Goal: Task Accomplishment & Management: Manage account settings

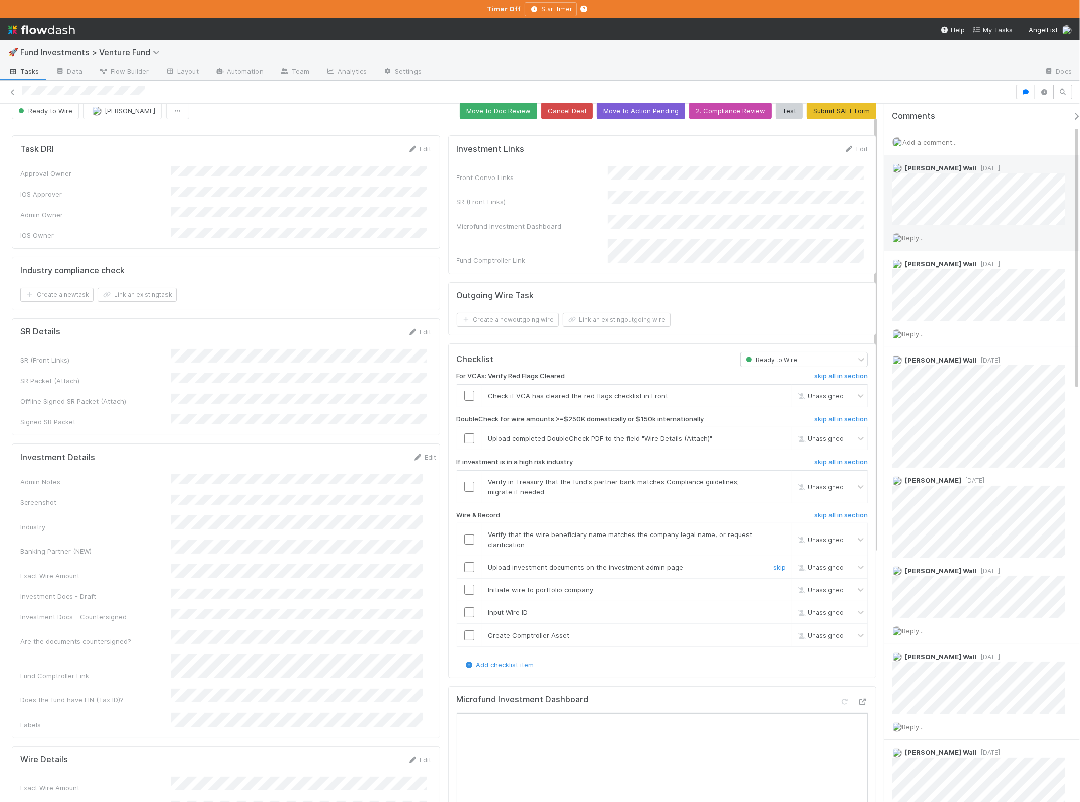
scroll to position [20, 0]
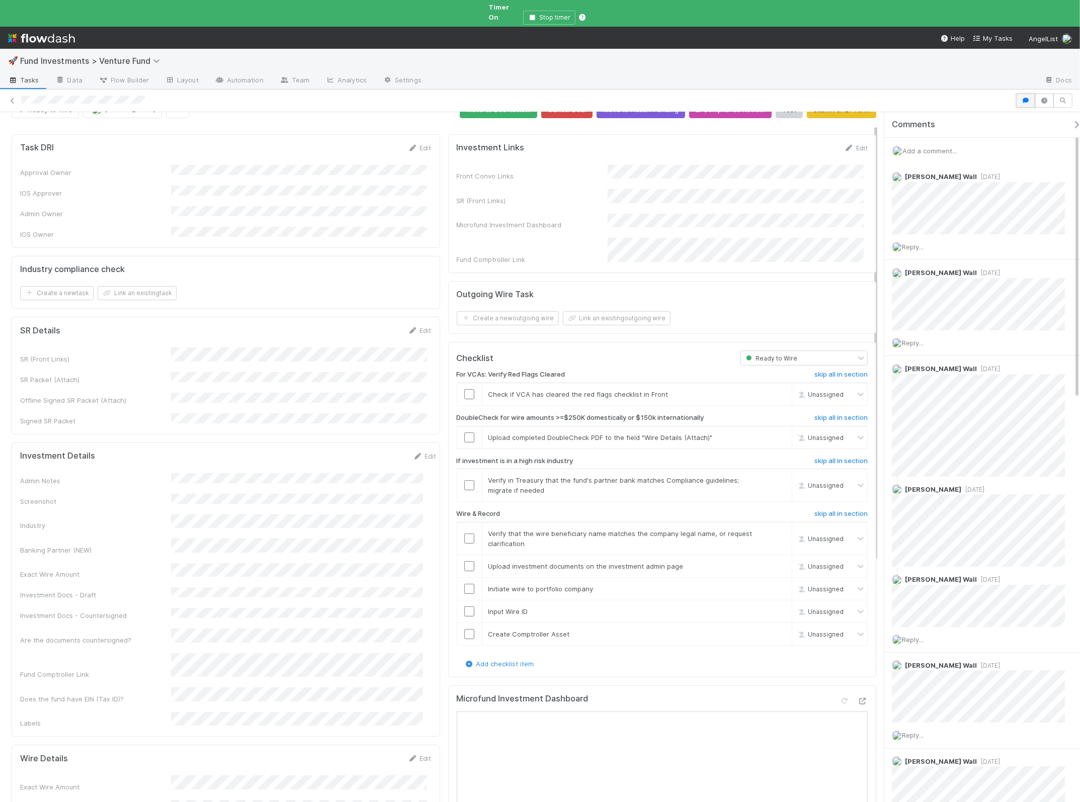
click at [1030, 98] on icon "button" at bounding box center [1025, 101] width 10 height 6
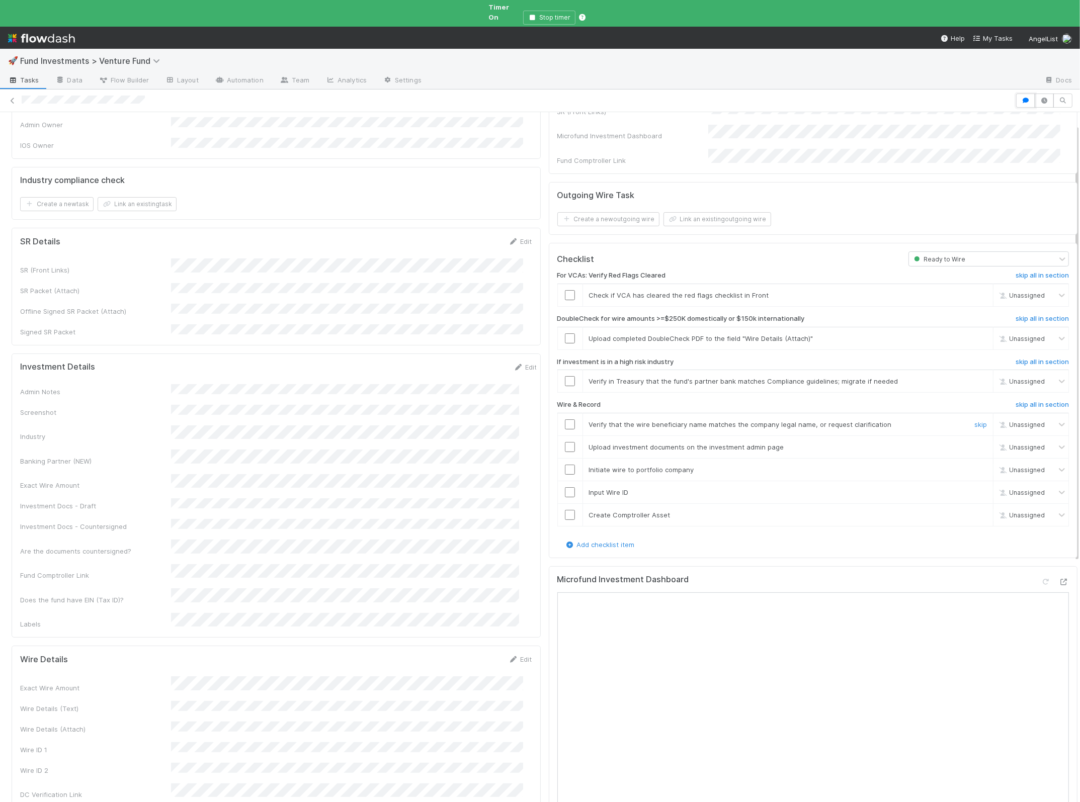
scroll to position [360, 0]
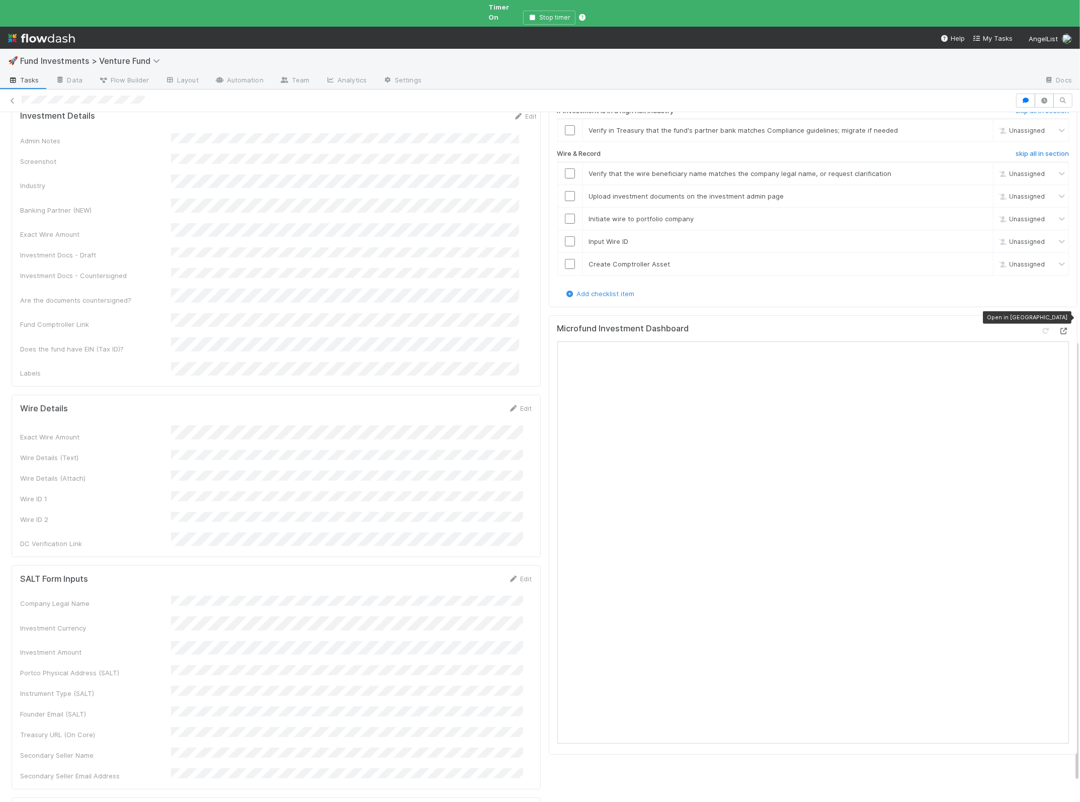
click at [1058, 328] on icon at bounding box center [1063, 331] width 10 height 7
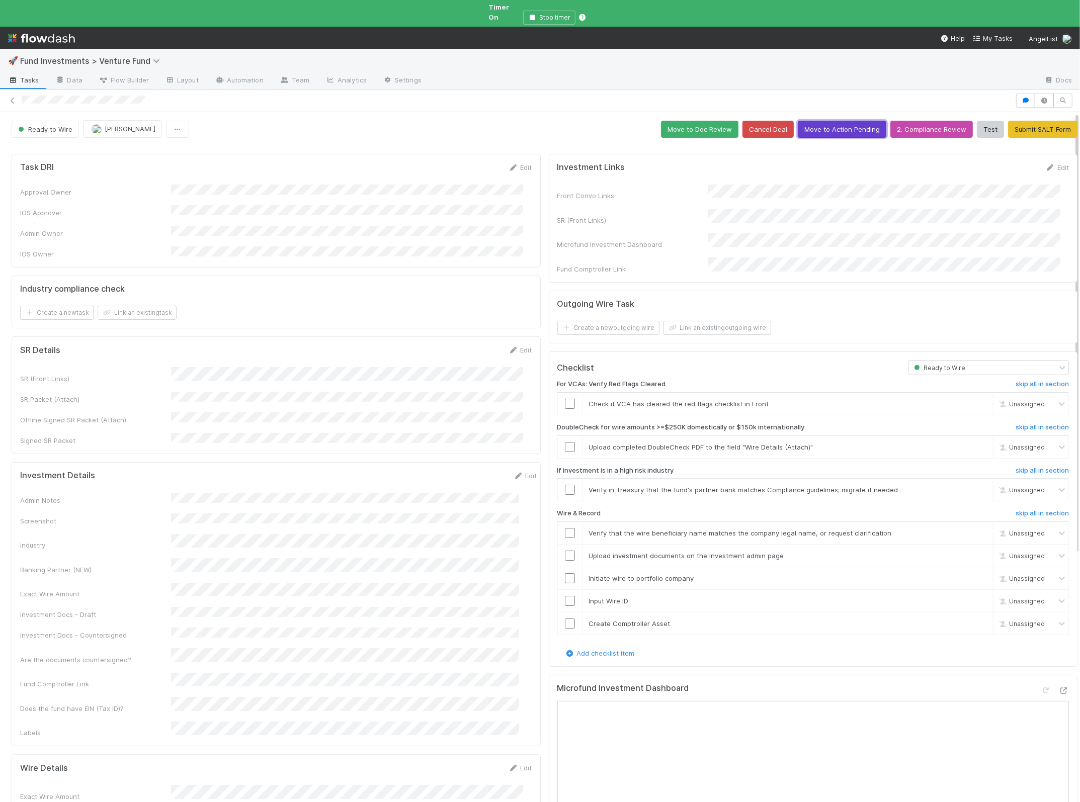
click at [812, 121] on button "Move to Action Pending" at bounding box center [842, 129] width 89 height 17
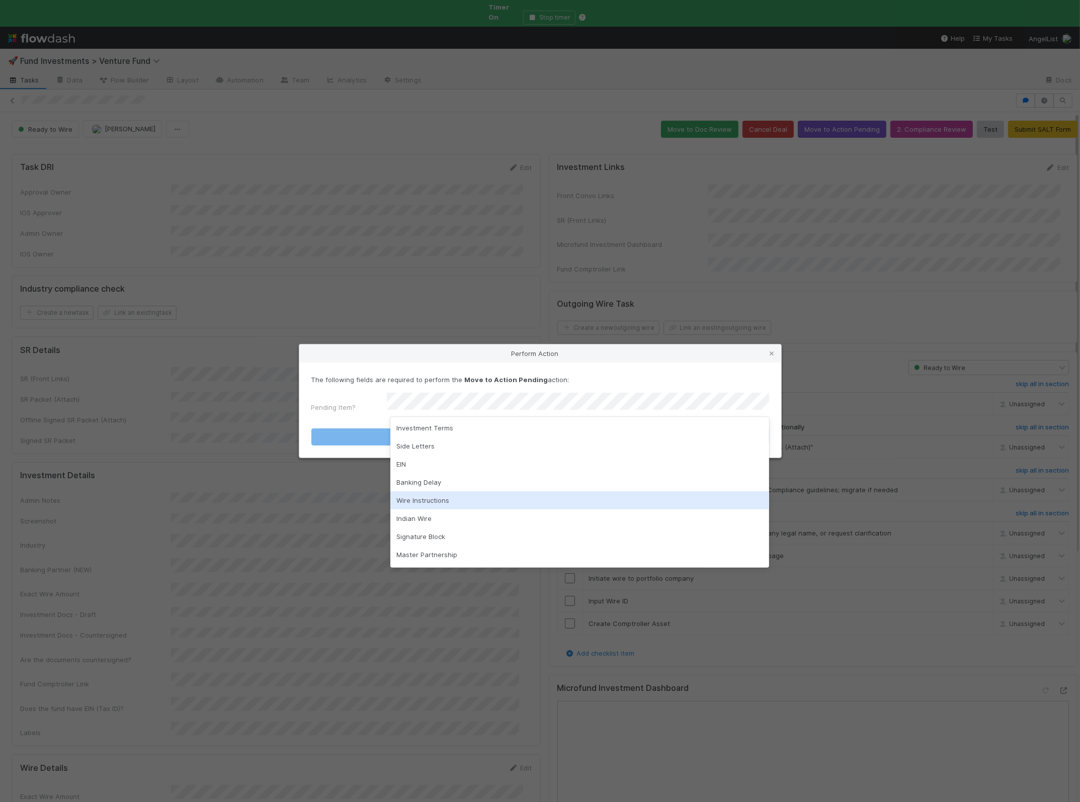
drag, startPoint x: 423, startPoint y: 506, endPoint x: 399, endPoint y: 456, distance: 56.4
click at [423, 506] on div "Wire Instructions" at bounding box center [579, 500] width 379 height 18
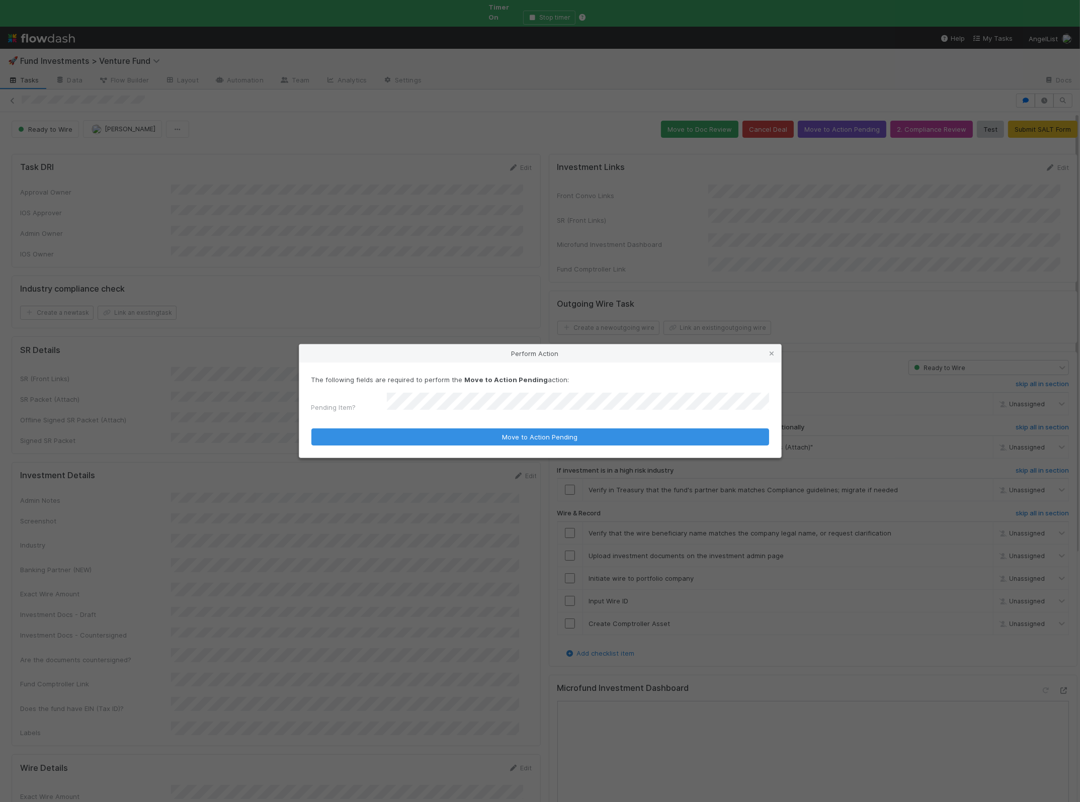
click at [360, 421] on form "The following fields are required to perform the Move to Action Pending action:…" at bounding box center [540, 410] width 458 height 71
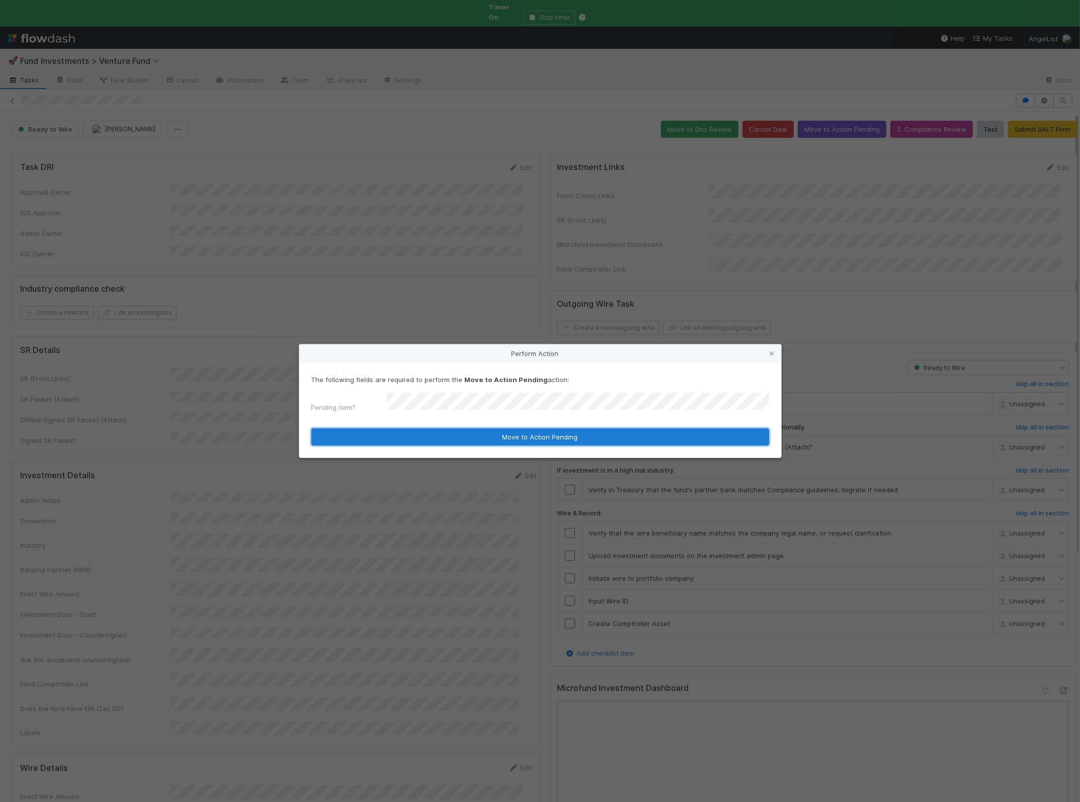
click at [356, 431] on button "Move to Action Pending" at bounding box center [540, 436] width 458 height 17
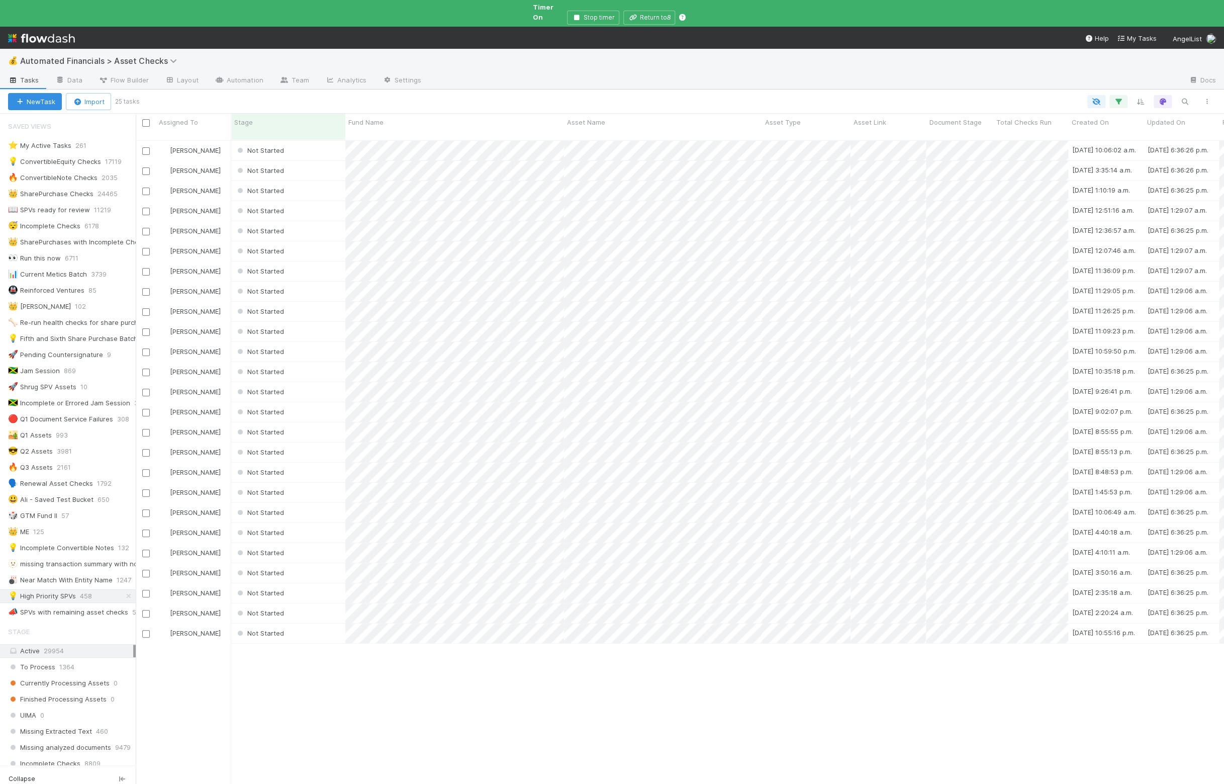
scroll to position [652, 1079]
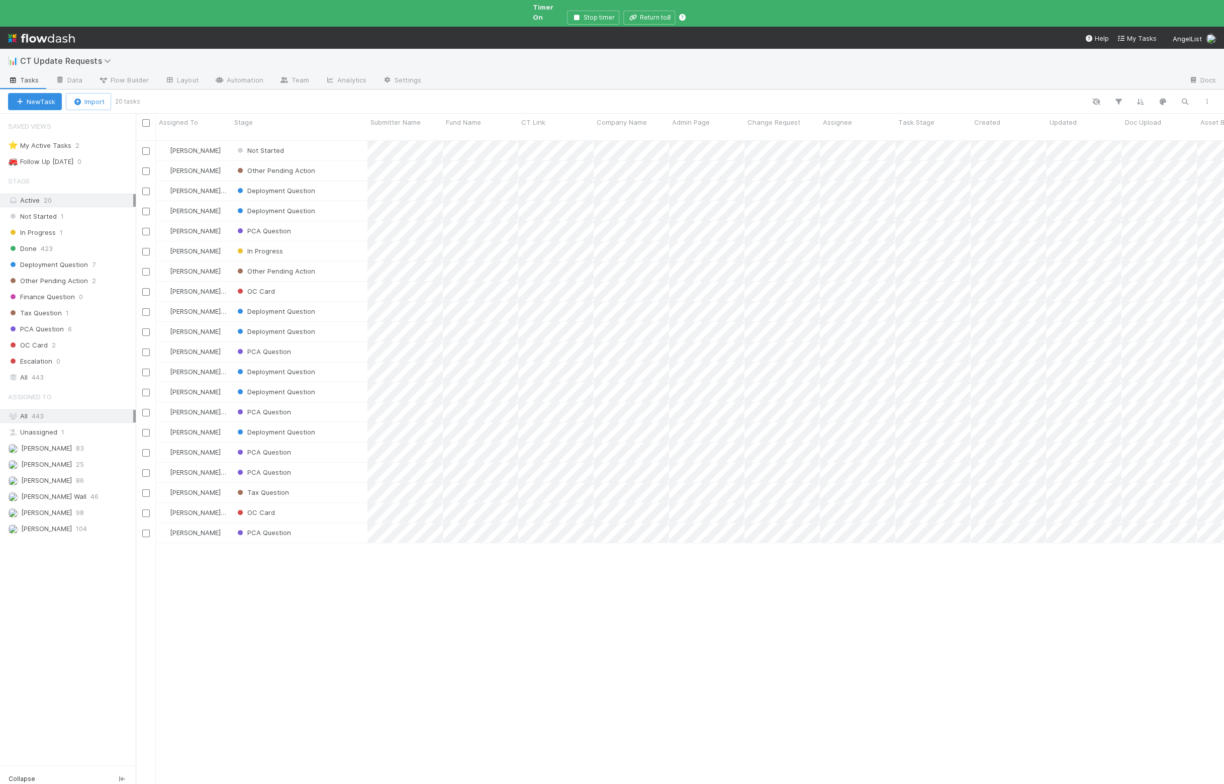
scroll to position [10, 10]
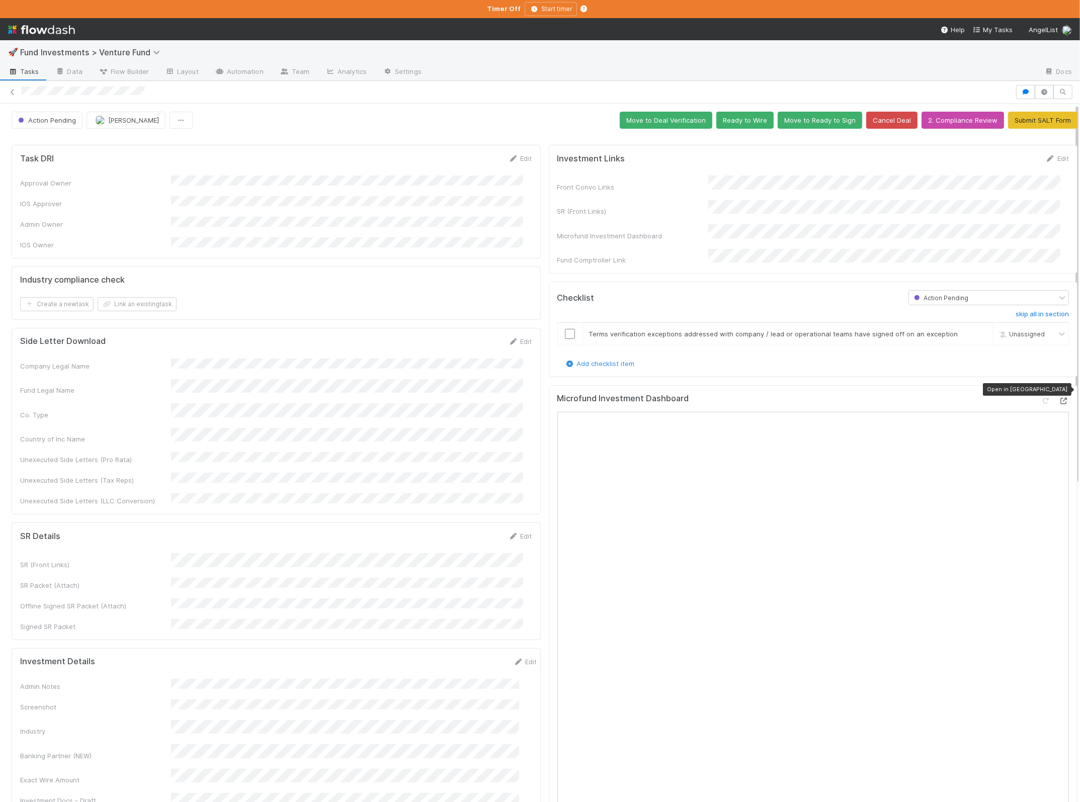
click at [917, 398] on icon at bounding box center [1063, 401] width 10 height 7
click at [736, 118] on button "Ready to Wire" at bounding box center [744, 120] width 57 height 17
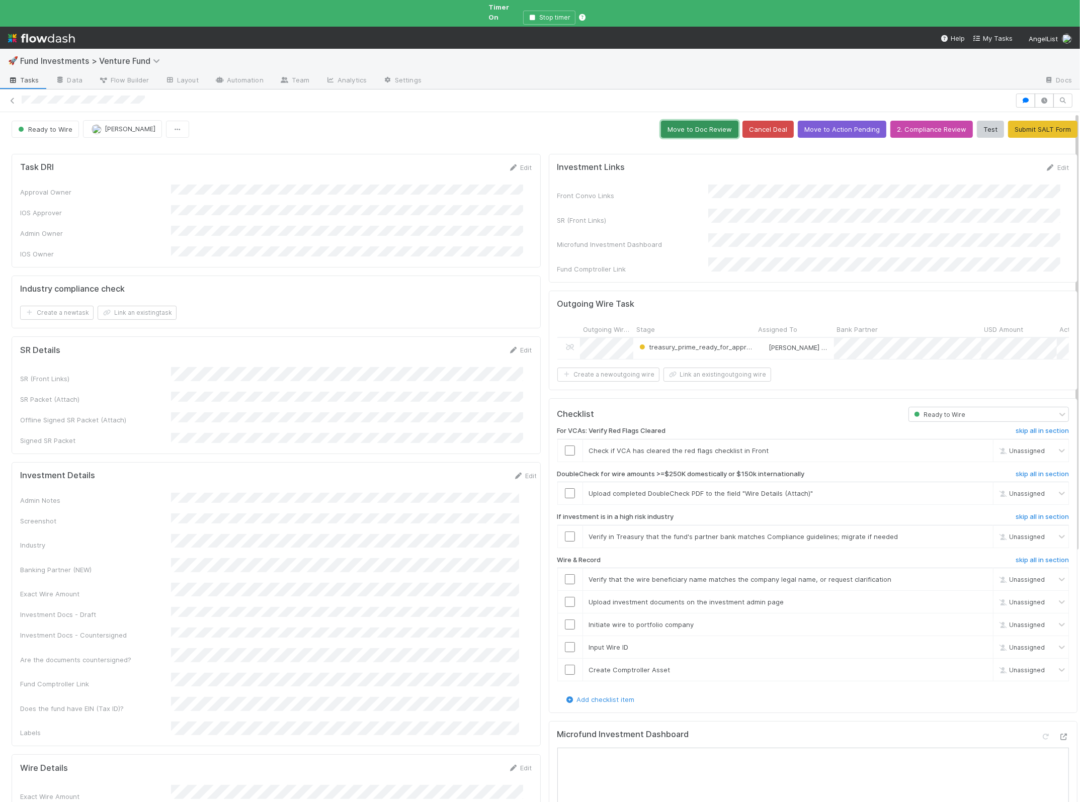
click at [692, 121] on button "Move to Doc Review" at bounding box center [699, 129] width 77 height 17
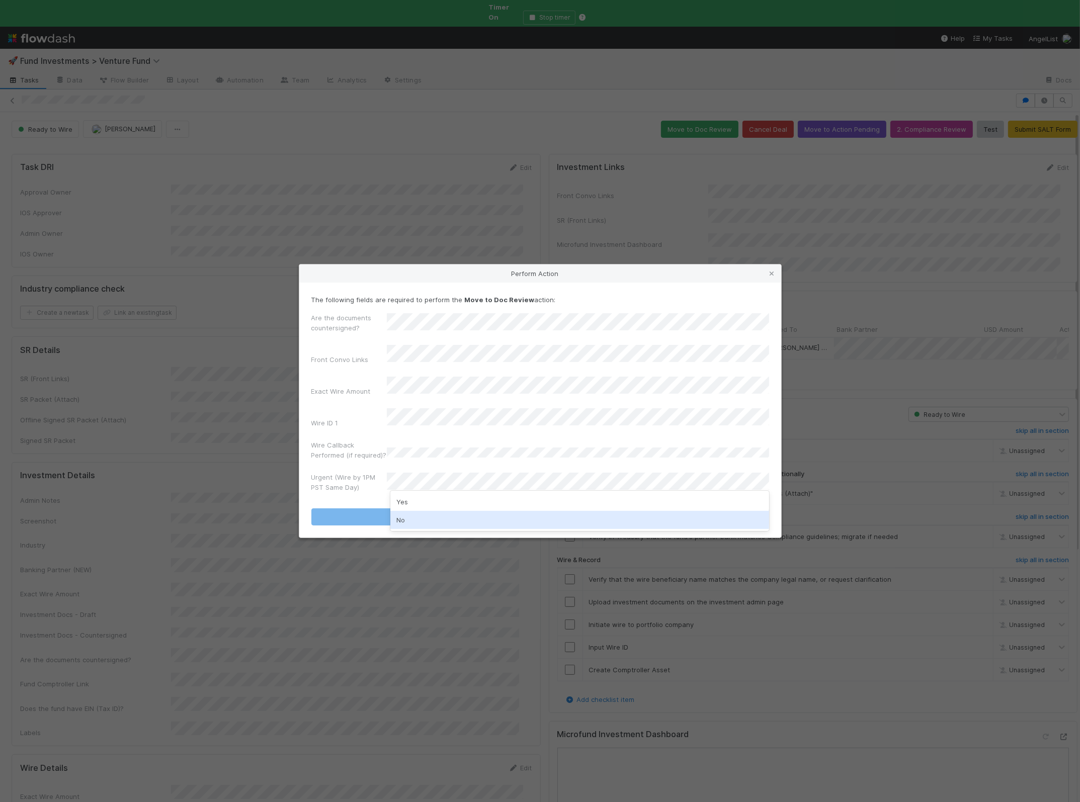
click at [422, 523] on div "No" at bounding box center [579, 520] width 379 height 18
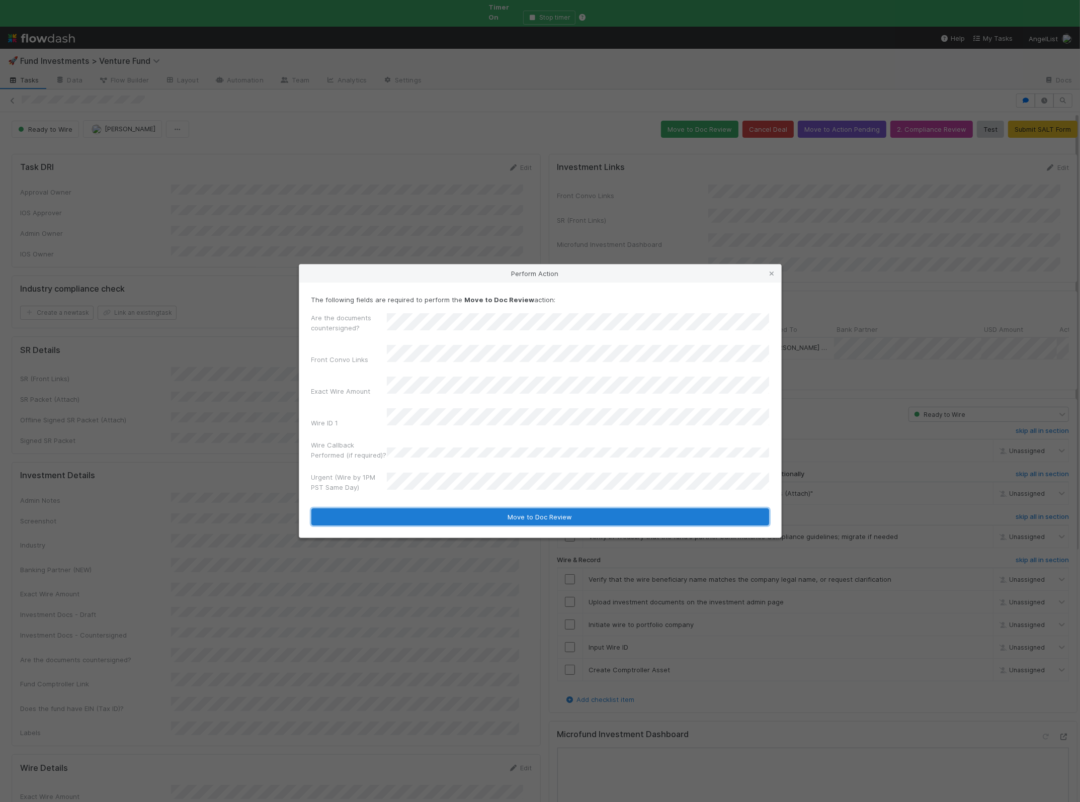
click at [418, 508] on button "Move to Doc Review" at bounding box center [540, 516] width 458 height 17
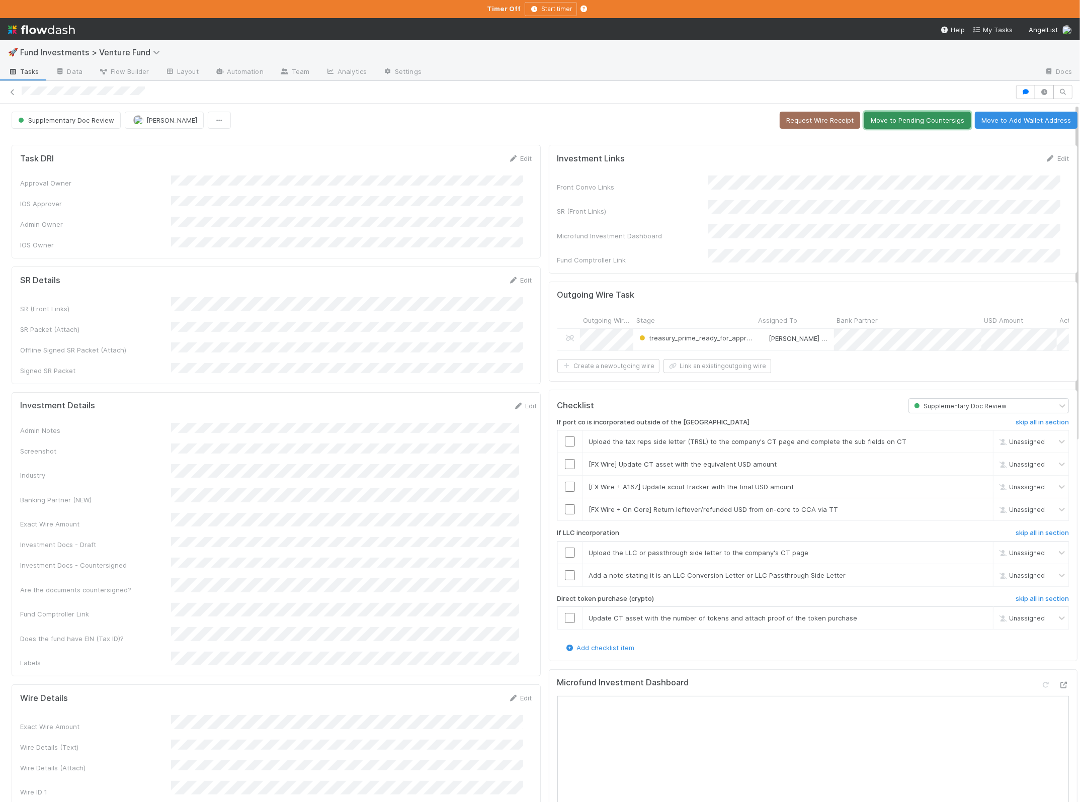
click at [896, 125] on button "Move to Pending Countersigs" at bounding box center [917, 120] width 107 height 17
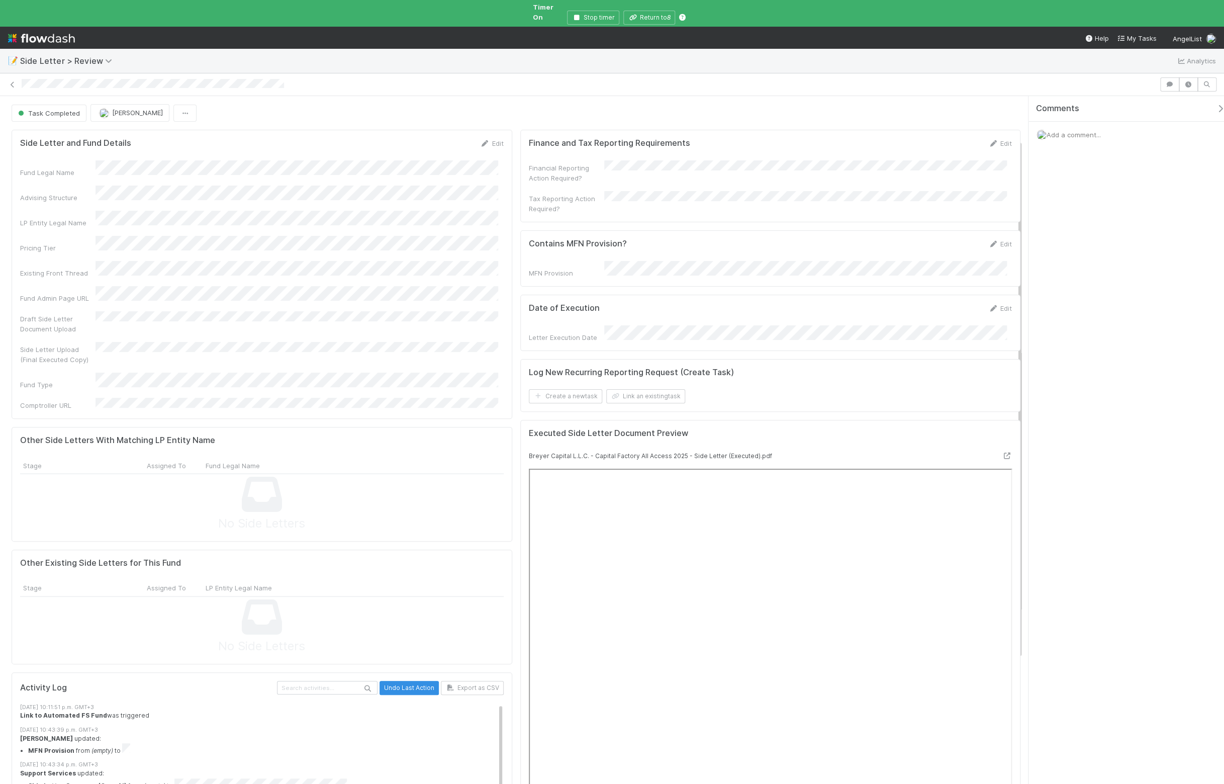
scroll to position [58, 0]
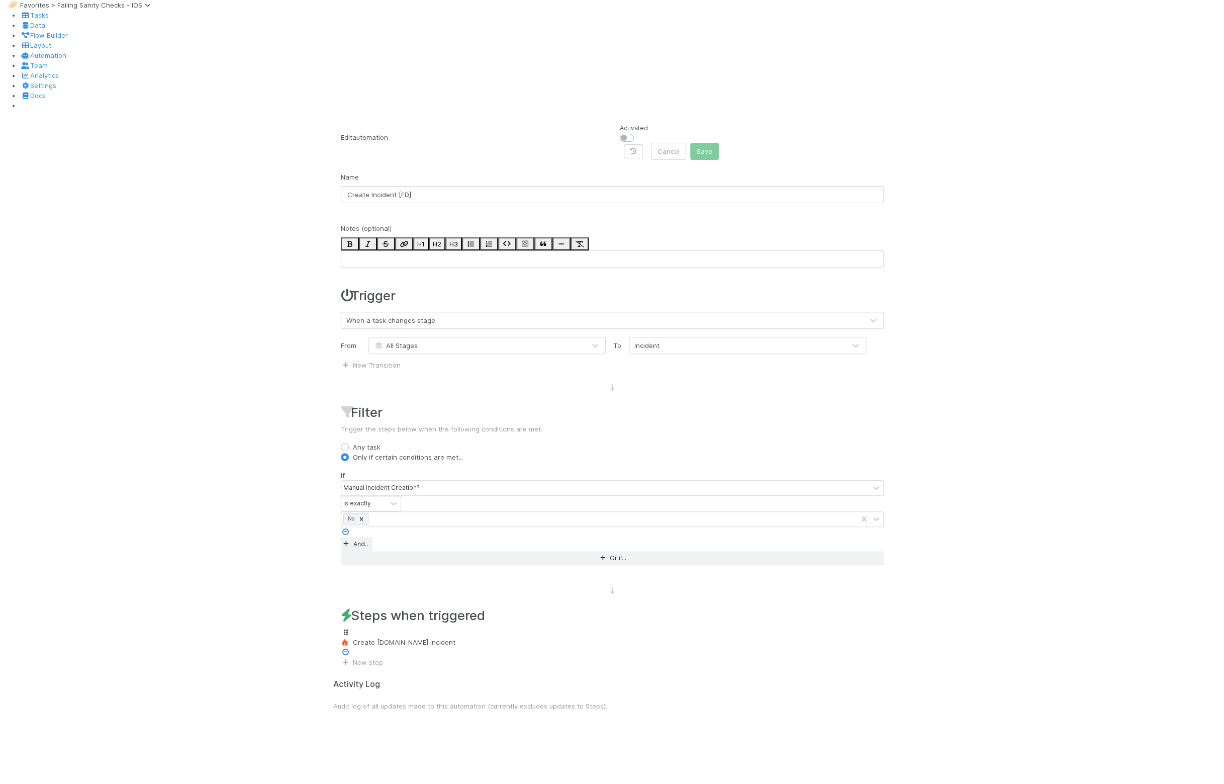
click at [480, 637] on div "Create [DOMAIN_NAME] incident" at bounding box center [612, 642] width 543 height 10
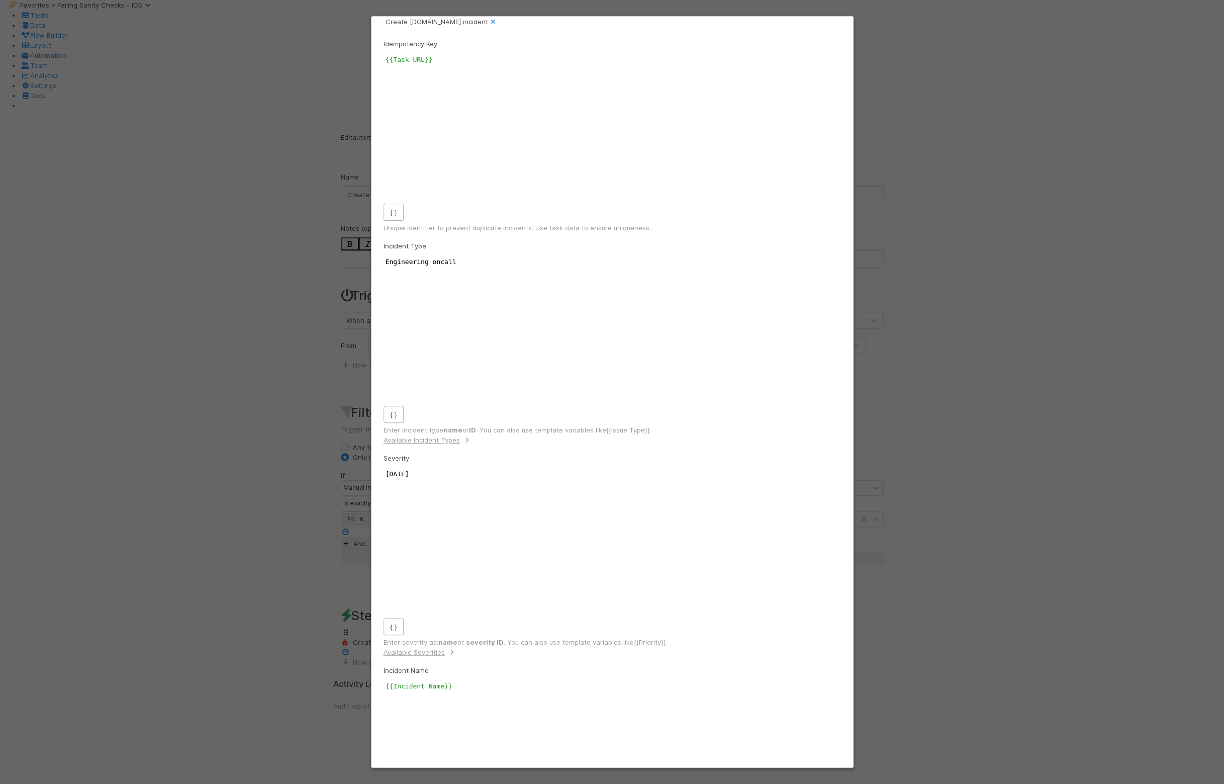
click at [260, 300] on div "Create incident.io incident Idempotency Key xxxxxxxxxx {{Task URL}} { } Unique …" at bounding box center [612, 392] width 1224 height 784
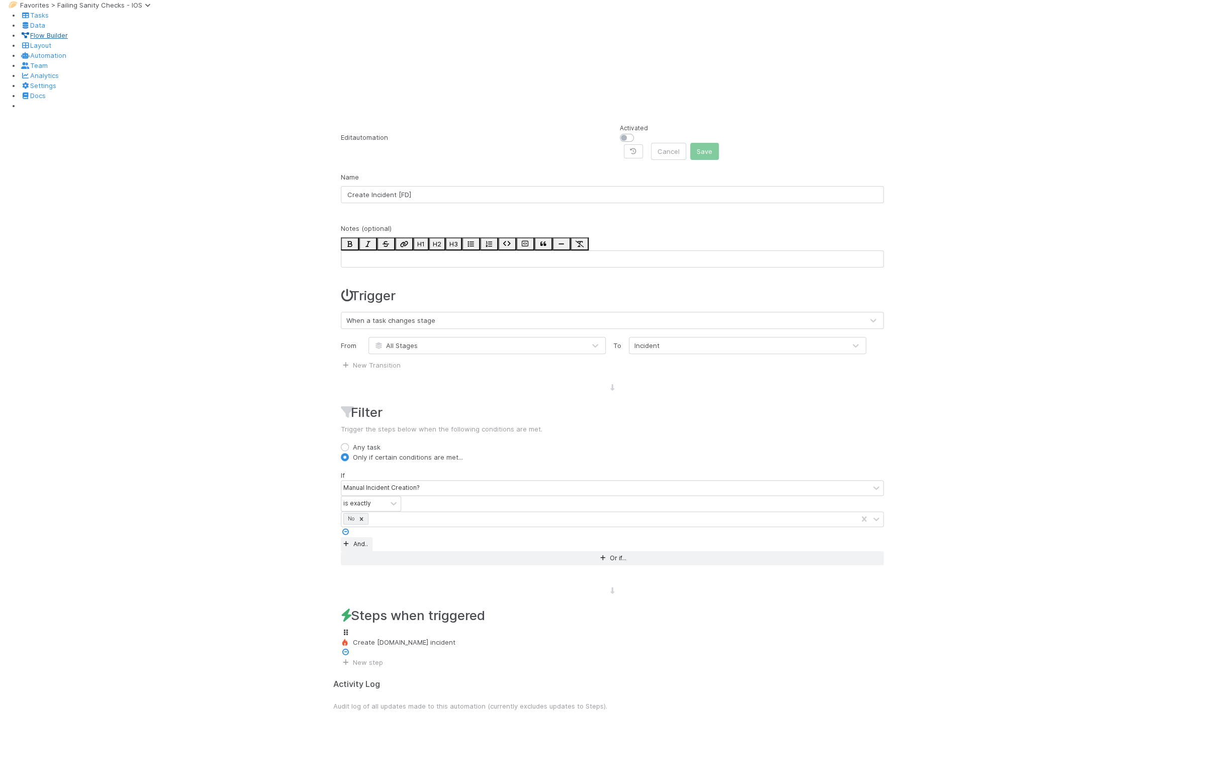
click at [68, 39] on span "Flow Builder" at bounding box center [44, 35] width 48 height 8
click at [29, 19] on span "Tasks" at bounding box center [34, 15] width 29 height 8
click at [419, 637] on div "Create incident.io incident" at bounding box center [612, 642] width 543 height 10
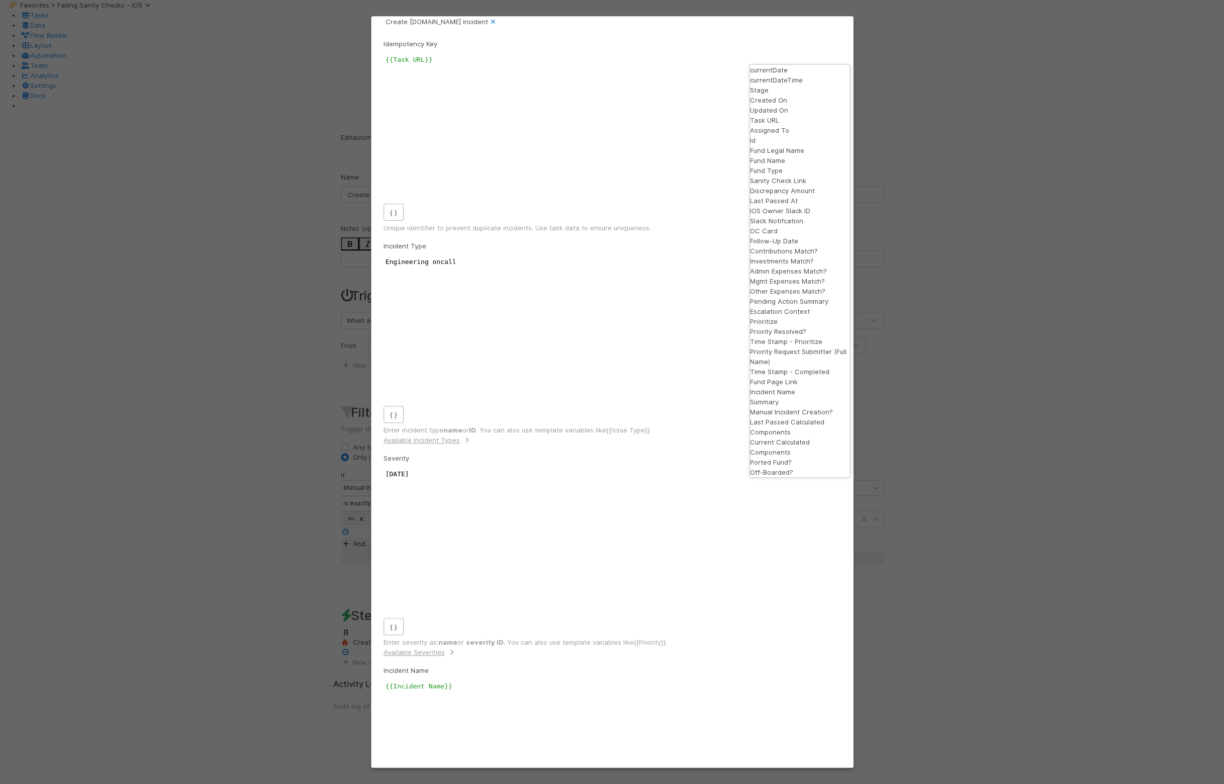
scroll to position [3, 0]
type textarea "ass"
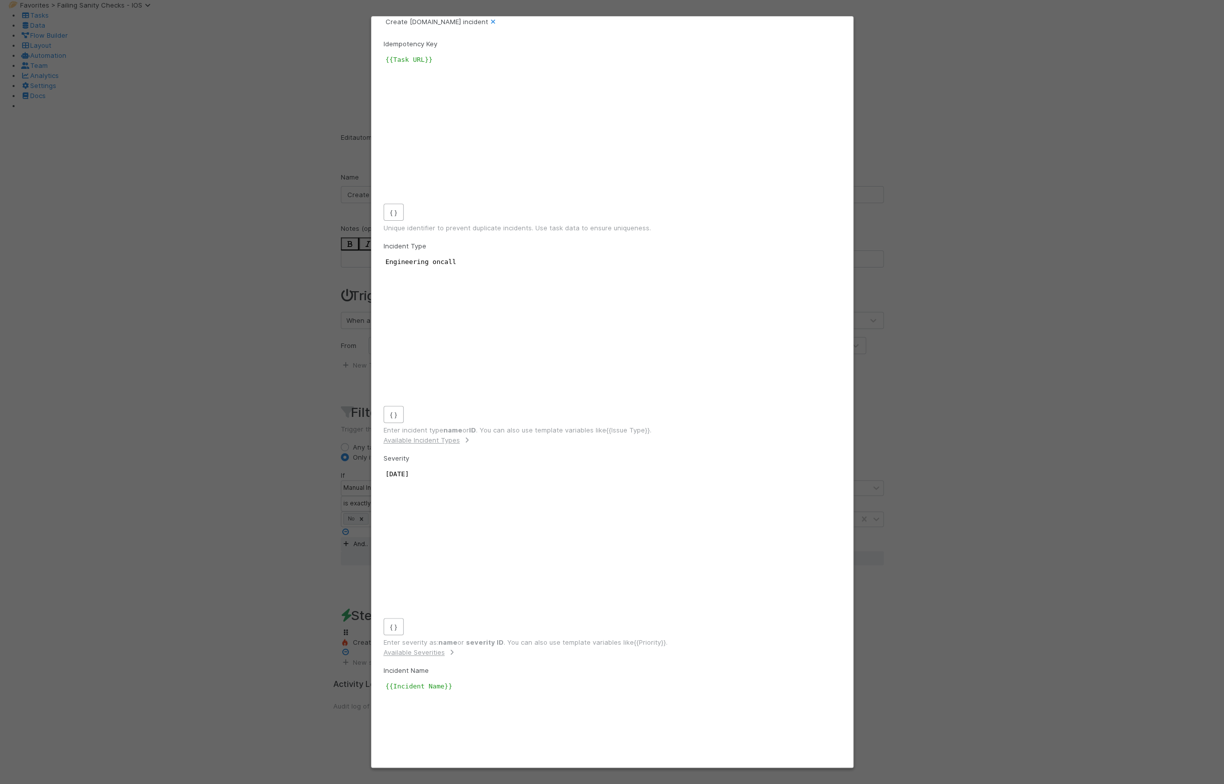
scroll to position [0, 0]
type textarea "ass"
drag, startPoint x: 401, startPoint y: 475, endPoint x: 384, endPoint y: 475, distance: 16.6
click at [442, 436] on u "Available Incident Types" at bounding box center [422, 440] width 76 height 8
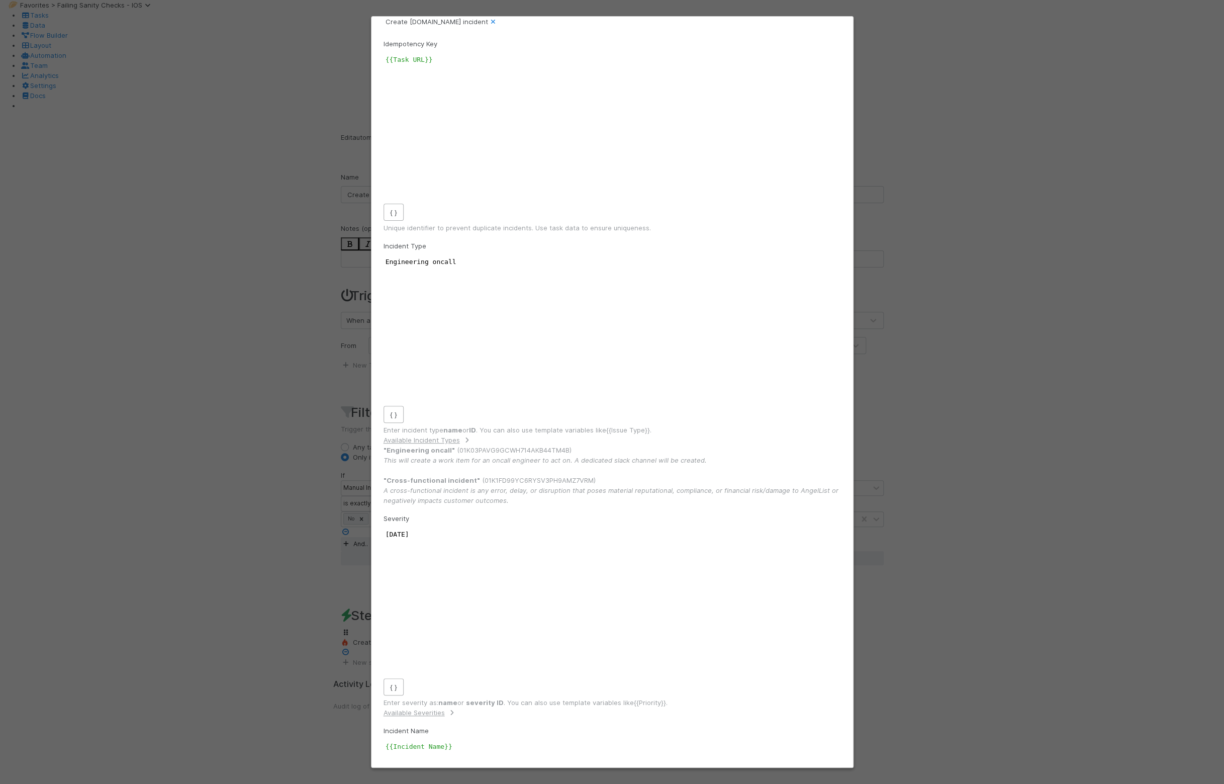
scroll to position [3, 0]
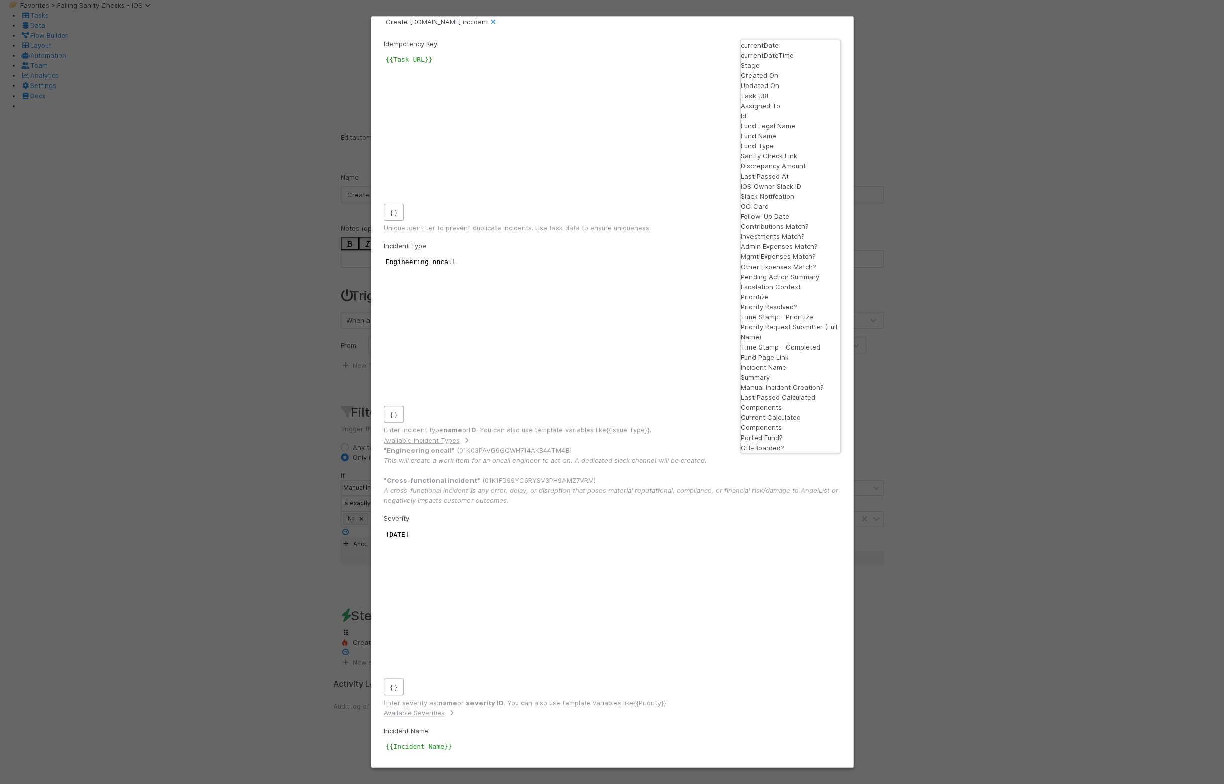
click at [686, 309] on div "currentDate currentDateTime Stage Created On Updated On Task URL Assigned To Id…" at bounding box center [612, 392] width 1224 height 784
click at [653, 303] on div "currentDate currentDateTime Stage Created On Updated On Task URL Assigned To Id…" at bounding box center [612, 392] width 1224 height 784
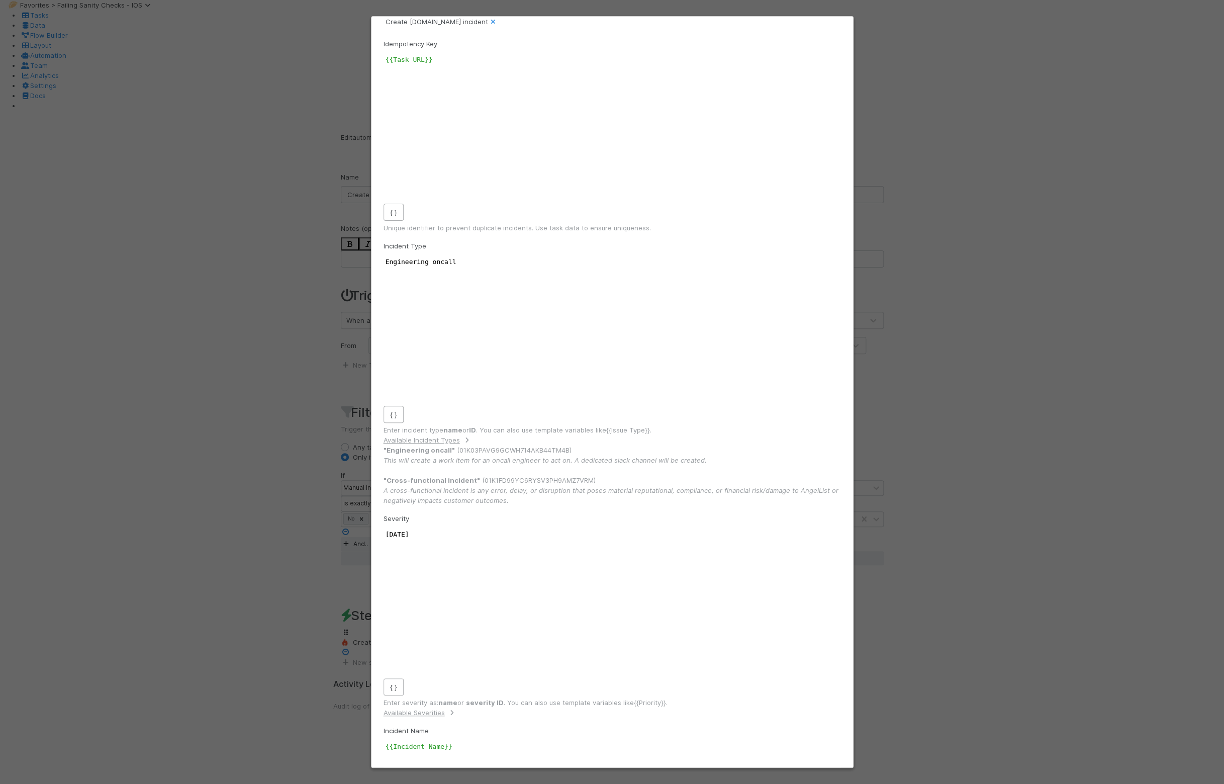
type textarea "Sa"
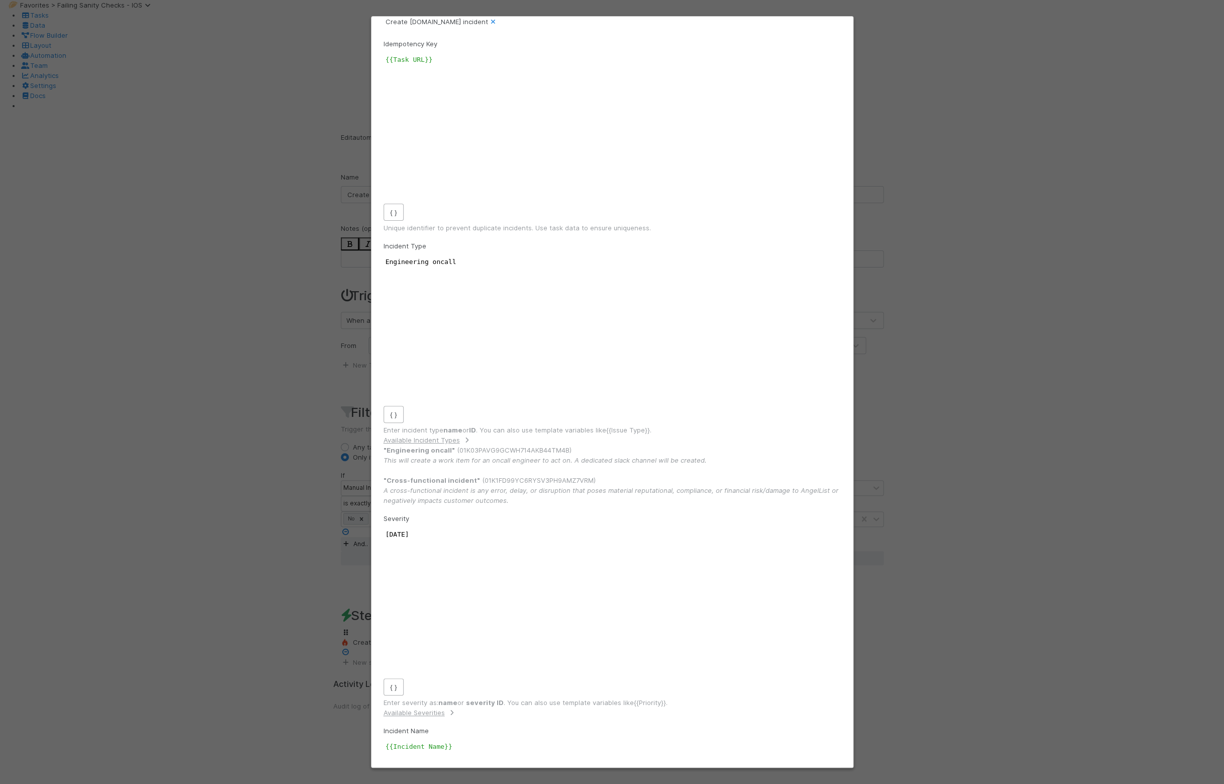
type textarea "Failing Sanity Check"
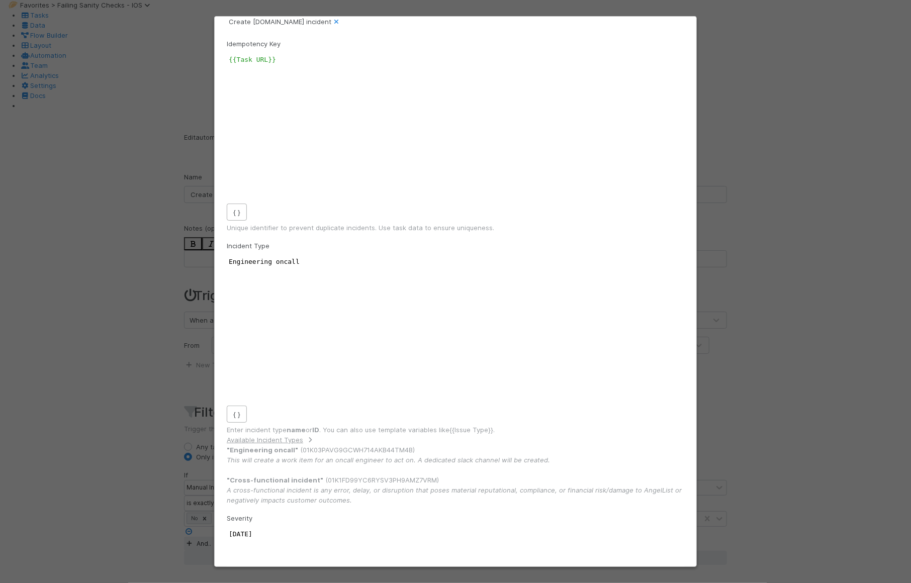
type textarea "[["
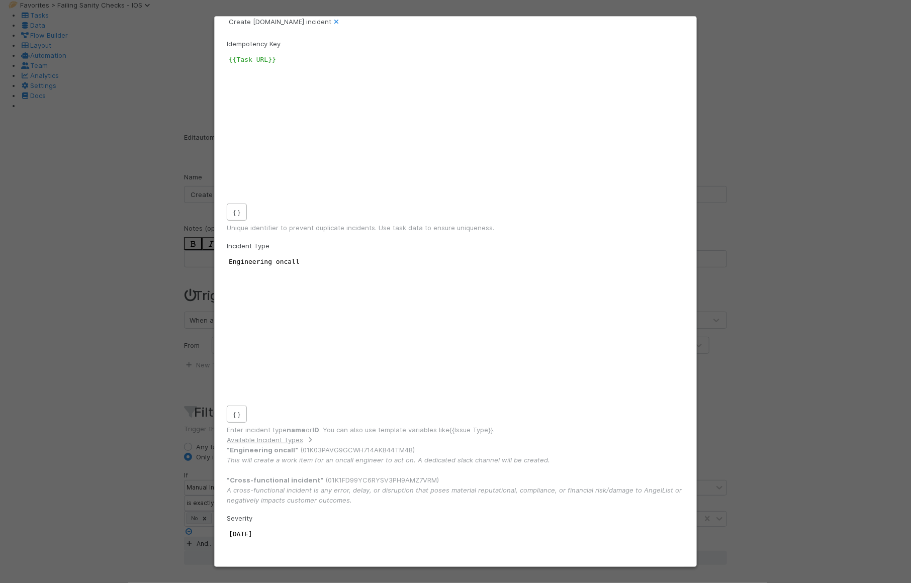
type textarea "{"
type textarea "Failing Sanity Check"
type textarea "/"
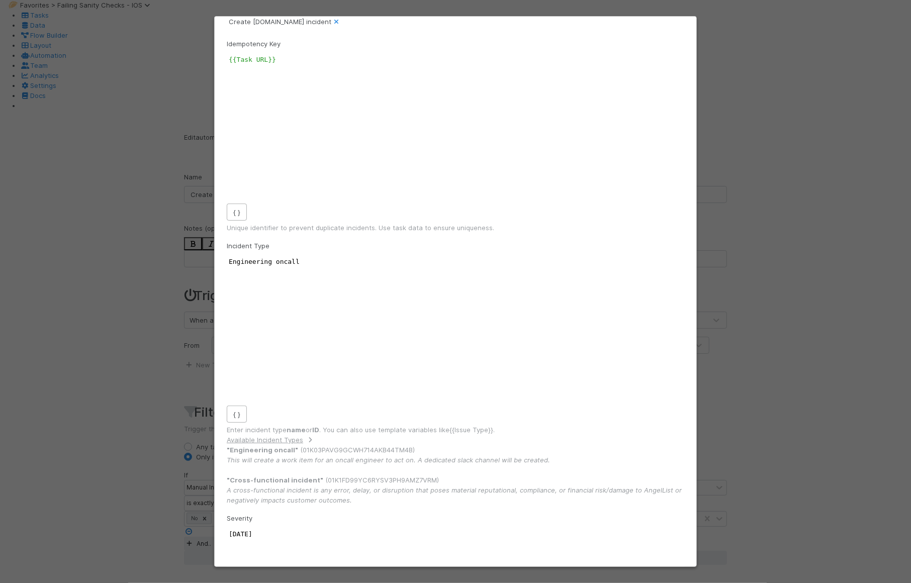
scroll to position [0, 2]
type textarea ";"
type textarea ":"
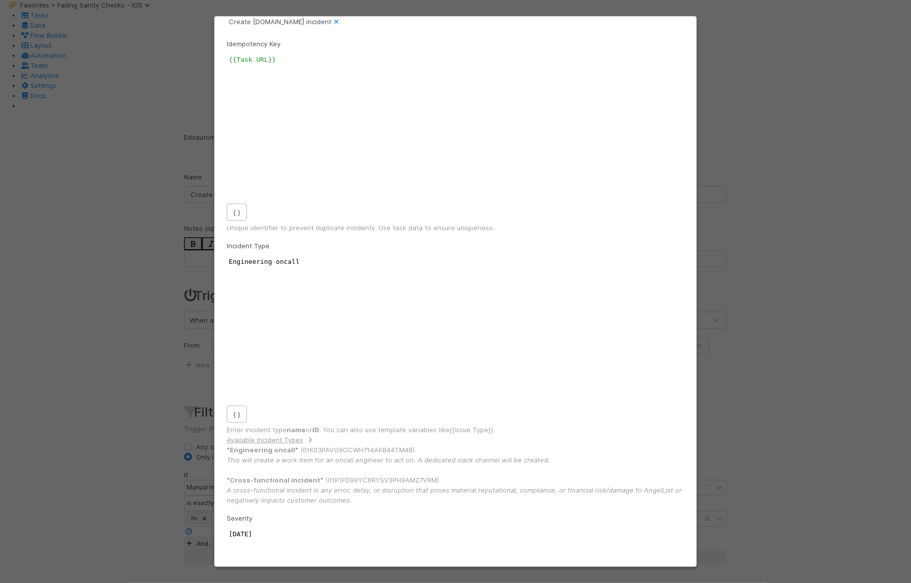
type textarea ";"
type textarea "Failing Sanity Check"
drag, startPoint x: 298, startPoint y: 381, endPoint x: 218, endPoint y: 380, distance: 80.5
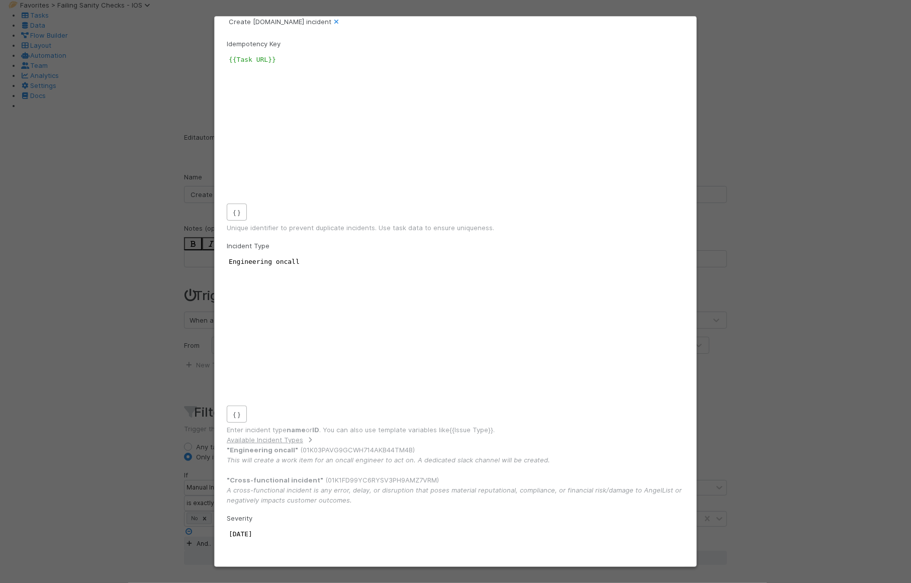
scroll to position [0, 0]
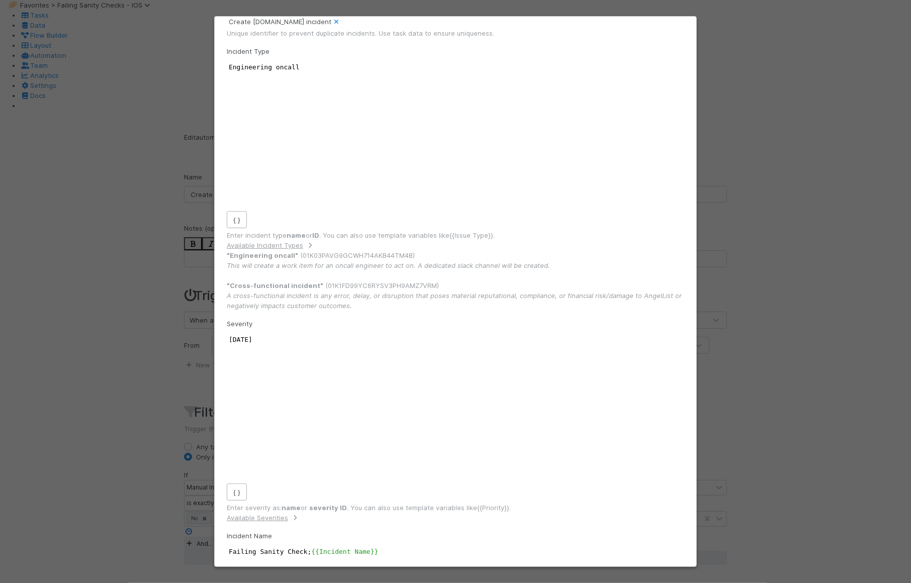
scroll to position [210, 0]
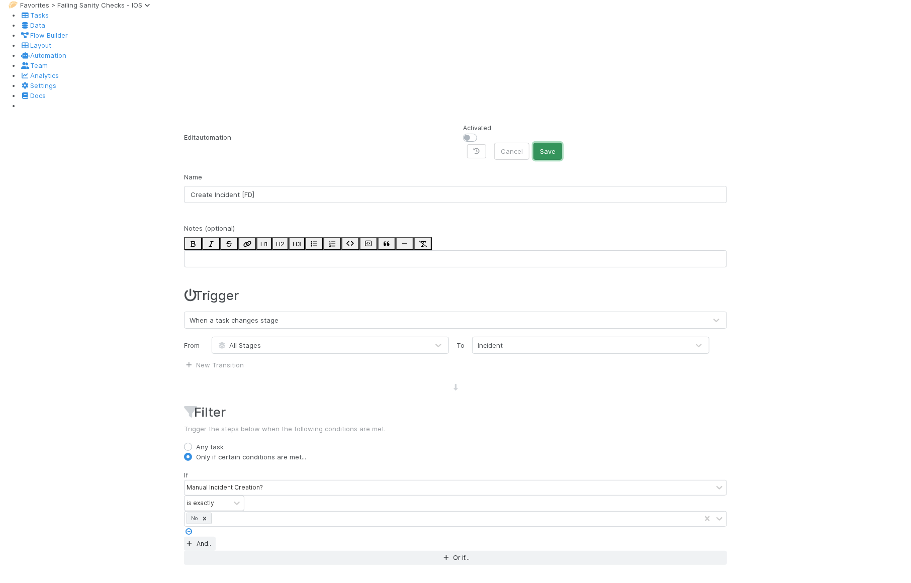
click at [562, 143] on button "Save" at bounding box center [548, 151] width 29 height 17
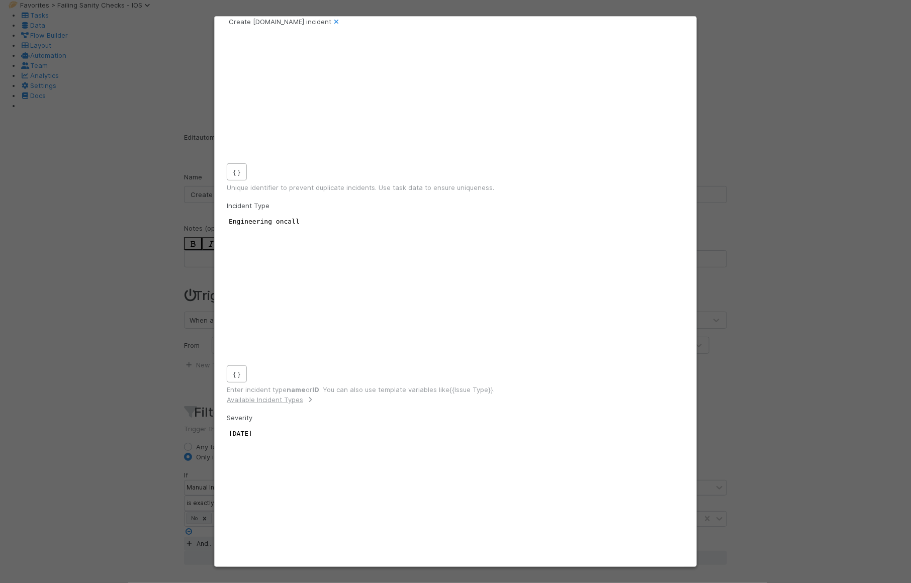
scroll to position [150, 0]
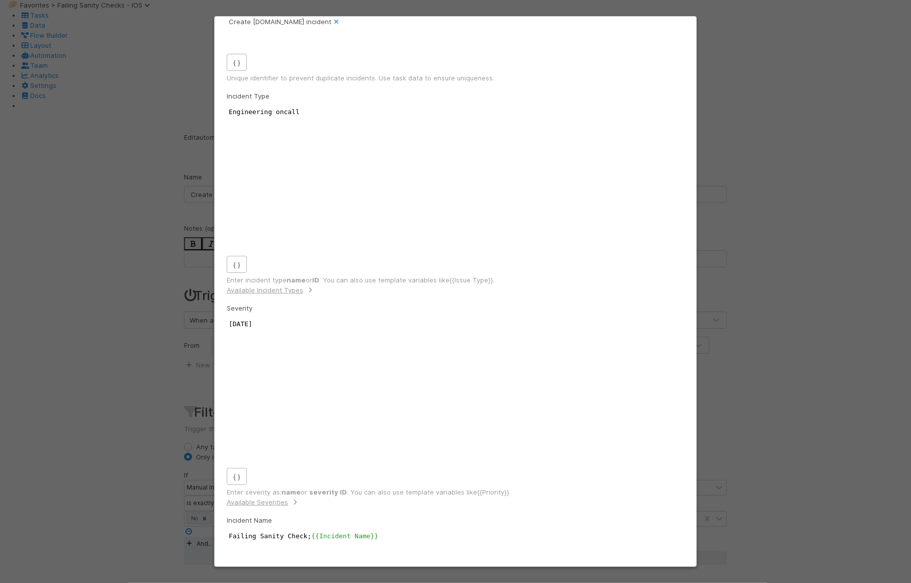
drag, startPoint x: 225, startPoint y: 336, endPoint x: 317, endPoint y: 336, distance: 92.0
click at [317, 336] on div "Idempotency Key xxxxxxxxxx {{Task URL}} { } Unique identifier to prevent duplic…" at bounding box center [456, 297] width 482 height 540
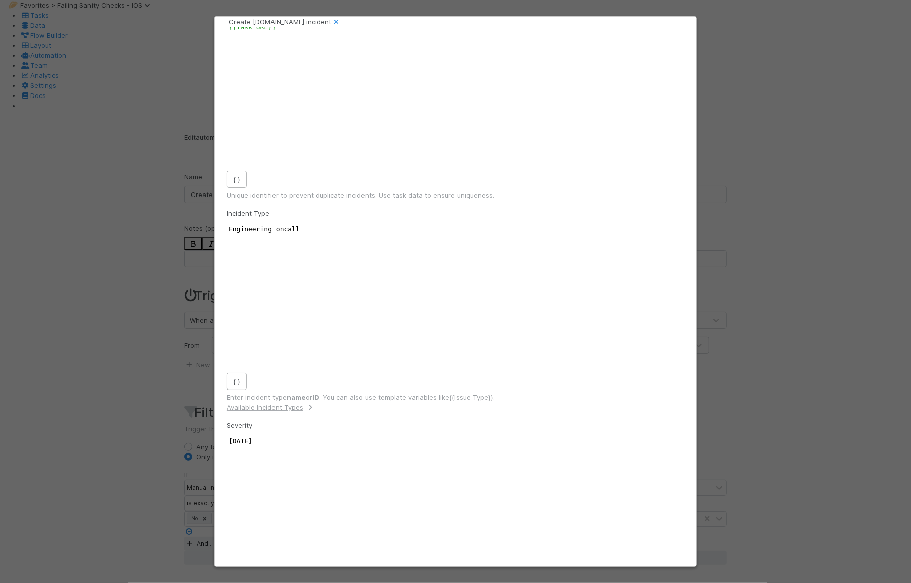
scroll to position [0, 0]
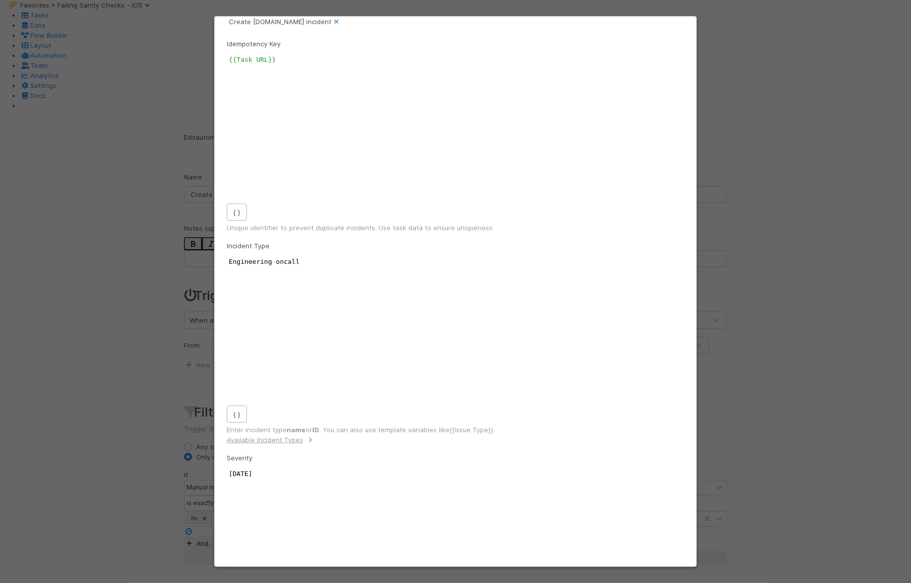
type textarea "Link;"
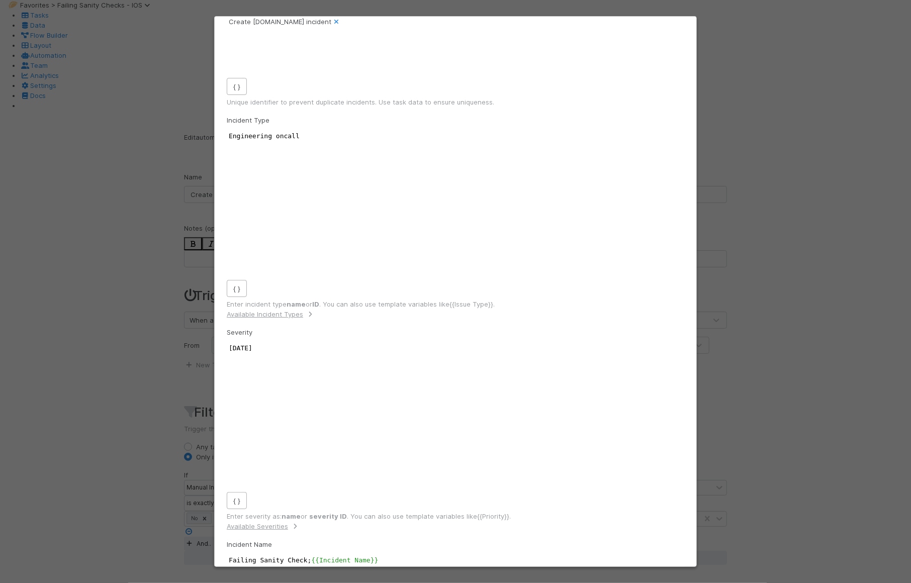
scroll to position [150, 0]
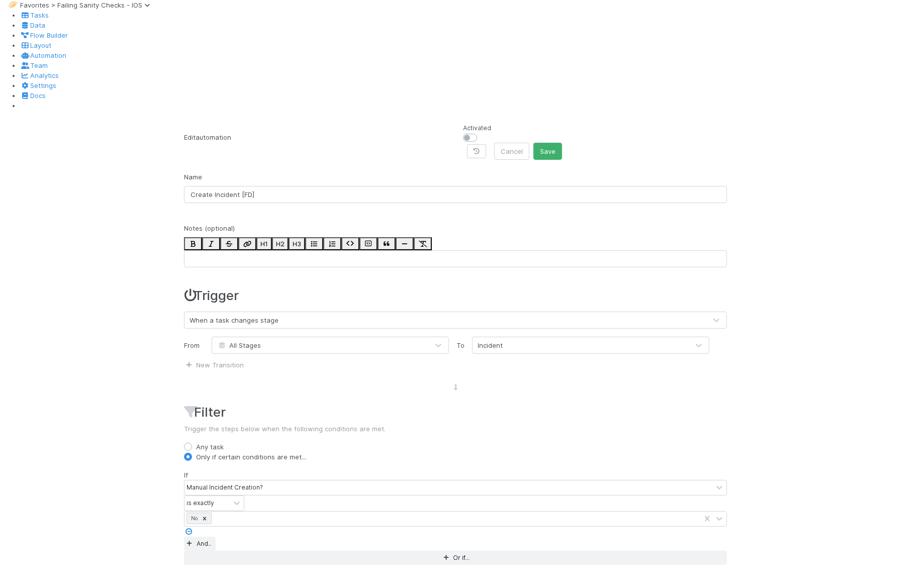
scroll to position [0, 0]
click at [562, 143] on button "Save" at bounding box center [548, 151] width 29 height 17
click at [481, 133] on label at bounding box center [481, 133] width 0 height 0
click at [471, 133] on input "checkbox" at bounding box center [467, 137] width 8 height 9
checkbox input "true"
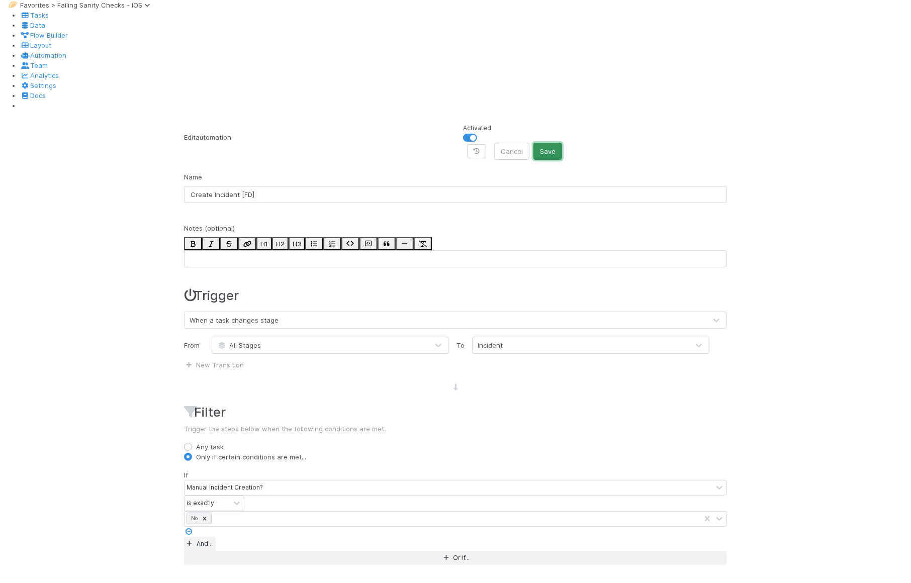
click at [562, 143] on button "Save" at bounding box center [548, 151] width 29 height 17
click at [482, 148] on icon at bounding box center [477, 151] width 10 height 6
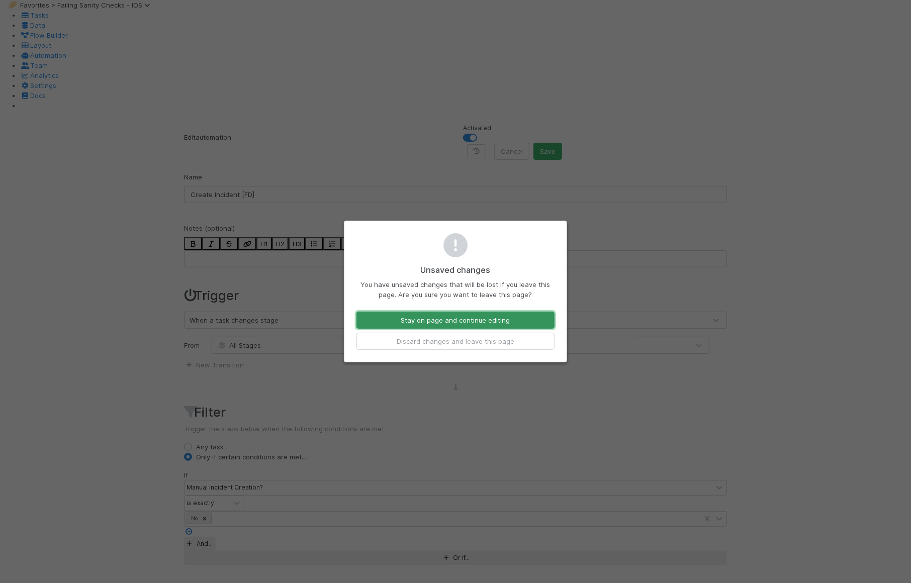
click at [481, 324] on button "Stay on page and continue editing" at bounding box center [456, 320] width 198 height 17
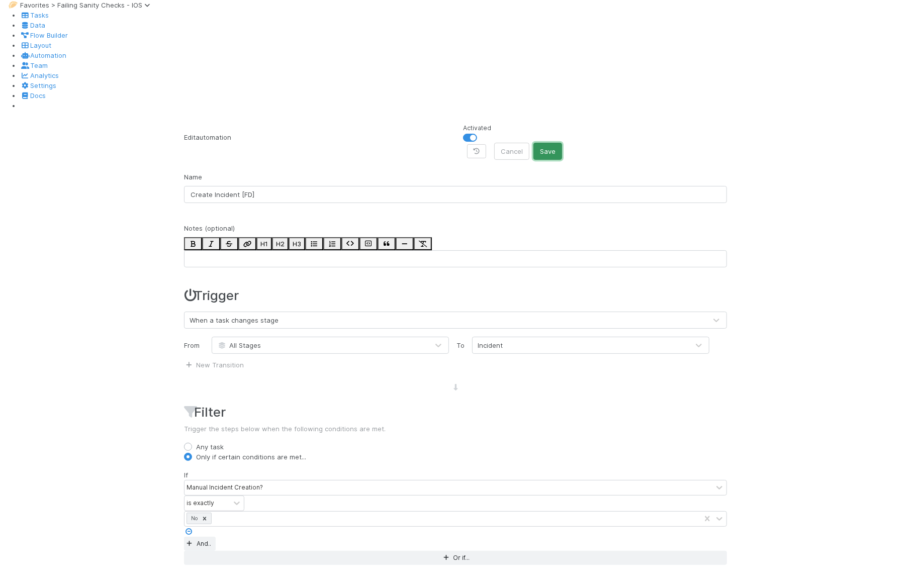
click at [562, 143] on button "Save" at bounding box center [548, 151] width 29 height 17
click at [455, 123] on div "Edit automation Activated Cancel Save" at bounding box center [455, 141] width 558 height 37
click at [562, 143] on button "Save" at bounding box center [548, 151] width 29 height 17
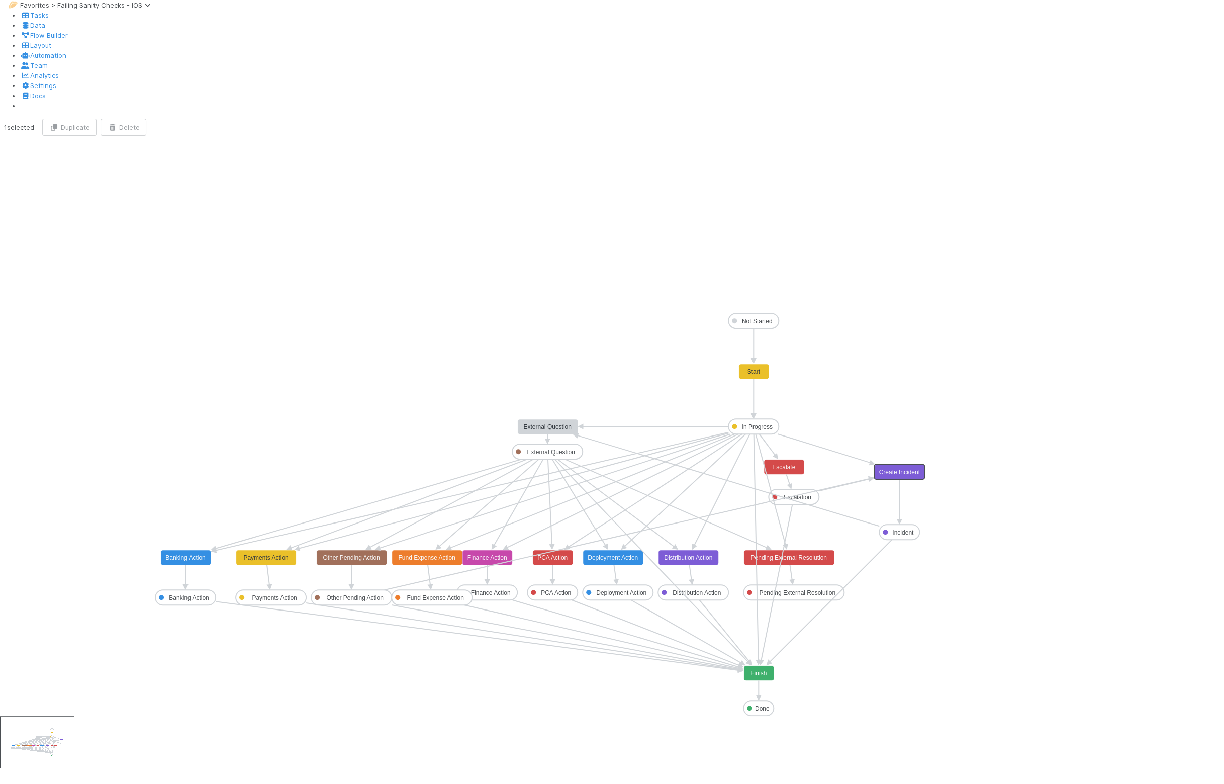
click at [920, 469] on text "Create Incident" at bounding box center [899, 472] width 41 height 7
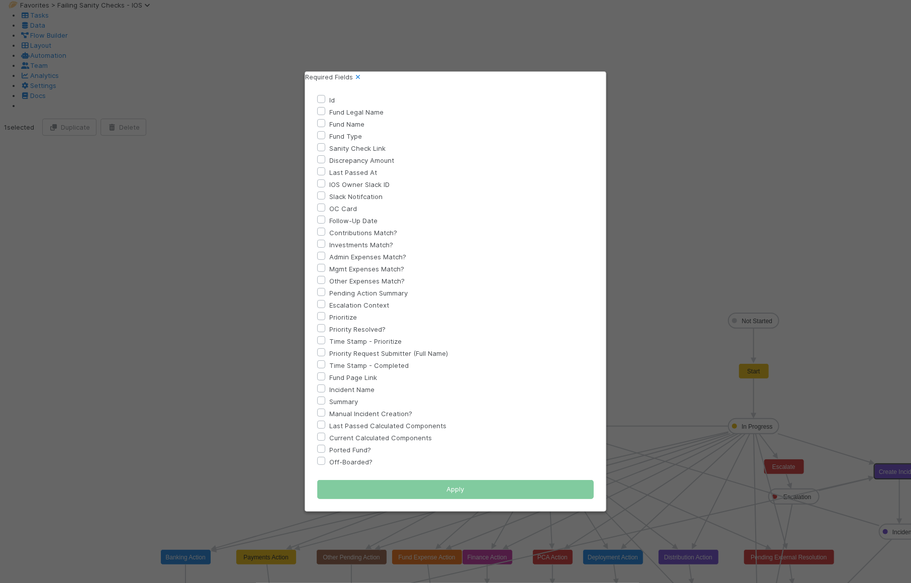
click at [329, 418] on label "Manual Incident Creation?" at bounding box center [370, 414] width 83 height 12
click at [321, 417] on input "Manual Incident Creation?" at bounding box center [321, 412] width 8 height 9
checkbox input "true"
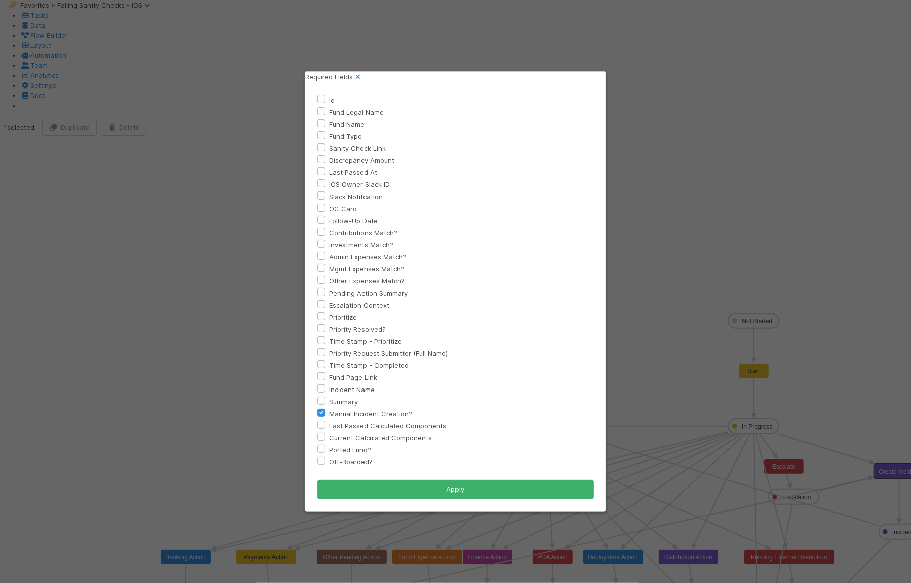
click at [321, 396] on div "Incident Name" at bounding box center [455, 390] width 277 height 12
click at [329, 407] on label "Summary" at bounding box center [343, 402] width 29 height 12
click at [321, 405] on input "Summary" at bounding box center [321, 400] width 8 height 9
checkbox input "true"
click at [329, 394] on label "Incident Name" at bounding box center [351, 390] width 45 height 12
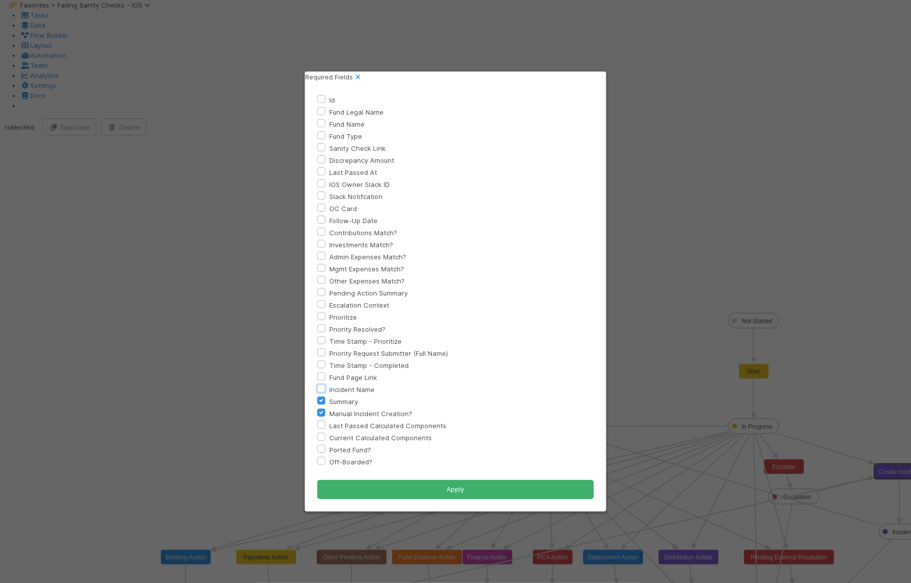
click at [322, 393] on input "Incident Name" at bounding box center [321, 388] width 8 height 9
checkbox input "true"
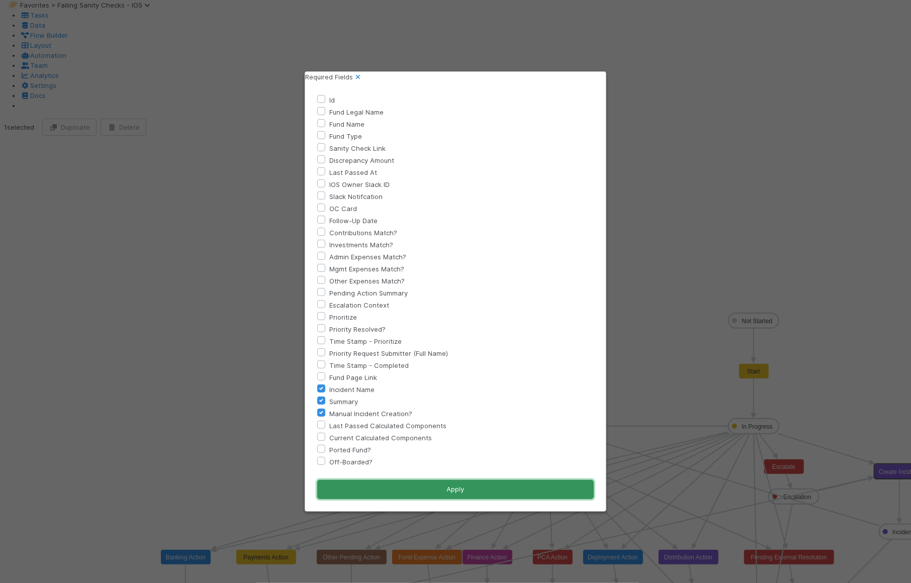
click at [395, 493] on button "Apply" at bounding box center [455, 489] width 277 height 19
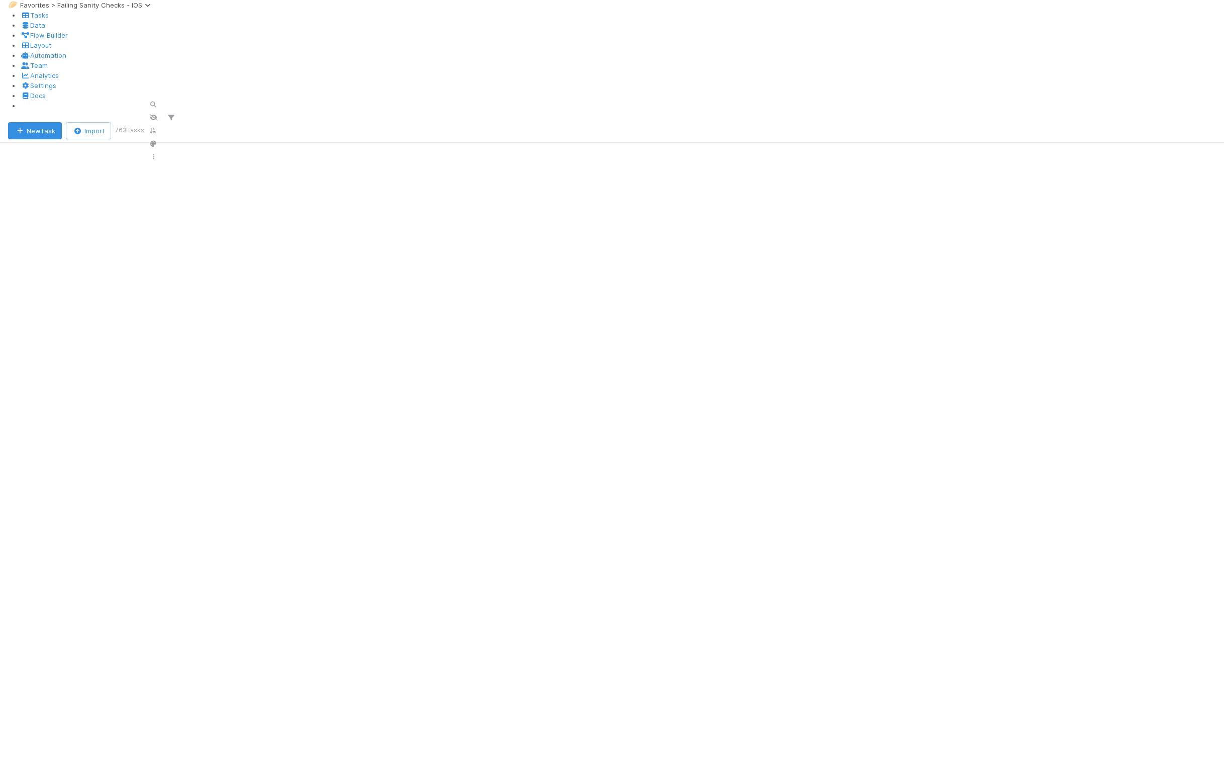
scroll to position [10, 10]
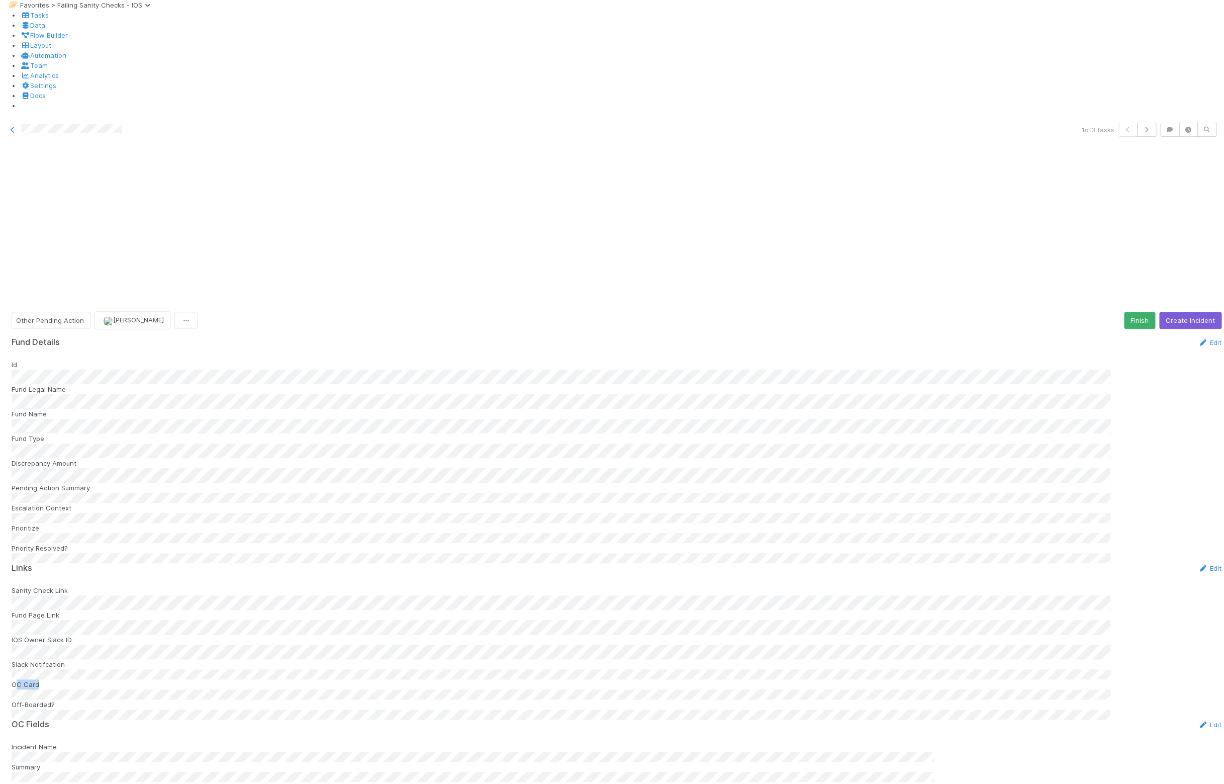
drag, startPoint x: 24, startPoint y: 498, endPoint x: 123, endPoint y: 496, distance: 99.1
click at [123, 679] on div "OC Card" at bounding box center [617, 684] width 1210 height 10
click at [139, 311] on button "Ali Al Khatib" at bounding box center [133, 320] width 76 height 18
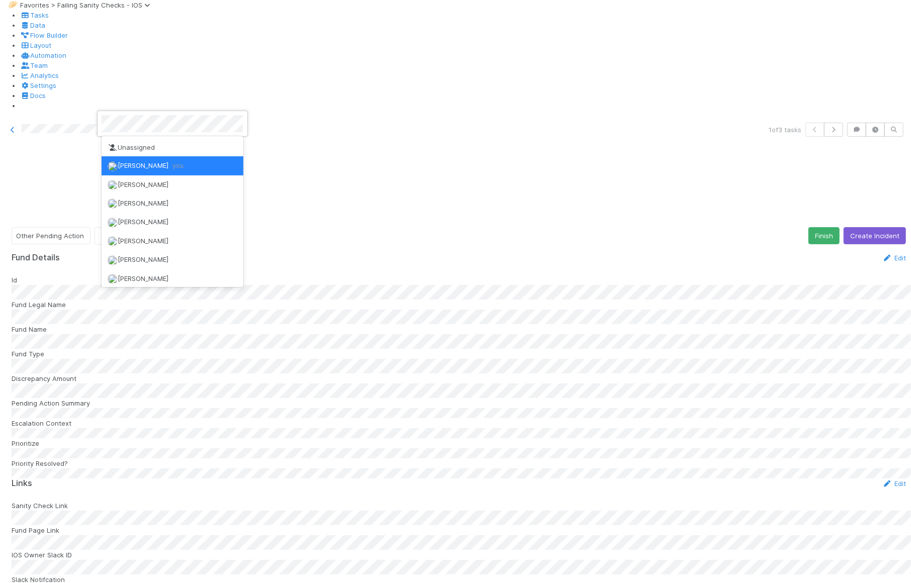
scroll to position [198, 857]
click at [118, 501] on div at bounding box center [455, 291] width 911 height 583
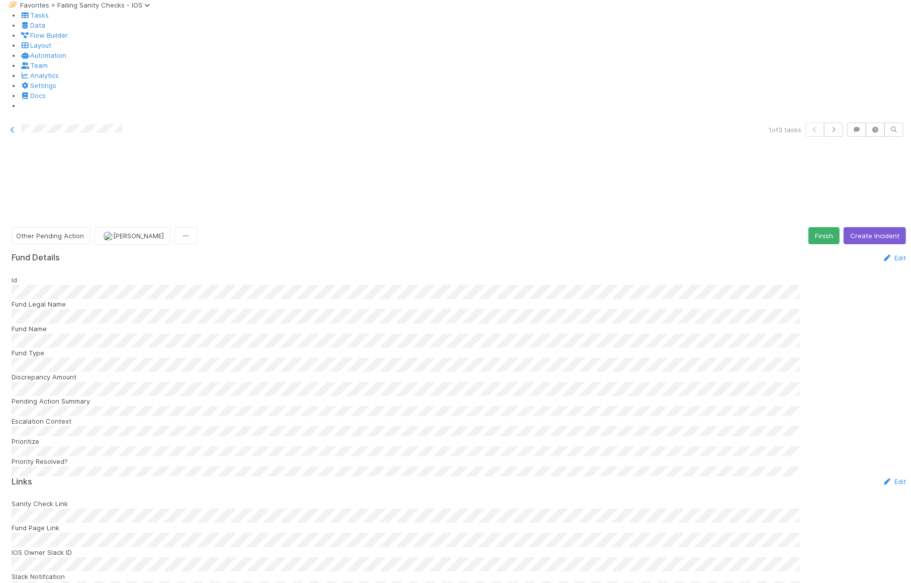
click at [141, 499] on div "Sanity Check Link Fund Page Link IOS Owner Slack ID Slack Notifcation OC Card O…" at bounding box center [459, 565] width 895 height 133
click at [872, 227] on button "Create Incident" at bounding box center [875, 235] width 62 height 17
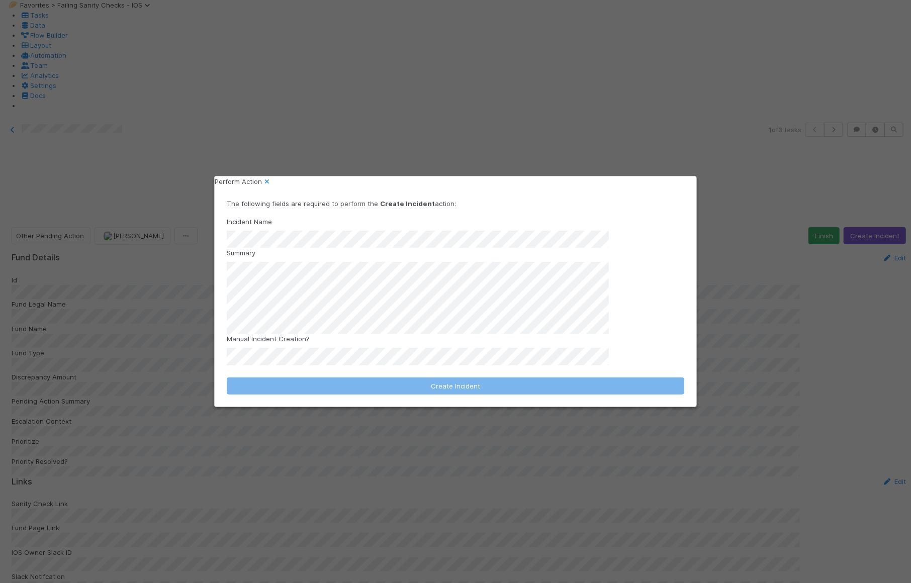
click at [389, 228] on div "The following fields are required to perform the Create Incident action: Incide…" at bounding box center [456, 282] width 458 height 166
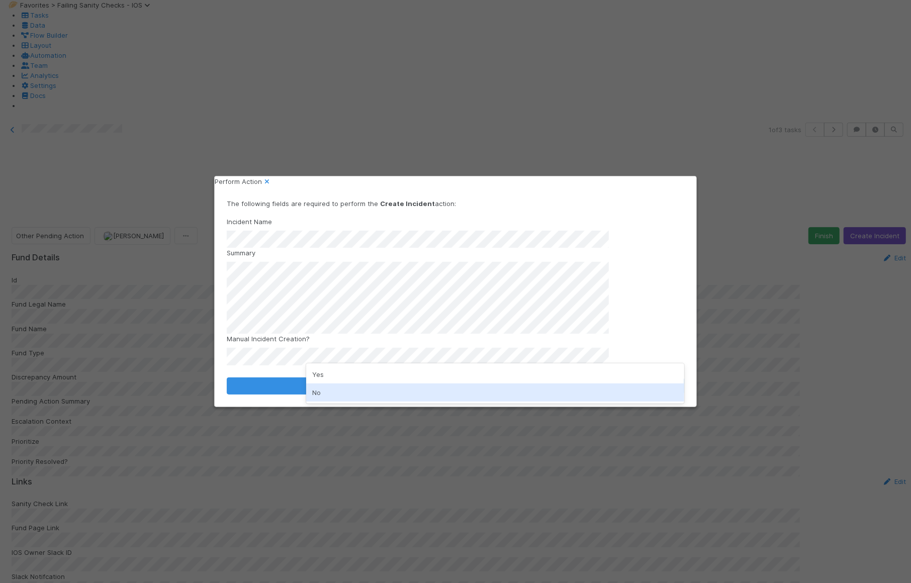
click at [333, 394] on div "No" at bounding box center [495, 393] width 378 height 18
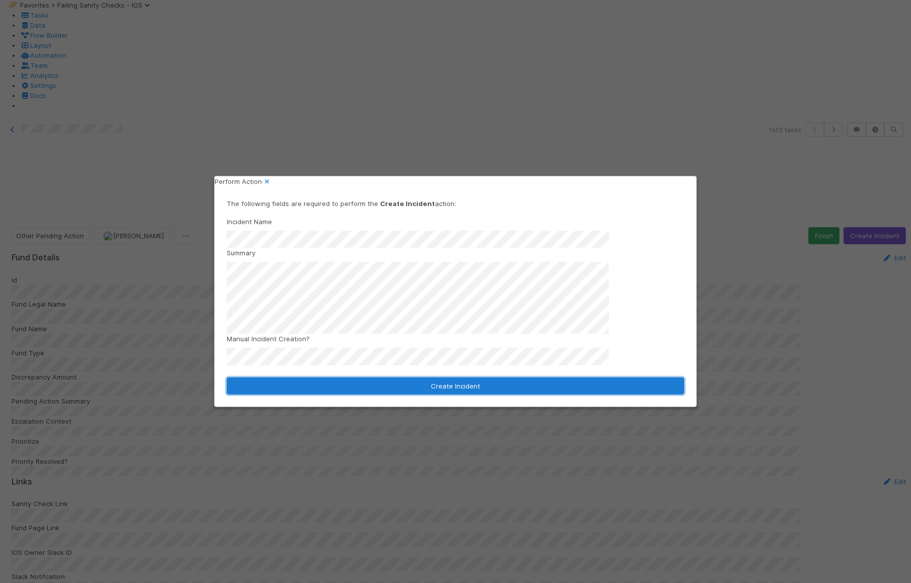
click at [301, 380] on button "Create Incident" at bounding box center [456, 386] width 458 height 17
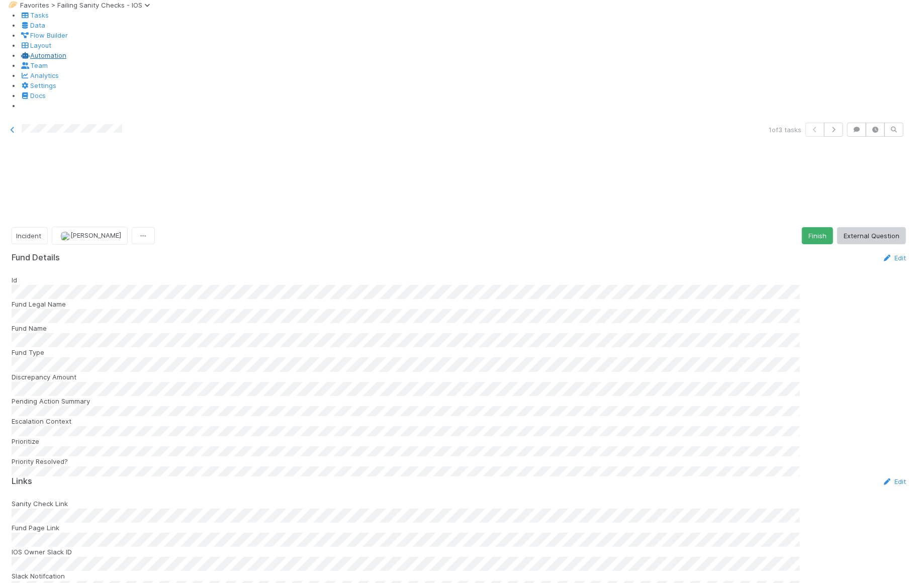
click at [66, 59] on link "Automation" at bounding box center [43, 55] width 46 height 8
click at [37, 232] on span "Incident" at bounding box center [28, 236] width 25 height 8
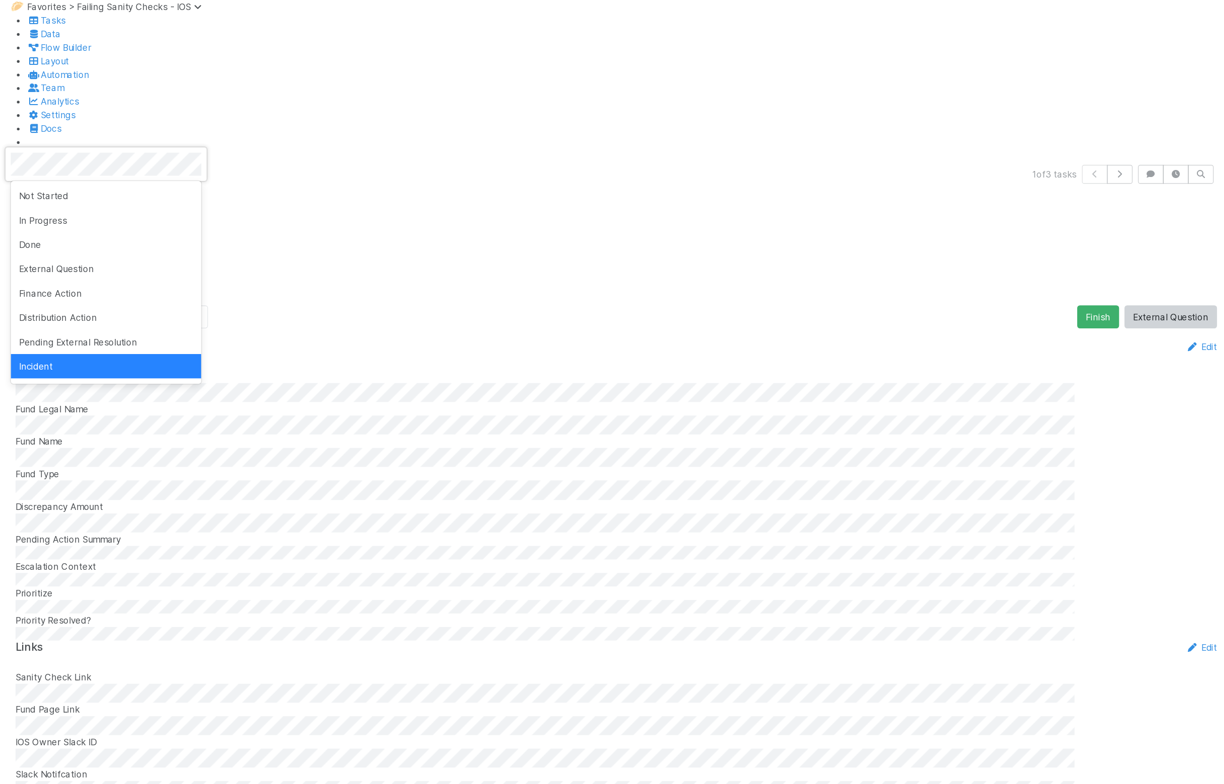
scroll to position [2, 0]
click at [68, 163] on div "In Progress" at bounding box center [79, 162] width 142 height 18
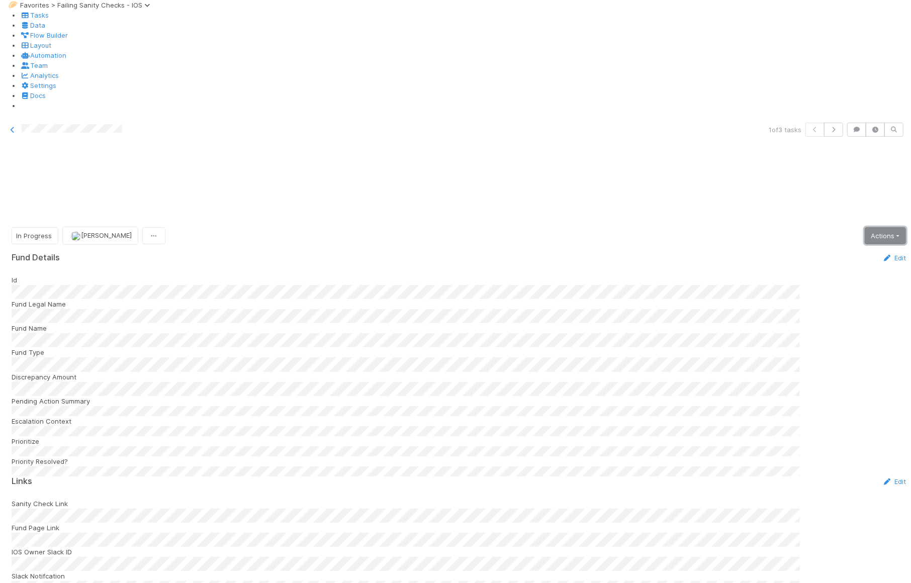
click at [872, 227] on link "Actions" at bounding box center [885, 235] width 41 height 17
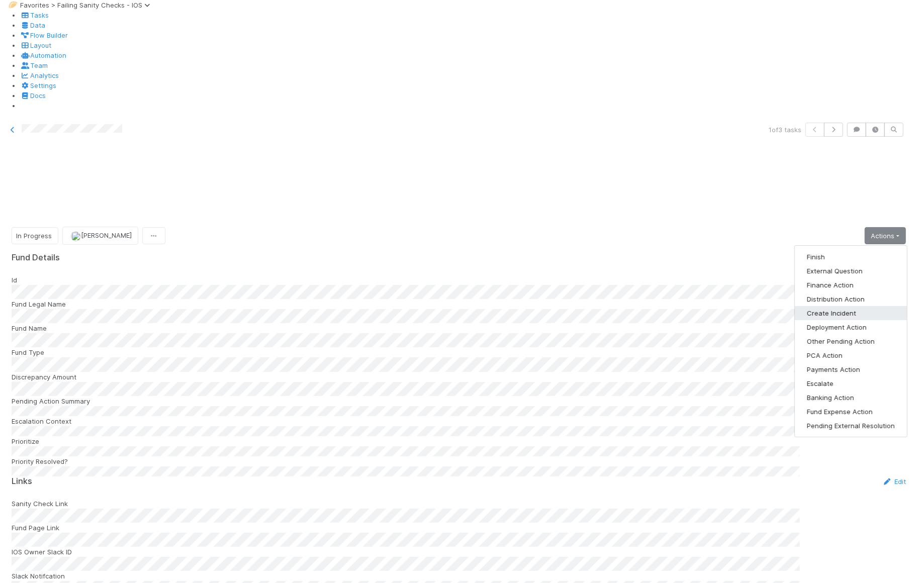
click at [839, 306] on button "Create Incident" at bounding box center [851, 313] width 112 height 14
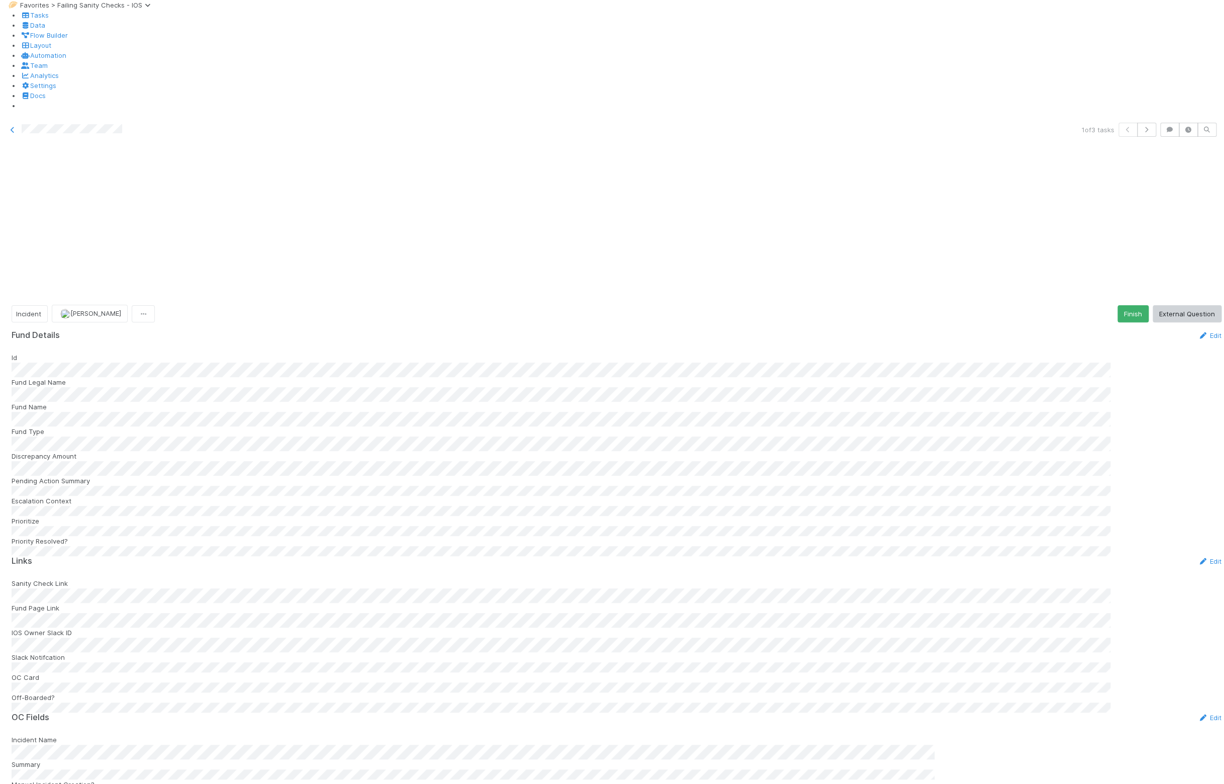
scroll to position [195, 1165]
click at [40, 310] on span "Incident" at bounding box center [28, 314] width 25 height 8
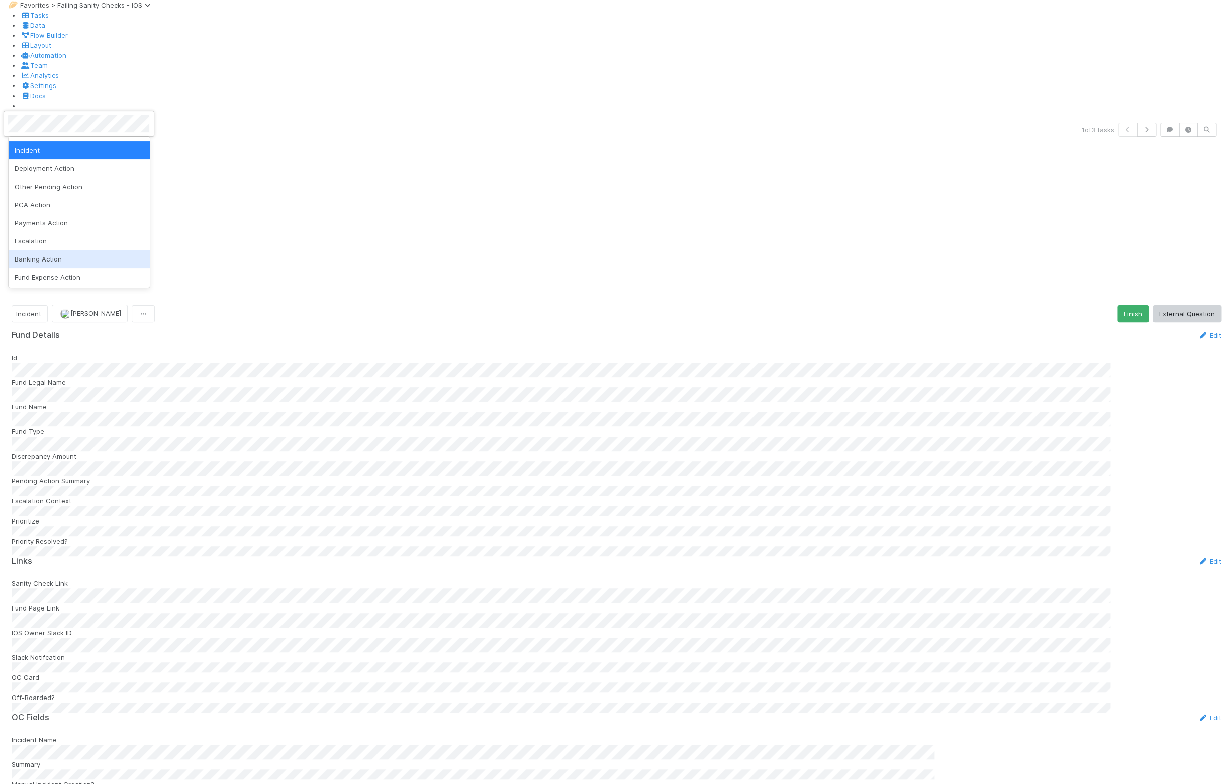
click at [74, 253] on div "Banking Action" at bounding box center [79, 259] width 141 height 18
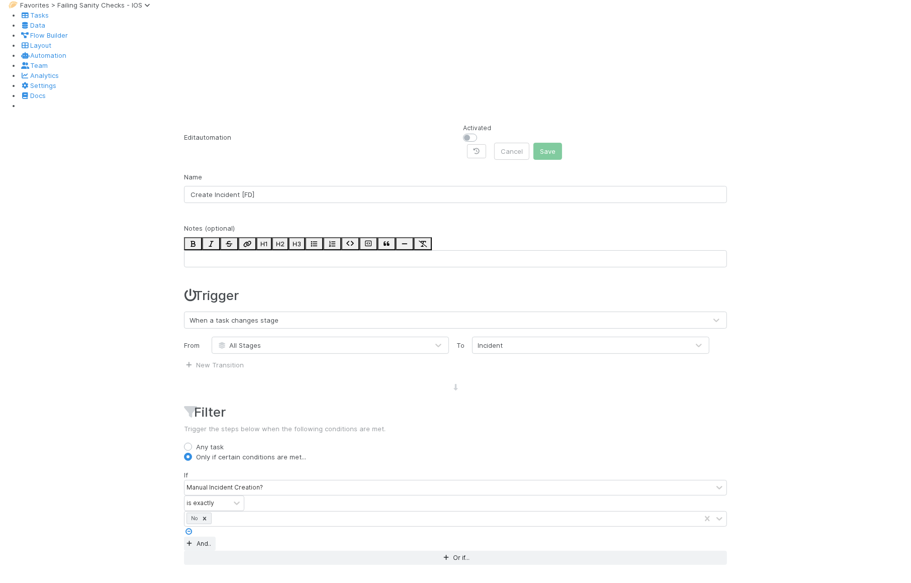
click at [481, 133] on label at bounding box center [481, 133] width 0 height 0
click at [471, 133] on input "checkbox" at bounding box center [467, 137] width 8 height 9
checkbox input "true"
click at [562, 143] on button "Save" at bounding box center [548, 151] width 29 height 17
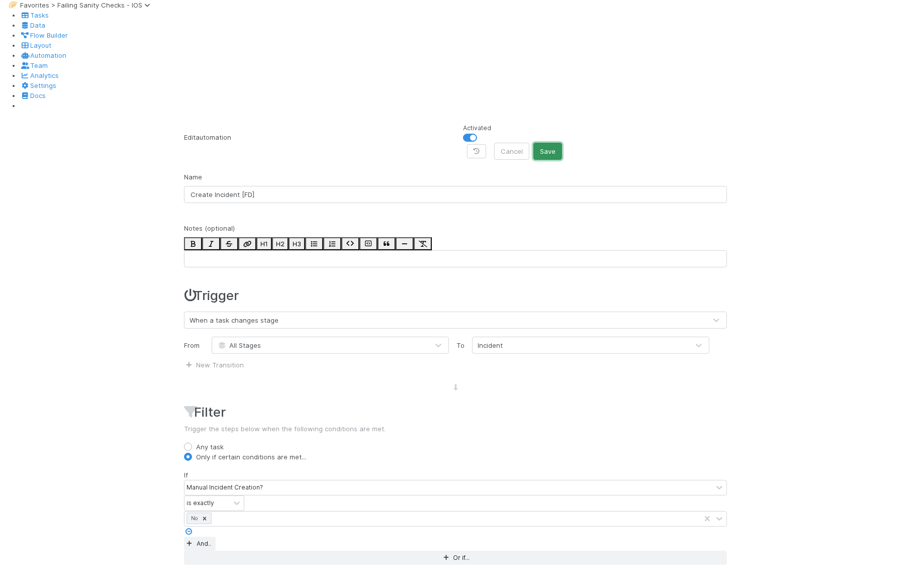
click at [562, 143] on button "Save" at bounding box center [548, 151] width 29 height 17
click at [465, 123] on div "Activated Cancel Save" at bounding box center [595, 141] width 264 height 37
click at [120, 255] on div "🥟 Favorites > Failing Sanity Checks - IOS Tasks Data Flow Builder Layout Automa…" at bounding box center [455, 460] width 911 height 920
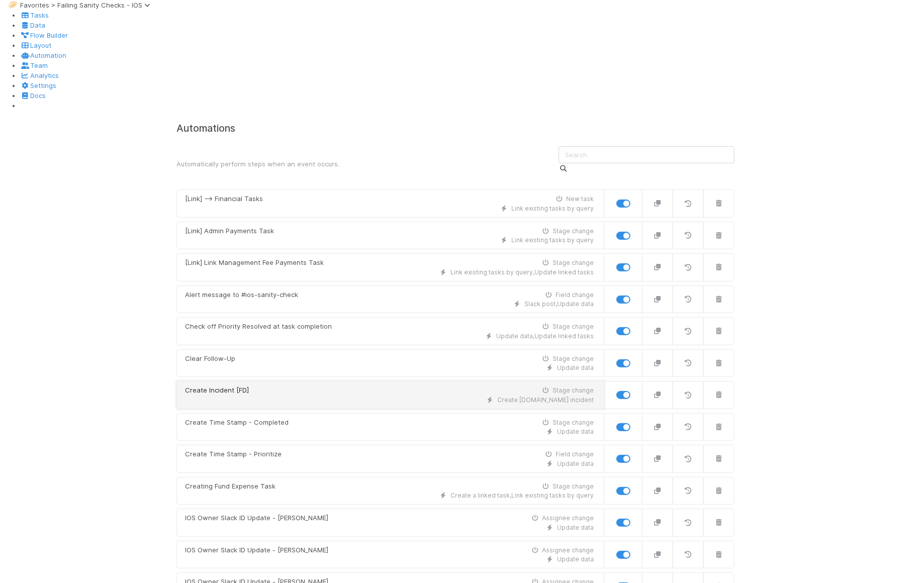
click at [240, 386] on div "Create Incident [FD]" at bounding box center [217, 391] width 64 height 10
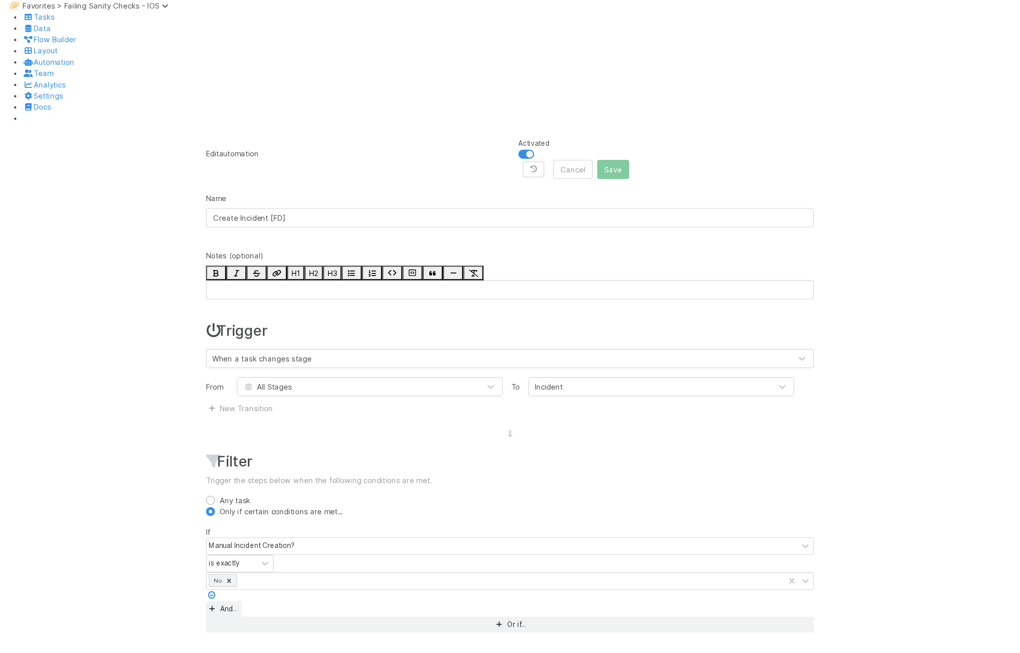
scroll to position [296, 0]
click at [328, 583] on div "Create [DOMAIN_NAME] incident" at bounding box center [455, 642] width 543 height 10
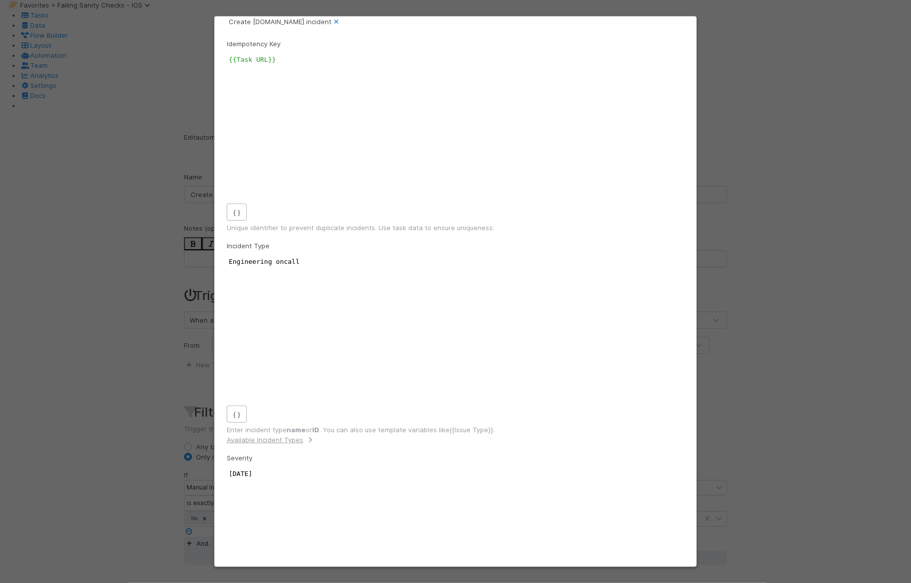
click at [148, 284] on div "Create [DOMAIN_NAME] incident Idempotency Key xxxxxxxxxx {{Task URL}} { } Uniqu…" at bounding box center [455, 291] width 911 height 583
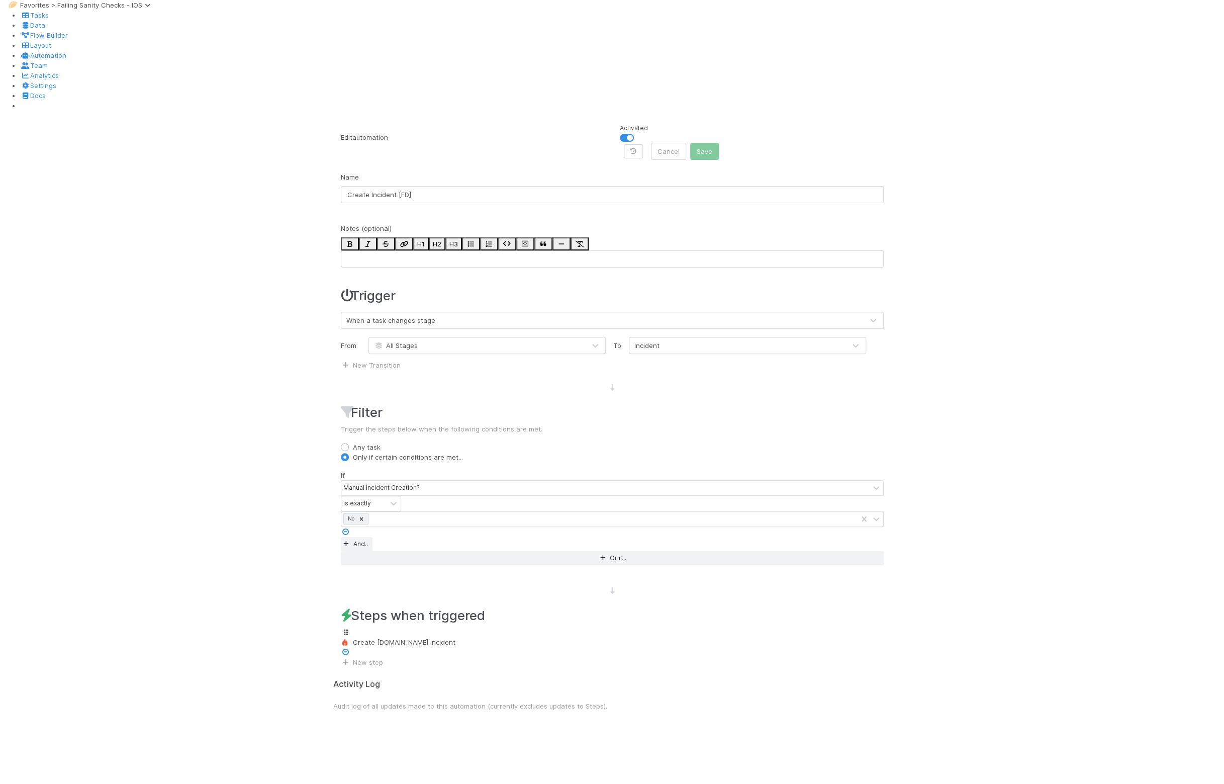
scroll to position [0, 0]
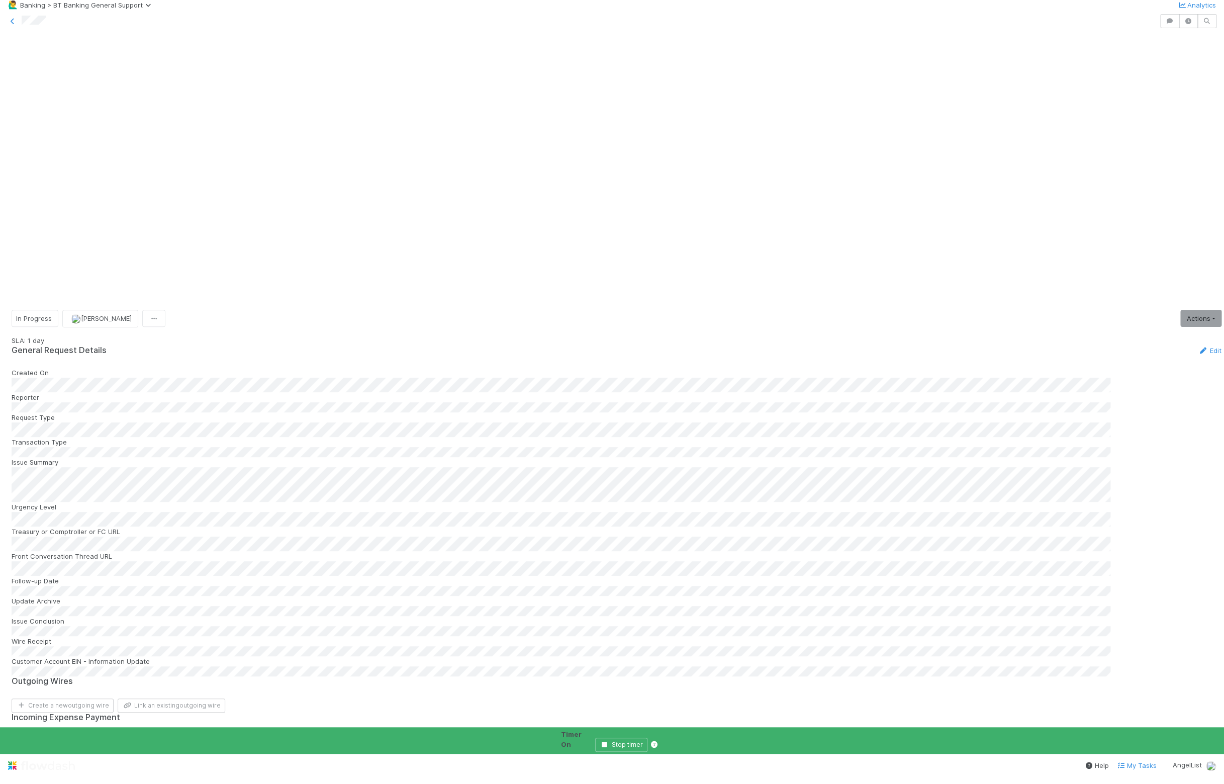
scroll to position [585, 0]
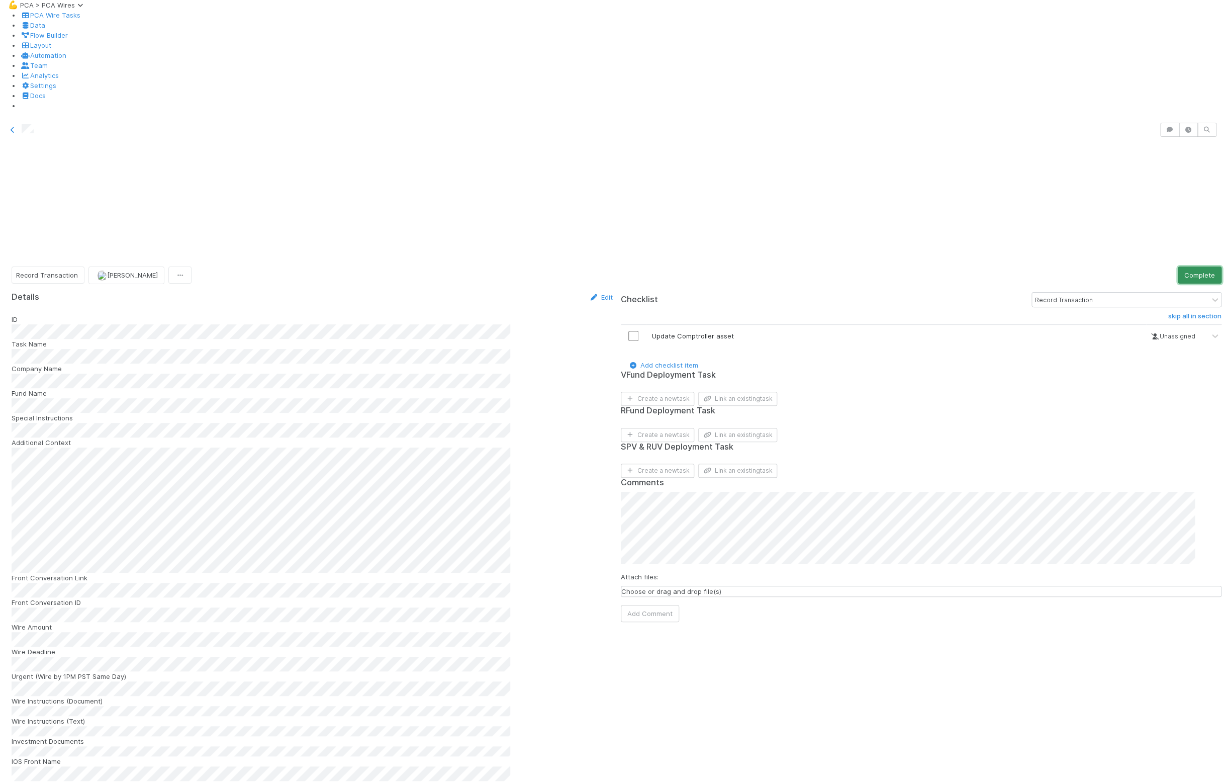
click at [1178, 267] on button "Complete" at bounding box center [1200, 275] width 44 height 17
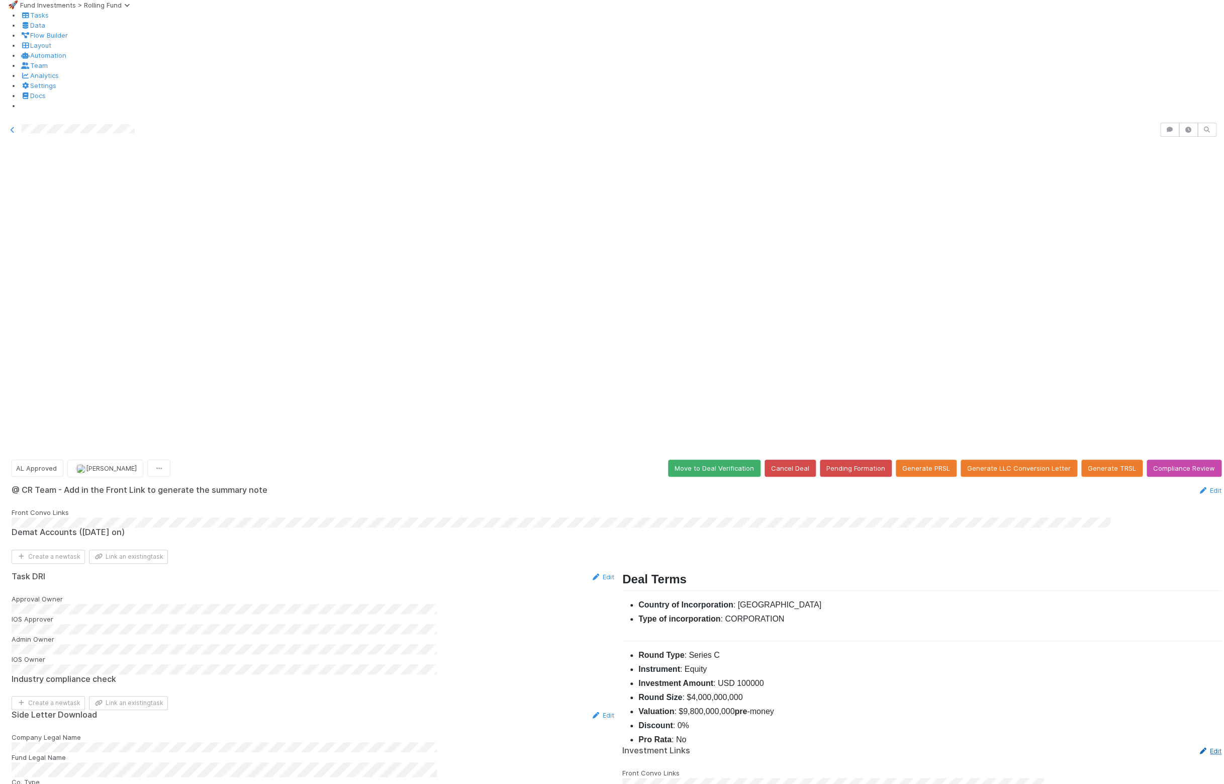
click at [1040, 747] on link "Edit" at bounding box center [1210, 751] width 24 height 8
click at [1040, 746] on button "Save" at bounding box center [1168, 754] width 29 height 17
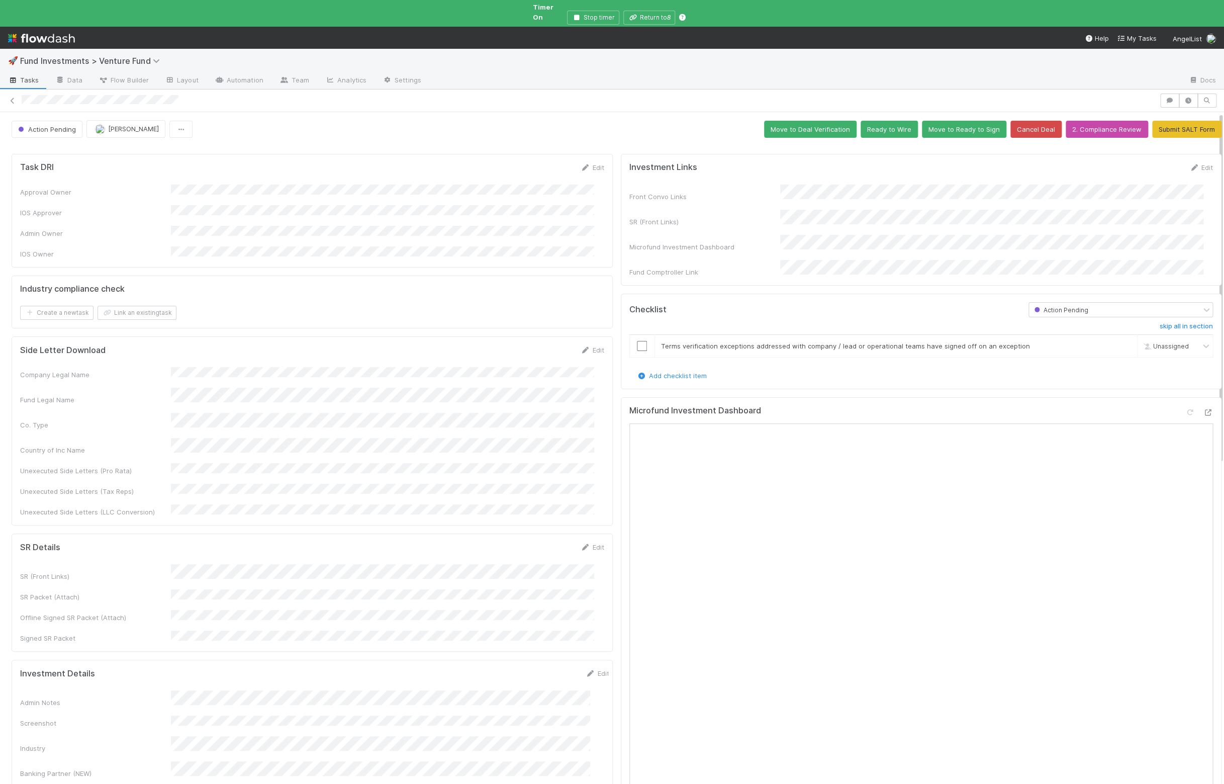
click at [1196, 401] on div "Microfund Investment Dashboard" at bounding box center [921, 617] width 601 height 440
click at [1203, 409] on icon at bounding box center [1208, 412] width 10 height 7
click at [878, 121] on button "Ready to Wire" at bounding box center [889, 129] width 57 height 17
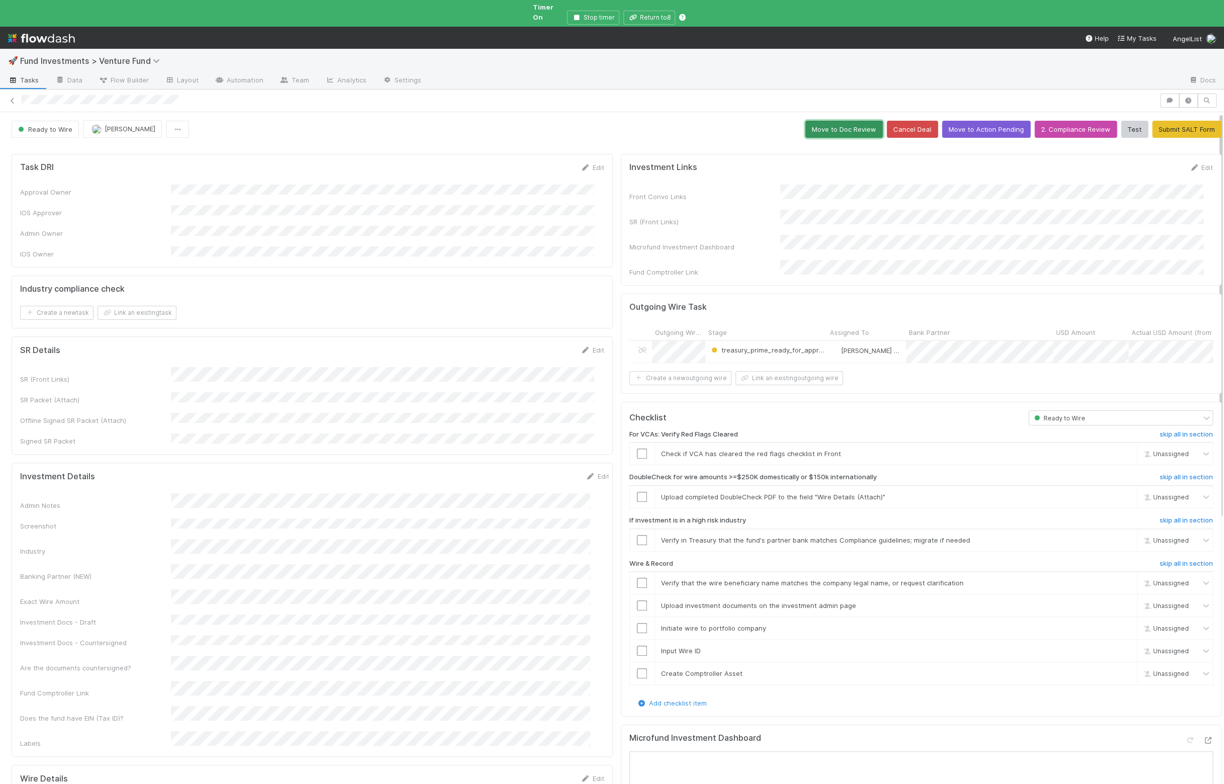
click at [811, 123] on button "Move to Doc Review" at bounding box center [844, 129] width 77 height 17
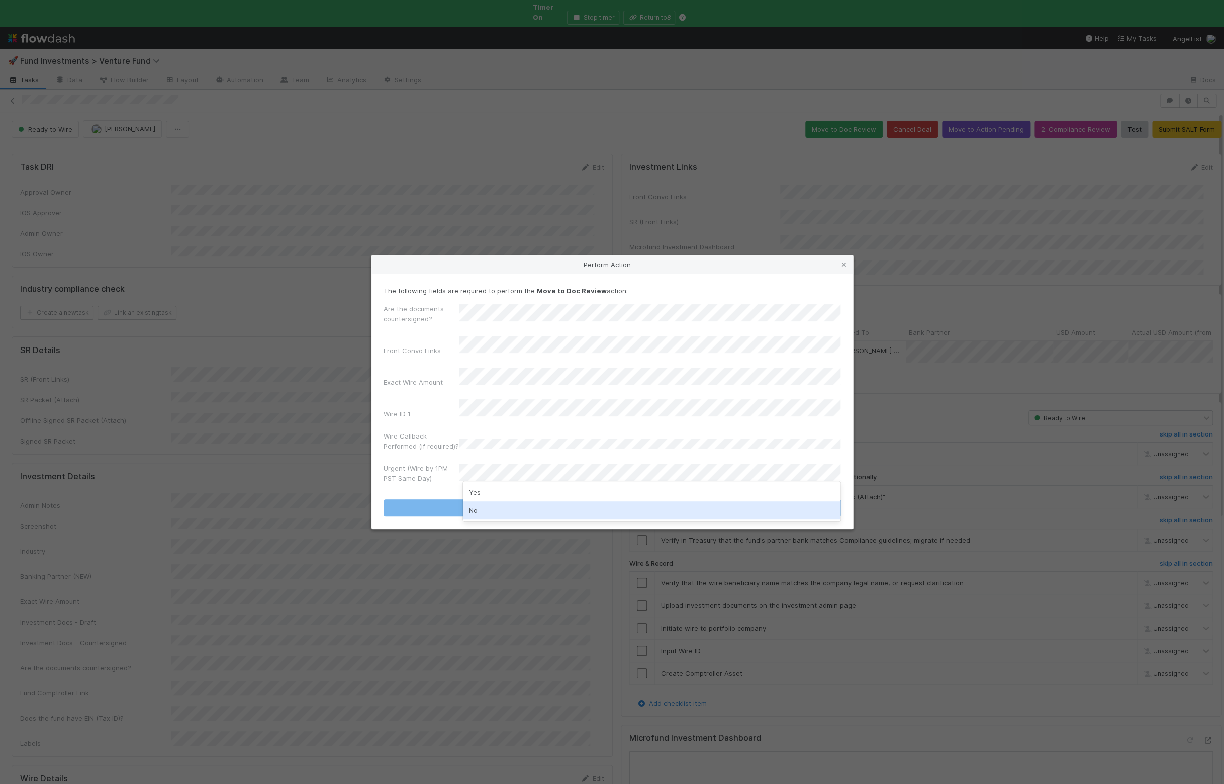
click at [488, 508] on div "No" at bounding box center [652, 510] width 378 height 18
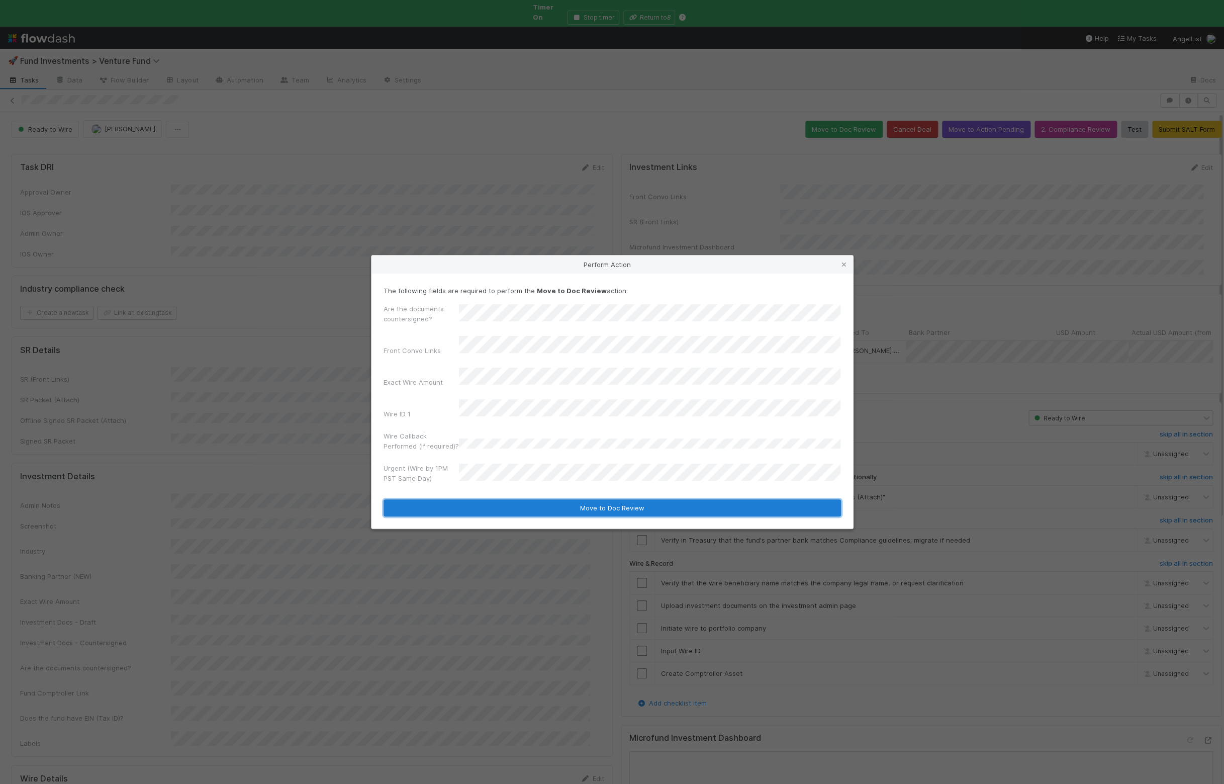
click at [469, 499] on button "Move to Doc Review" at bounding box center [613, 507] width 458 height 17
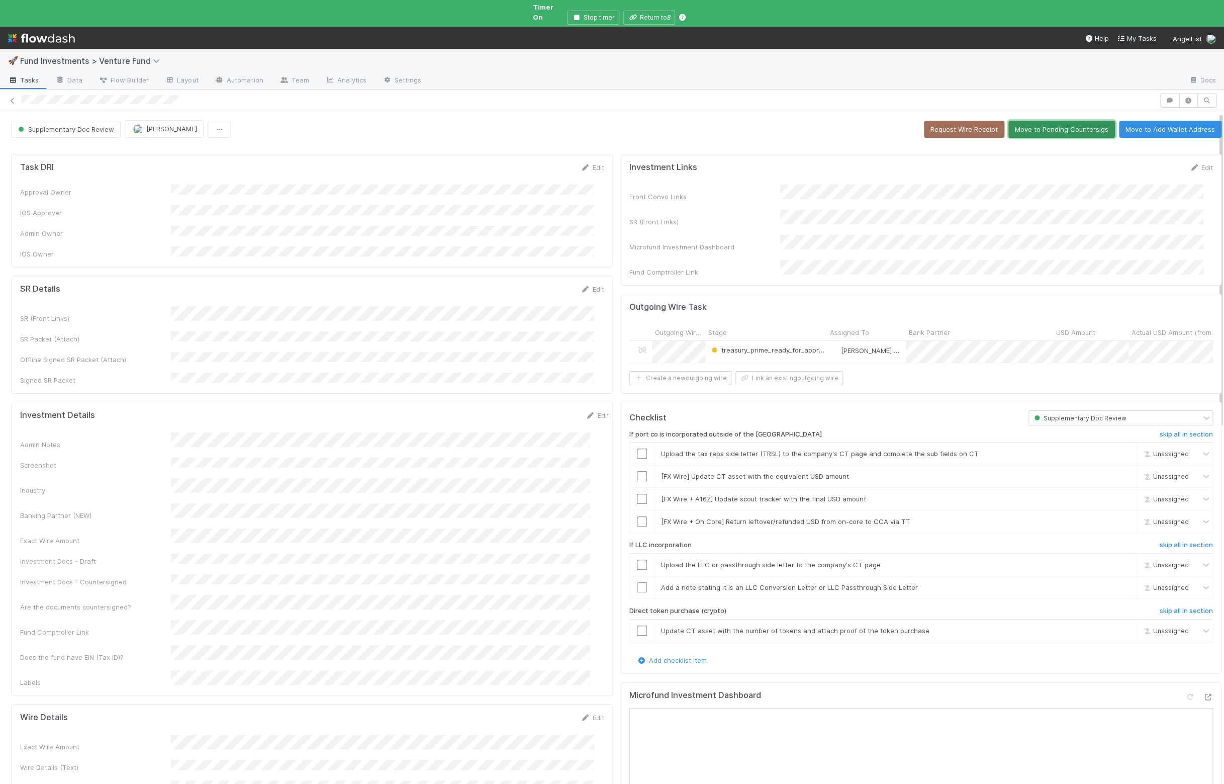
click at [1015, 125] on button "Move to Pending Countersigs" at bounding box center [1062, 129] width 107 height 17
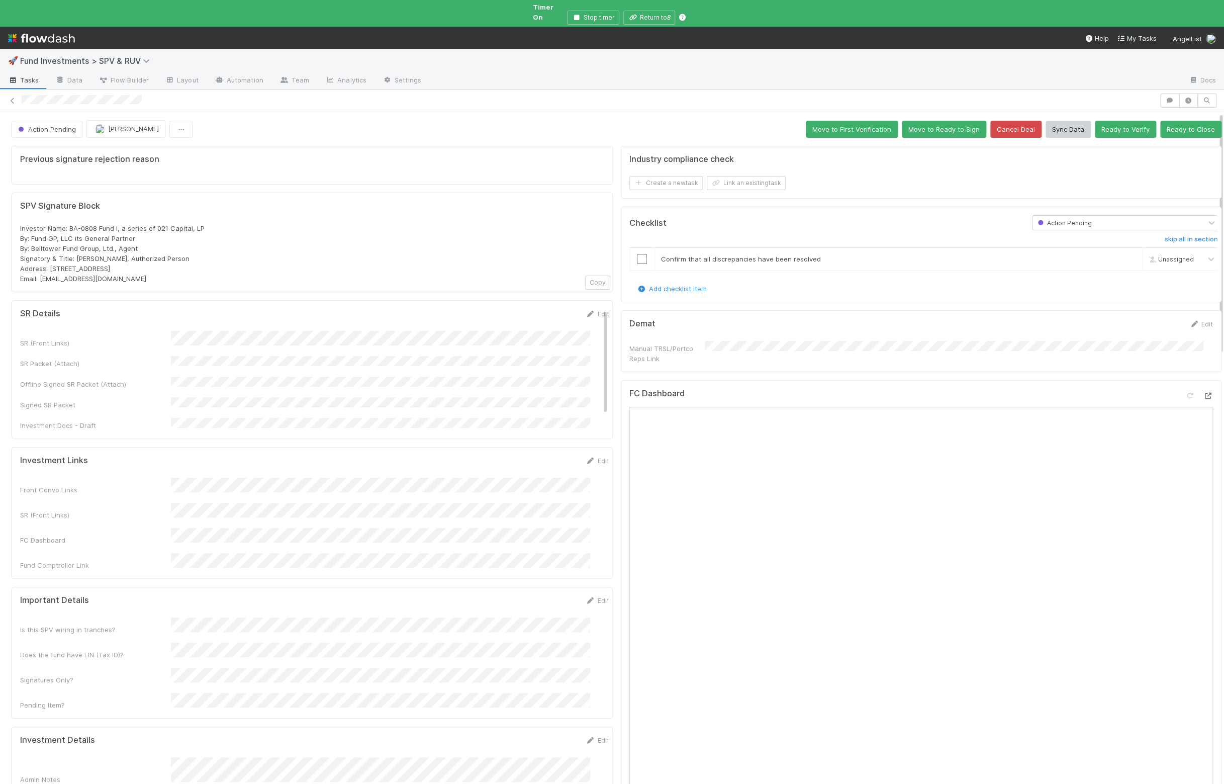
click at [1040, 393] on icon at bounding box center [1208, 396] width 10 height 7
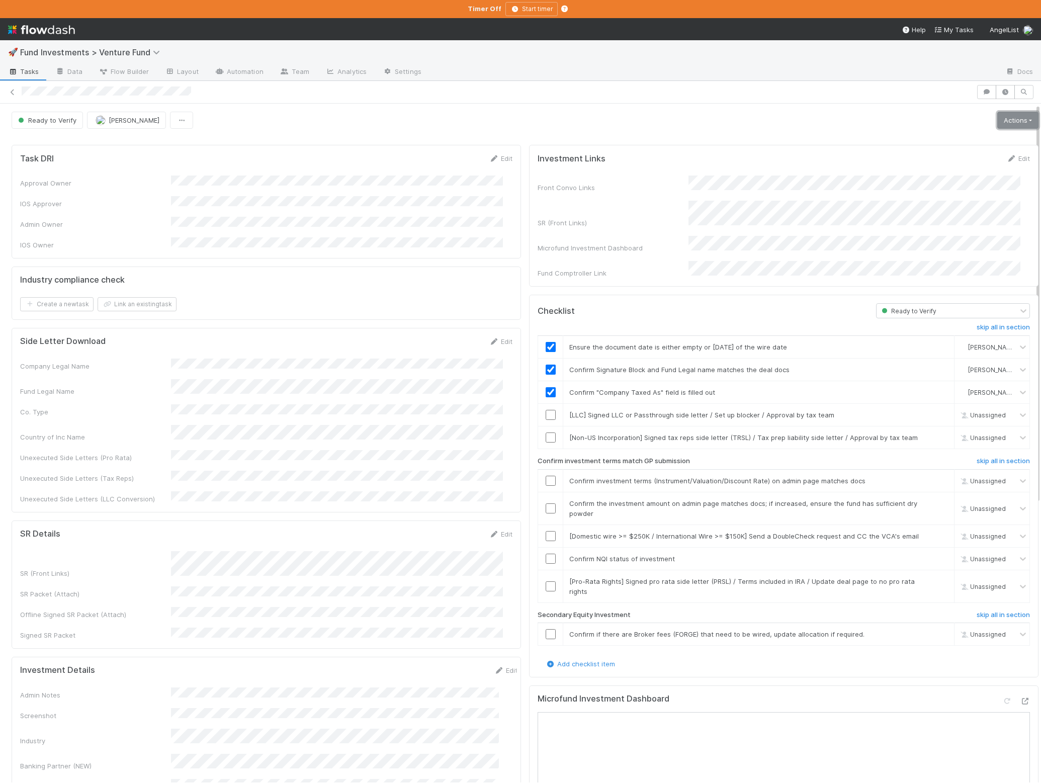
click at [997, 119] on link "Actions" at bounding box center [1017, 120] width 41 height 17
click at [971, 154] on button "Action Pending" at bounding box center [967, 156] width 146 height 14
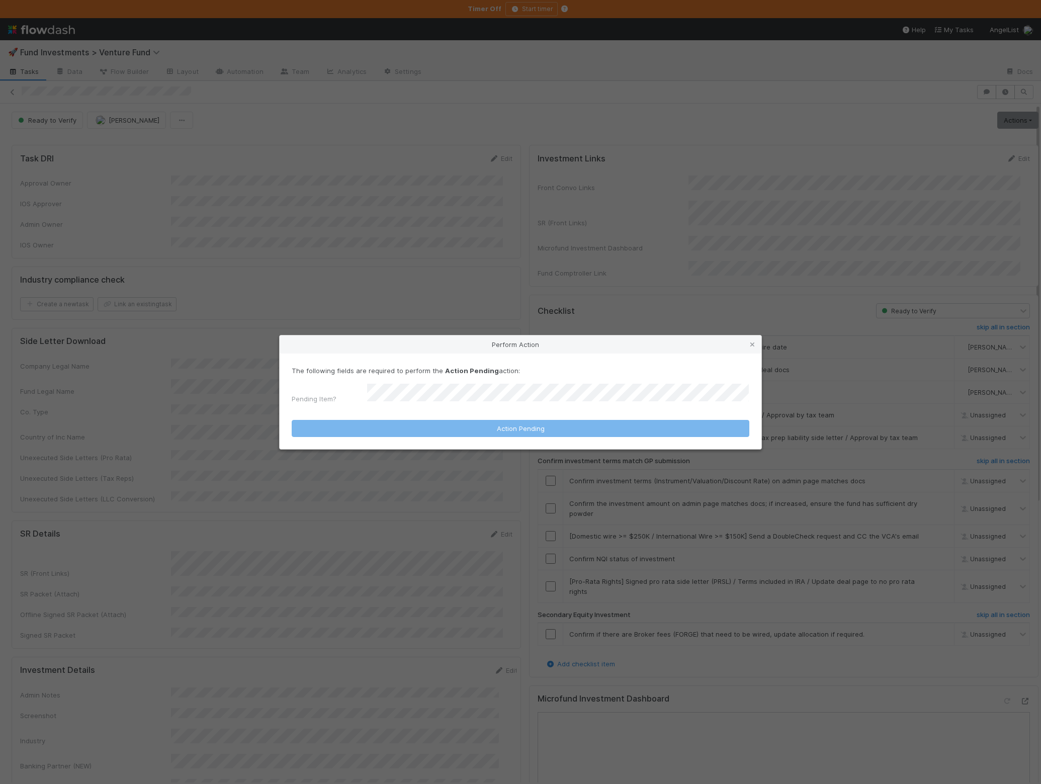
drag, startPoint x: 479, startPoint y: 381, endPoint x: 475, endPoint y: 385, distance: 5.7
click at [478, 381] on div "The following fields are required to perform the Action Pending action: Pending…" at bounding box center [521, 387] width 458 height 42
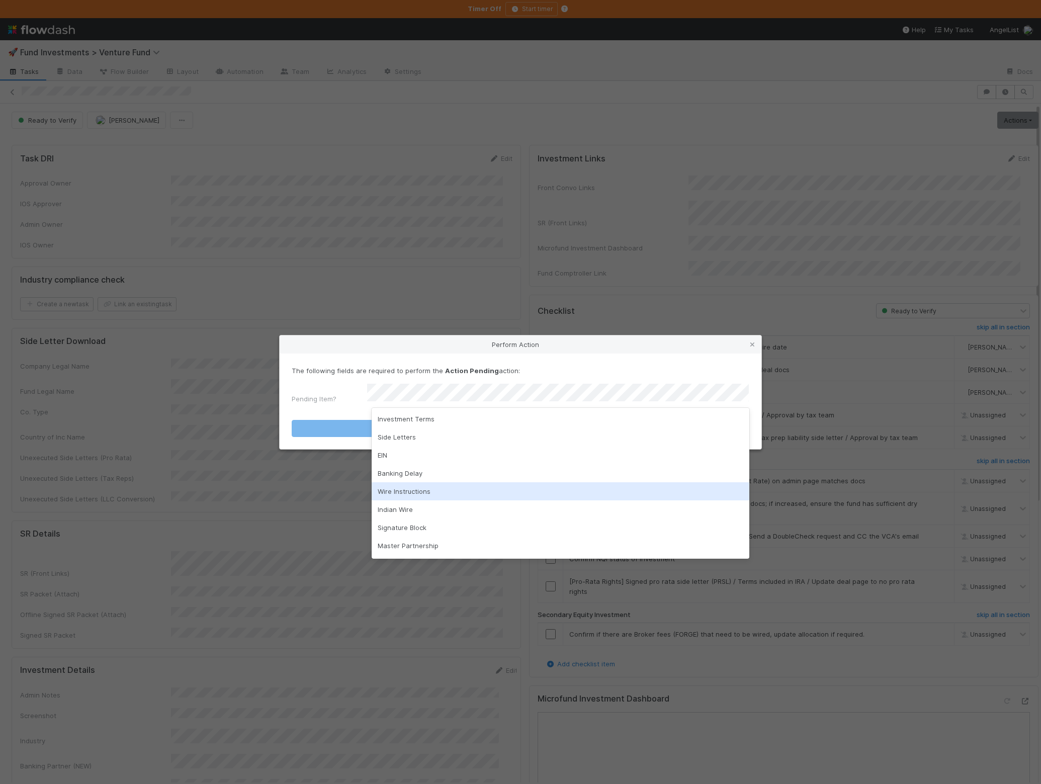
click at [428, 487] on div "Wire Instructions" at bounding box center [561, 491] width 378 height 18
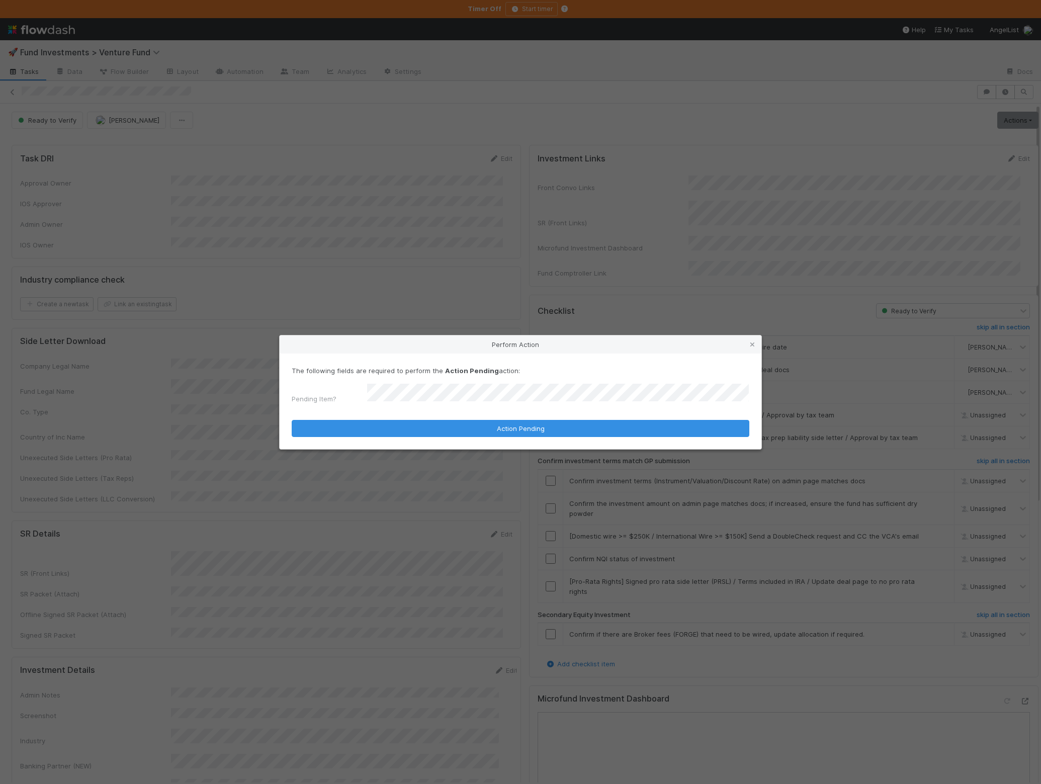
click at [418, 437] on div "The following fields are required to perform the Action Pending action: Pending…" at bounding box center [521, 401] width 482 height 96
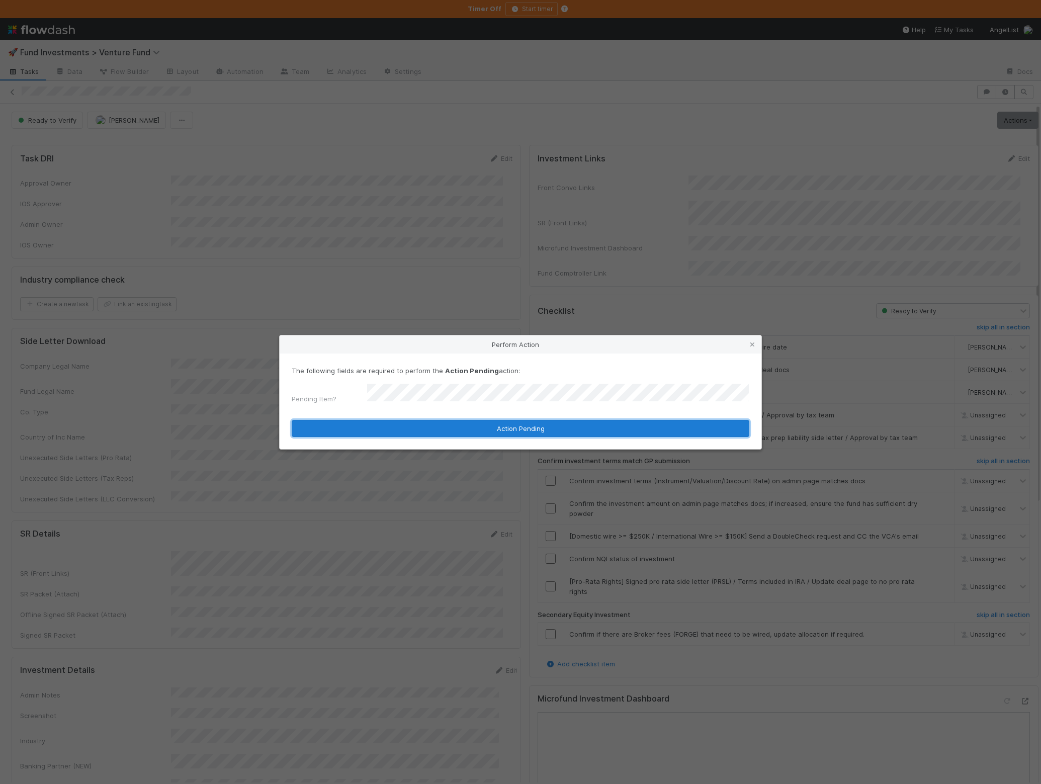
click at [418, 433] on button "Action Pending" at bounding box center [521, 428] width 458 height 17
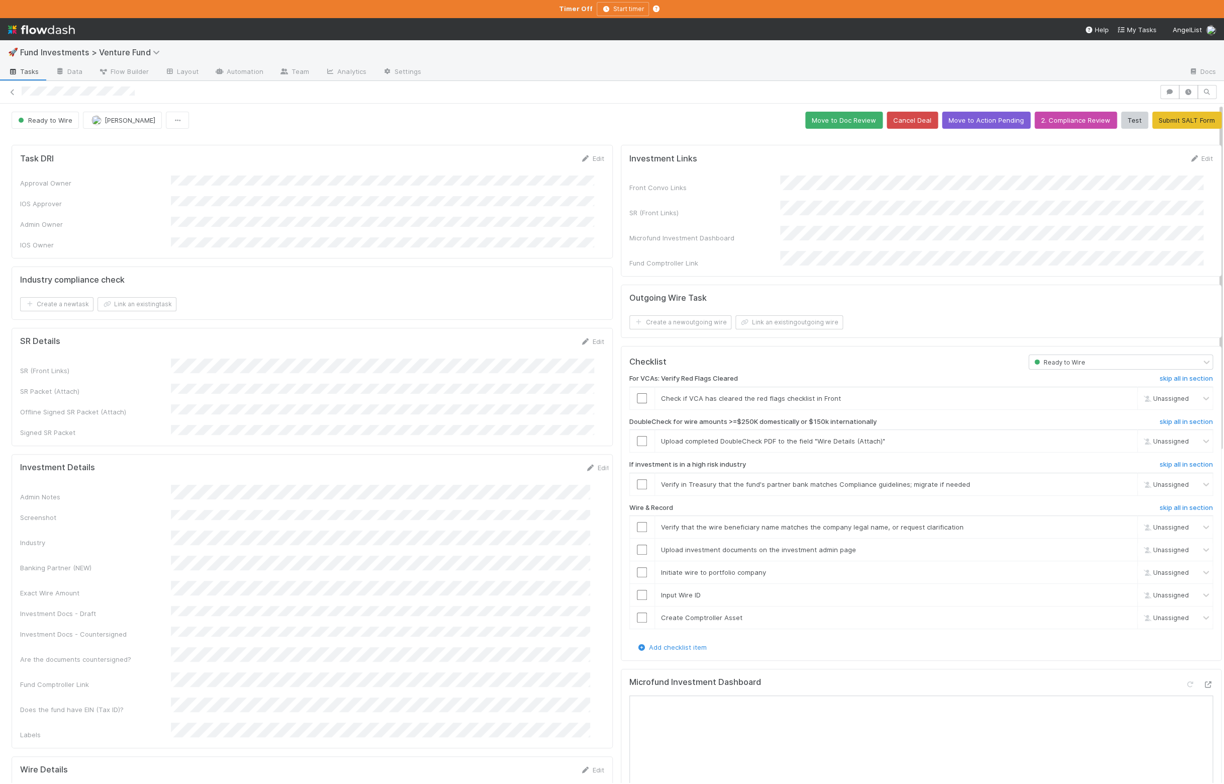
scroll to position [171, 0]
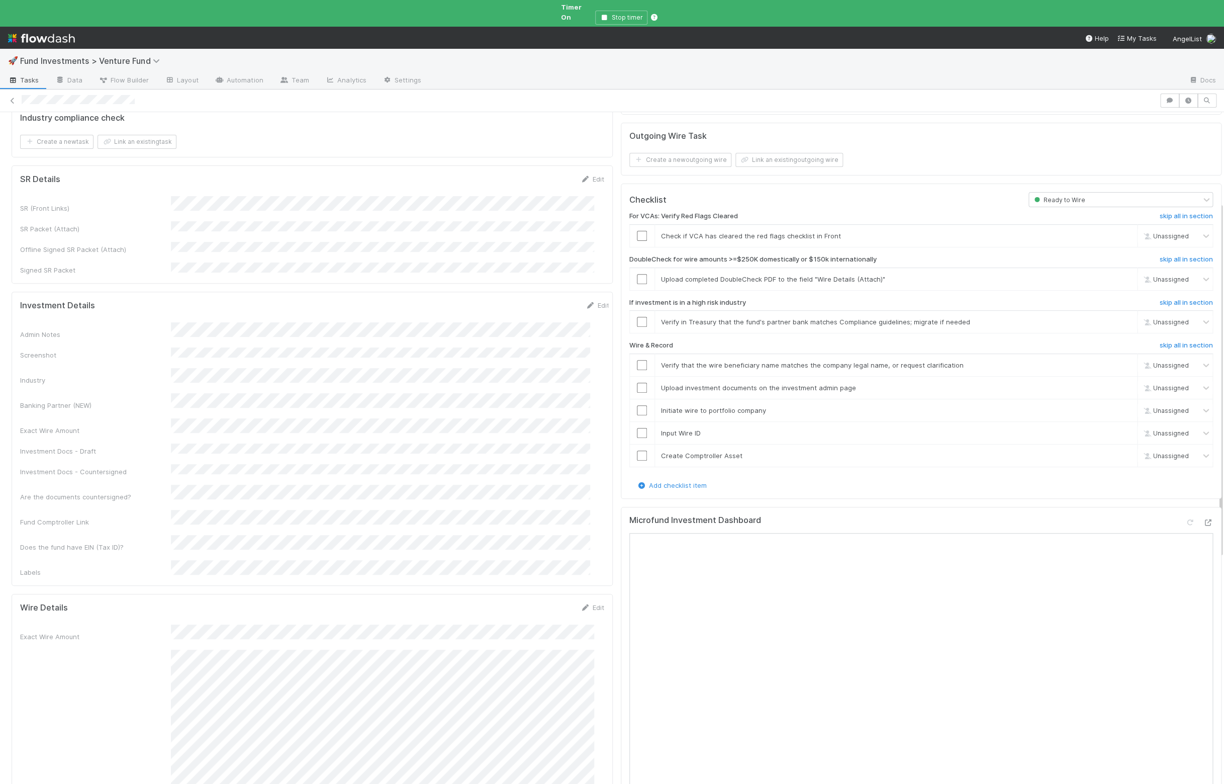
click at [1040, 519] on icon at bounding box center [1208, 522] width 10 height 7
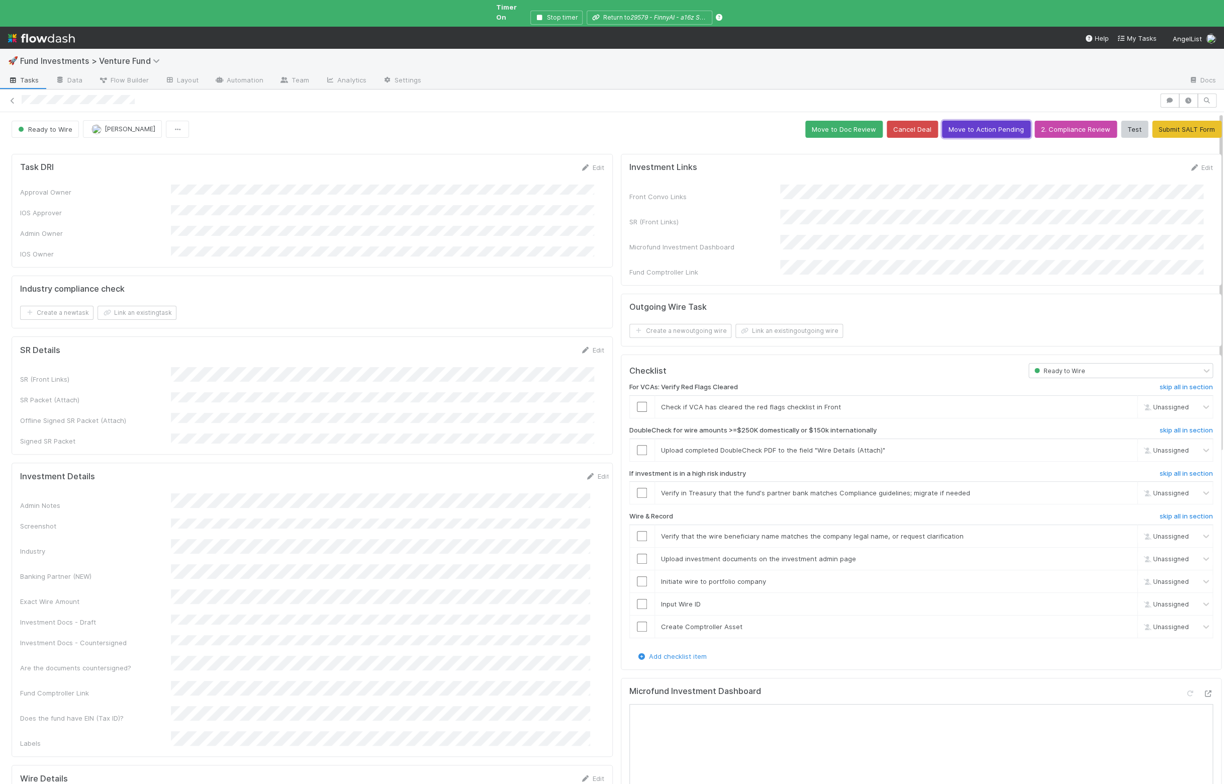
click at [950, 125] on button "Move to Action Pending" at bounding box center [986, 129] width 89 height 17
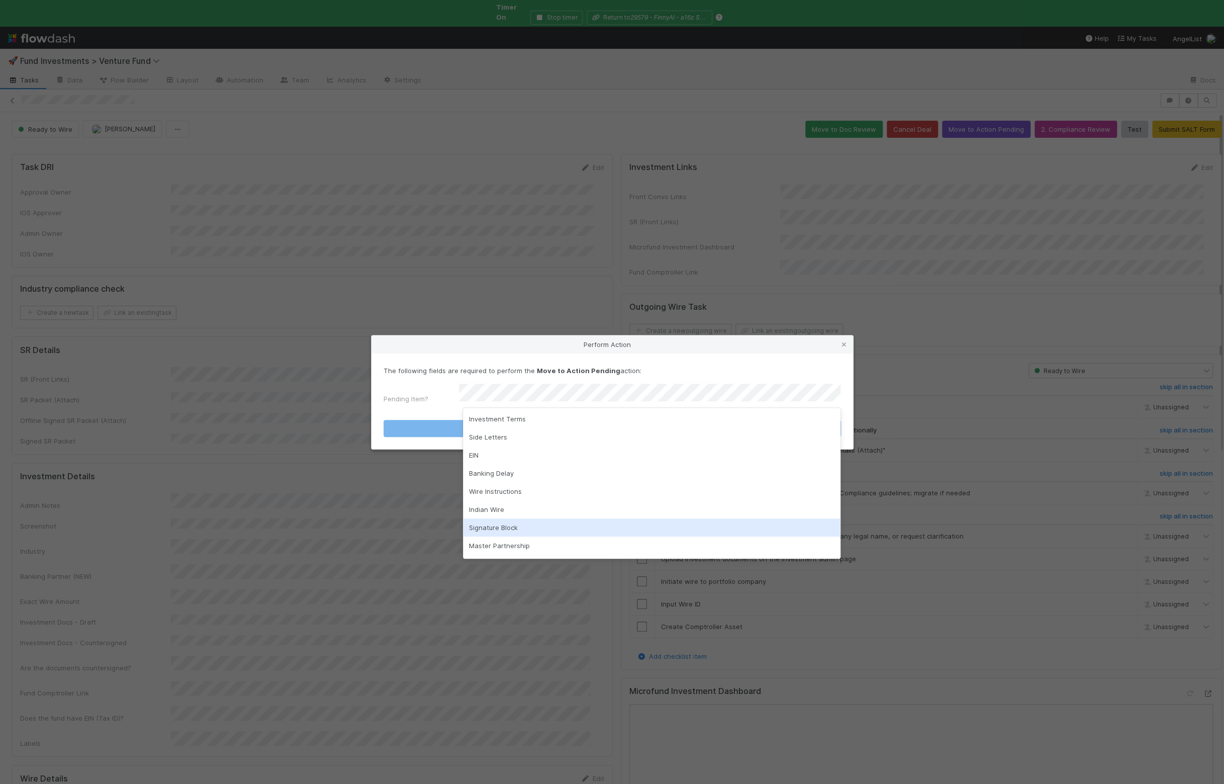
click at [529, 522] on div "Signature Block" at bounding box center [652, 527] width 378 height 18
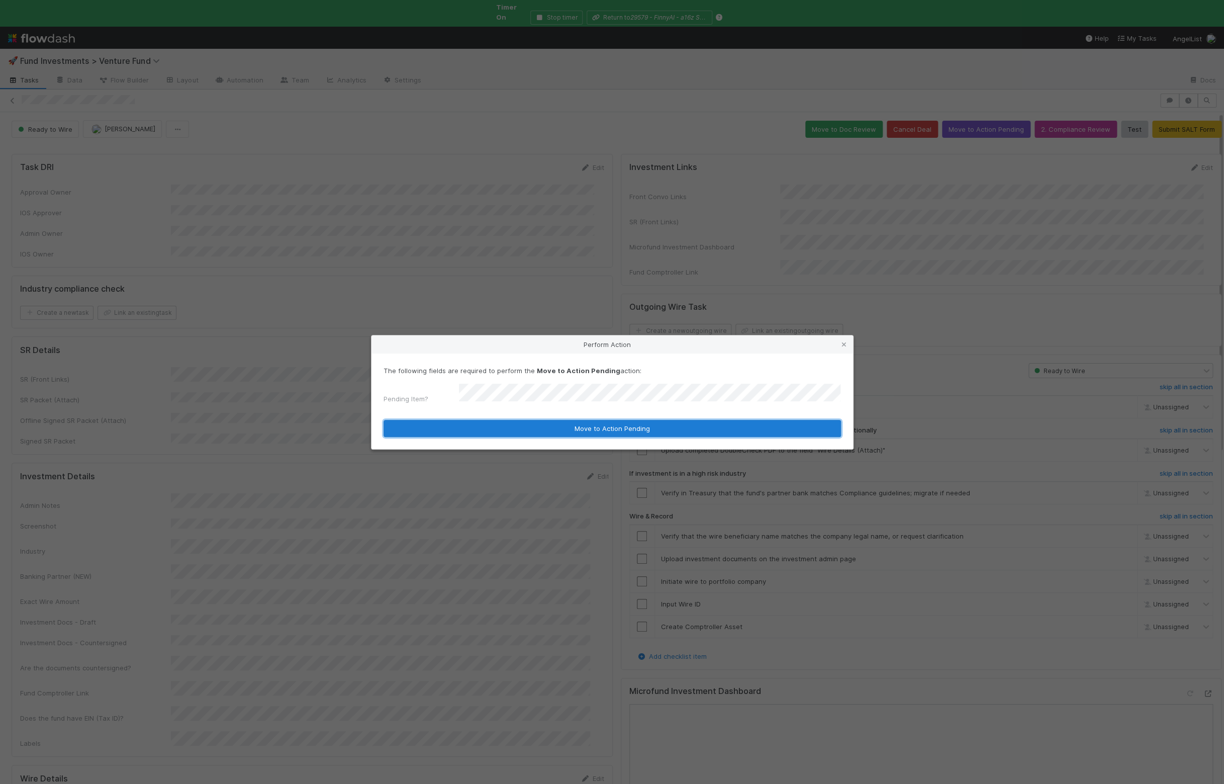
click at [541, 425] on button "Move to Action Pending" at bounding box center [613, 428] width 458 height 17
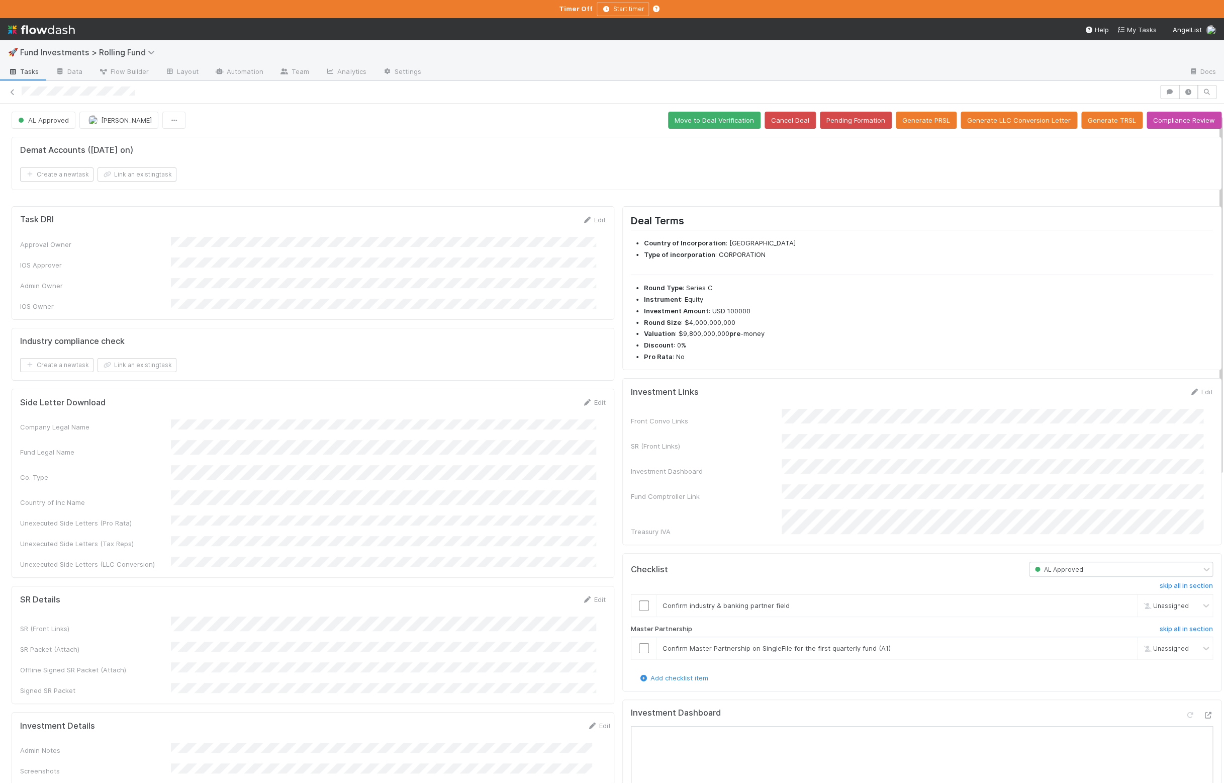
scroll to position [160, 0]
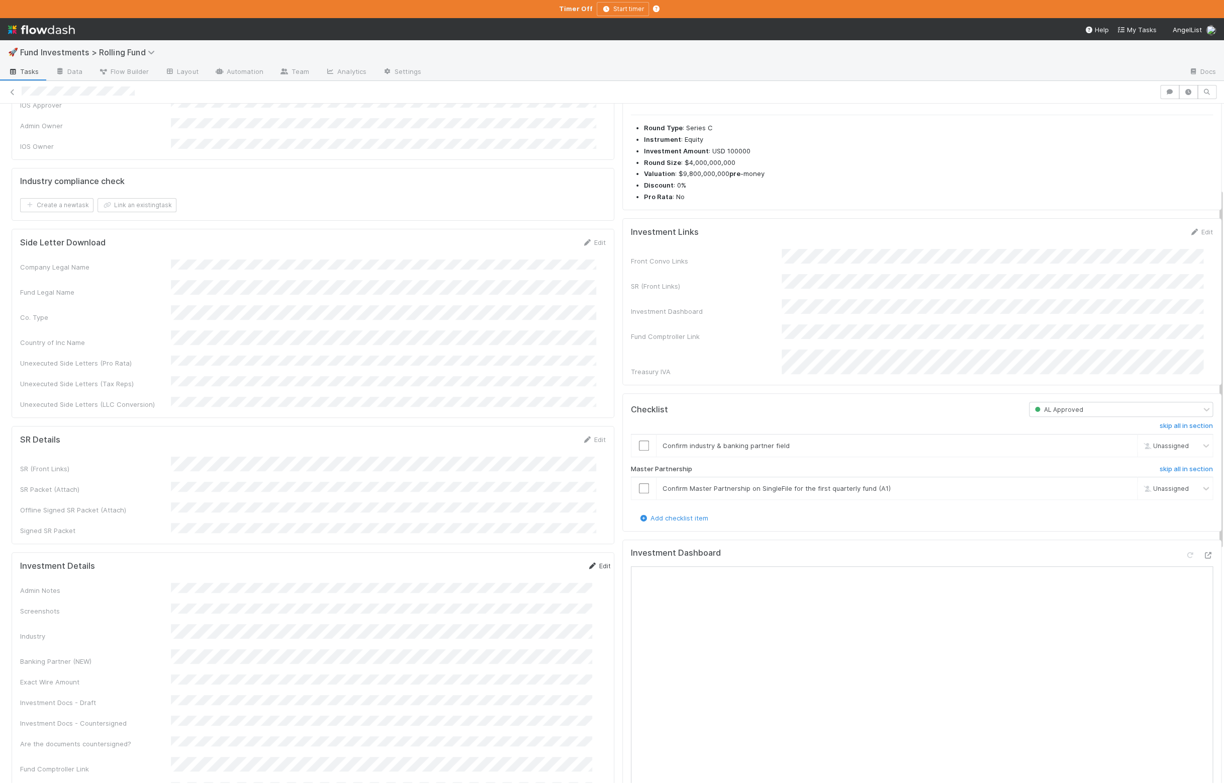
click at [587, 563] on icon at bounding box center [592, 566] width 10 height 7
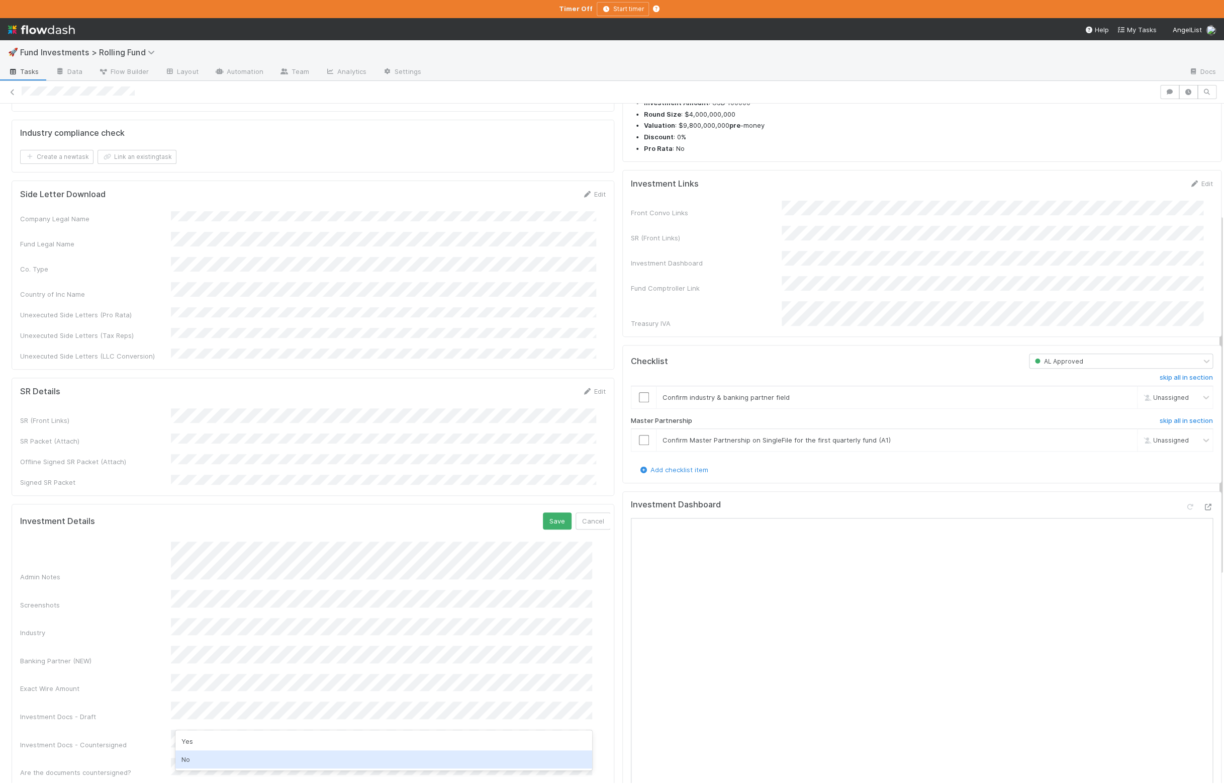
click at [236, 759] on div "No" at bounding box center [383, 759] width 417 height 18
click at [543, 512] on button "Save" at bounding box center [557, 520] width 29 height 17
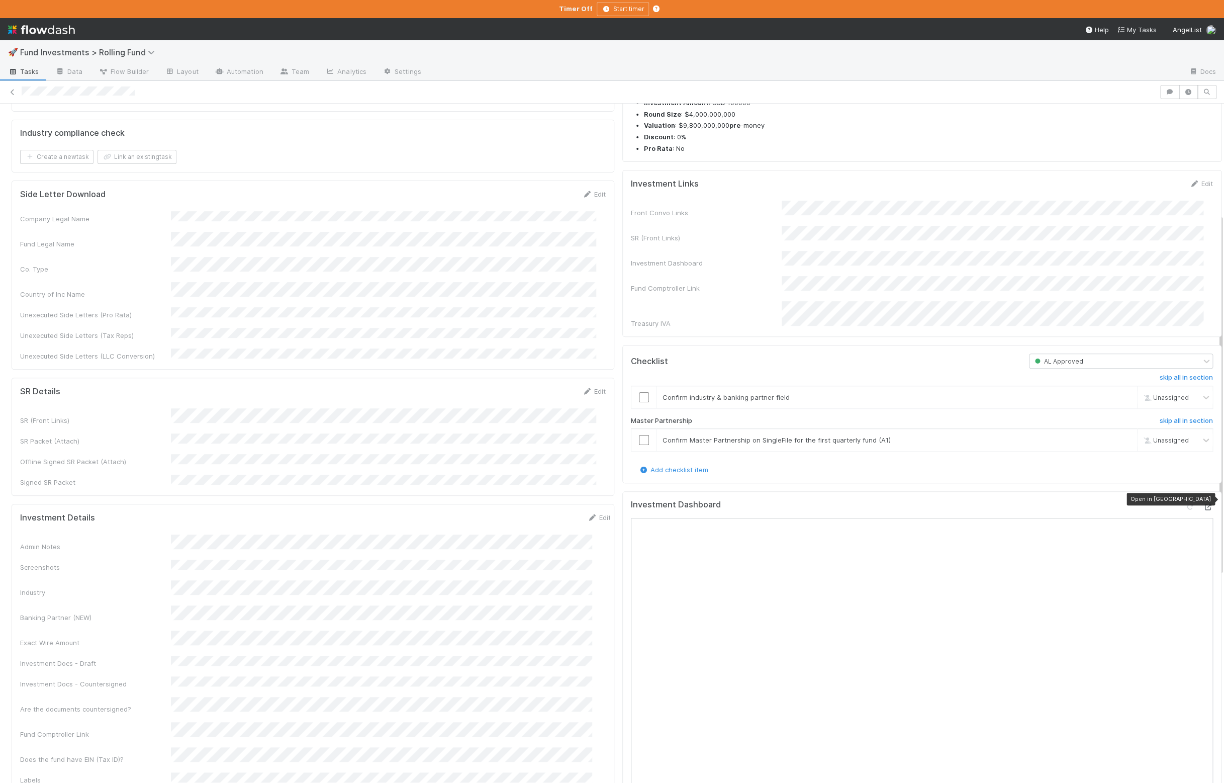
click at [1203, 504] on icon at bounding box center [1208, 507] width 10 height 7
click at [163, 535] on div "Admin Notes" at bounding box center [315, 543] width 591 height 17
click at [1190, 187] on link "Edit" at bounding box center [1202, 184] width 24 height 8
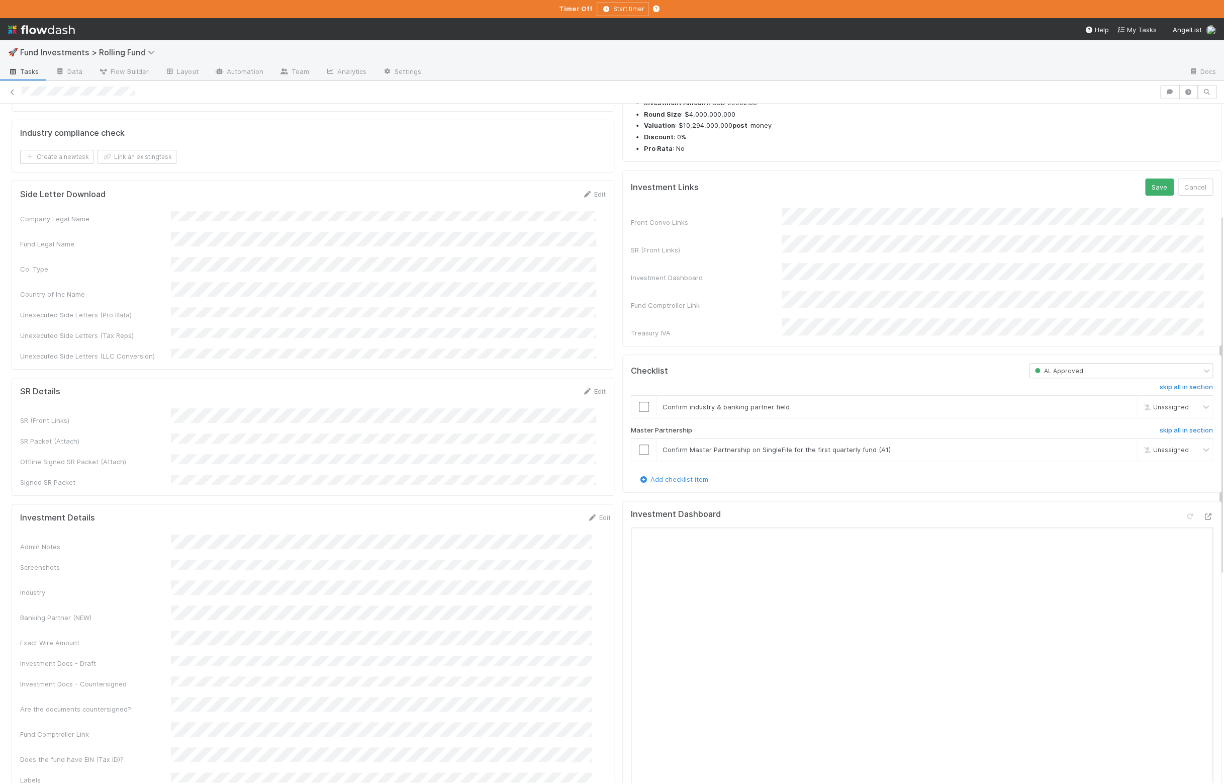
click at [899, 235] on div "Front Convo Links SR (Front Links) Investment Dashboard Fund Comptroller Link T…" at bounding box center [922, 273] width 582 height 130
click at [1123, 189] on div "Investment Links Save Cancel" at bounding box center [922, 187] width 582 height 17
click at [1145, 188] on button "Save" at bounding box center [1159, 187] width 29 height 17
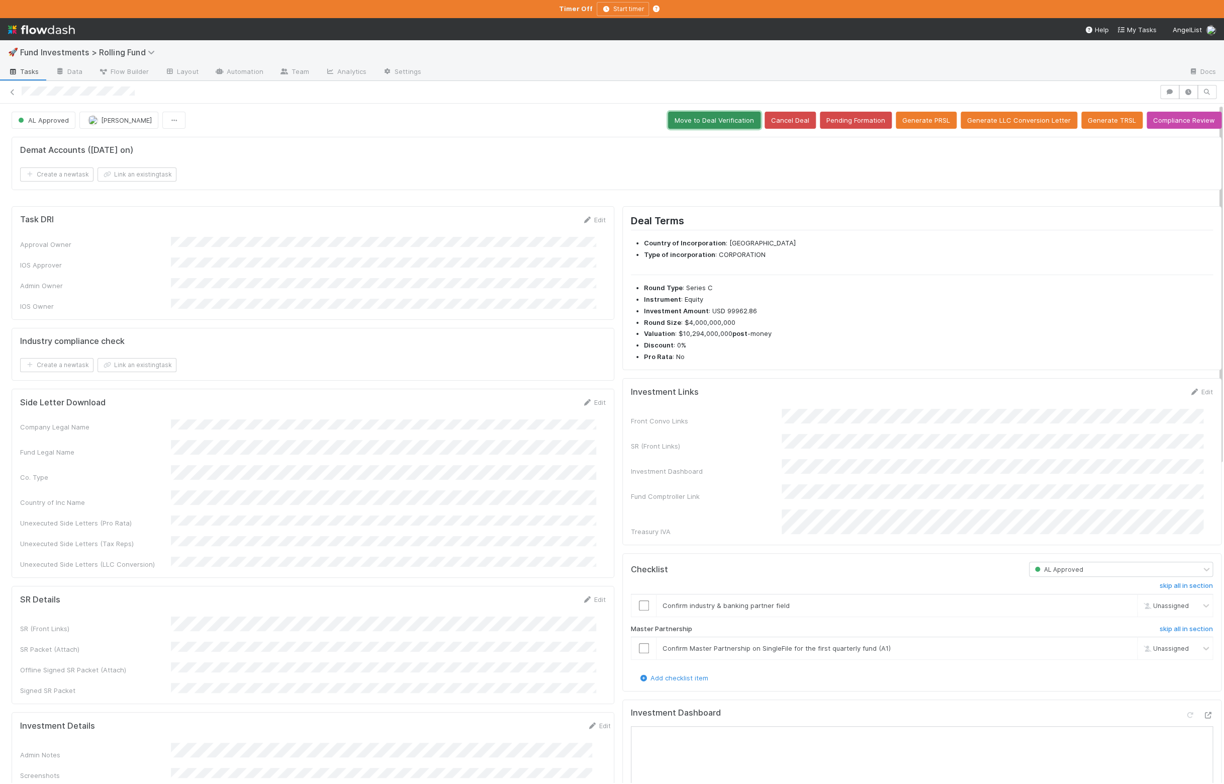
click at [728, 122] on button "Move to Deal Verification" at bounding box center [714, 120] width 93 height 17
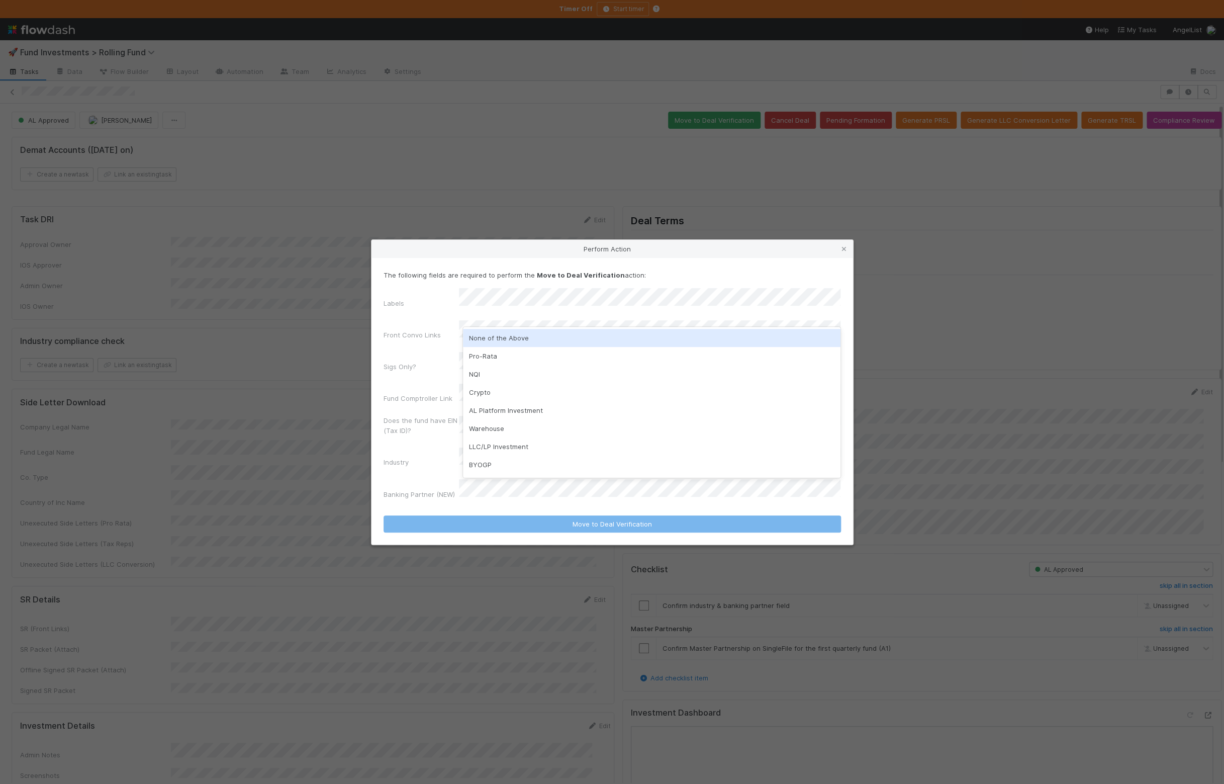
click at [577, 339] on div "None of the Above" at bounding box center [652, 338] width 378 height 18
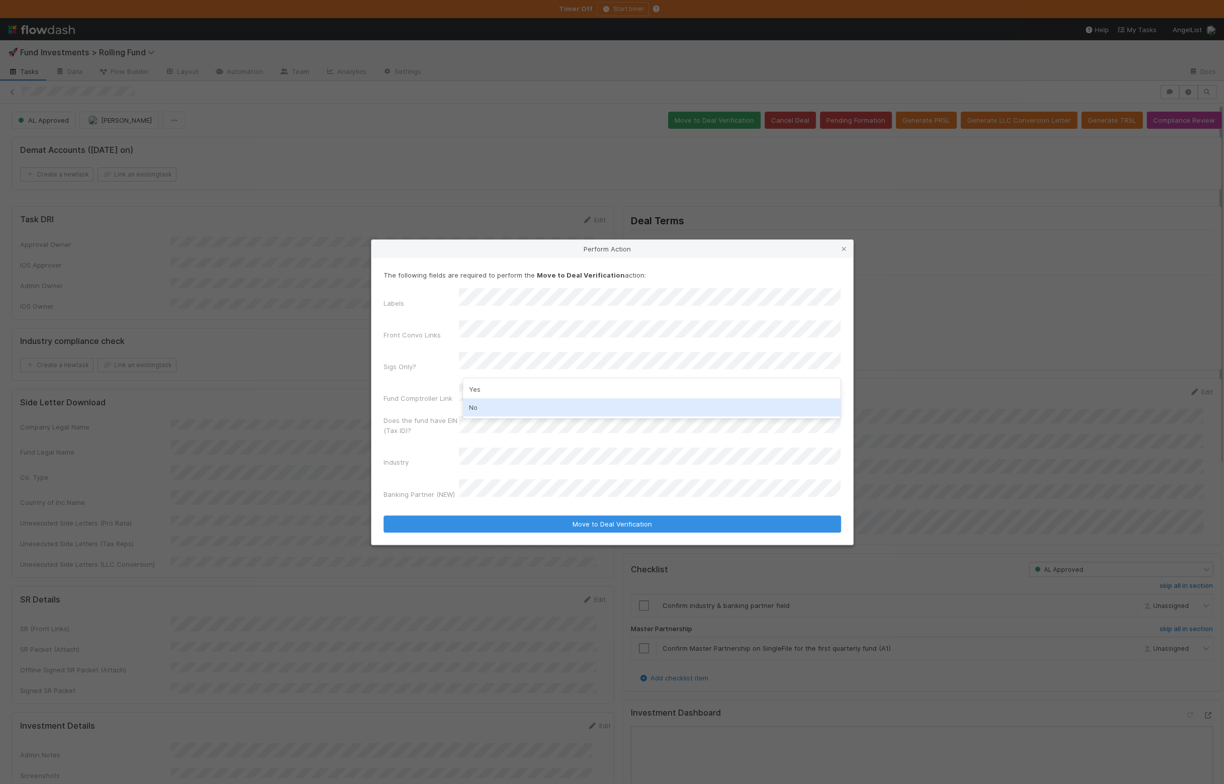
click at [523, 407] on div "No" at bounding box center [652, 407] width 378 height 18
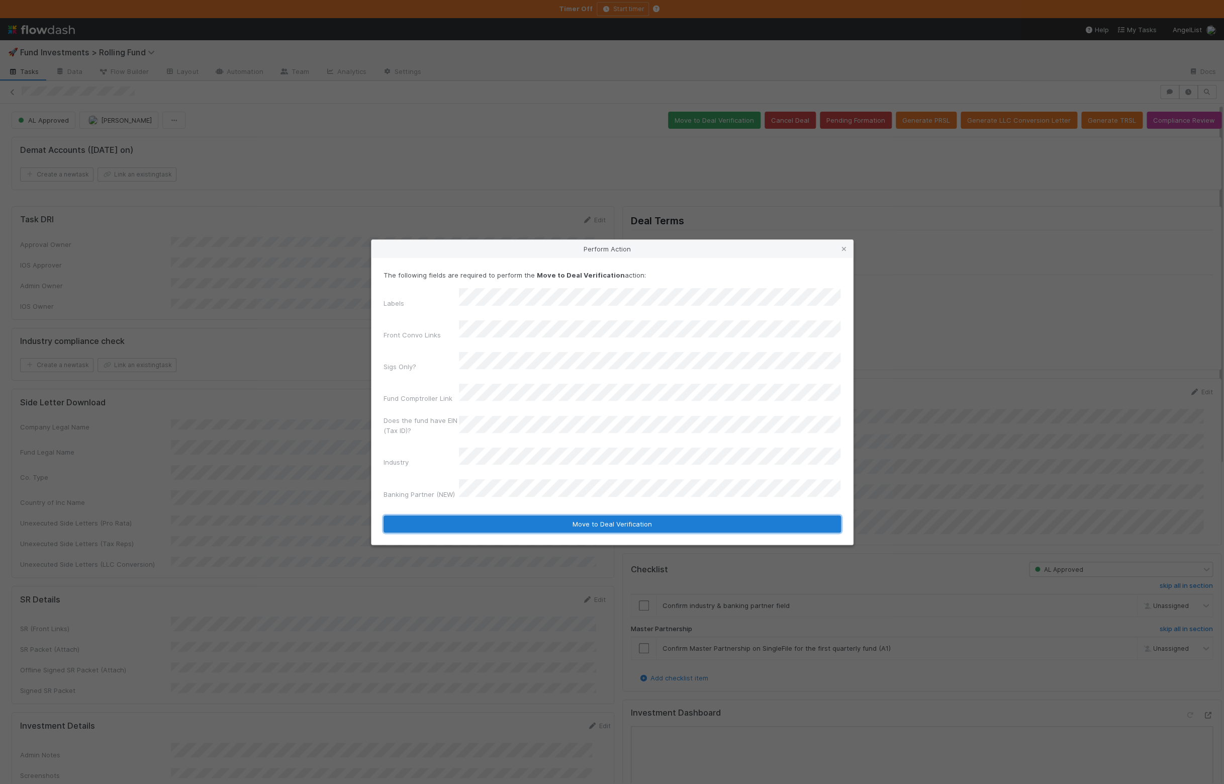
click at [523, 515] on button "Move to Deal Verification" at bounding box center [613, 523] width 458 height 17
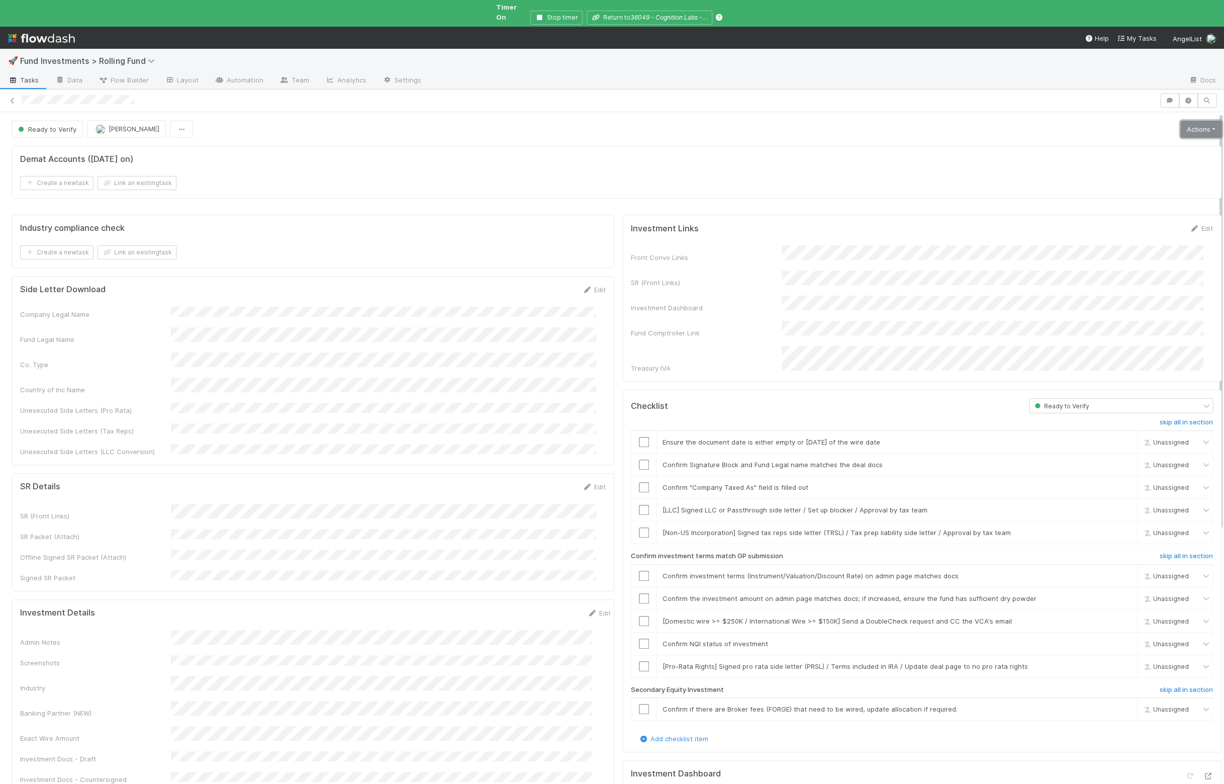
click at [1181, 122] on link "Actions" at bounding box center [1201, 129] width 41 height 17
click at [1155, 144] on button "Move to Ready to Sign" at bounding box center [1156, 151] width 136 height 14
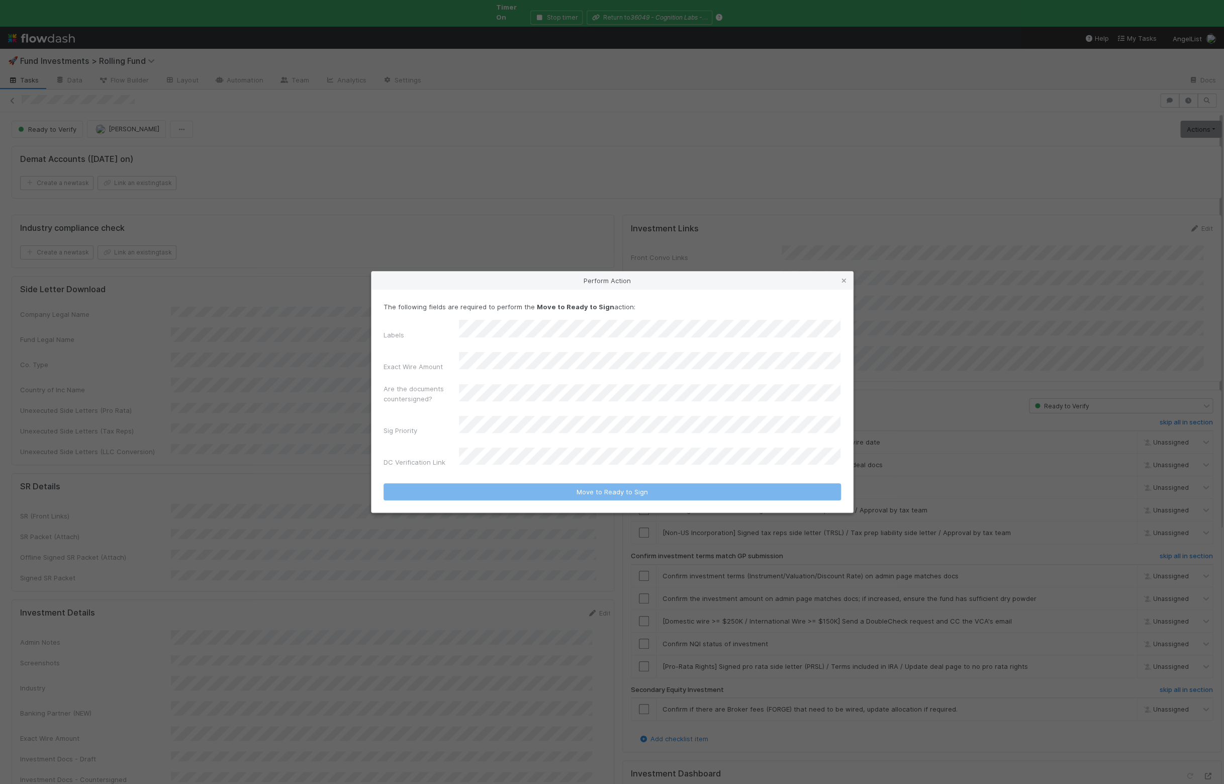
click at [529, 412] on div "Labels Exact Wire Amount Are the documents countersigned? Sig Priority DC Verif…" at bounding box center [613, 395] width 458 height 151
click at [511, 463] on div "No" at bounding box center [652, 466] width 378 height 18
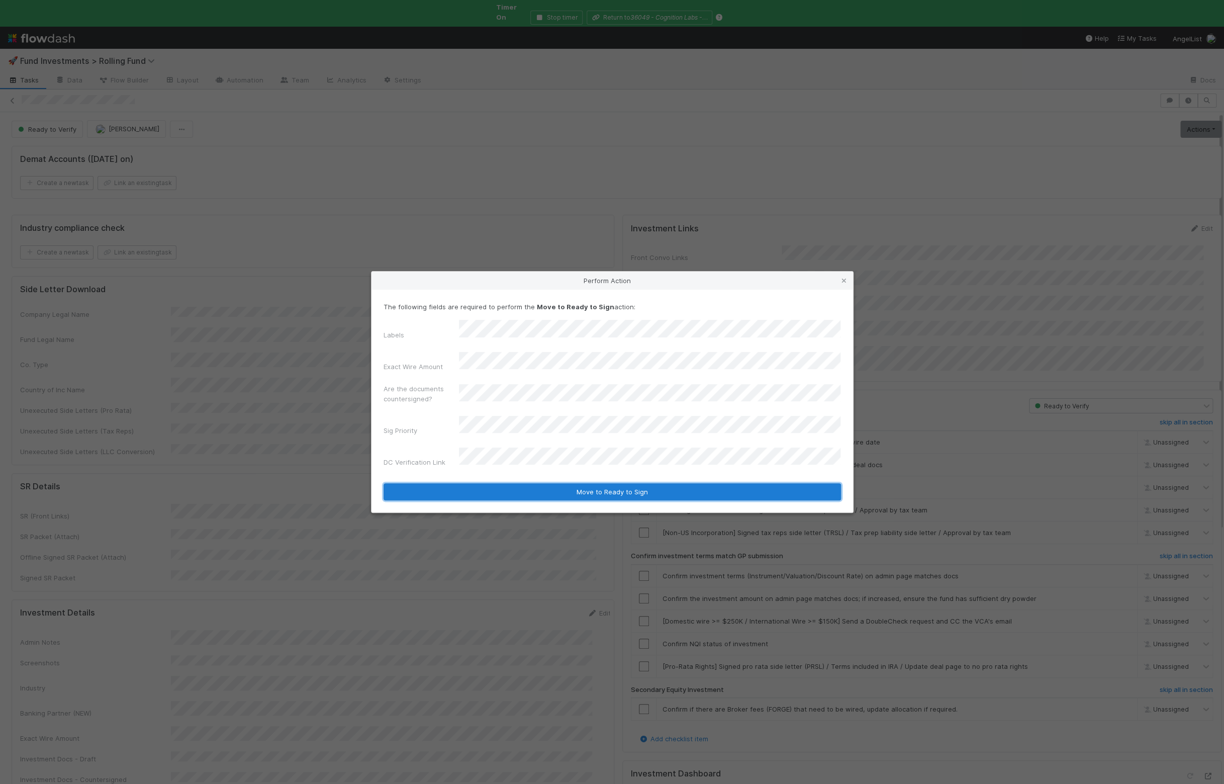
click at [507, 483] on button "Move to Ready to Sign" at bounding box center [613, 491] width 458 height 17
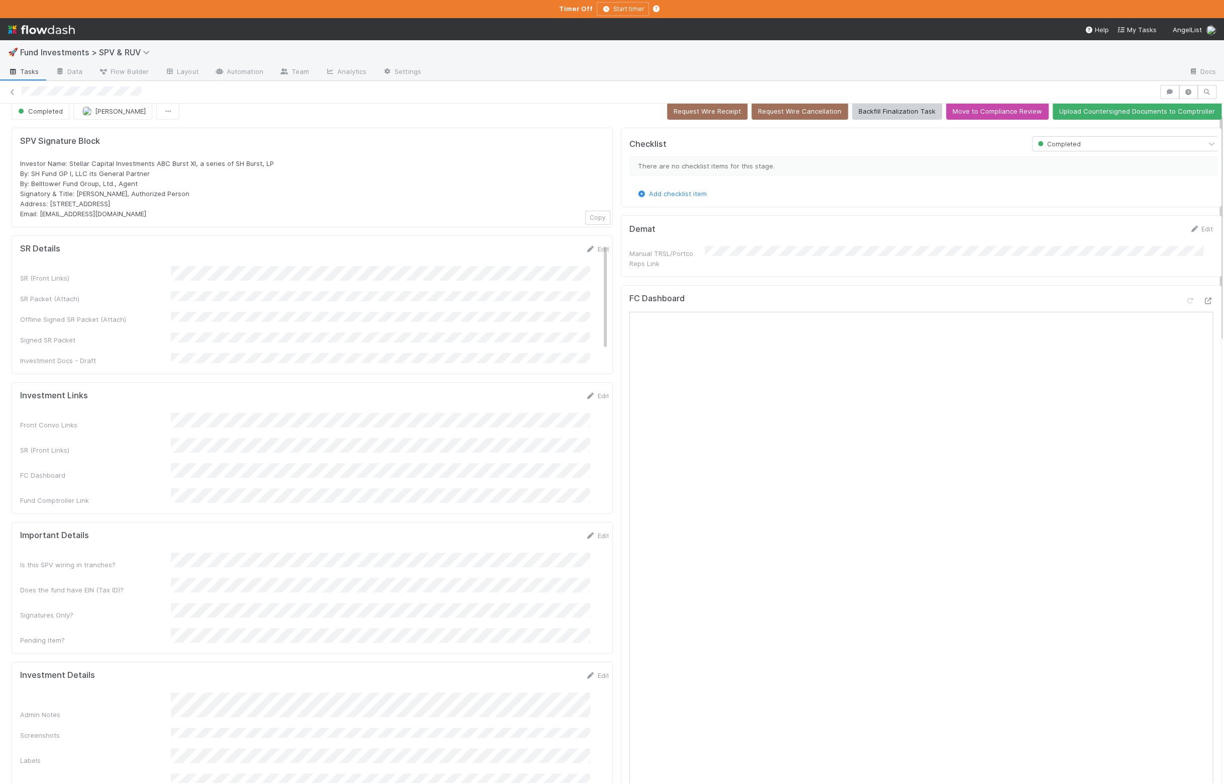
scroll to position [30, 0]
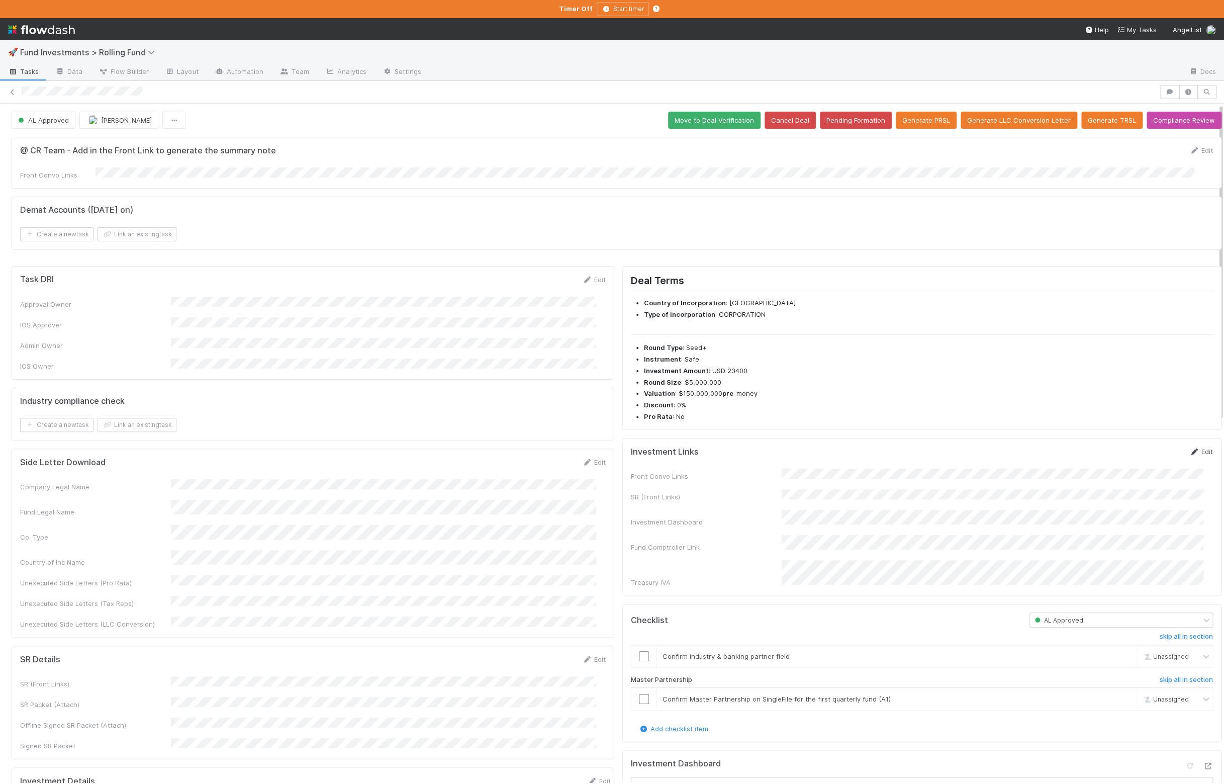
click at [1040, 452] on link "Edit" at bounding box center [1202, 452] width 24 height 8
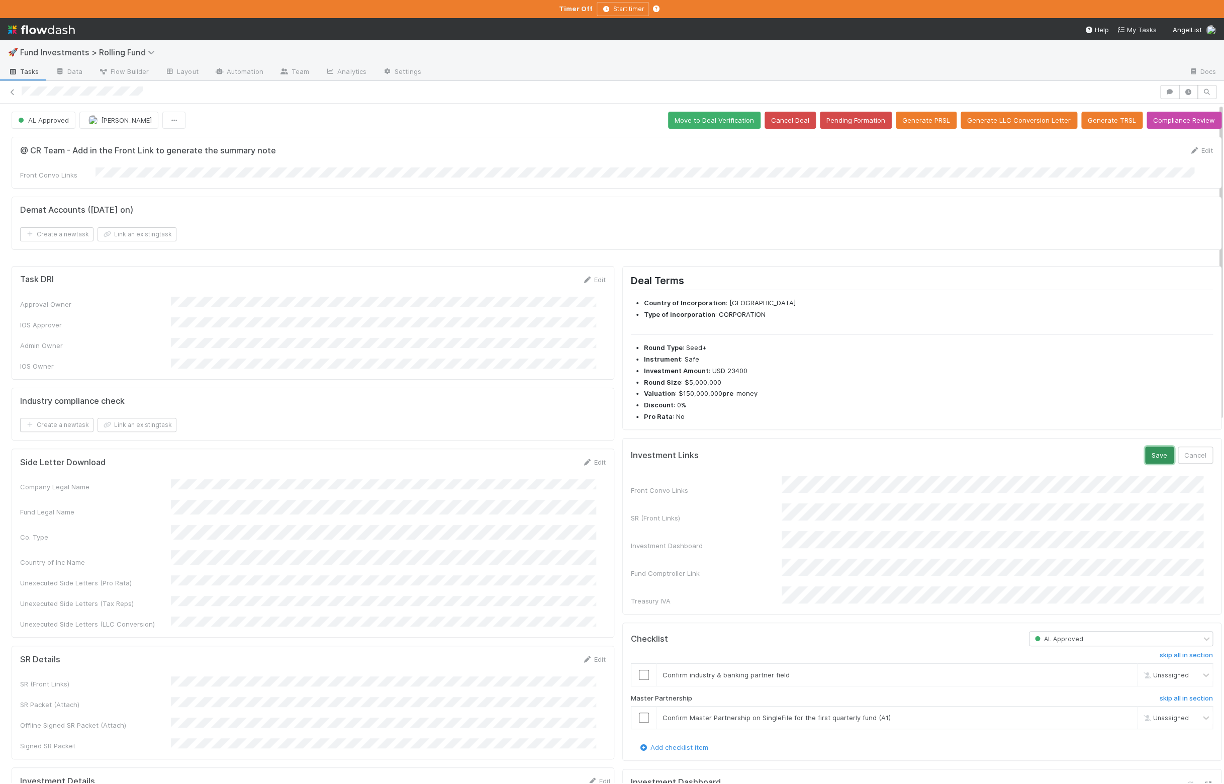
click at [1040, 451] on button "Save" at bounding box center [1159, 455] width 29 height 17
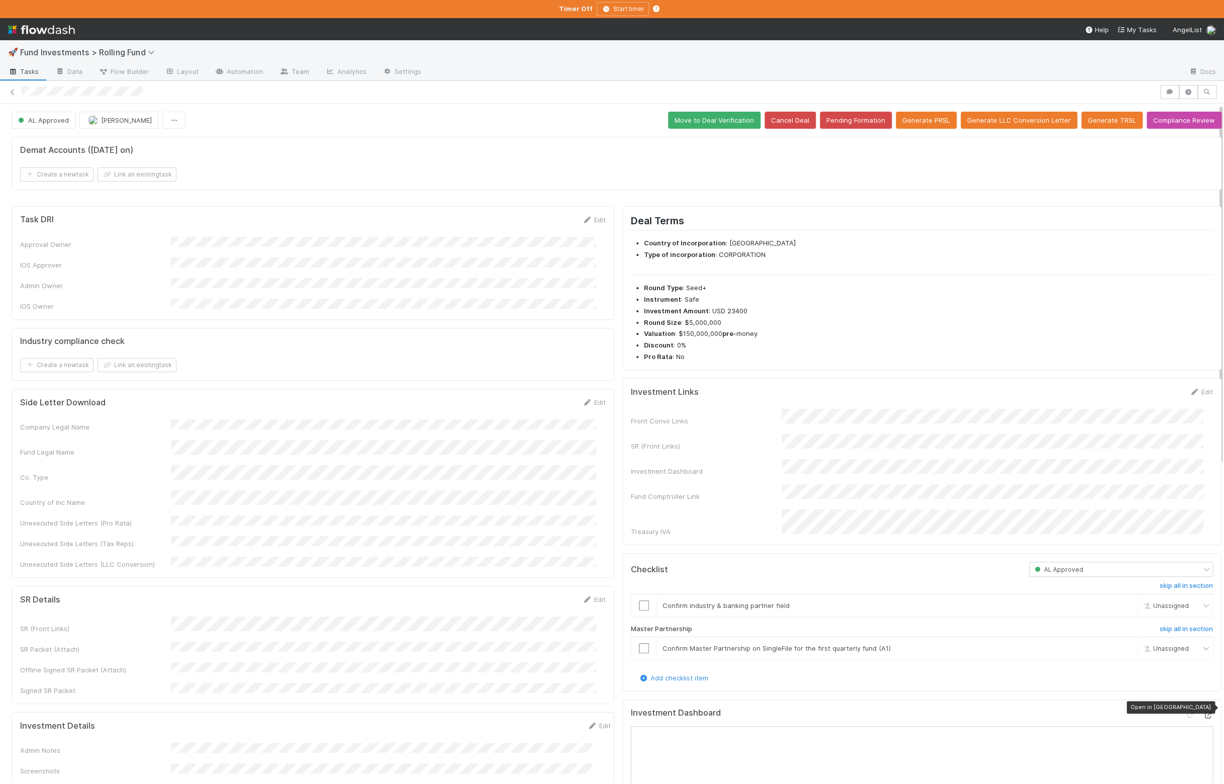
click at [1040, 712] on icon at bounding box center [1208, 715] width 10 height 7
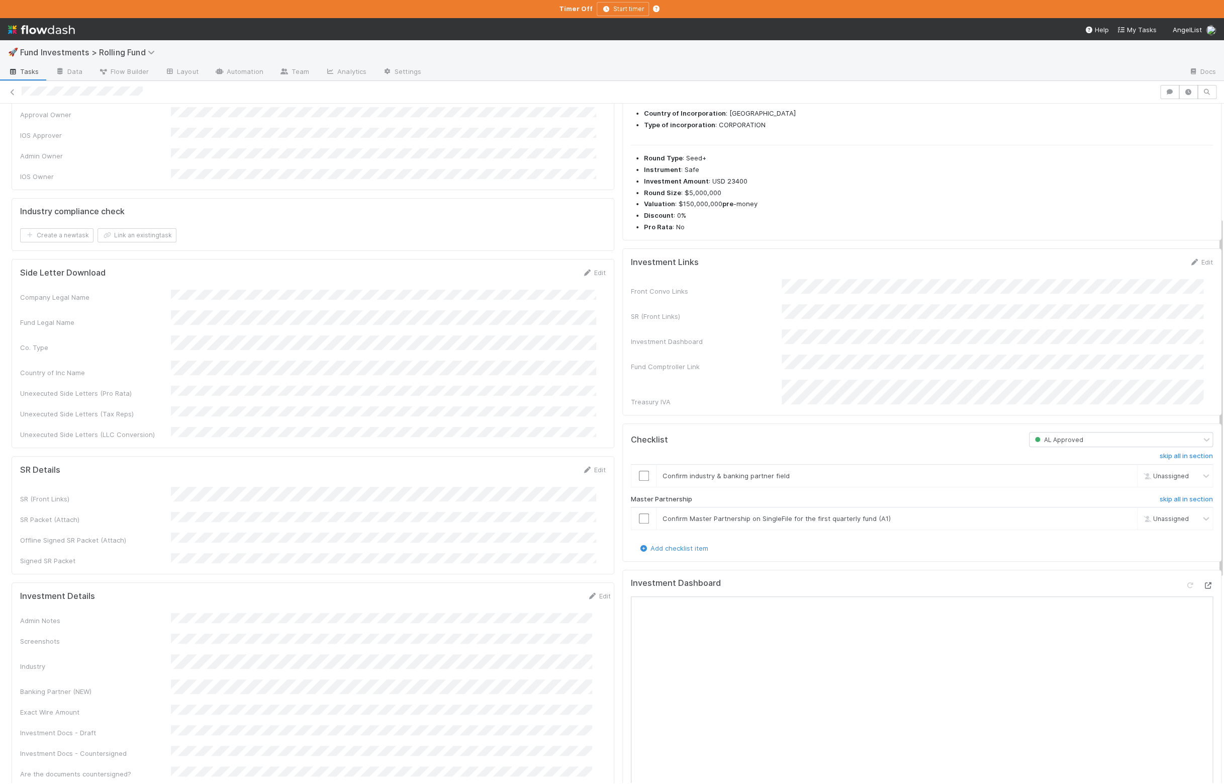
scroll to position [213, 0]
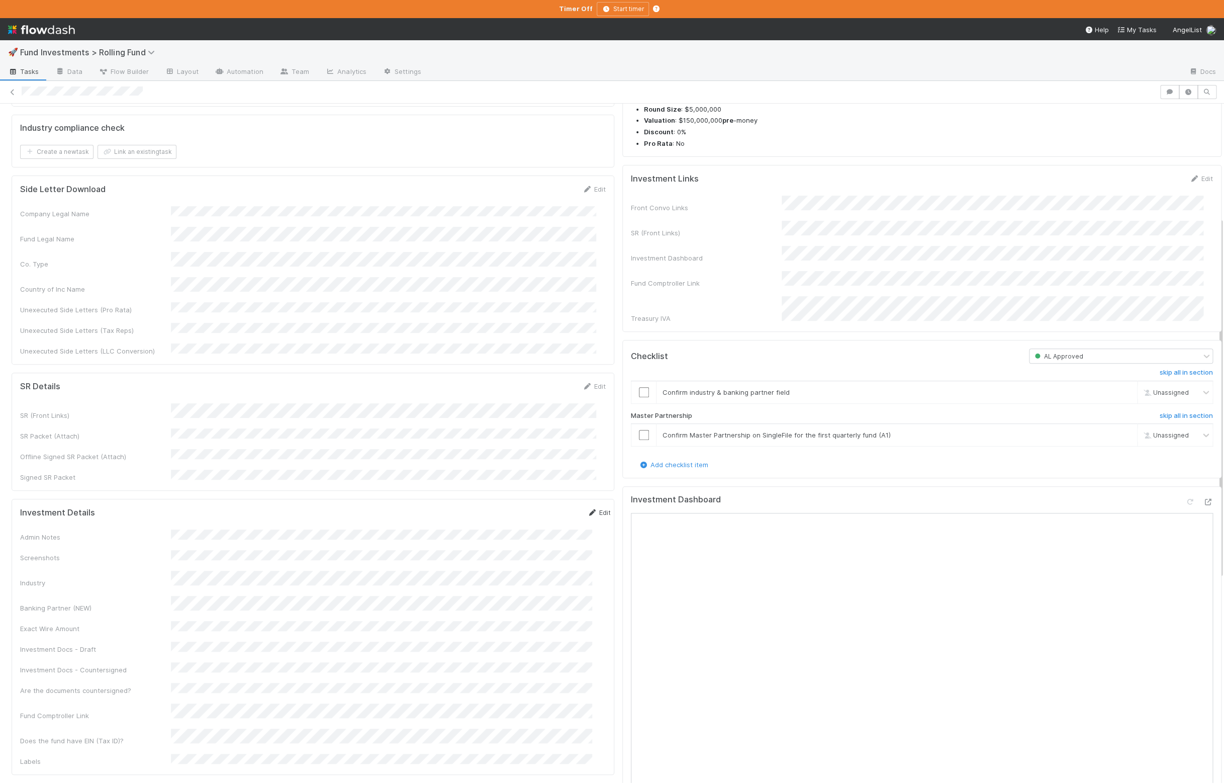
click at [587, 508] on link "Edit" at bounding box center [599, 512] width 24 height 8
click at [235, 751] on div "No" at bounding box center [383, 754] width 417 height 18
click at [543, 507] on button "Save" at bounding box center [557, 515] width 29 height 17
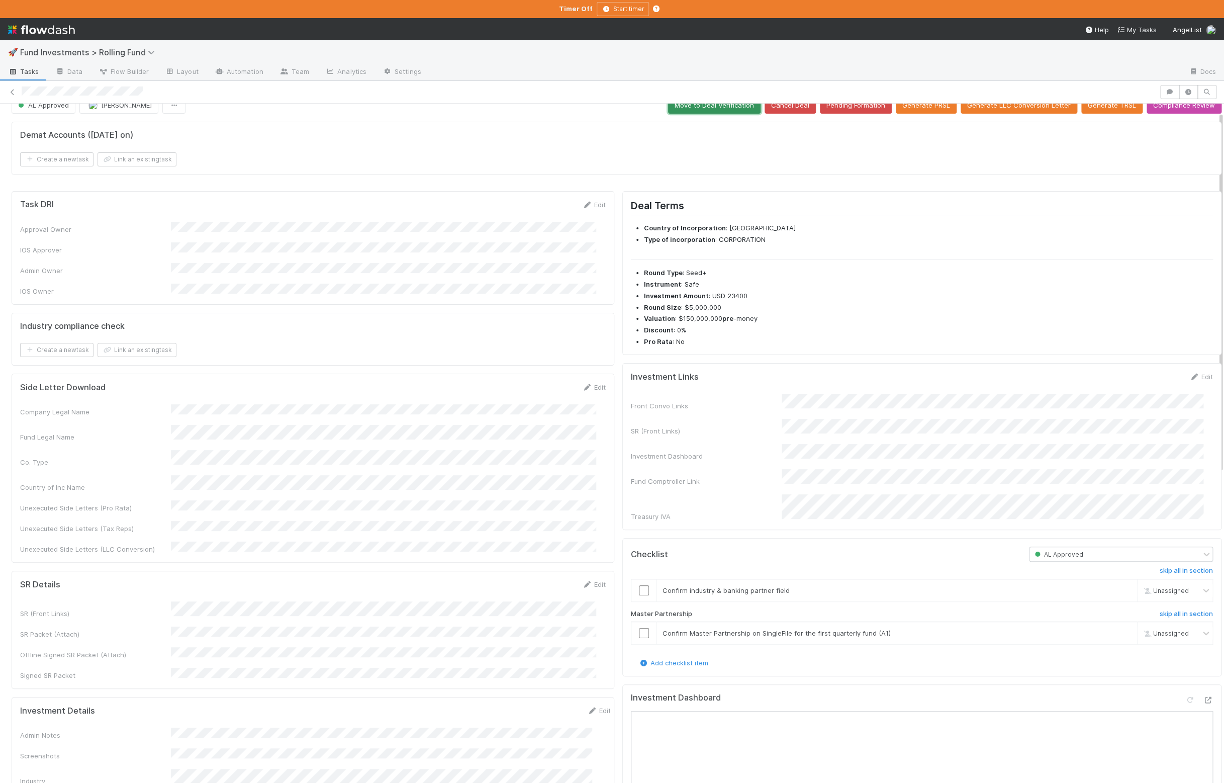
click at [717, 107] on button "Move to Deal Verification" at bounding box center [714, 105] width 93 height 17
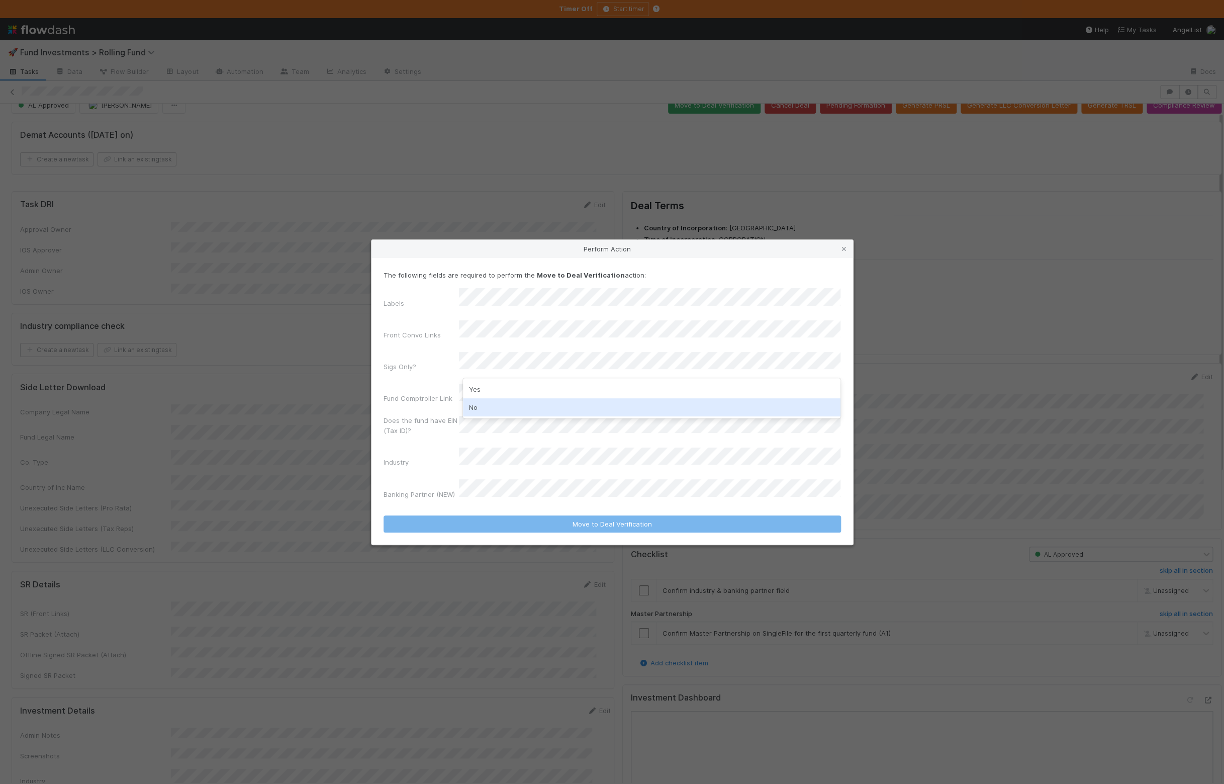
click at [522, 407] on div "No" at bounding box center [652, 407] width 378 height 18
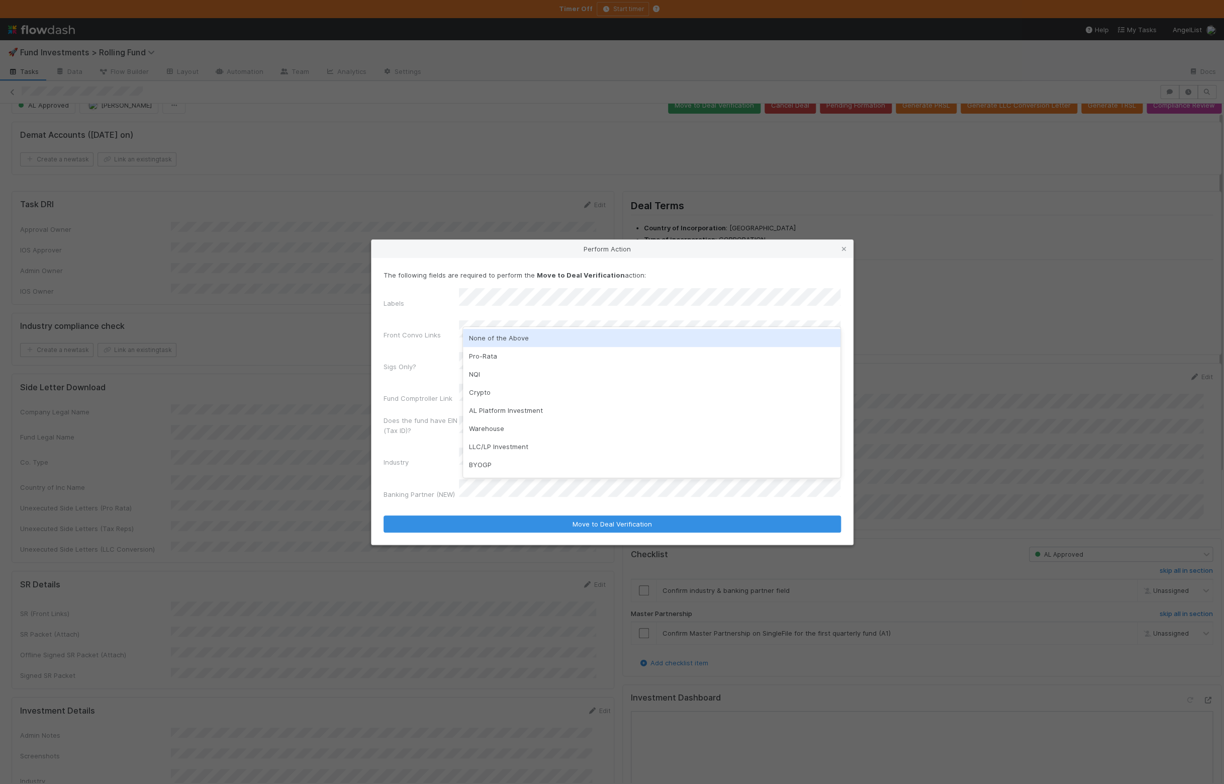
click at [525, 334] on div "None of the Above" at bounding box center [652, 338] width 378 height 18
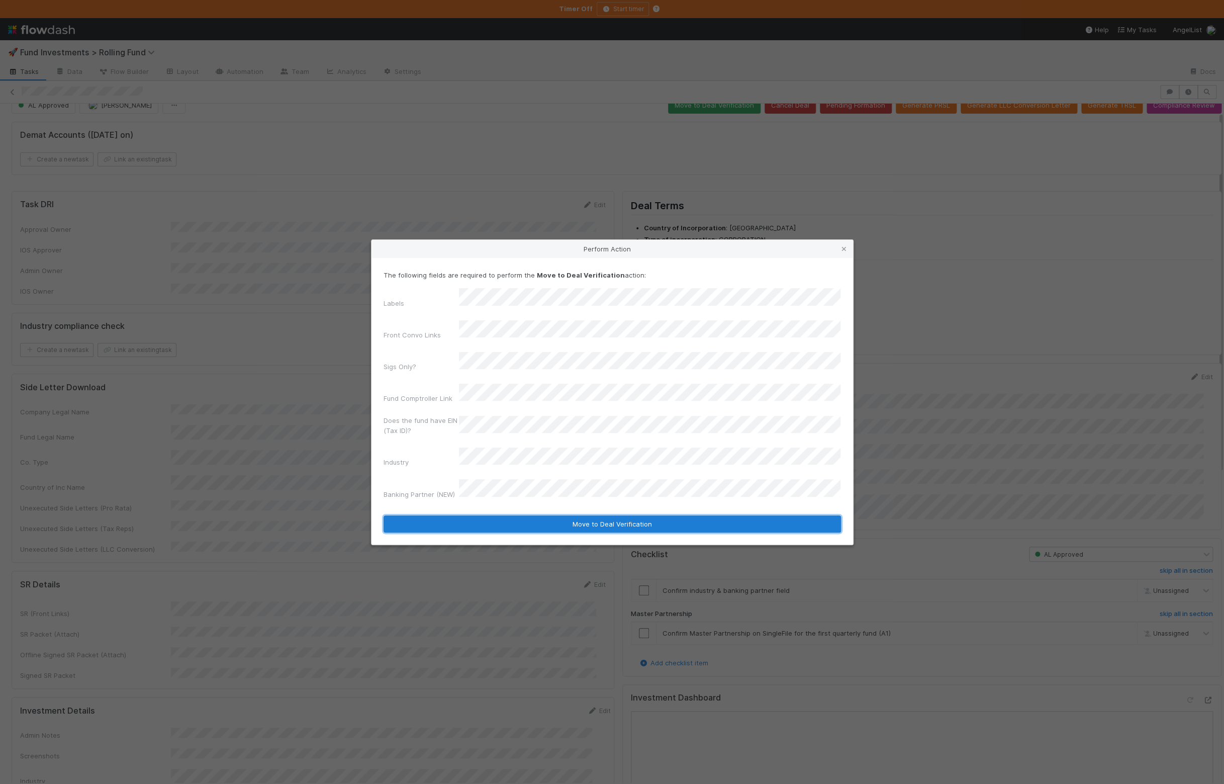
click at [542, 515] on button "Move to Deal Verification" at bounding box center [613, 523] width 458 height 17
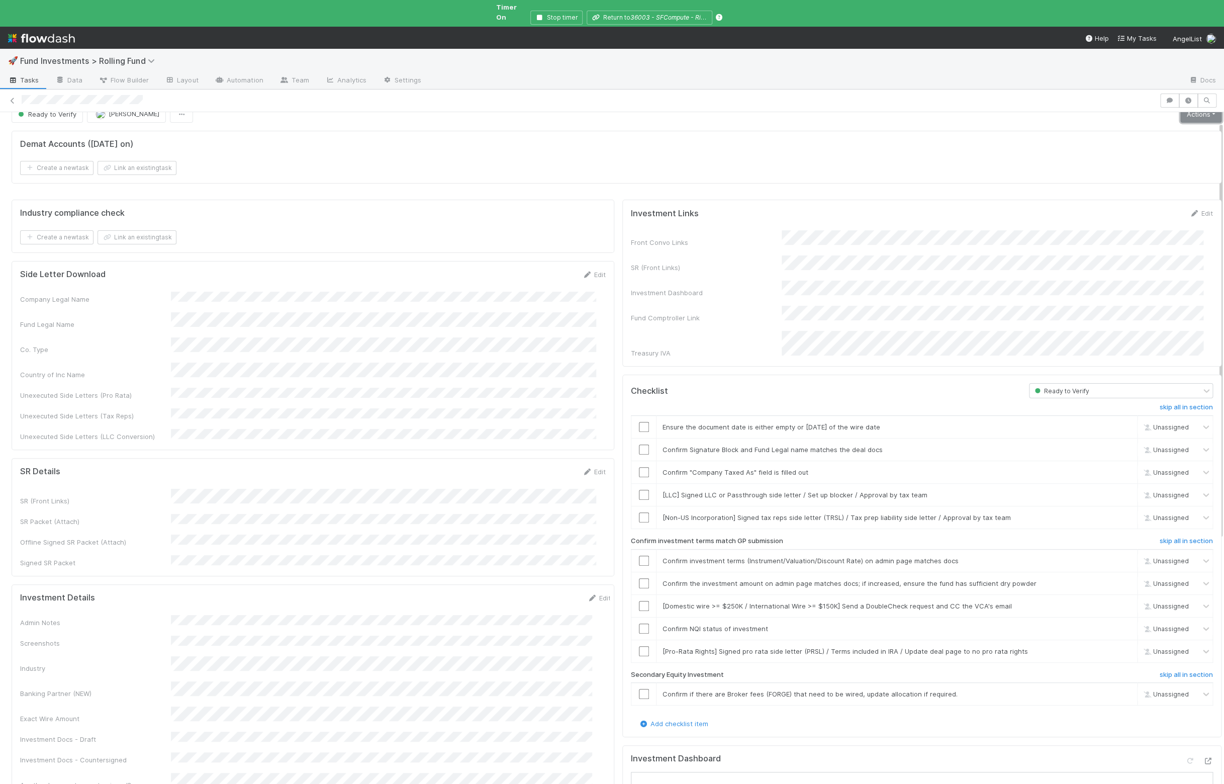
click at [1040, 113] on link "Actions" at bounding box center [1201, 114] width 41 height 17
click at [1040, 143] on button "Action Pending" at bounding box center [1156, 150] width 136 height 14
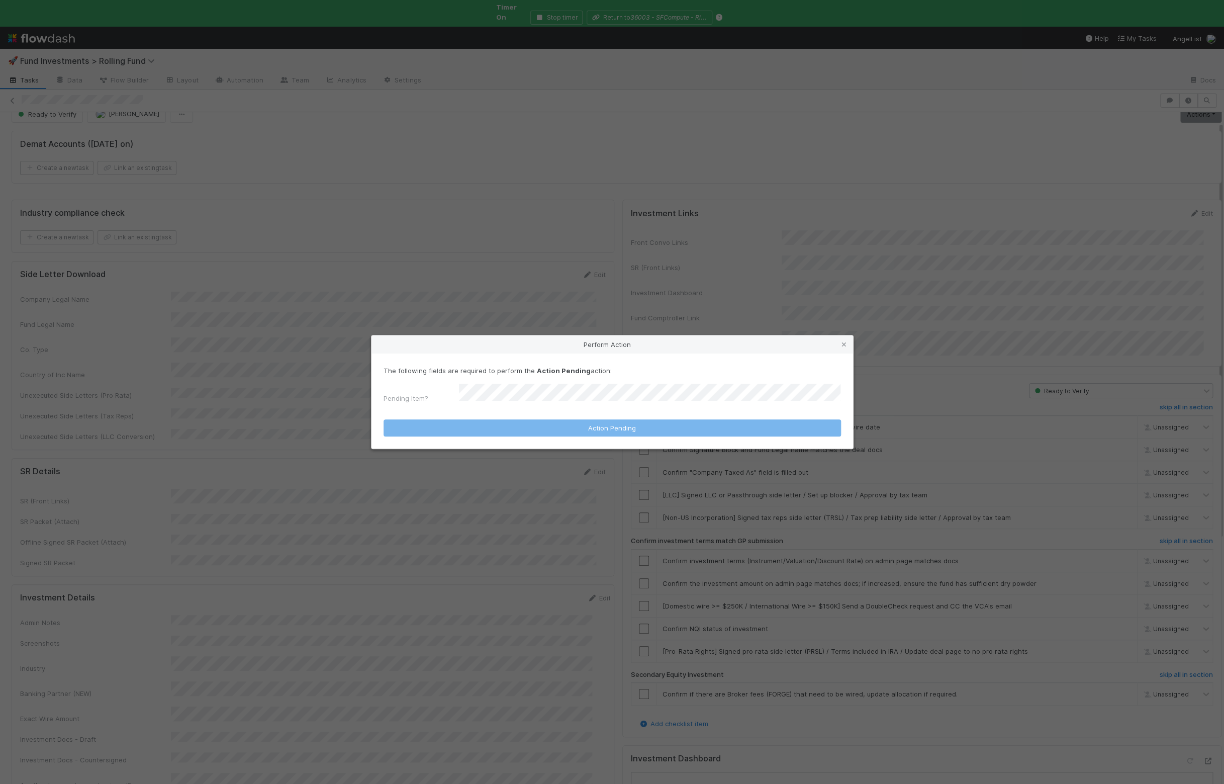
click at [576, 408] on form "The following fields are required to perform the Action Pending action: Pending…" at bounding box center [613, 401] width 458 height 71
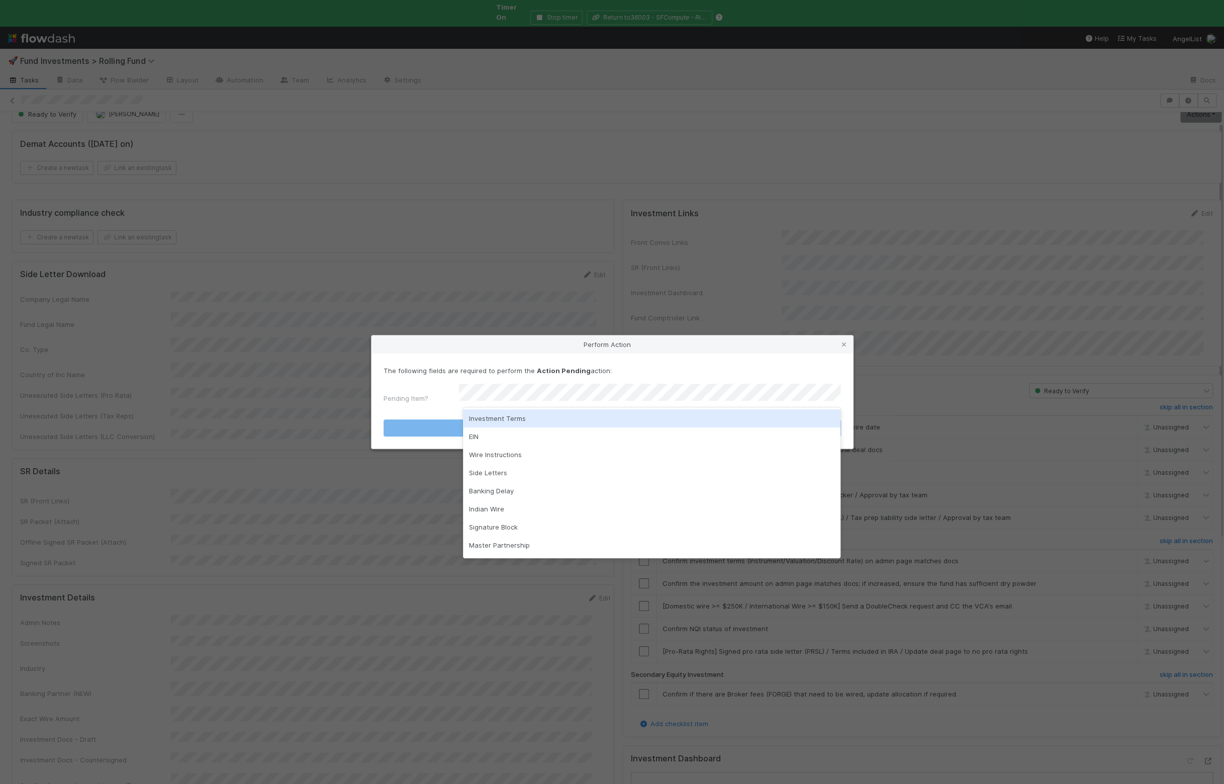
click at [541, 422] on div "Investment Terms" at bounding box center [652, 418] width 378 height 18
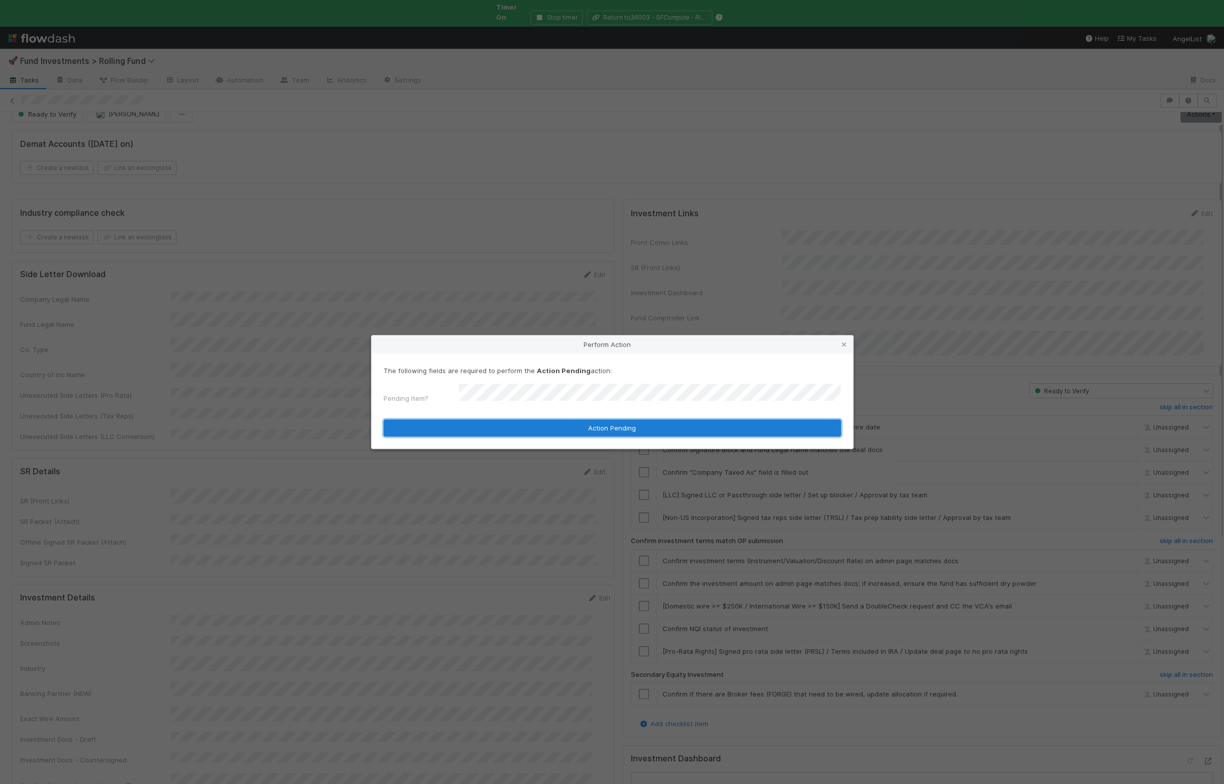
click at [517, 425] on button "Action Pending" at bounding box center [613, 427] width 458 height 17
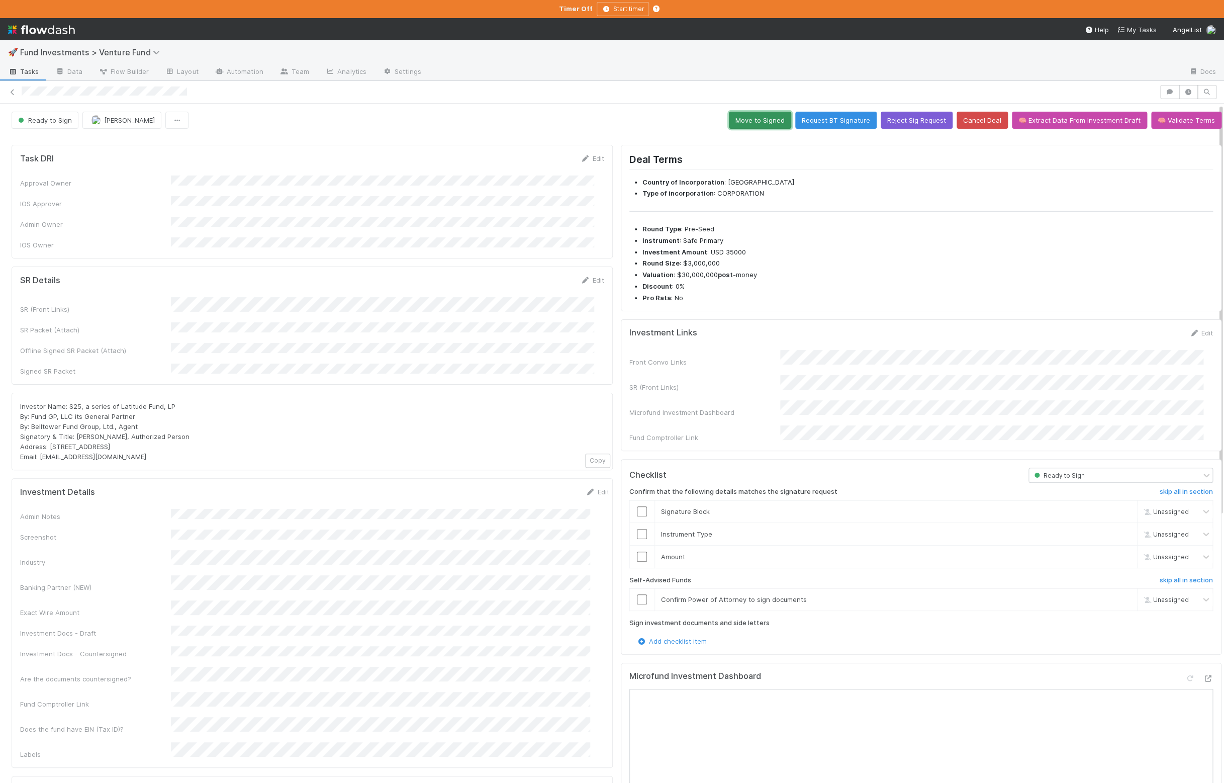
drag, startPoint x: 757, startPoint y: 125, endPoint x: 684, endPoint y: 146, distance: 76.1
click at [757, 125] on button "Move to Signed" at bounding box center [760, 120] width 62 height 17
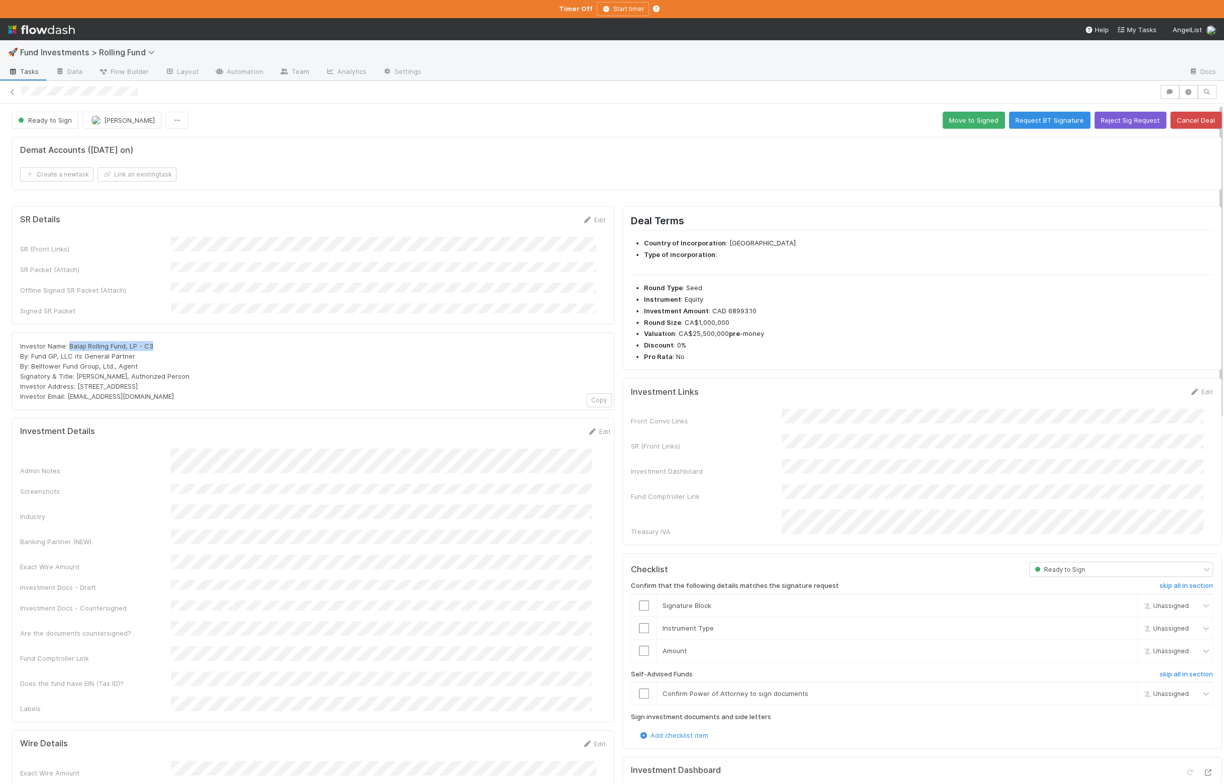
drag, startPoint x: 160, startPoint y: 339, endPoint x: 69, endPoint y: 342, distance: 91.0
click at [69, 342] on div "Investor Name: Balaji Rolling Fund, LP - C3 By: Fund GP, LLC its General Partne…" at bounding box center [313, 371] width 586 height 60
copy span "Balaji Rolling Fund, LP - C3"
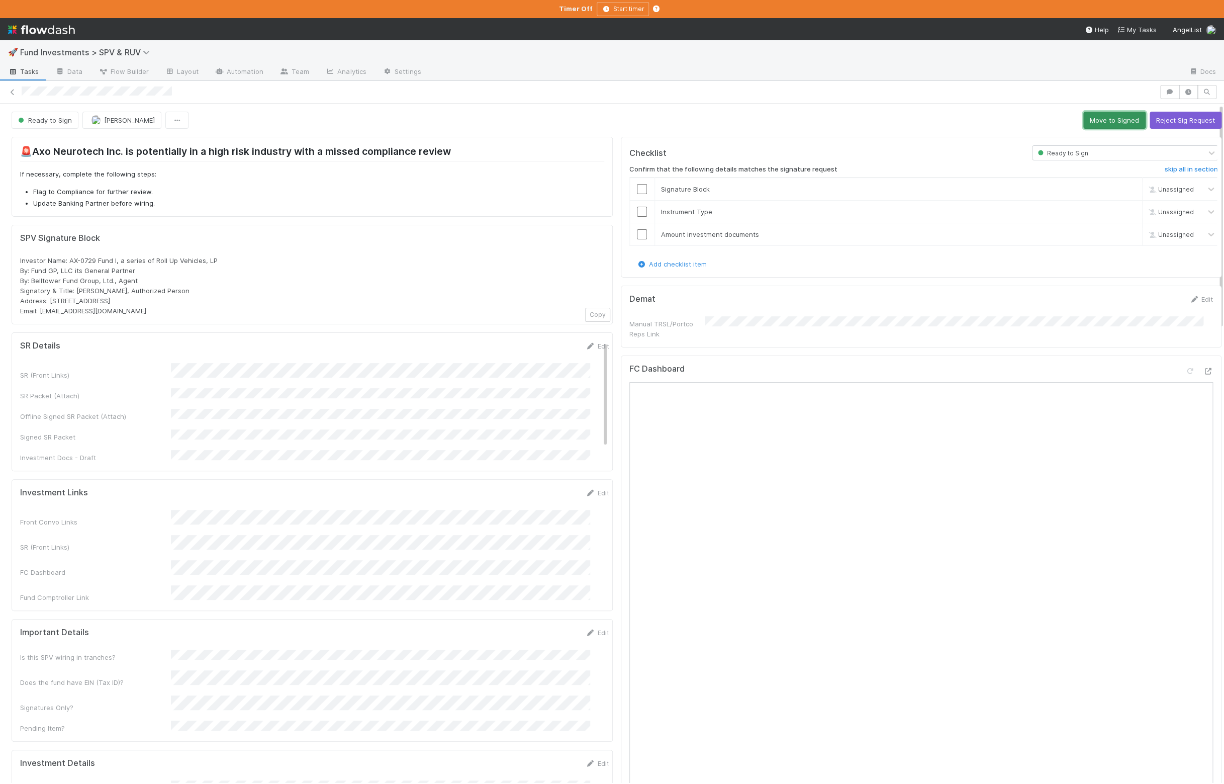
click at [1107, 126] on button "Move to Signed" at bounding box center [1115, 120] width 62 height 17
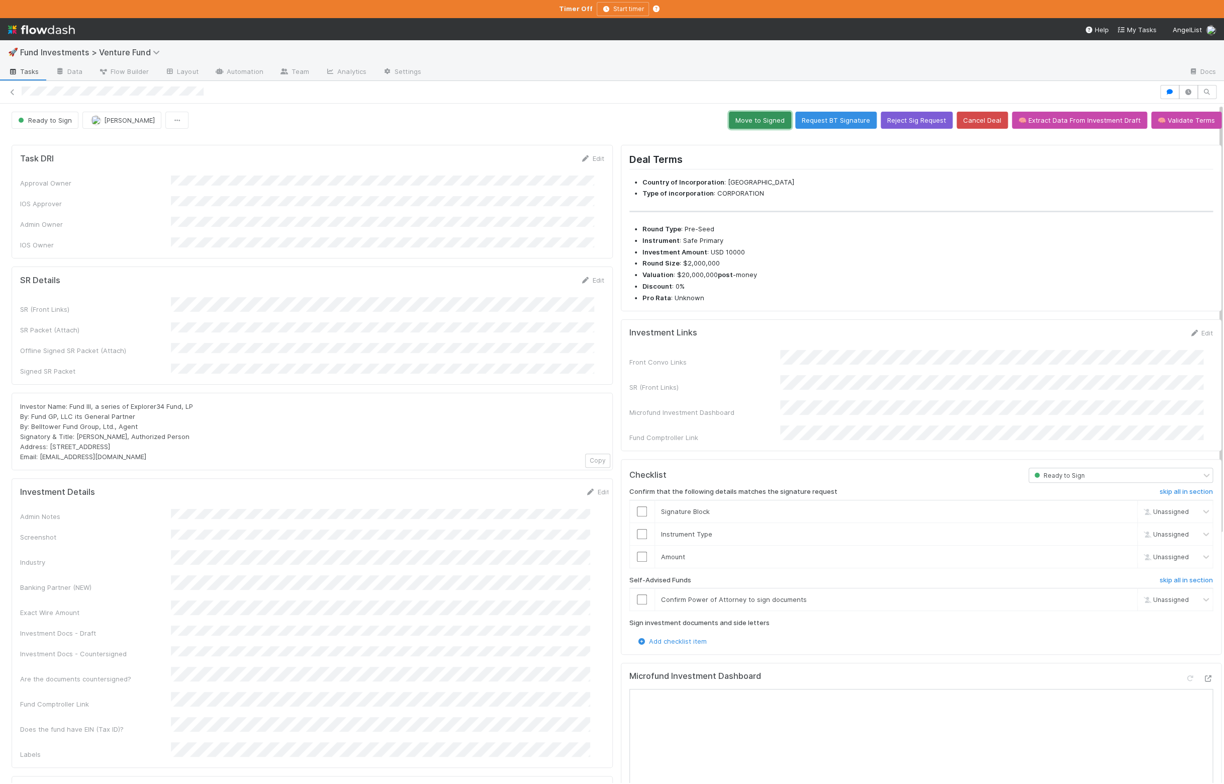
click at [746, 122] on button "Move to Signed" at bounding box center [760, 120] width 62 height 17
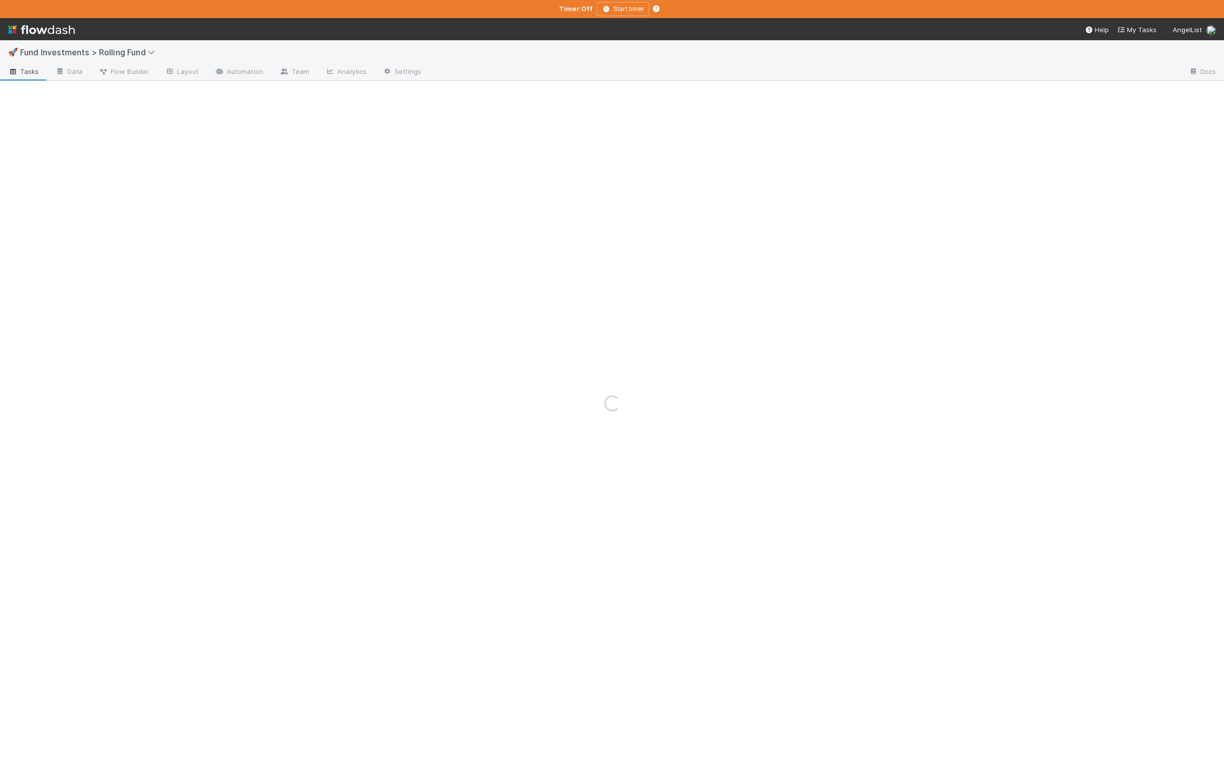
click at [282, 179] on div "Loading..." at bounding box center [612, 403] width 1224 height 762
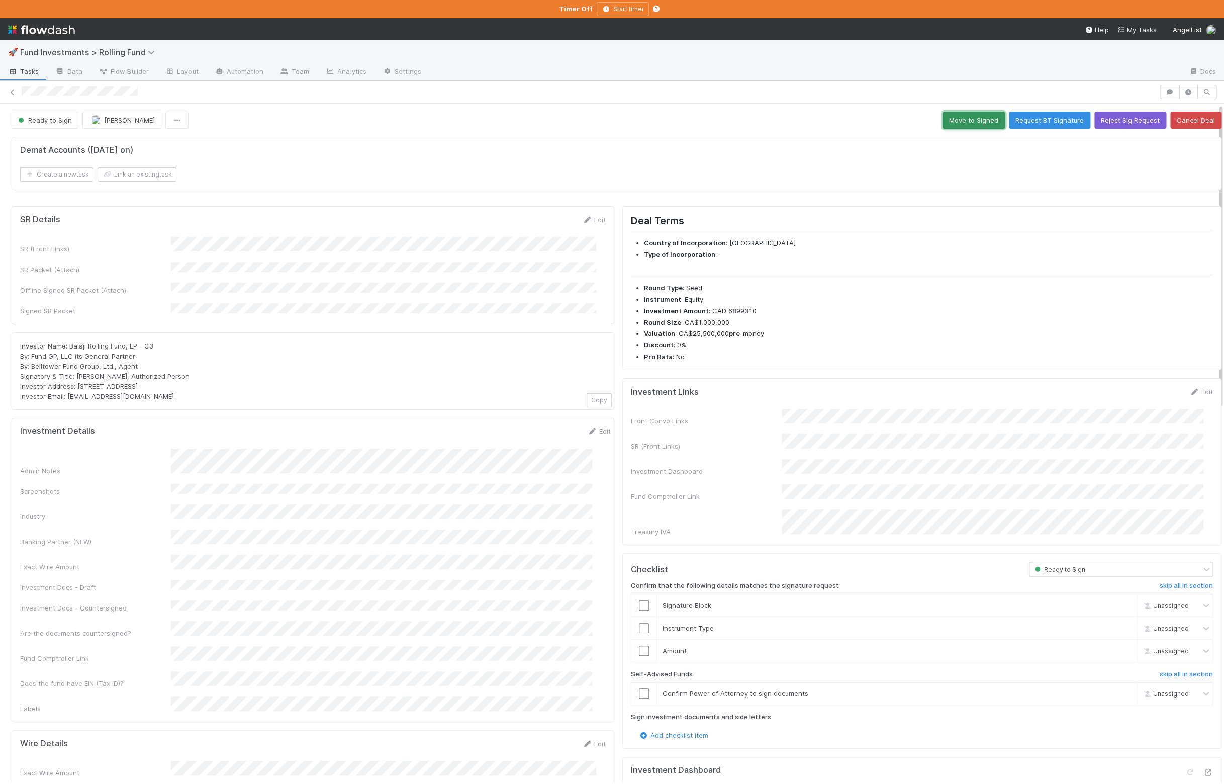
click at [955, 125] on button "Move to Signed" at bounding box center [974, 120] width 62 height 17
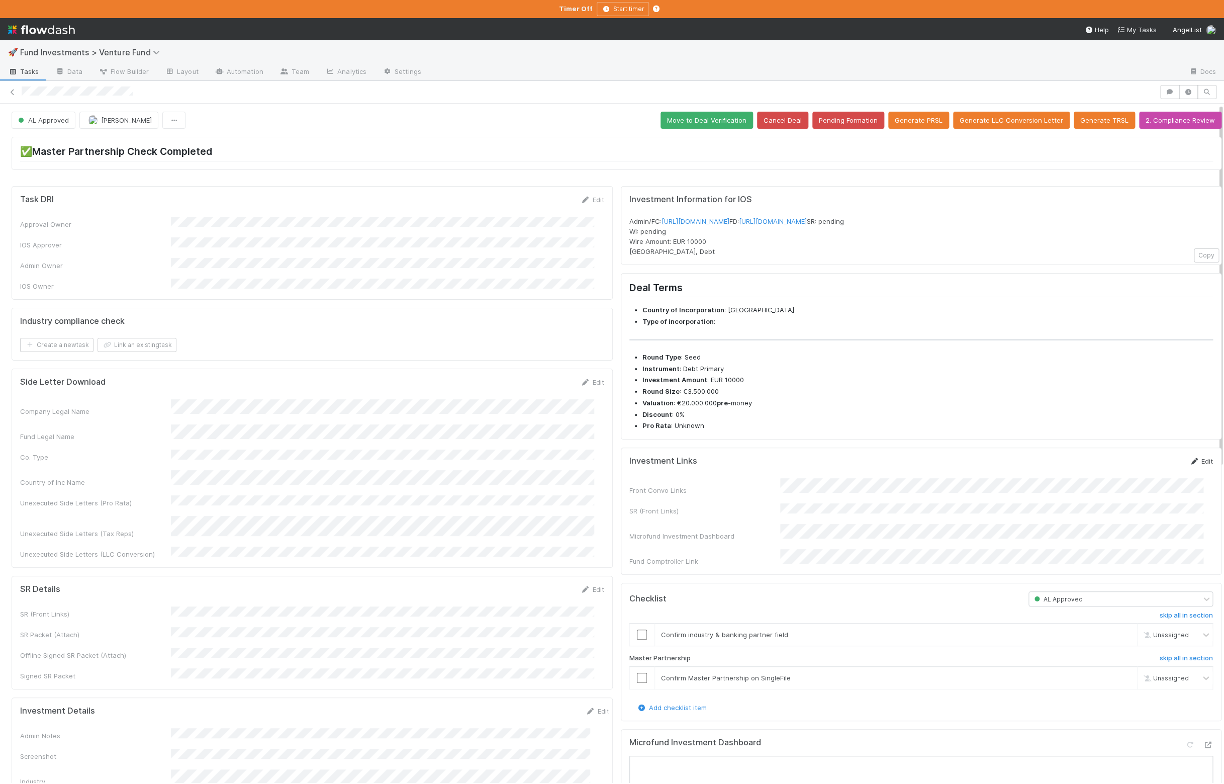
click at [1040, 465] on link "Edit" at bounding box center [1202, 461] width 24 height 8
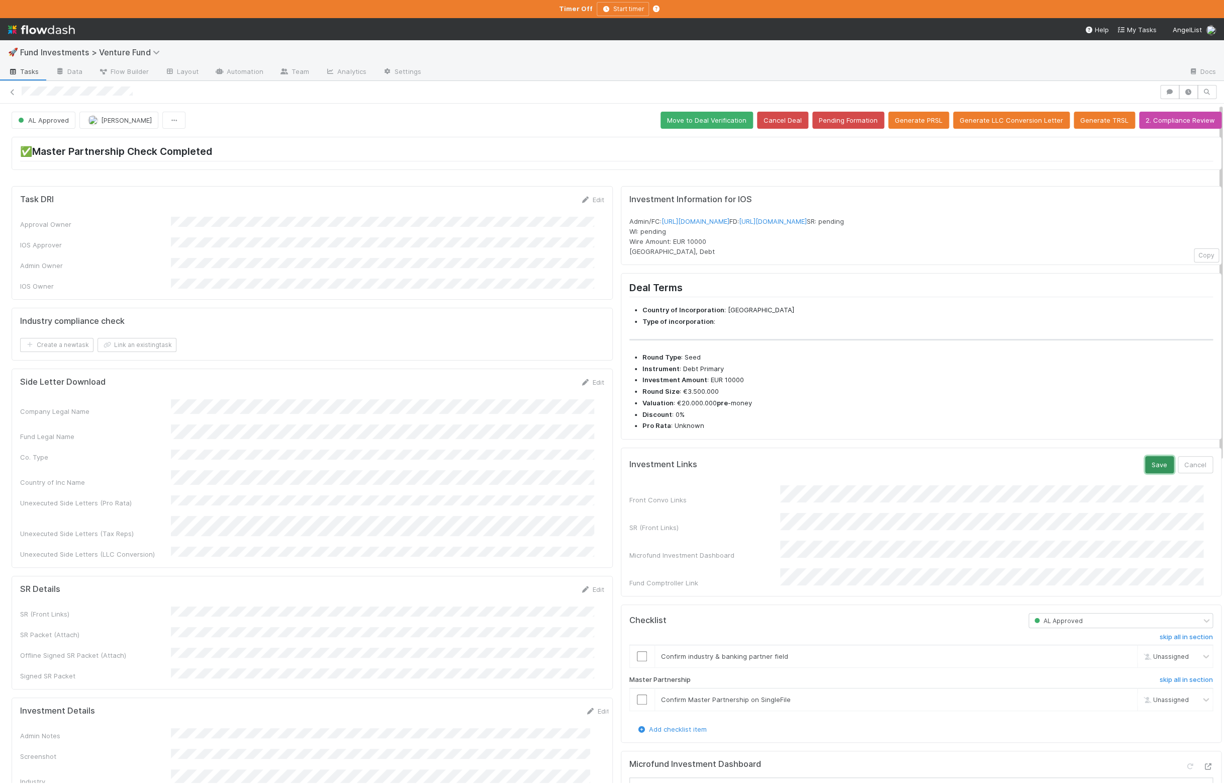
click at [1040, 473] on button "Save" at bounding box center [1159, 464] width 29 height 17
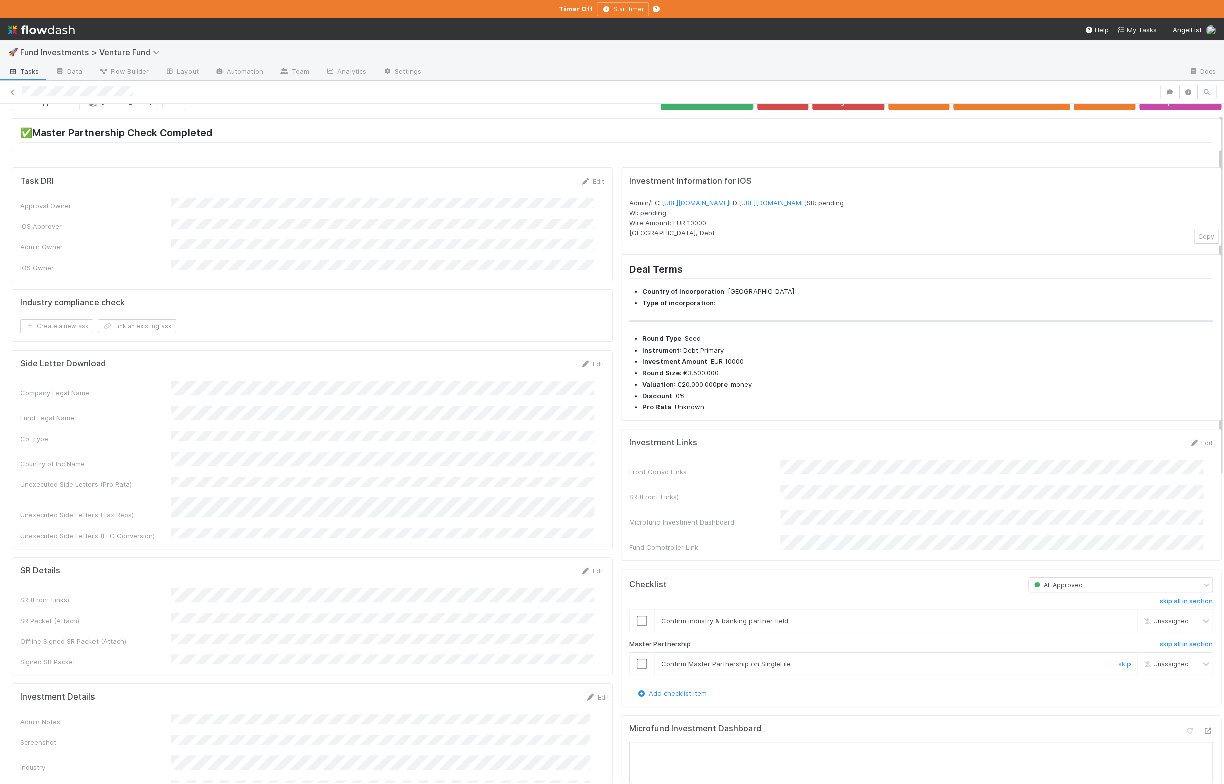
scroll to position [403, 0]
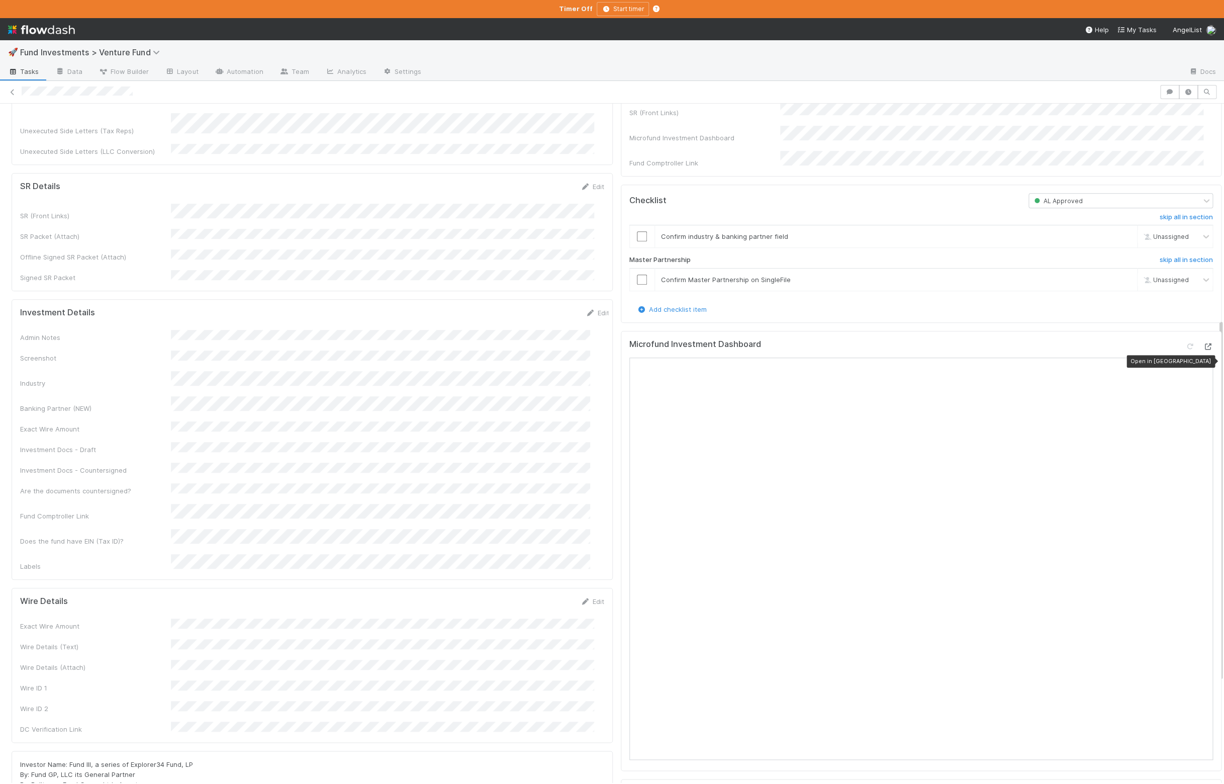
click at [1040, 350] on icon at bounding box center [1208, 346] width 10 height 7
click at [586, 310] on icon at bounding box center [591, 313] width 10 height 7
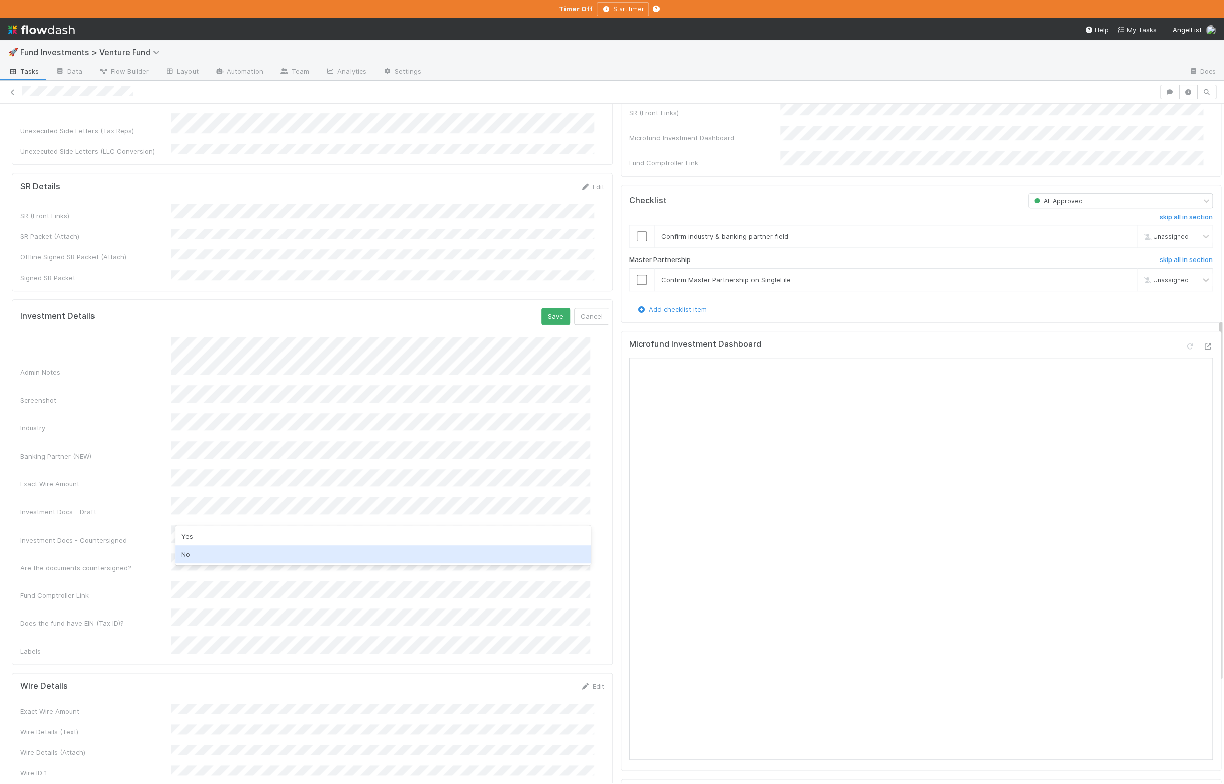
click at [219, 555] on div "No" at bounding box center [382, 554] width 415 height 18
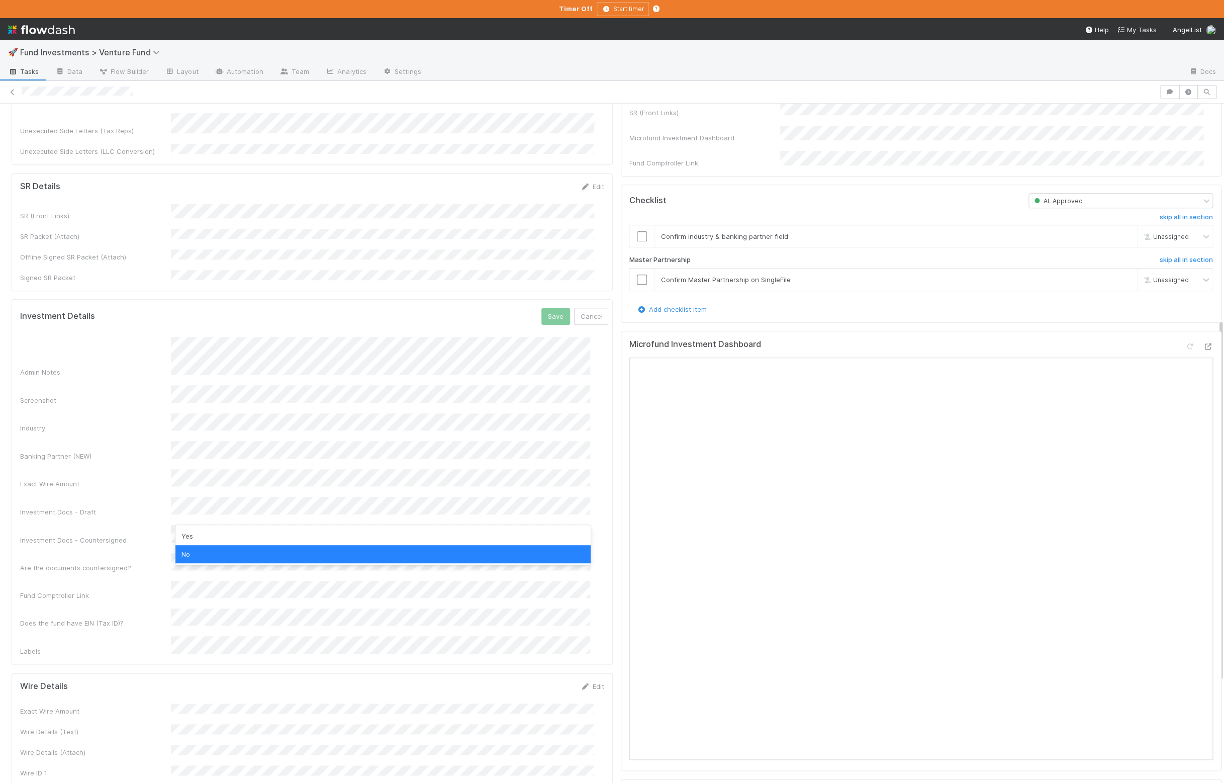
click at [131, 451] on div "Banking Partner (NEW)" at bounding box center [95, 456] width 151 height 10
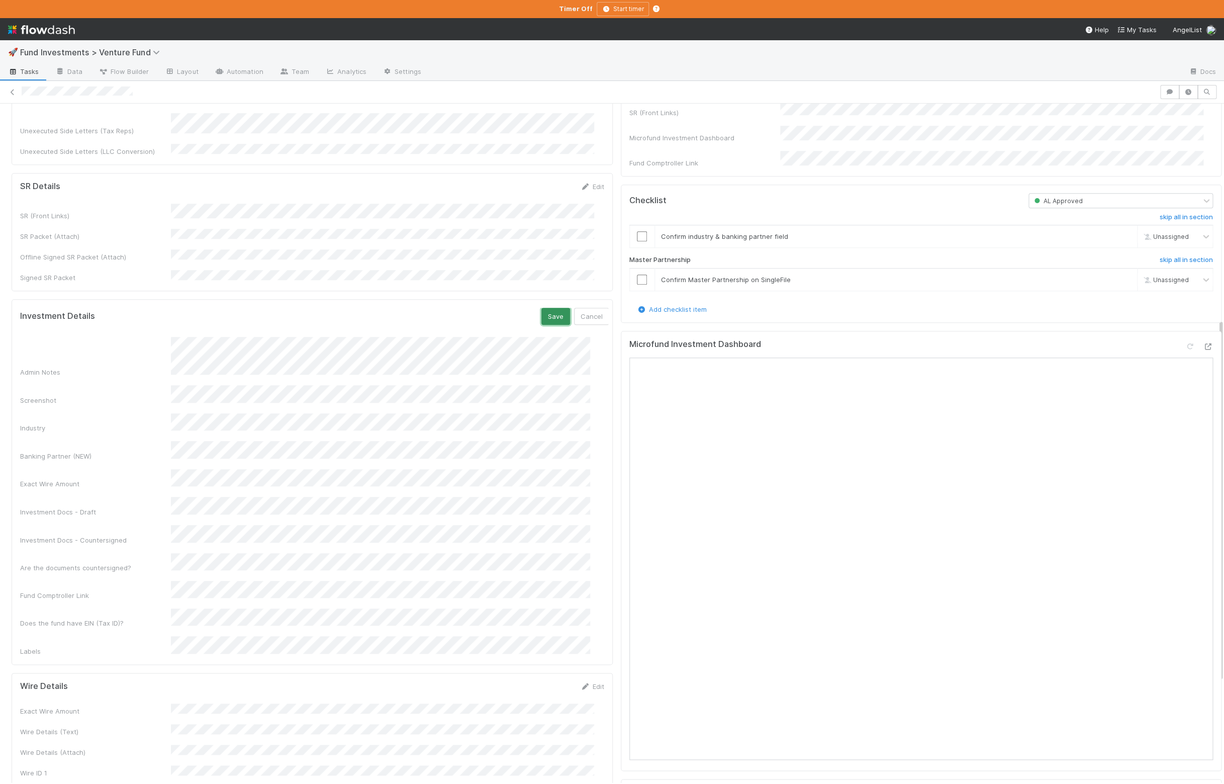
click at [542, 308] on button "Save" at bounding box center [556, 316] width 29 height 17
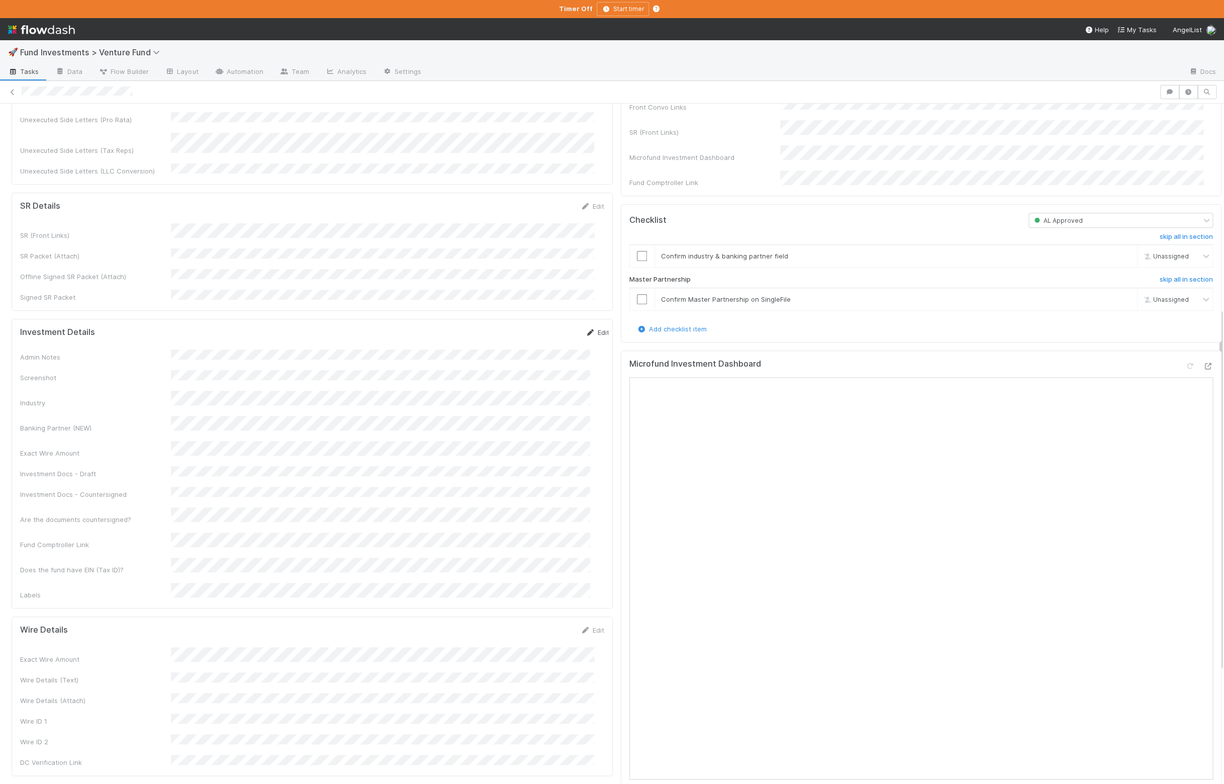
click at [586, 328] on link "Edit" at bounding box center [598, 332] width 24 height 8
click at [542, 327] on button "Save" at bounding box center [556, 335] width 29 height 17
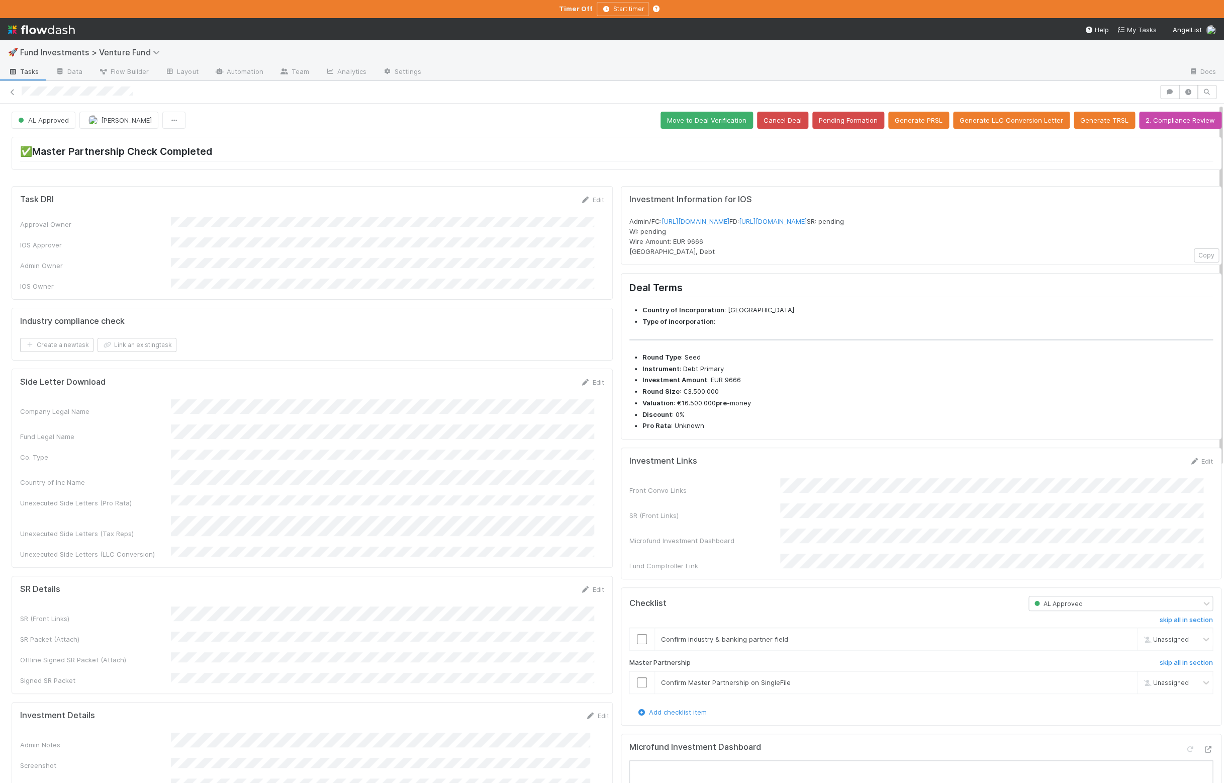
scroll to position [221, 0]
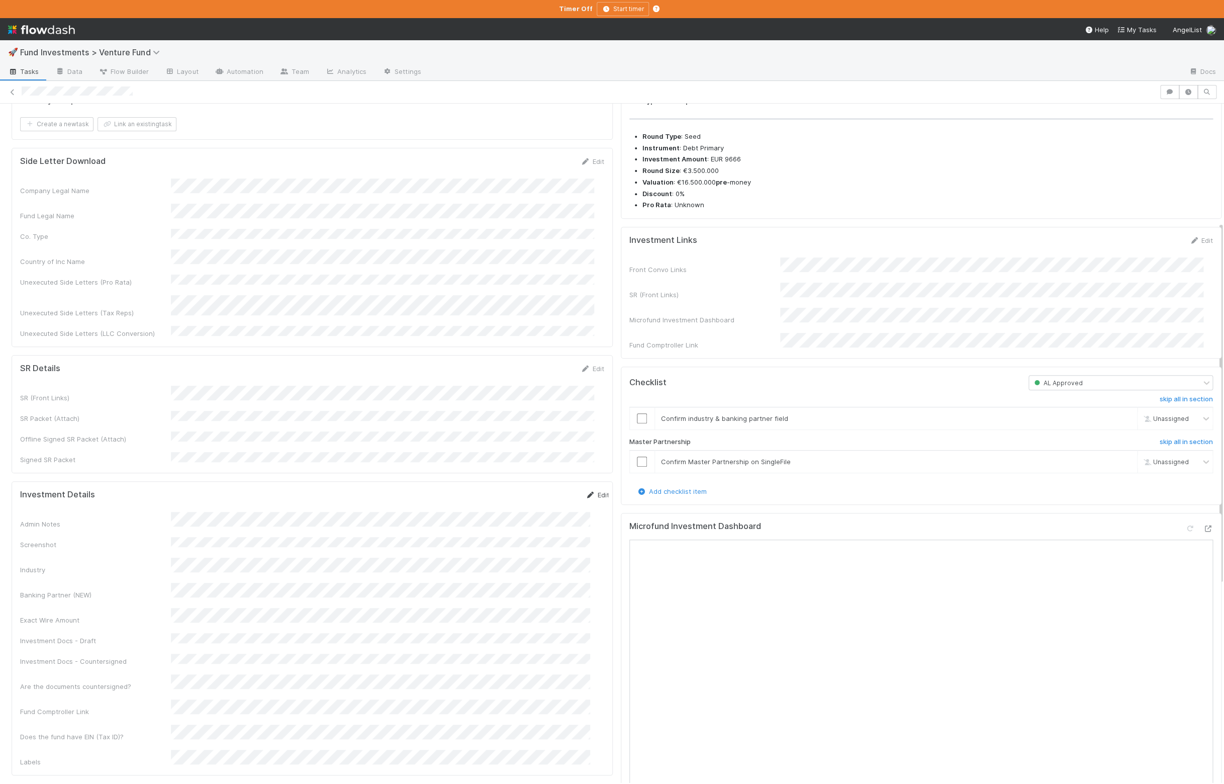
click at [587, 491] on link "Edit" at bounding box center [598, 495] width 24 height 8
click at [542, 490] on button "Save" at bounding box center [556, 498] width 29 height 17
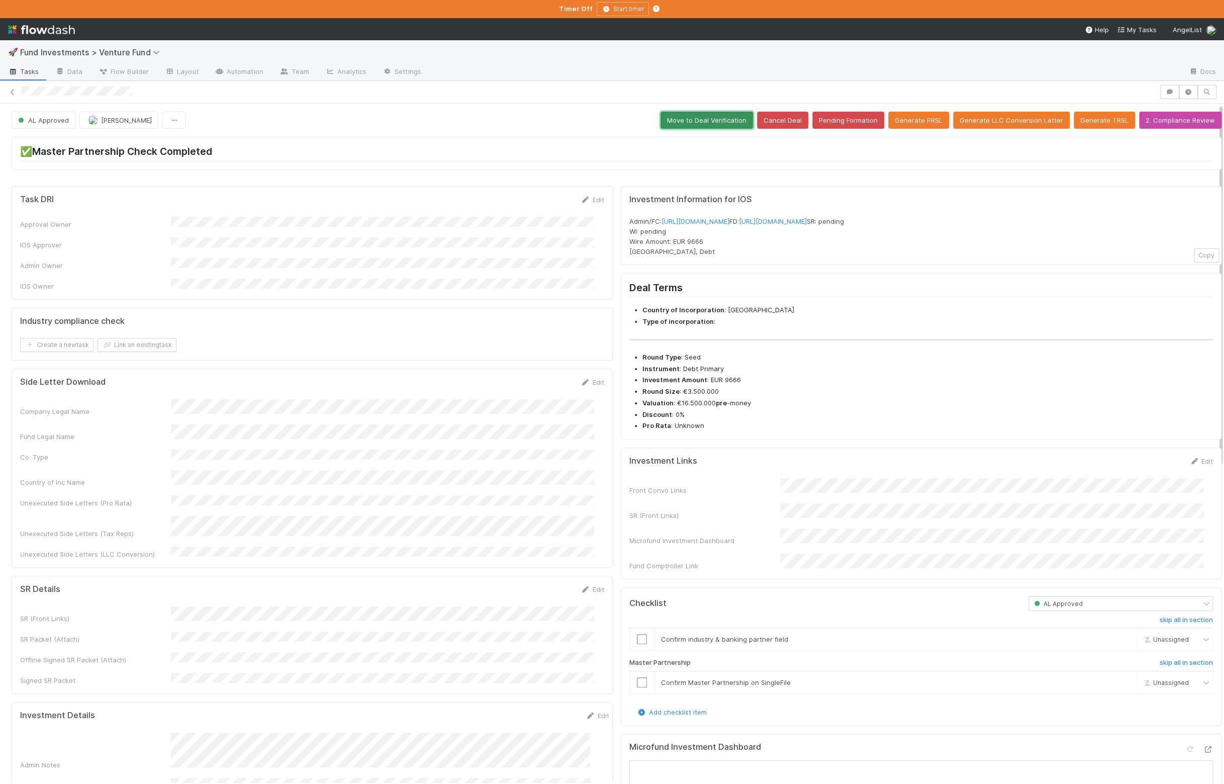
click at [705, 119] on button "Move to Deal Verification" at bounding box center [707, 120] width 93 height 17
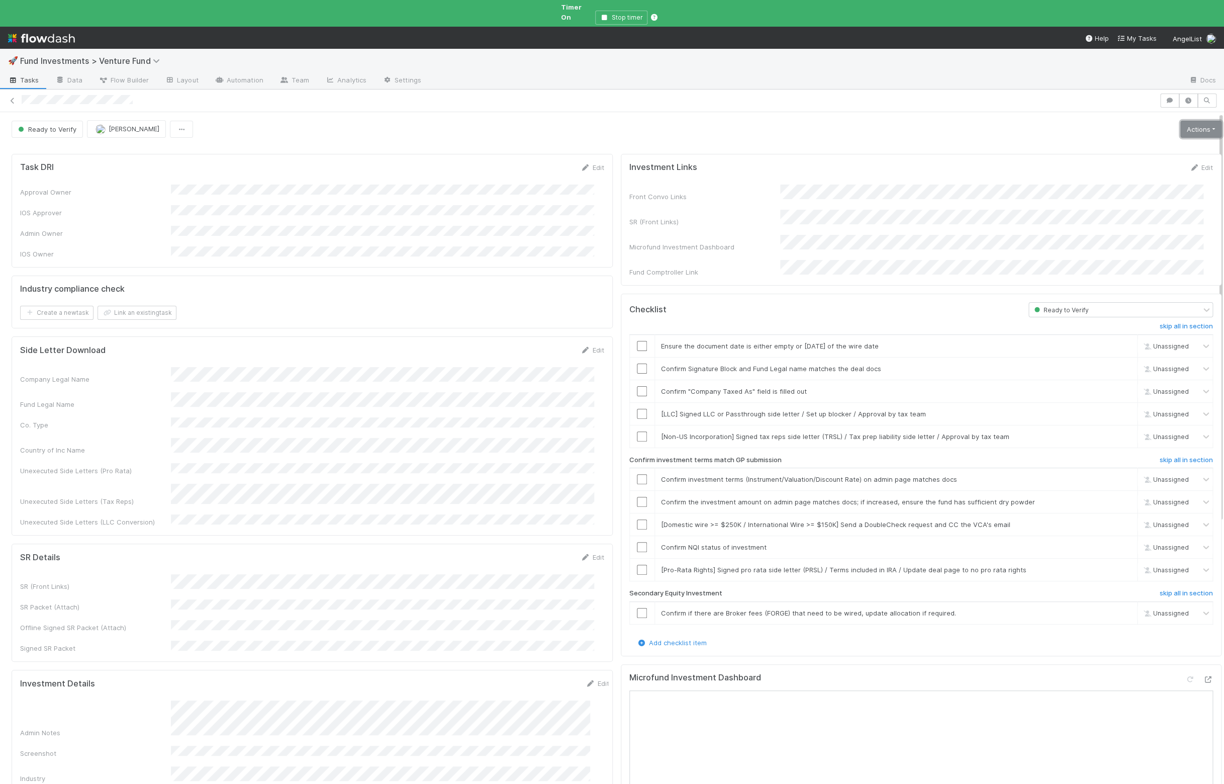
click at [1040, 125] on link "Actions" at bounding box center [1201, 129] width 41 height 17
click at [1040, 158] on button "Action Pending" at bounding box center [1151, 165] width 146 height 14
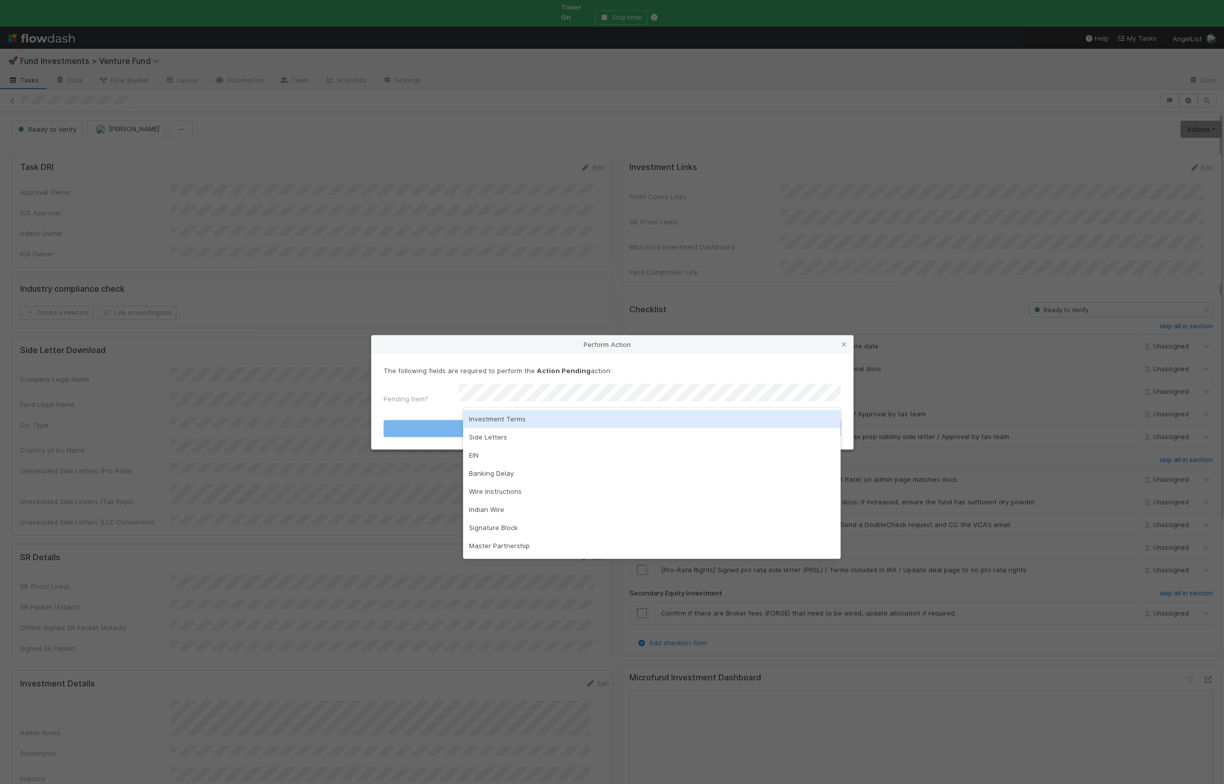
click at [490, 410] on div "Investment Terms Side Letters EIN Banking Delay Wire Instructions Indian Wire S…" at bounding box center [652, 483] width 378 height 151
click at [490, 414] on div "Investment Terms" at bounding box center [652, 419] width 378 height 18
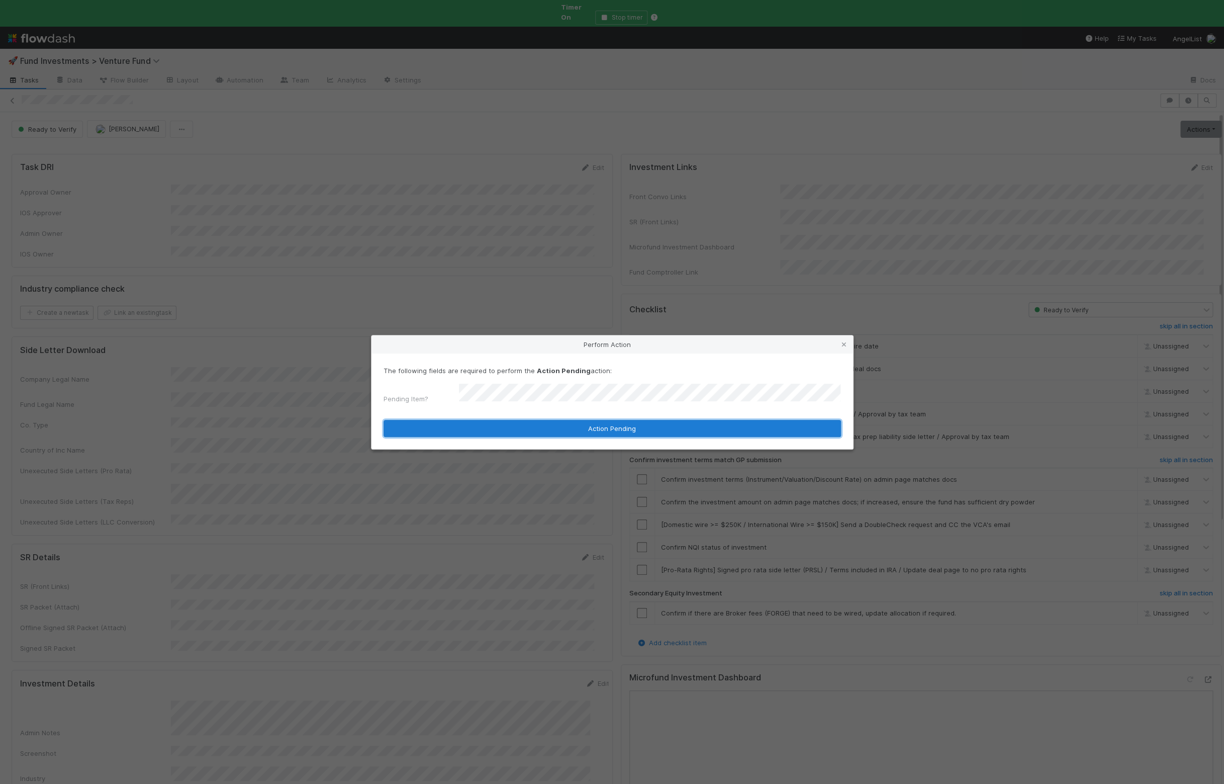
click at [472, 423] on button "Action Pending" at bounding box center [613, 428] width 458 height 17
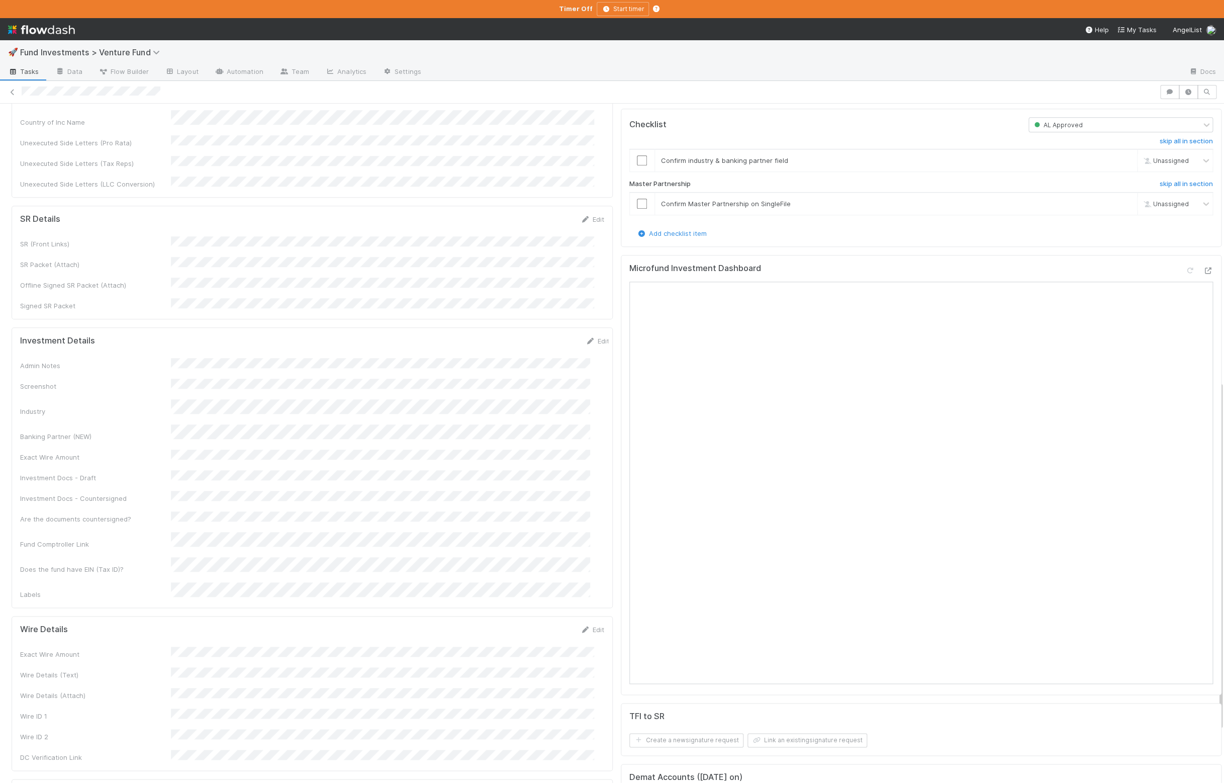
scroll to position [549, 0]
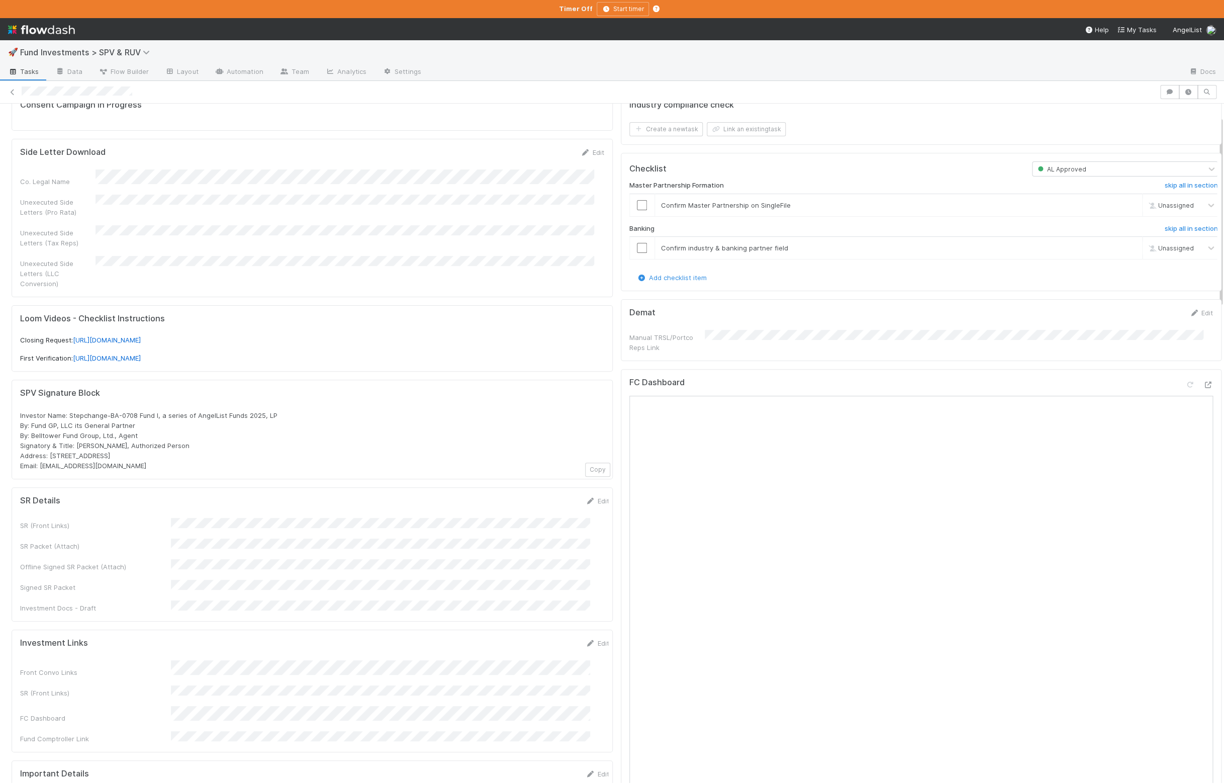
scroll to position [94, 0]
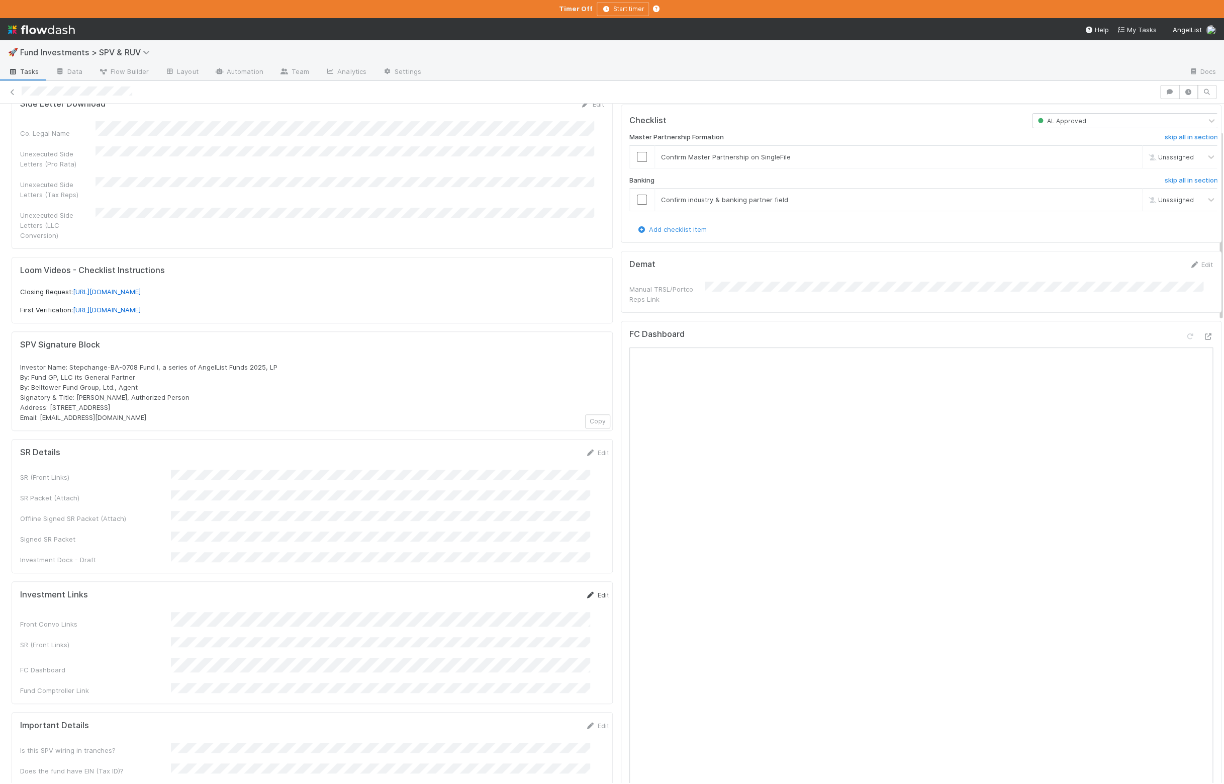
click at [586, 591] on link "Edit" at bounding box center [598, 595] width 24 height 8
click at [542, 590] on button "Save" at bounding box center [556, 598] width 29 height 17
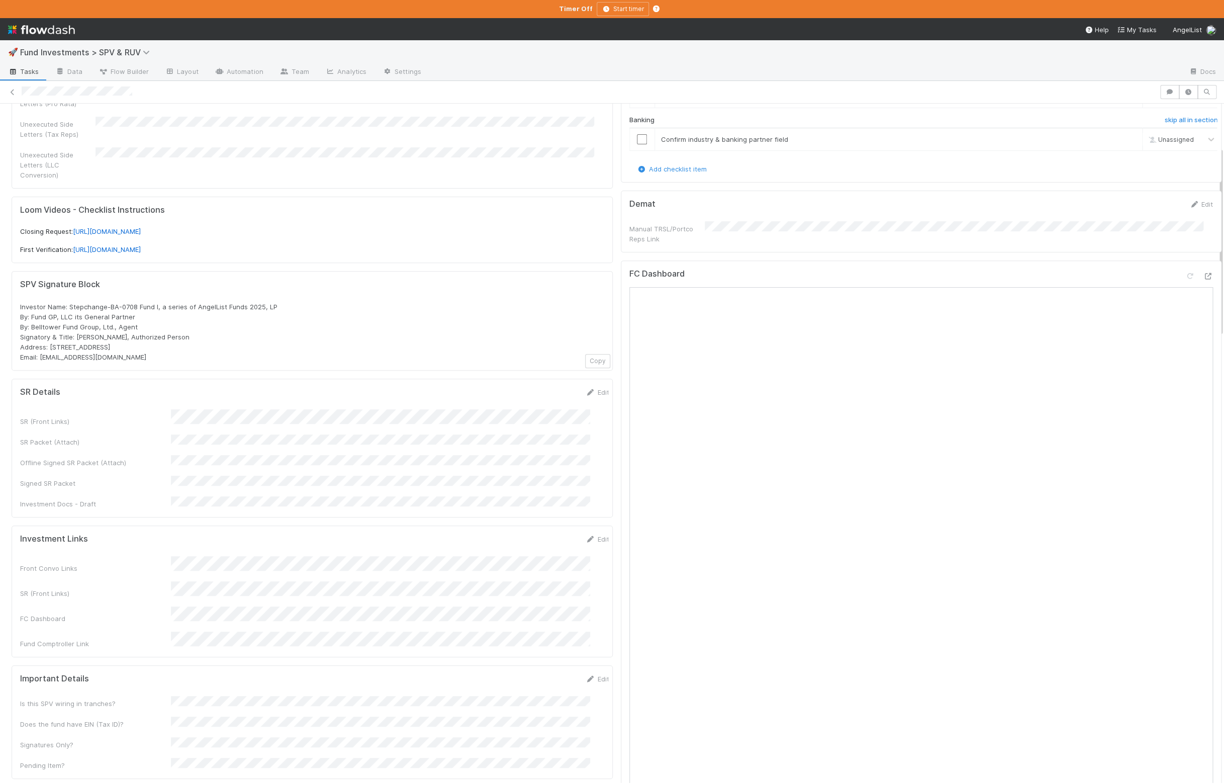
scroll to position [321, 0]
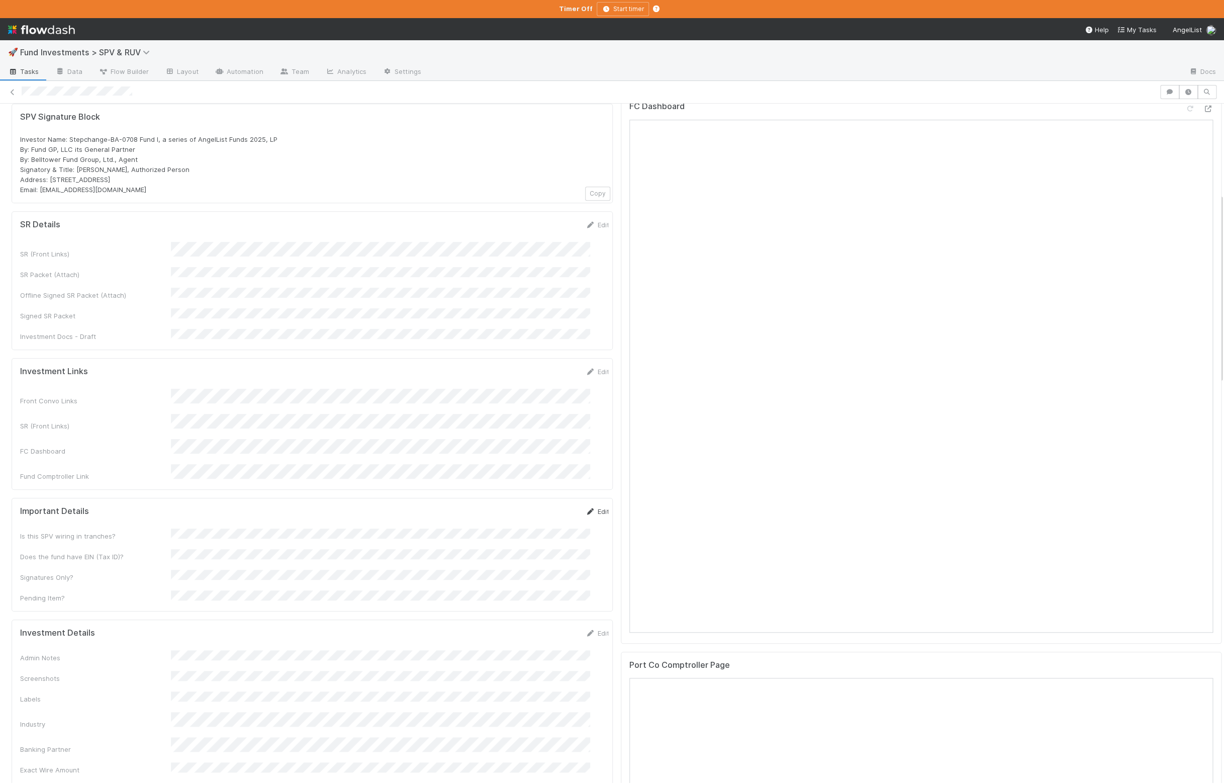
click at [586, 508] on icon at bounding box center [591, 511] width 10 height 7
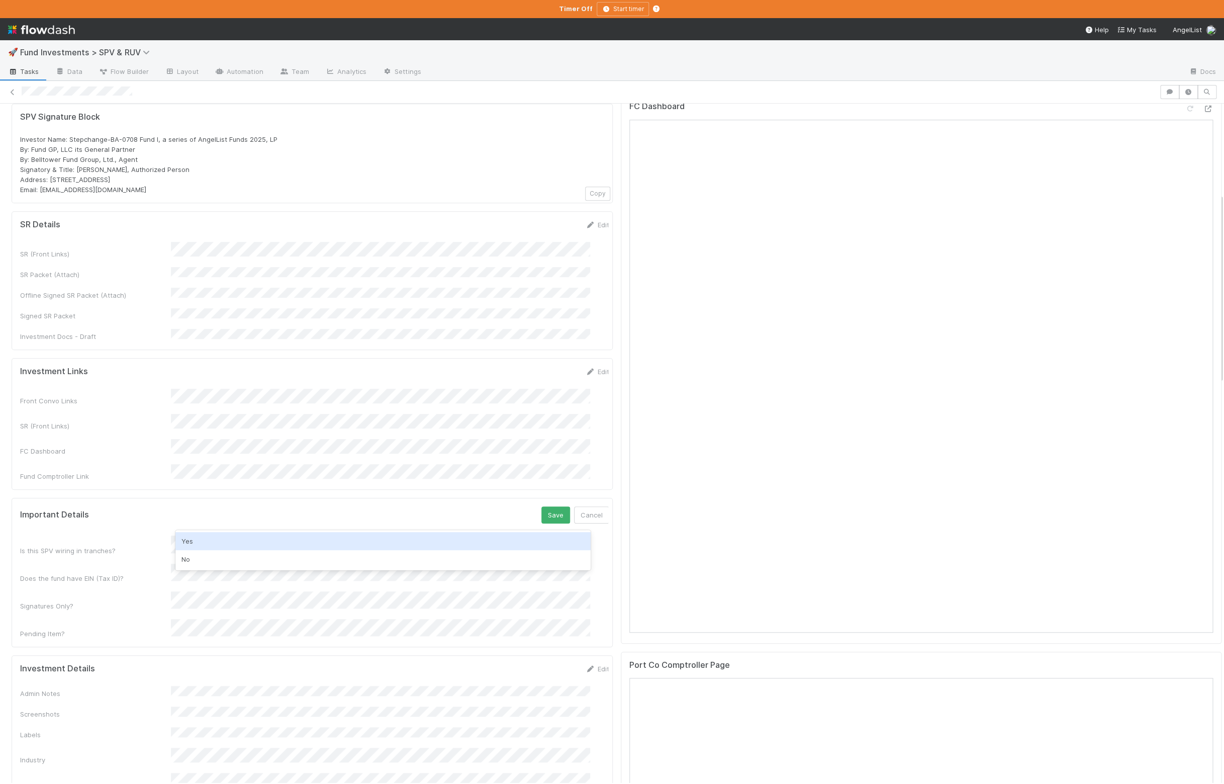
click at [259, 552] on div "No" at bounding box center [382, 559] width 415 height 18
click at [132, 573] on div "Does the fund have EIN (Tax ID)?" at bounding box center [95, 578] width 151 height 10
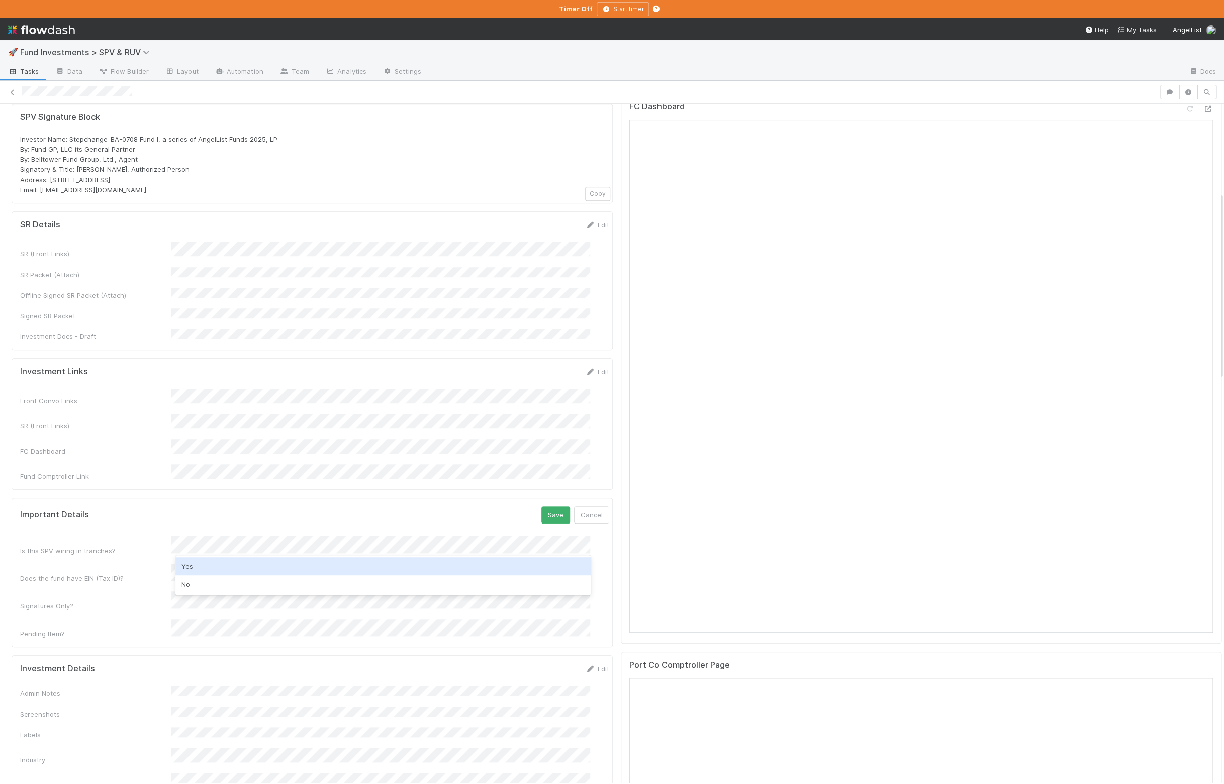
click at [205, 563] on div "Yes" at bounding box center [382, 566] width 415 height 18
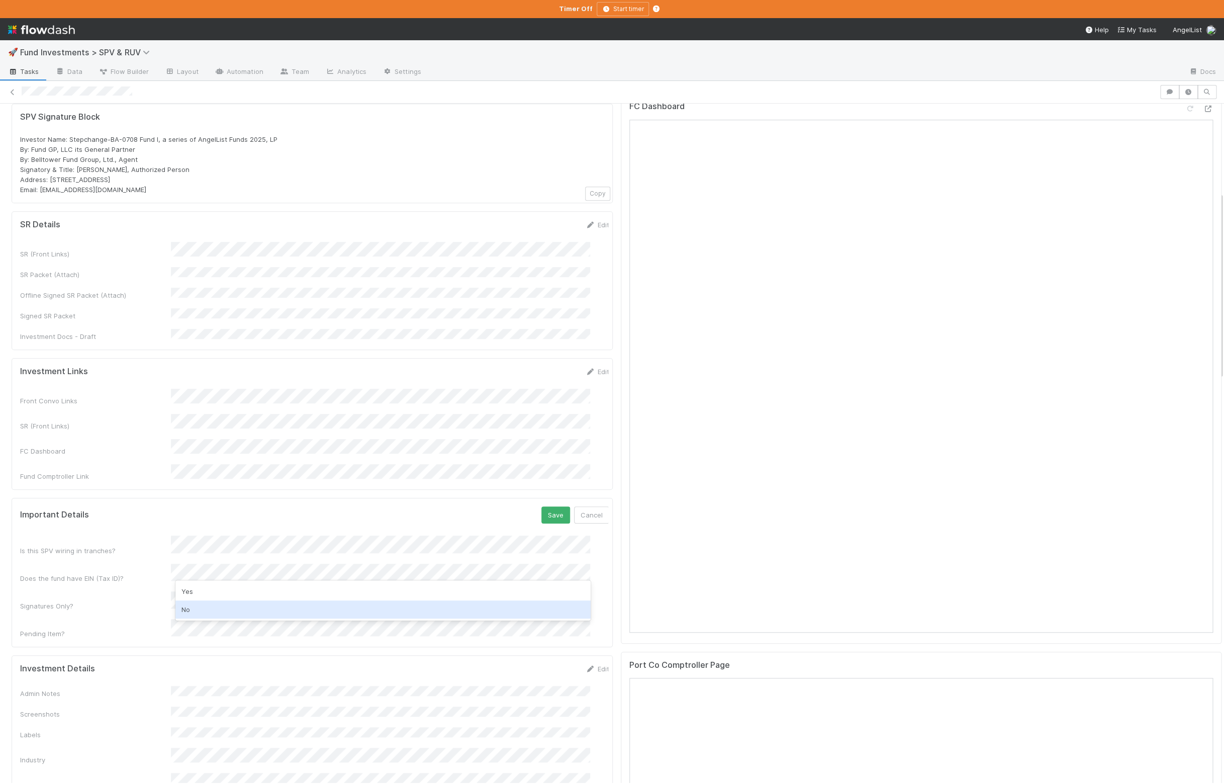
click at [211, 607] on div "No" at bounding box center [382, 609] width 415 height 18
click at [542, 506] on button "Save" at bounding box center [556, 514] width 29 height 17
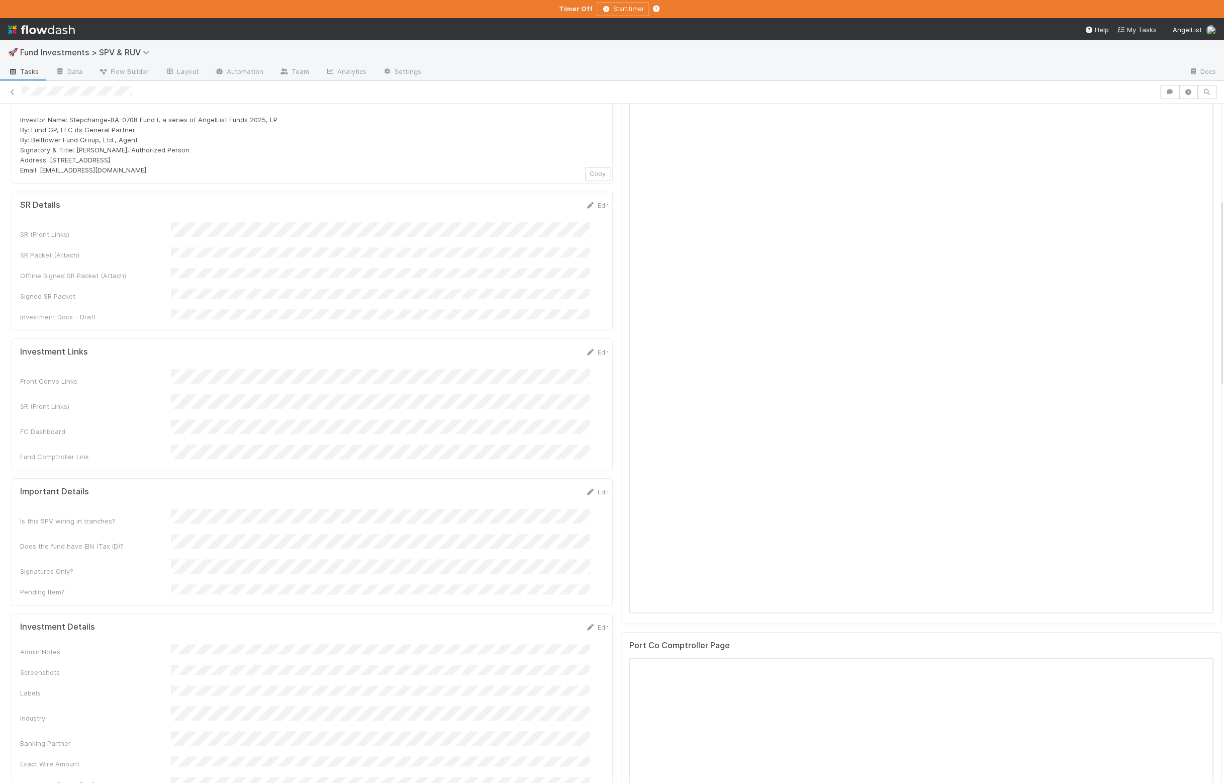
scroll to position [361, 0]
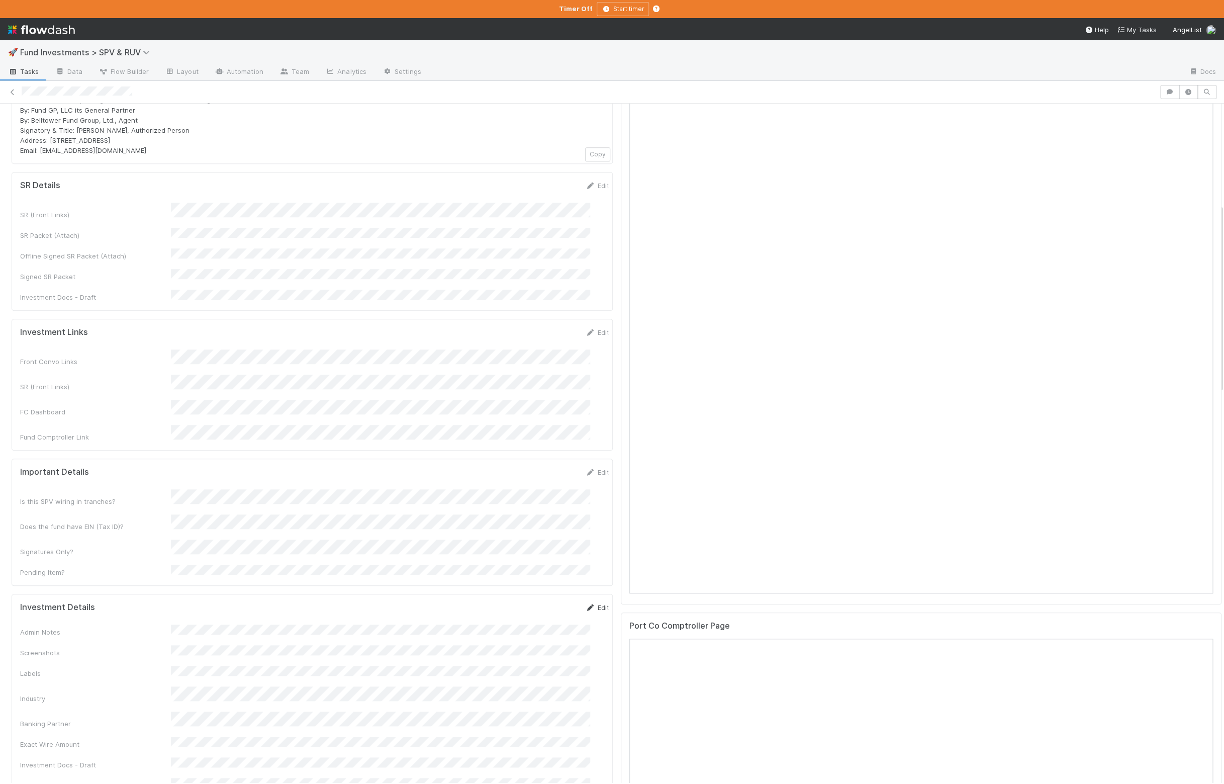
click at [586, 604] on icon at bounding box center [591, 607] width 10 height 7
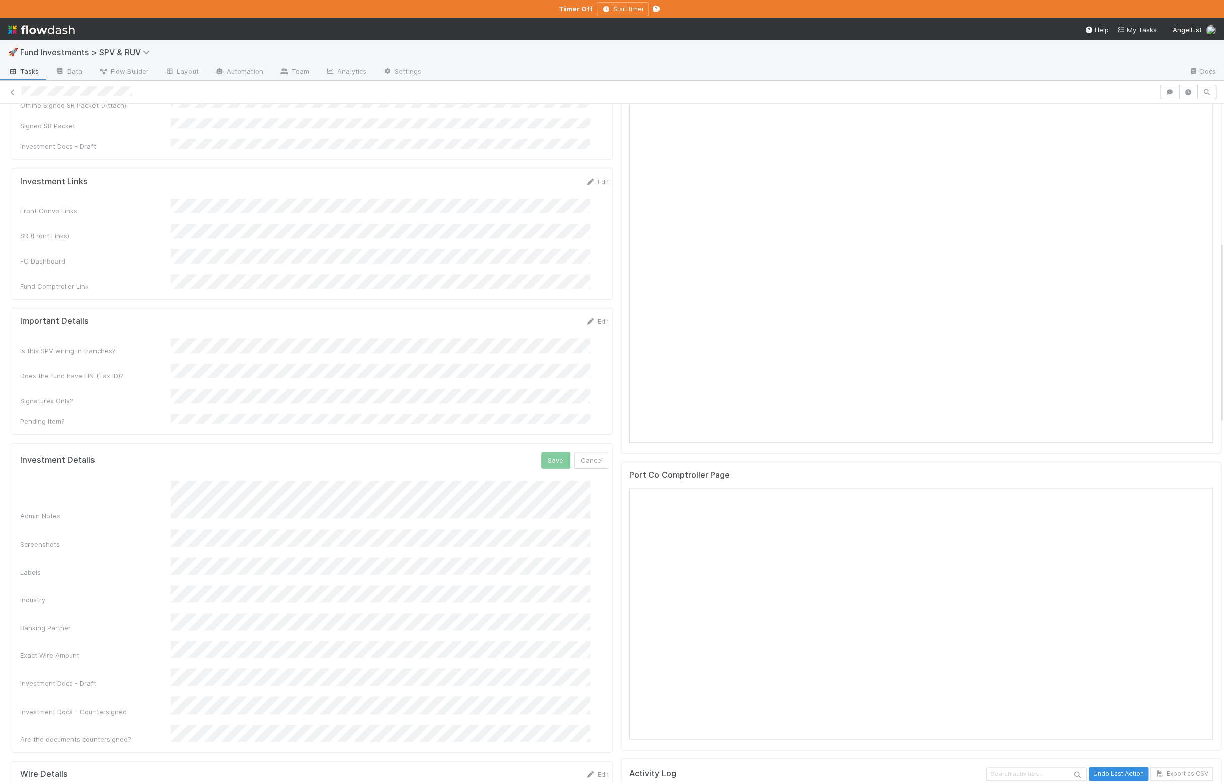
click at [109, 481] on div "Admin Notes" at bounding box center [314, 501] width 589 height 40
click at [543, 452] on button "Save" at bounding box center [556, 460] width 29 height 17
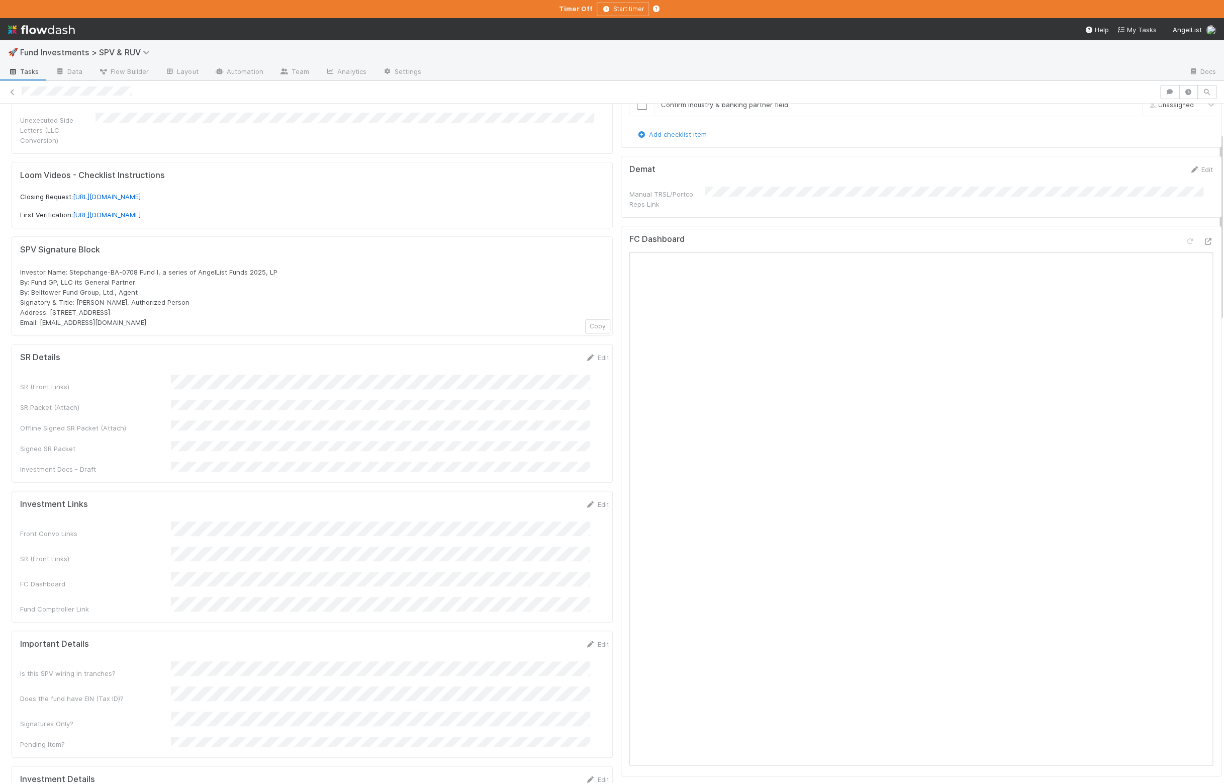
scroll to position [105, 0]
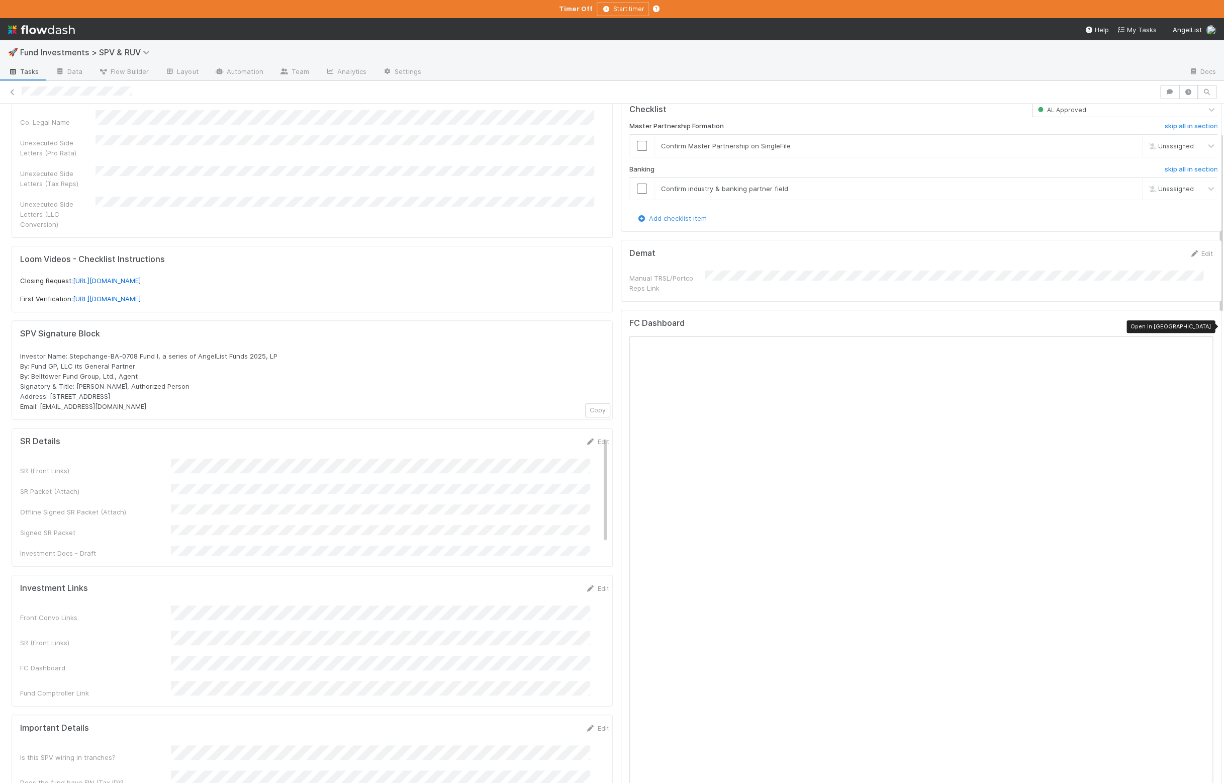
click at [1203, 327] on icon at bounding box center [1208, 325] width 10 height 7
click at [586, 437] on link "Edit" at bounding box center [598, 441] width 24 height 8
click at [542, 436] on button "Save" at bounding box center [556, 444] width 29 height 17
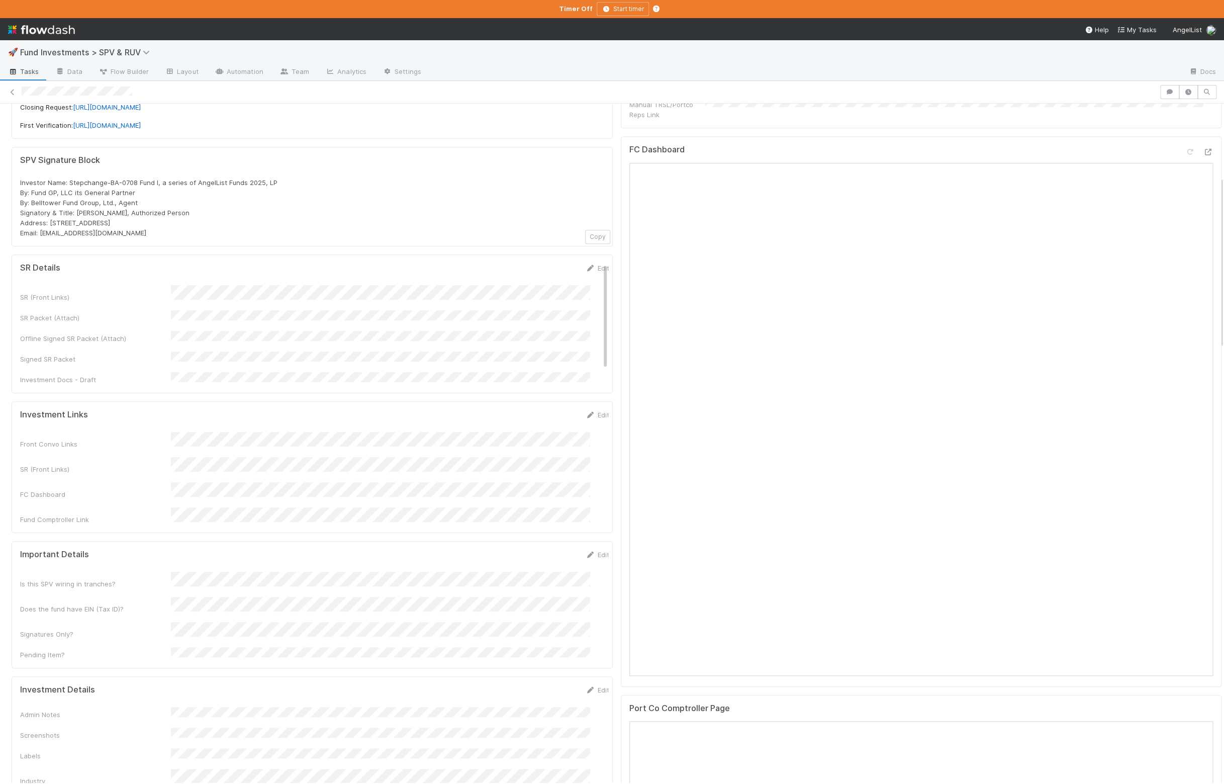
scroll to position [563, 0]
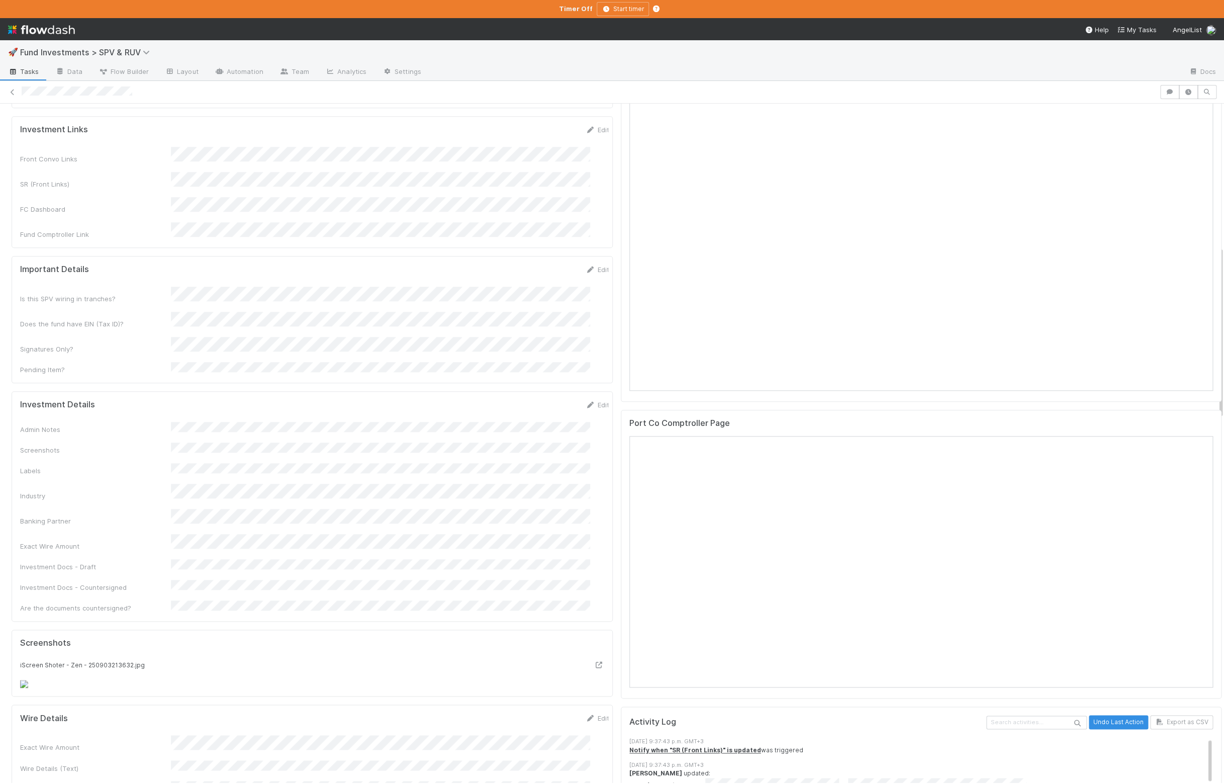
drag, startPoint x: 168, startPoint y: 493, endPoint x: 208, endPoint y: 493, distance: 39.7
click at [171, 541] on div "Exact Wire Amount" at bounding box center [95, 546] width 151 height 10
copy div
click at [586, 401] on link "Edit" at bounding box center [598, 405] width 24 height 8
click at [542, 400] on button "Save" at bounding box center [556, 408] width 29 height 17
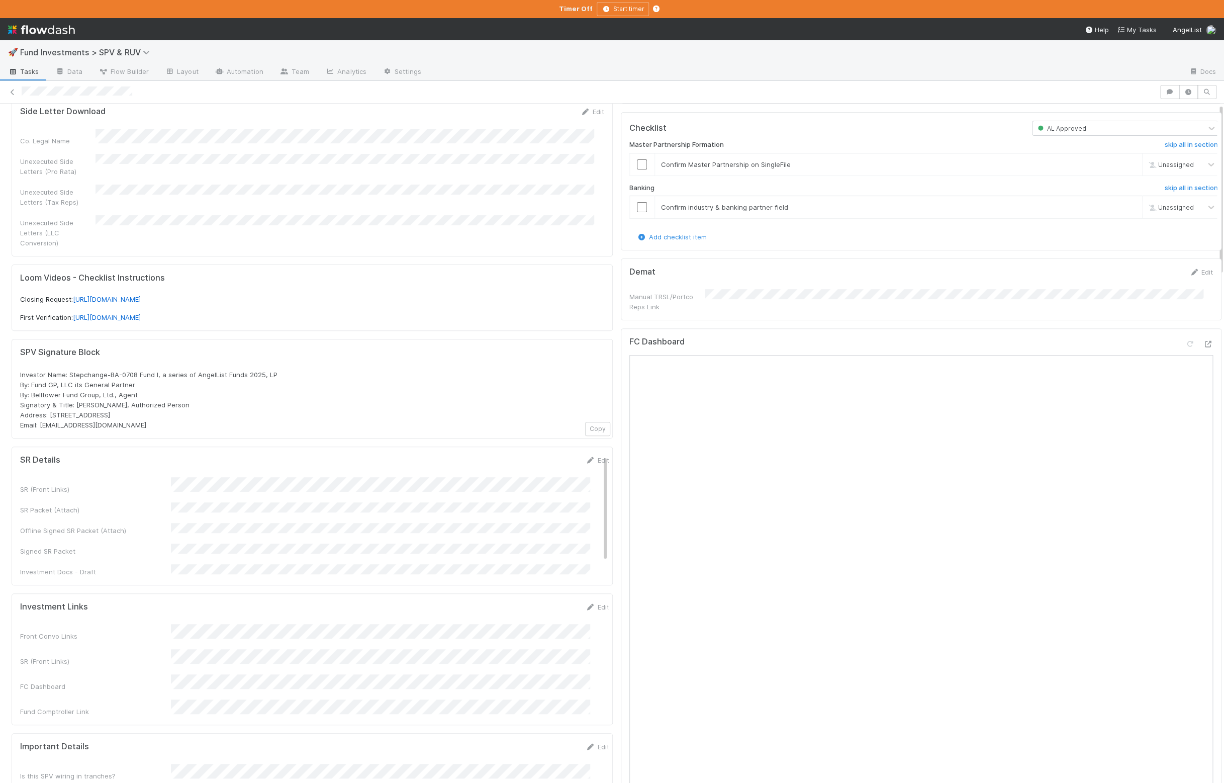
scroll to position [0, 0]
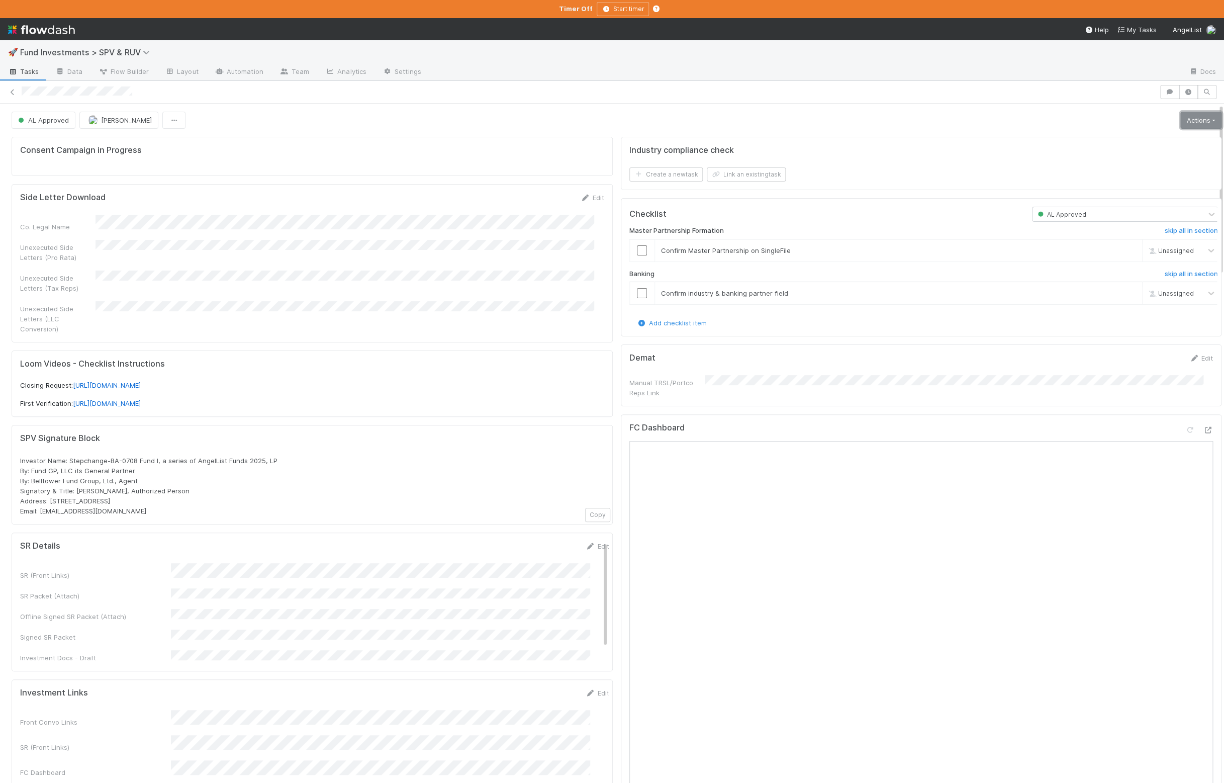
click at [1190, 114] on link "Actions" at bounding box center [1201, 120] width 41 height 17
click at [1145, 145] on button "Move to First Verification" at bounding box center [1134, 142] width 181 height 14
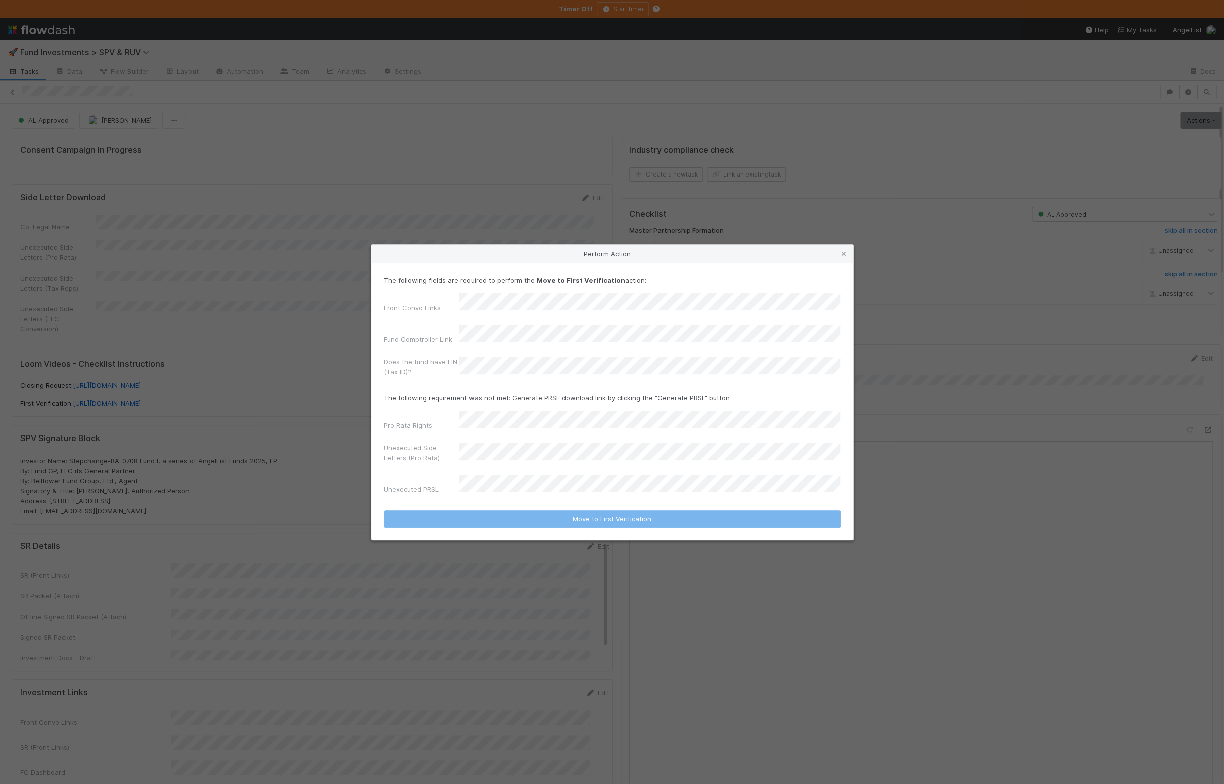
click at [739, 133] on div "Perform Action The following fields are required to perform the Move to First V…" at bounding box center [612, 392] width 1224 height 784
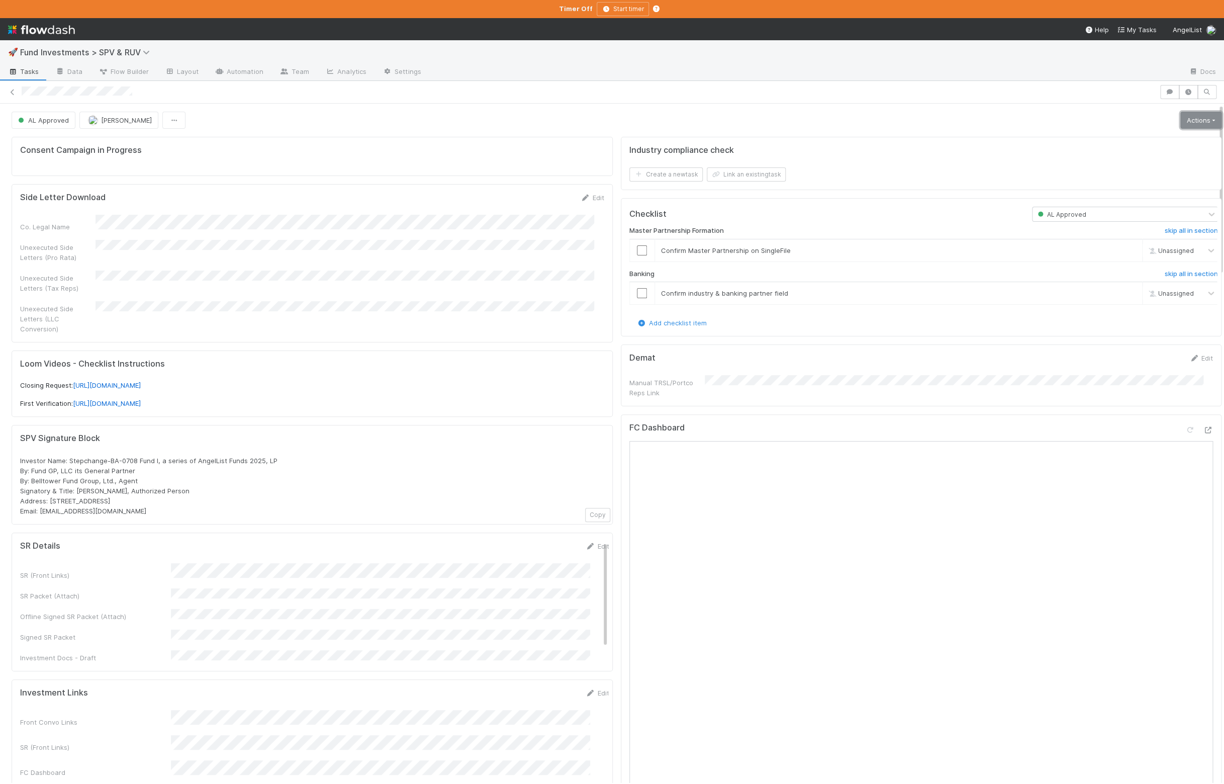
click at [1193, 120] on link "Actions" at bounding box center [1201, 120] width 41 height 17
click at [1106, 202] on button "Generate PRSL" at bounding box center [1134, 198] width 181 height 14
click at [1181, 125] on link "Actions" at bounding box center [1201, 120] width 41 height 17
click at [1154, 140] on button "Move to First Verification" at bounding box center [1134, 142] width 181 height 14
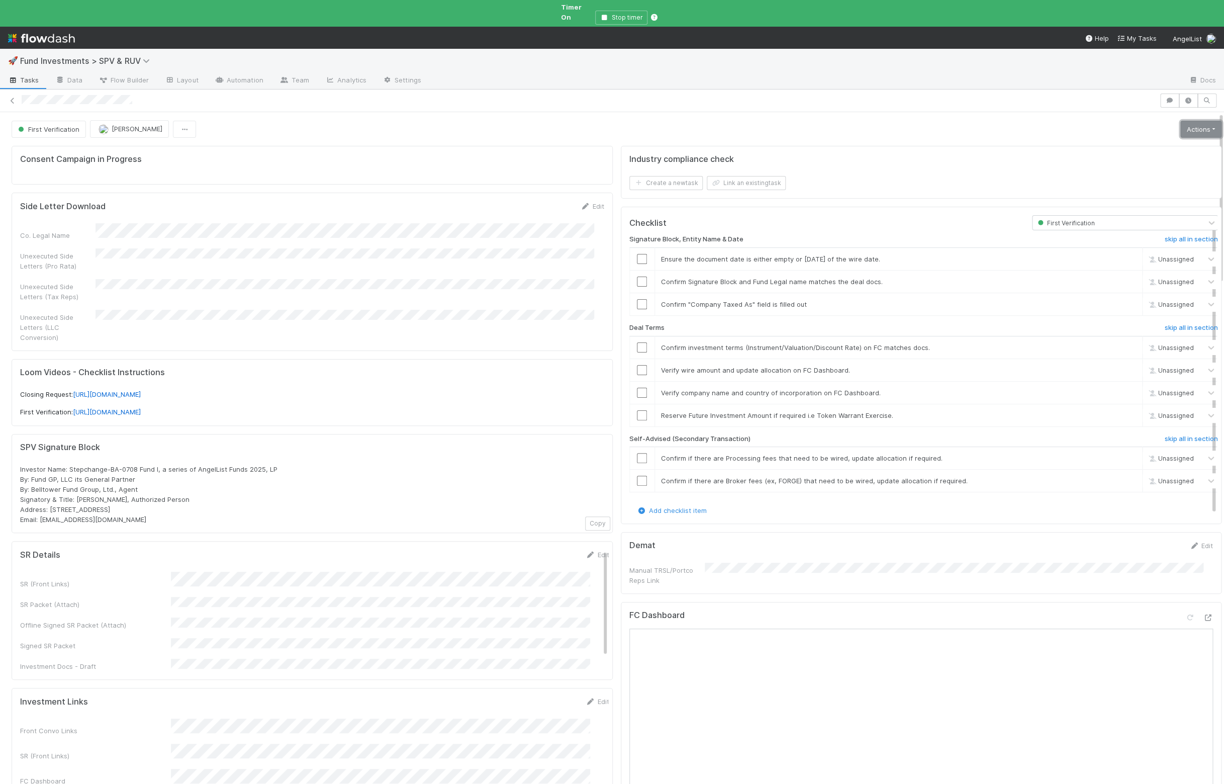
click at [1181, 130] on link "Actions" at bounding box center [1201, 129] width 41 height 17
click at [1172, 144] on button "Move to Second Verification" at bounding box center [1156, 151] width 136 height 14
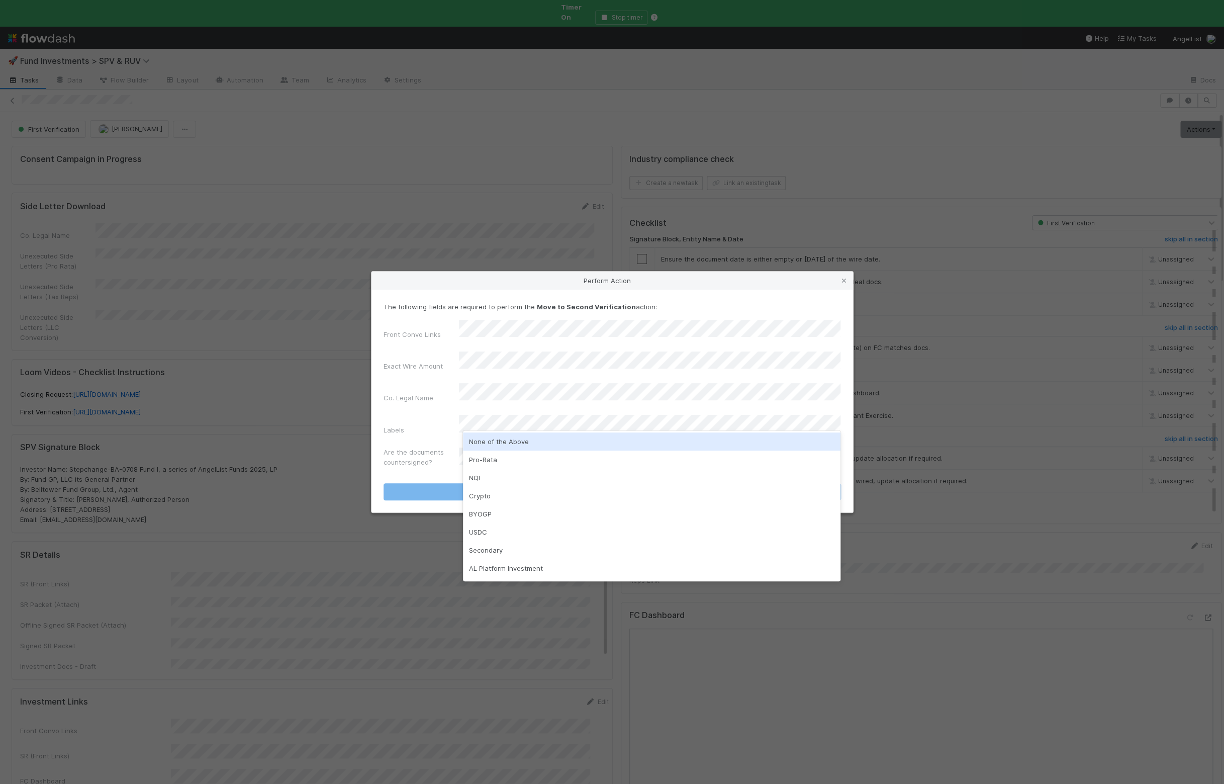
click at [520, 438] on div "None of the Above" at bounding box center [652, 441] width 378 height 18
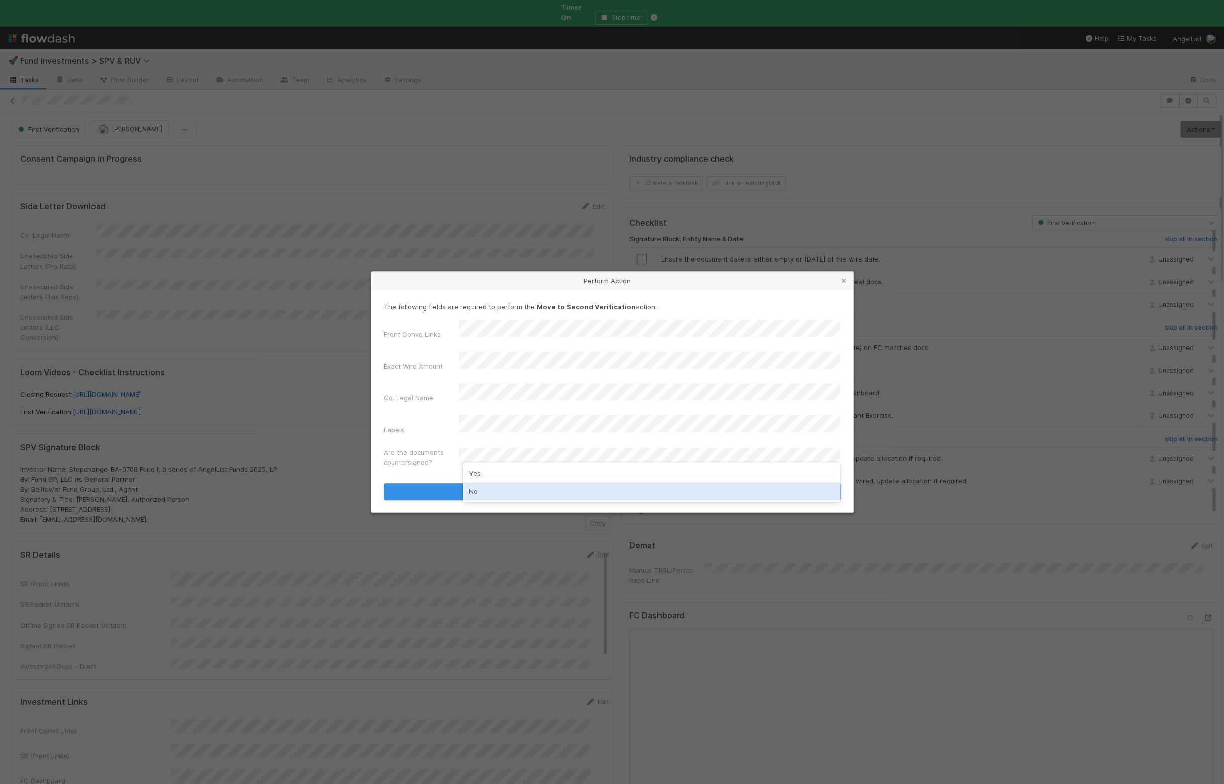
click at [498, 494] on div "No" at bounding box center [652, 491] width 378 height 18
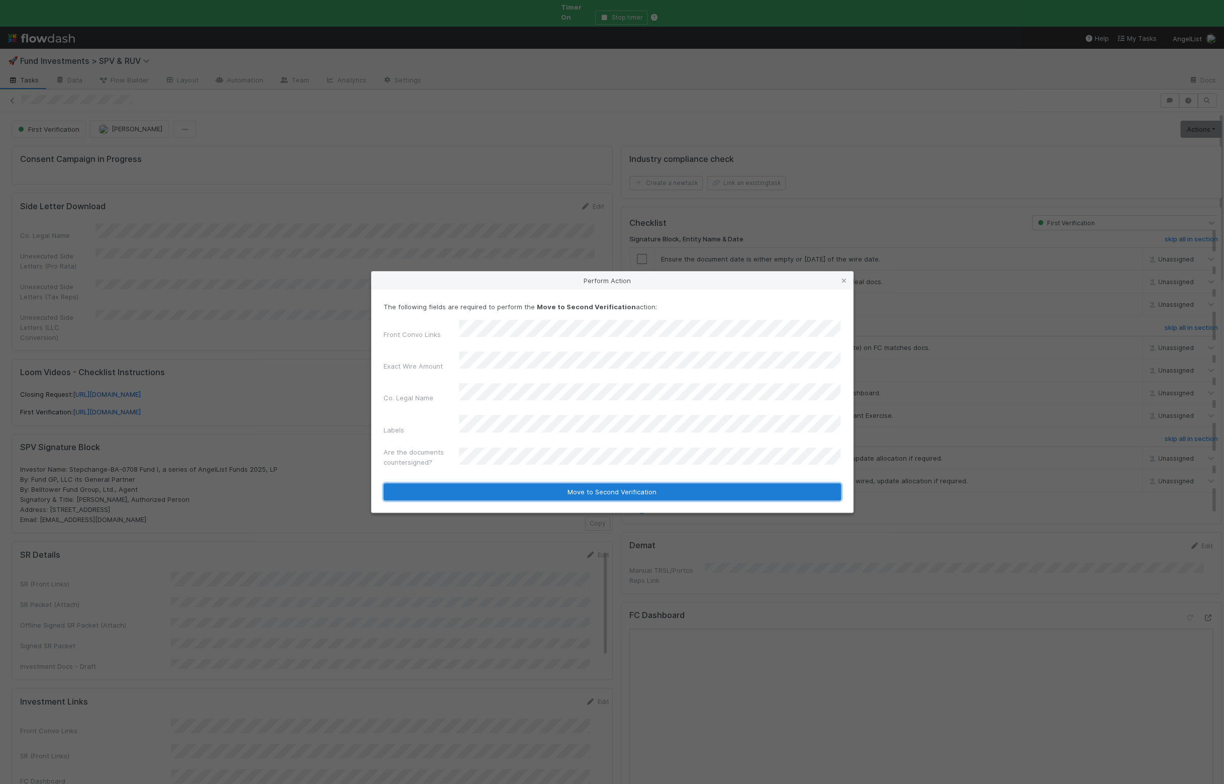
click at [491, 483] on button "Move to Second Verification" at bounding box center [613, 491] width 458 height 17
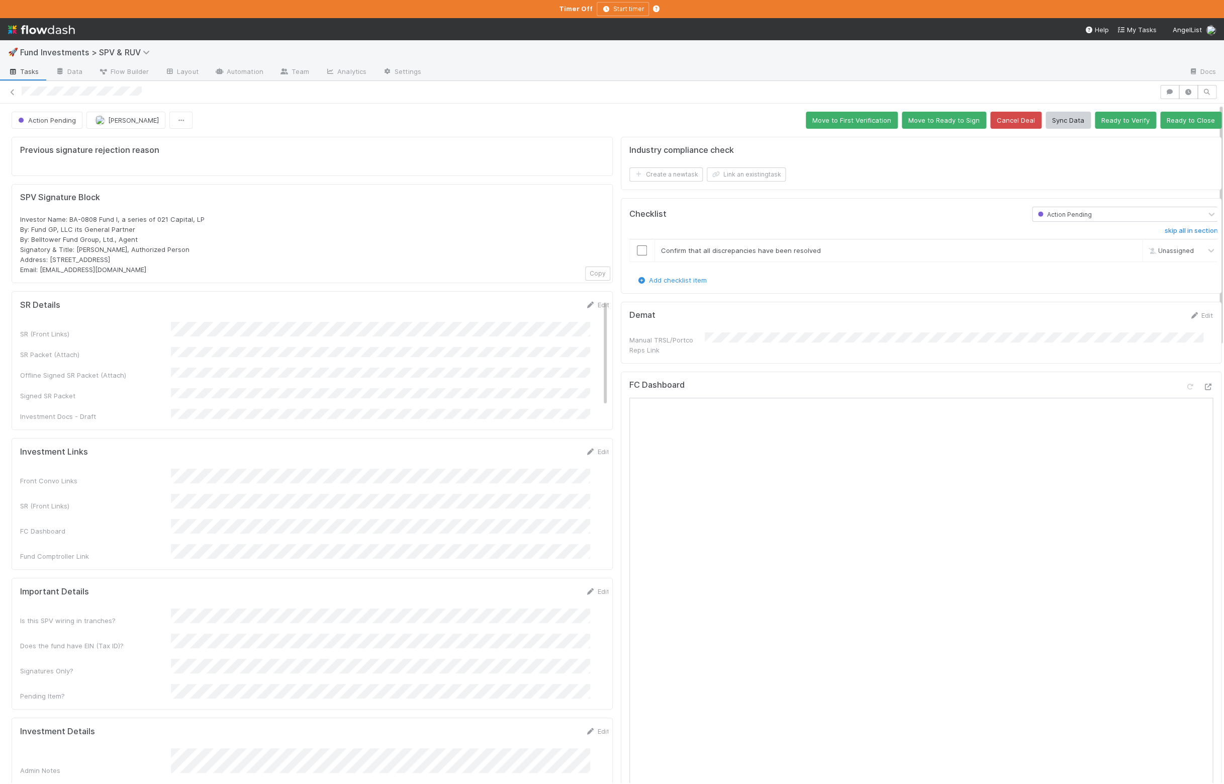
click at [1040, 390] on icon at bounding box center [1208, 387] width 10 height 7
click at [1040, 123] on button "Ready to Close" at bounding box center [1191, 120] width 61 height 17
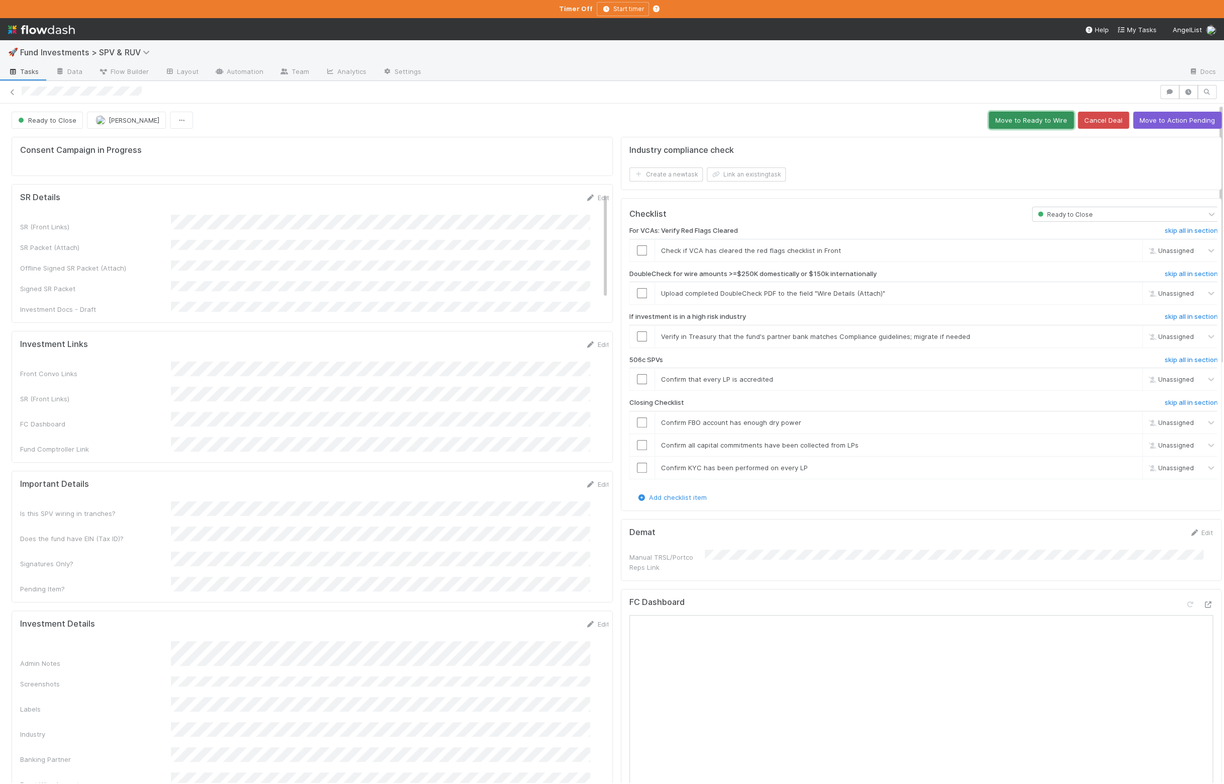
click at [1033, 125] on button "Move to Ready to Wire" at bounding box center [1031, 120] width 85 height 17
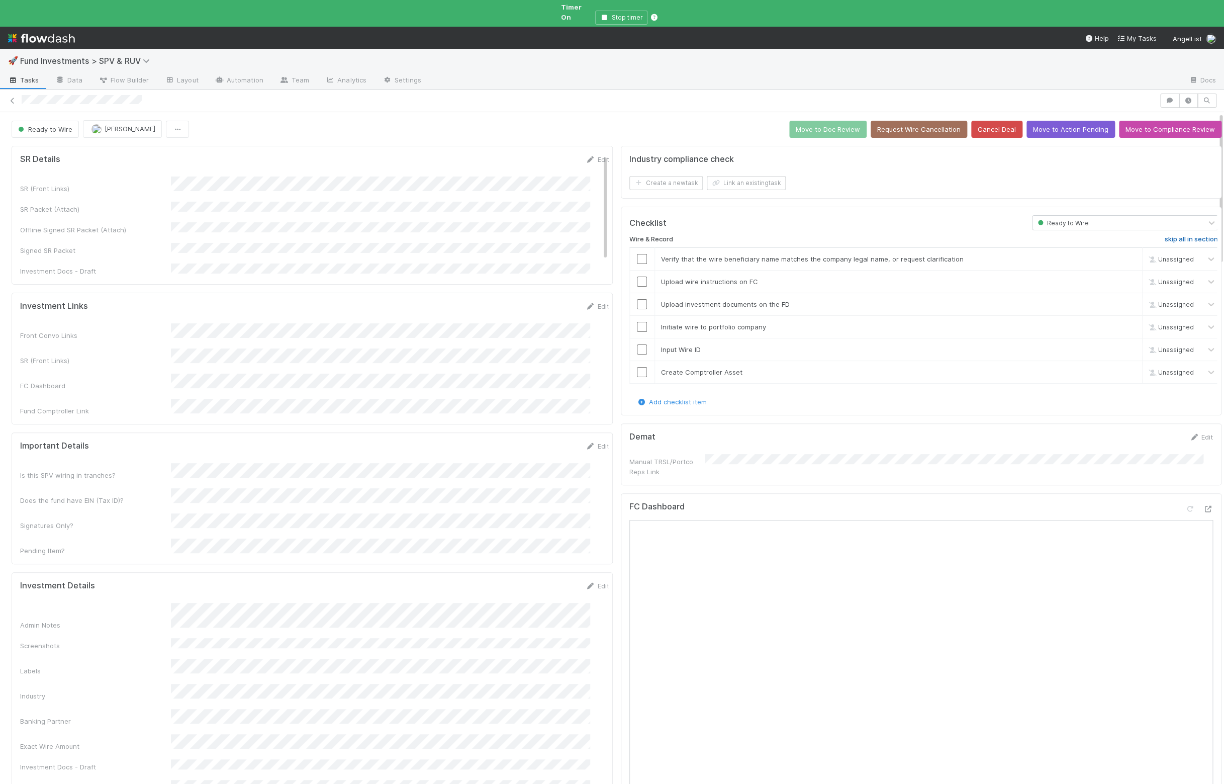
click at [1040, 235] on h6 "skip all in section" at bounding box center [1191, 239] width 53 height 8
click at [805, 123] on button "Move to Doc Review" at bounding box center [827, 129] width 77 height 17
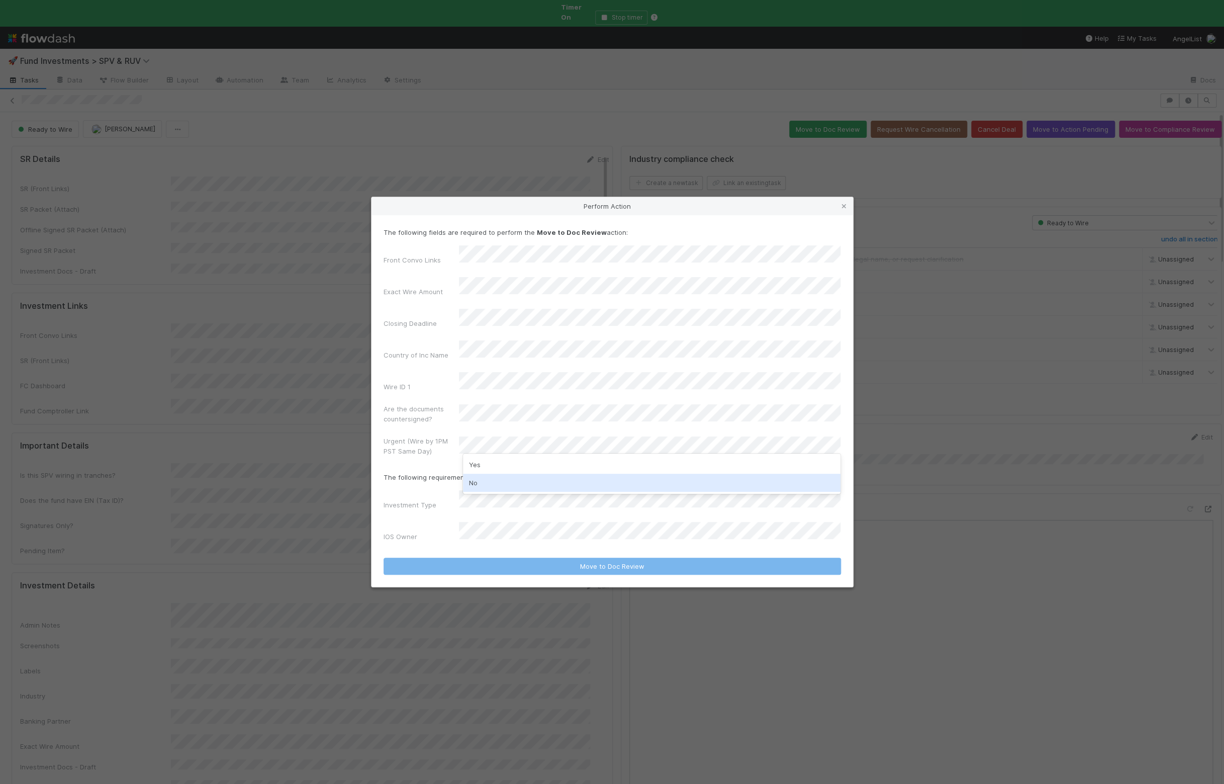
click at [503, 483] on div "No" at bounding box center [652, 483] width 378 height 18
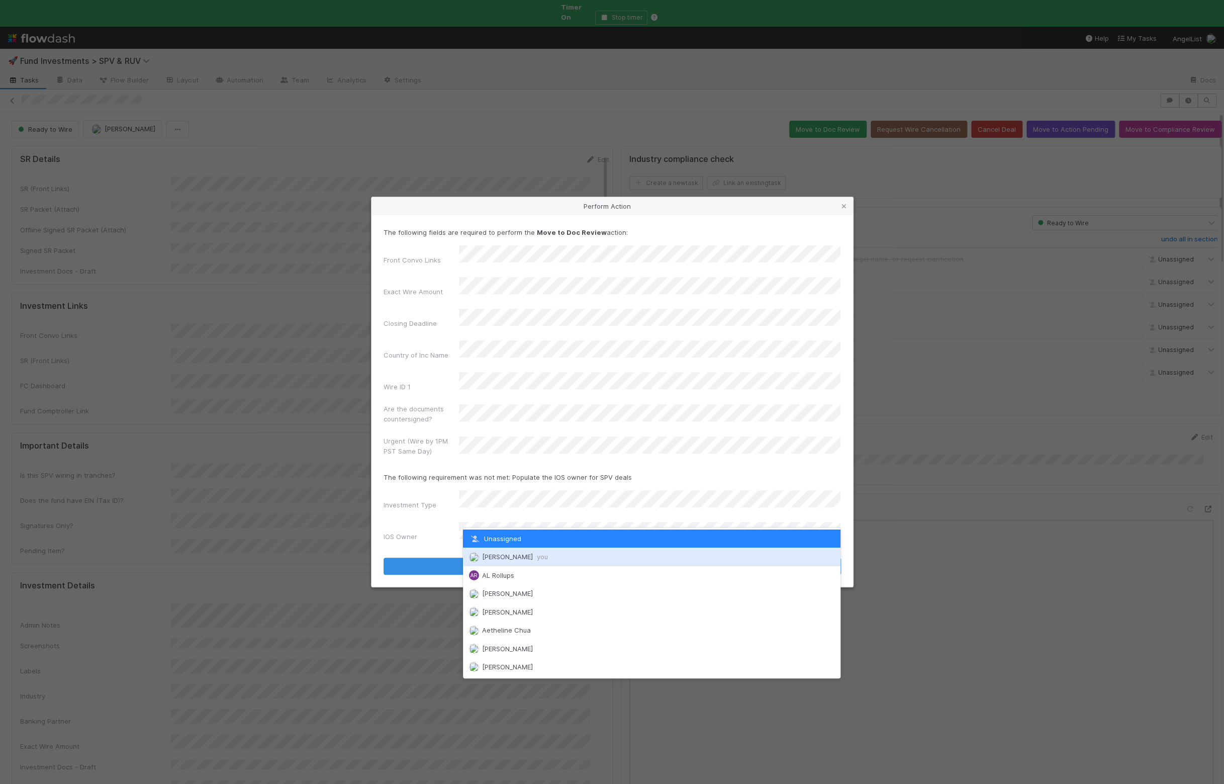
click at [499, 560] on span "Ali Al Khatib you" at bounding box center [515, 557] width 66 height 8
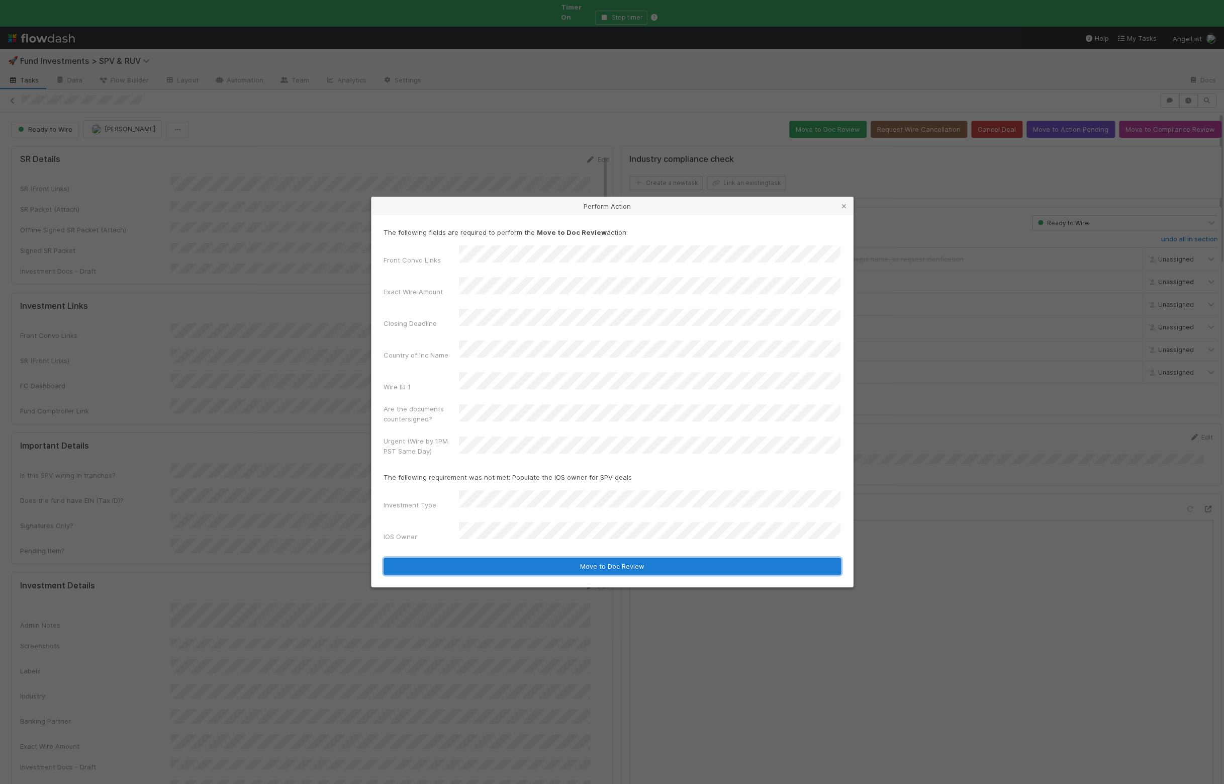
click at [481, 558] on button "Move to Doc Review" at bounding box center [613, 566] width 458 height 17
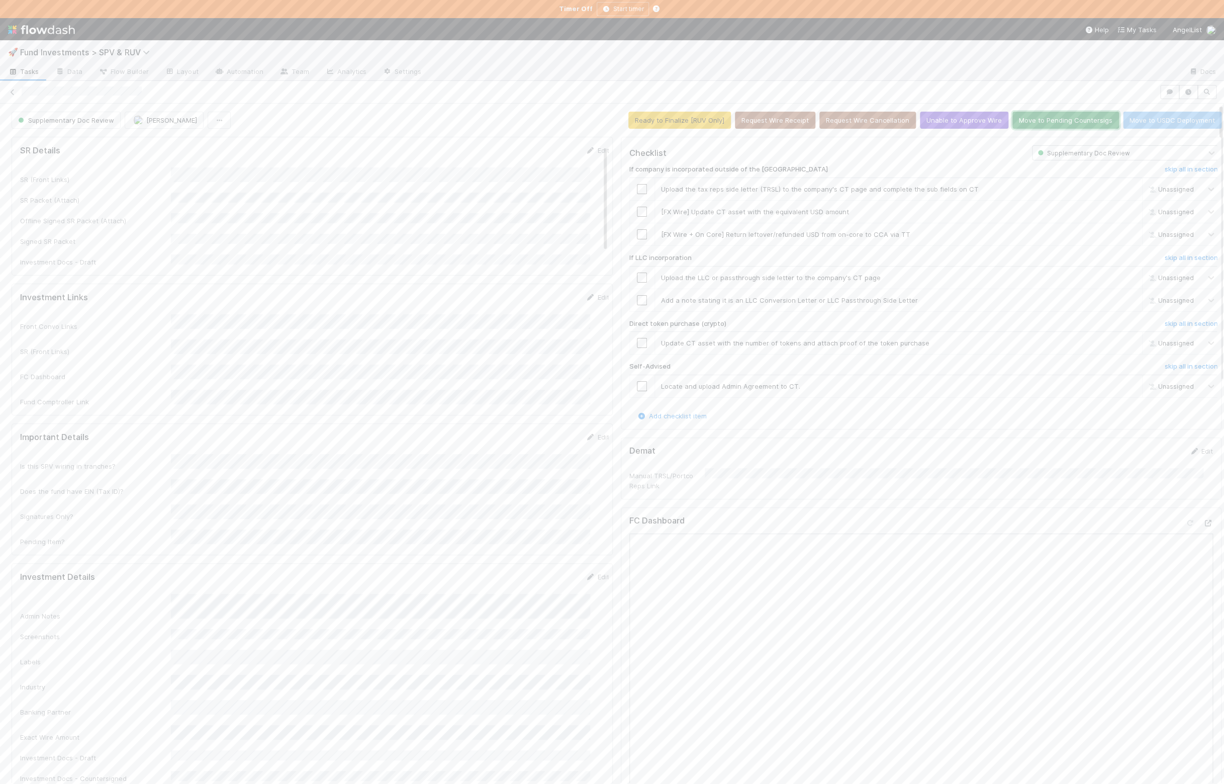
click at [1040, 120] on button "Move to Pending Countersigs" at bounding box center [1066, 120] width 107 height 17
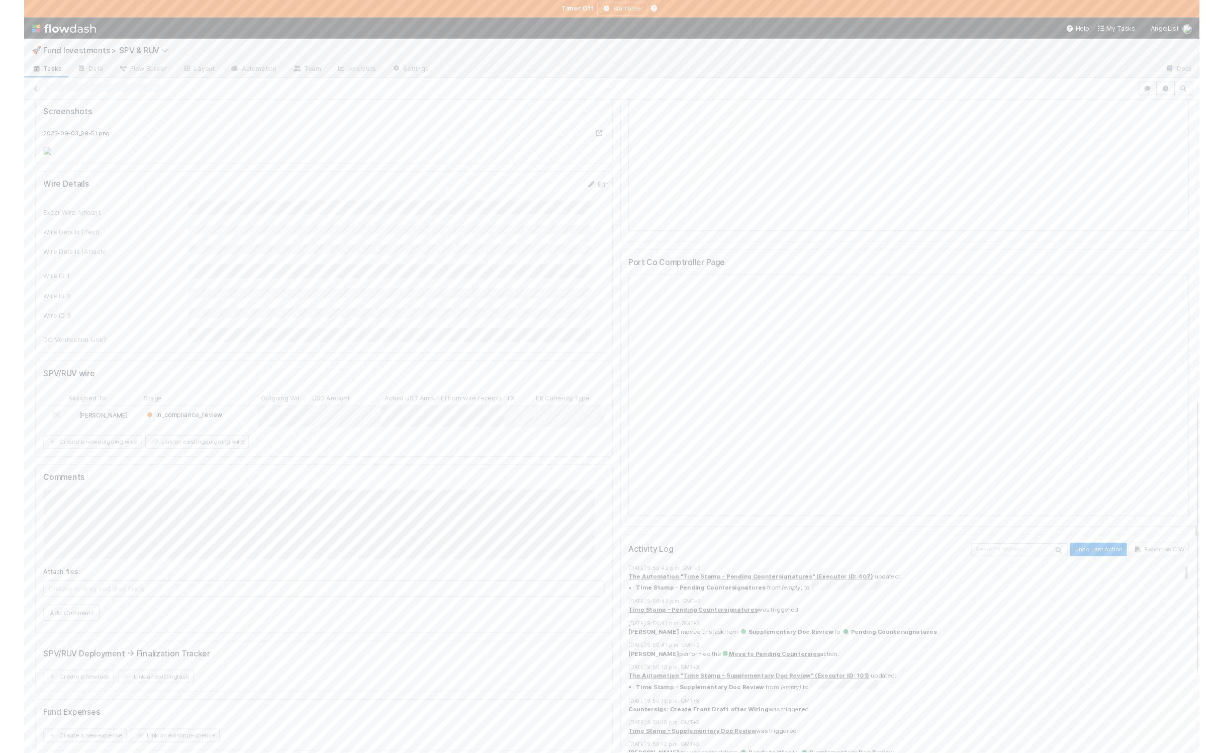
scroll to position [732, 0]
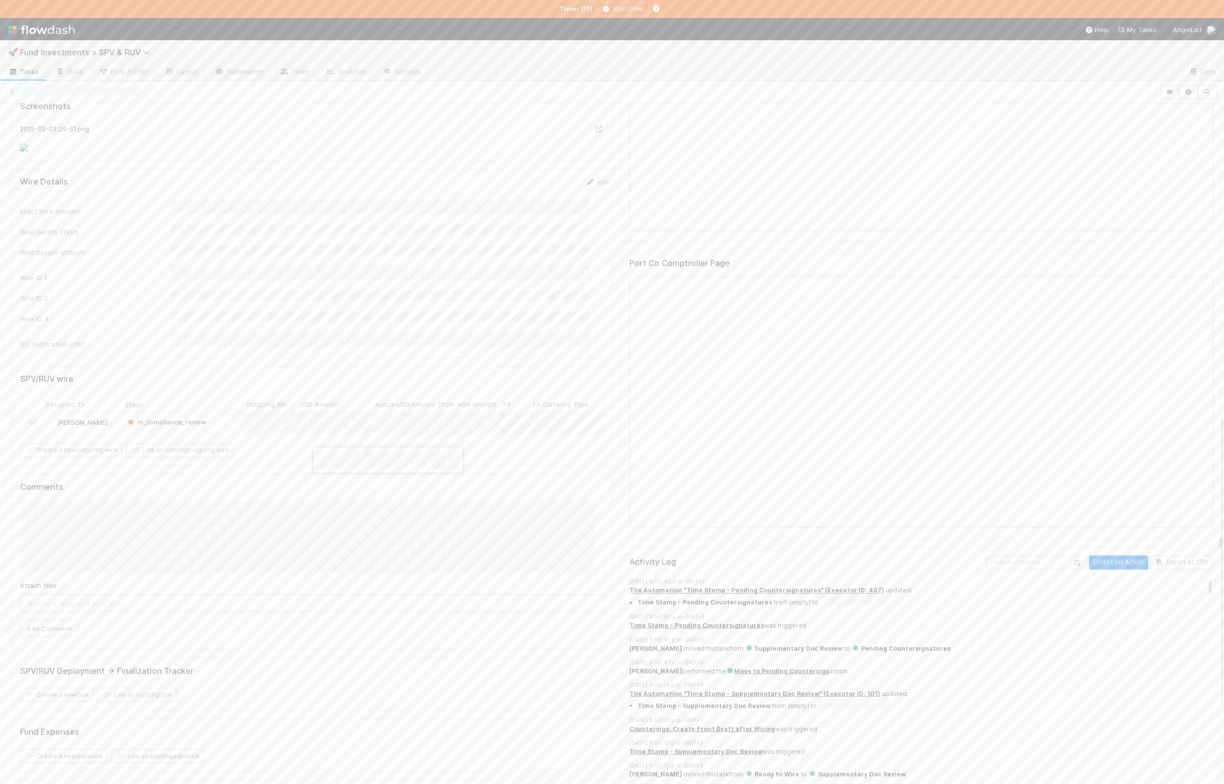
click at [416, 348] on div at bounding box center [612, 392] width 1224 height 784
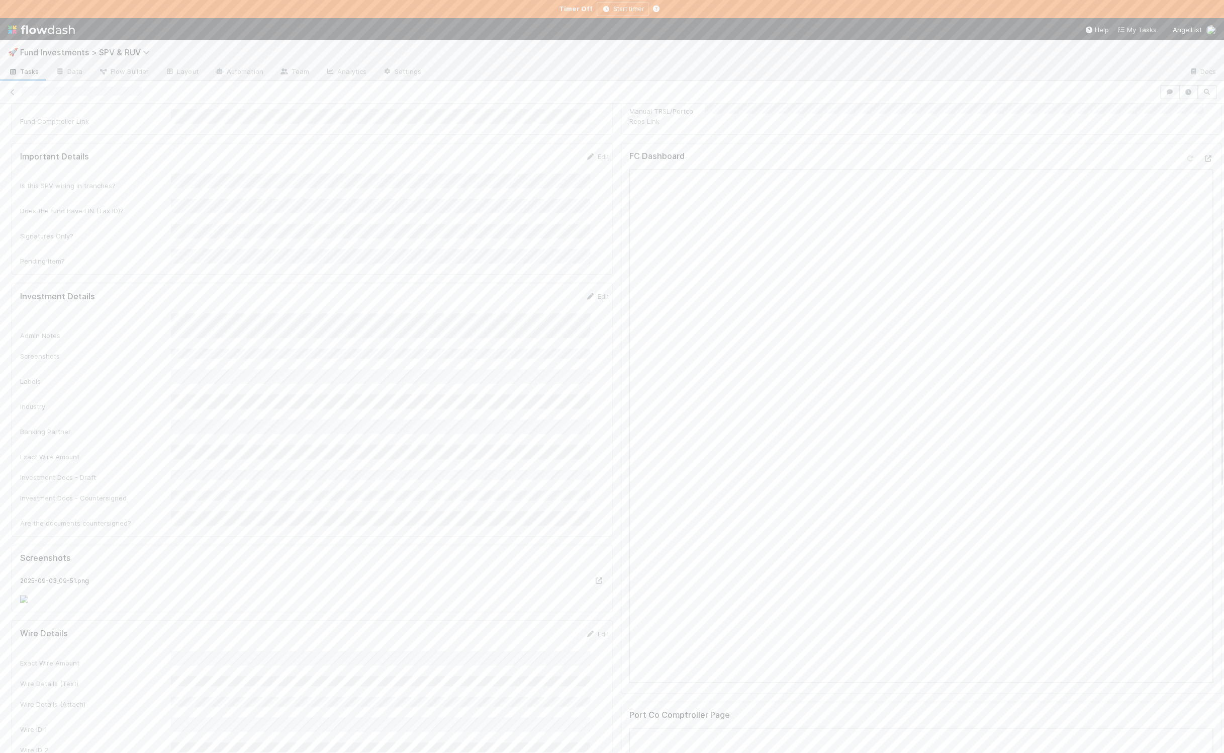
scroll to position [521, 0]
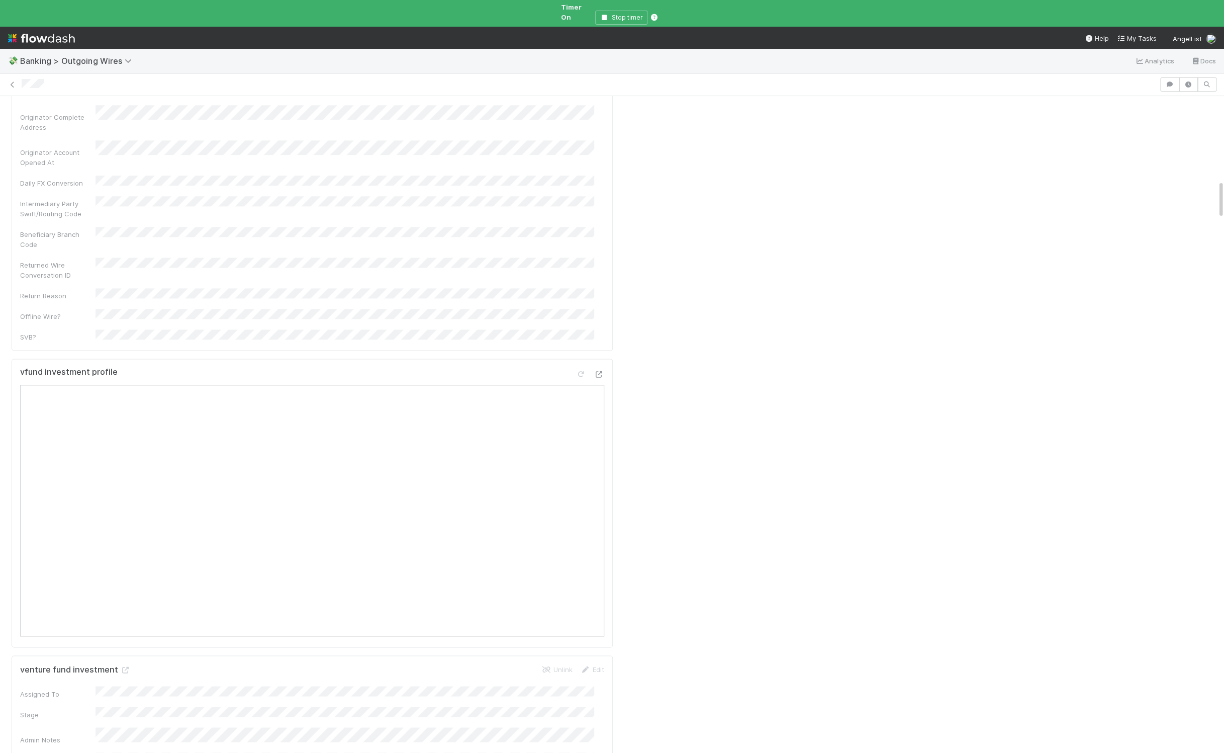
scroll to position [1431, 0]
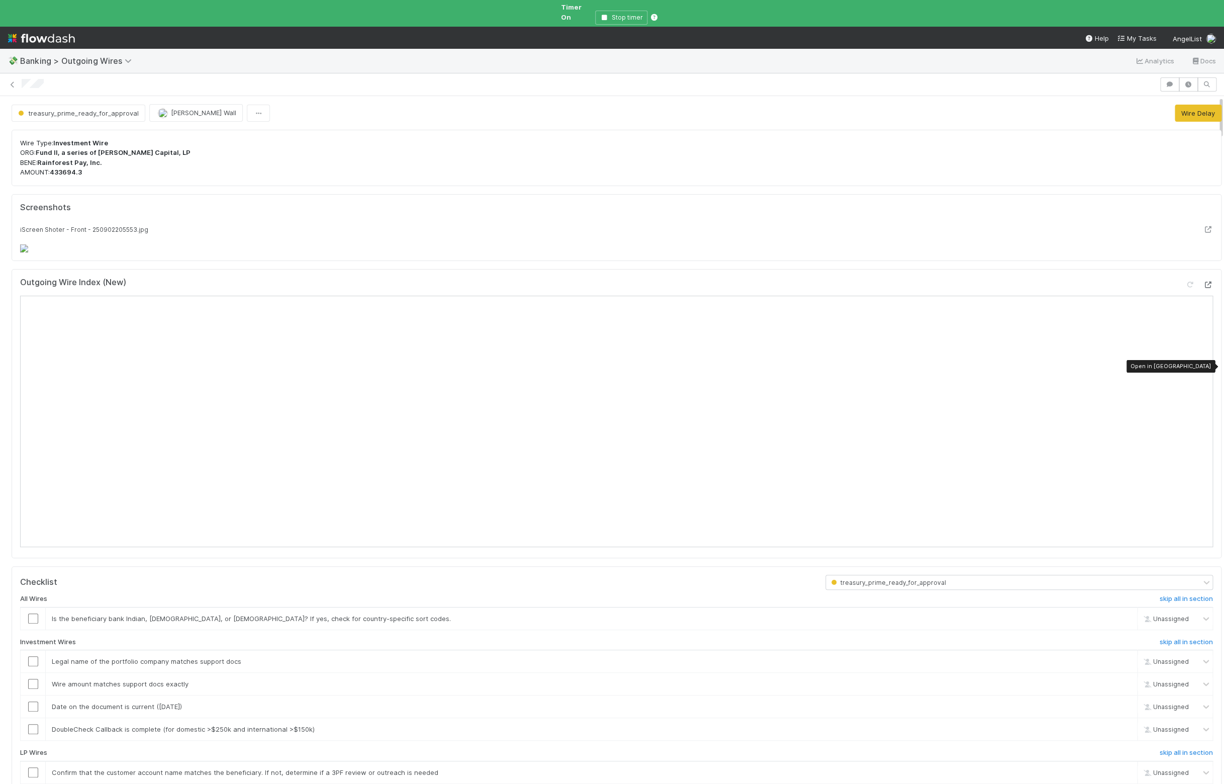
click at [1203, 288] on icon at bounding box center [1208, 285] width 10 height 7
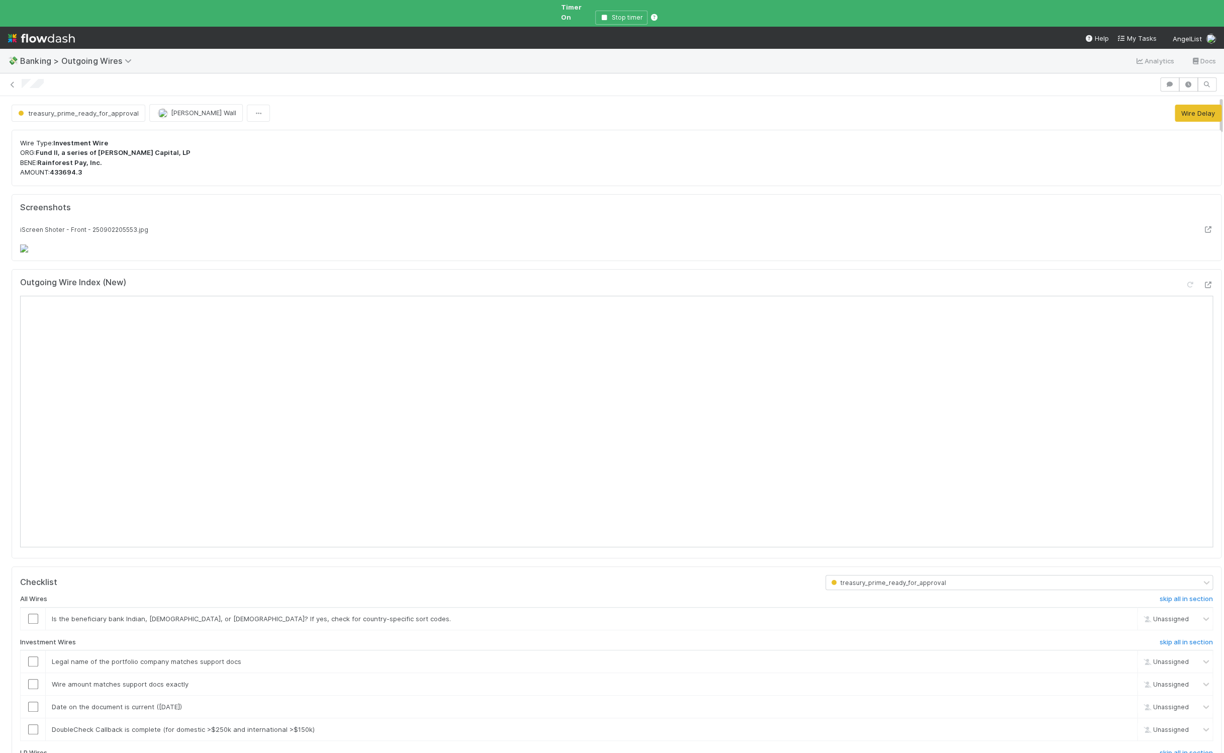
scroll to position [1431, 0]
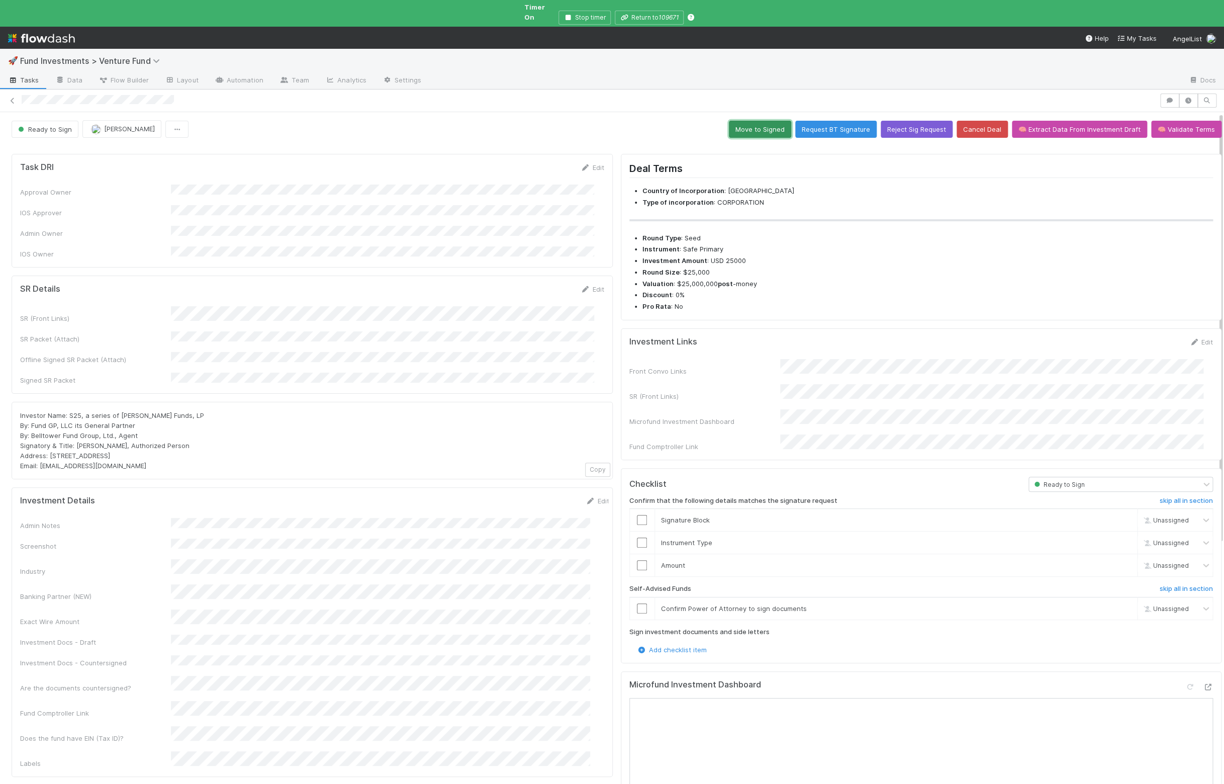
click at [743, 123] on button "Move to Signed" at bounding box center [760, 129] width 62 height 17
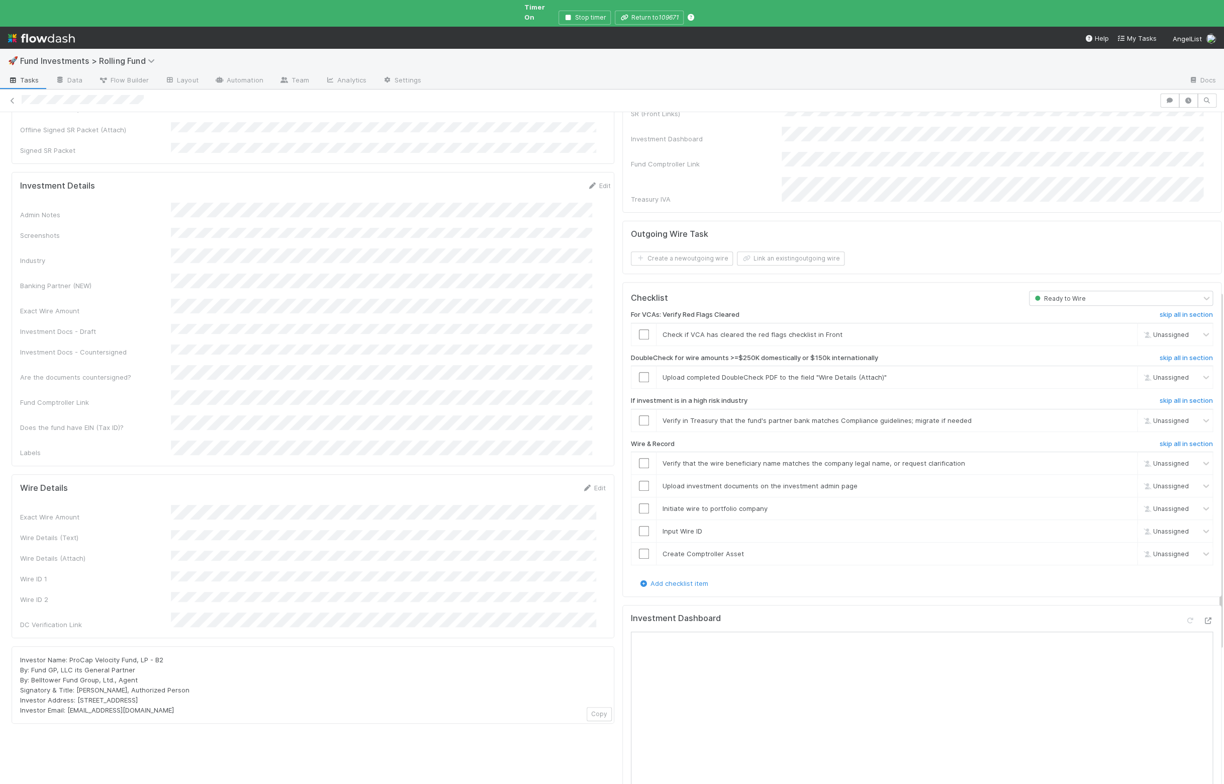
scroll to position [336, 0]
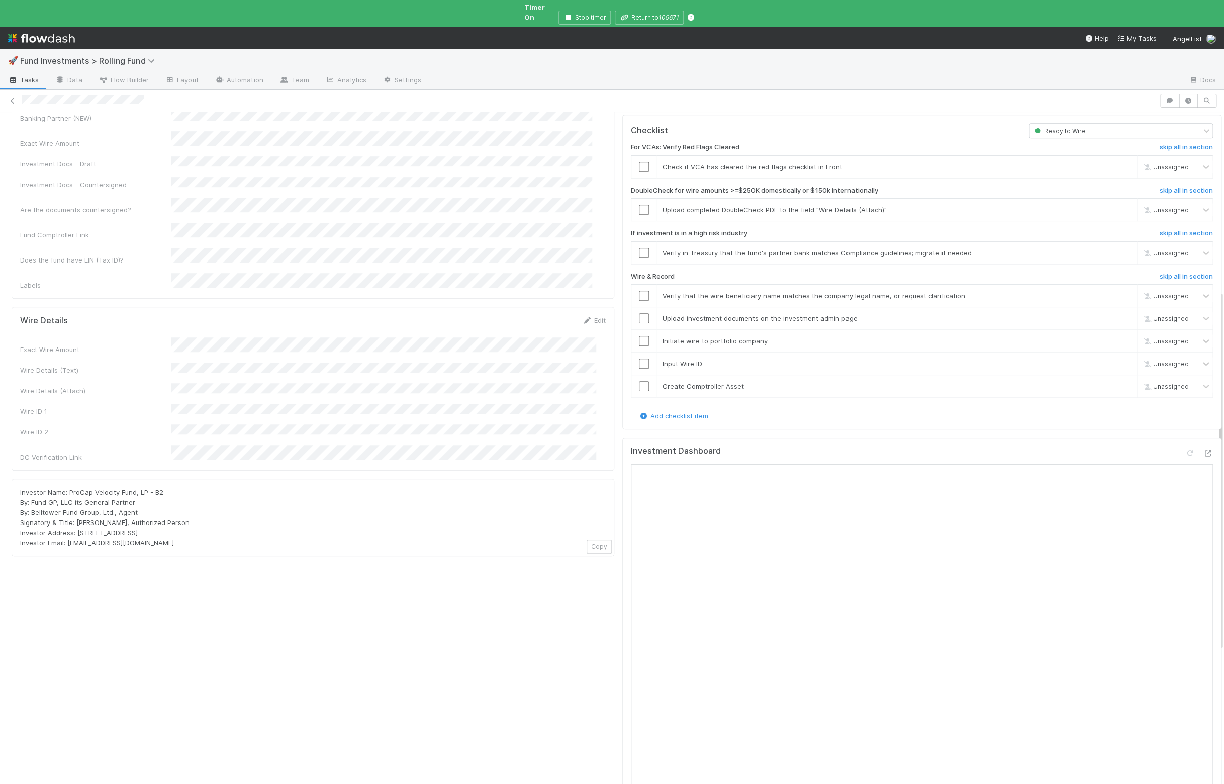
click at [1040, 450] on icon at bounding box center [1208, 453] width 10 height 7
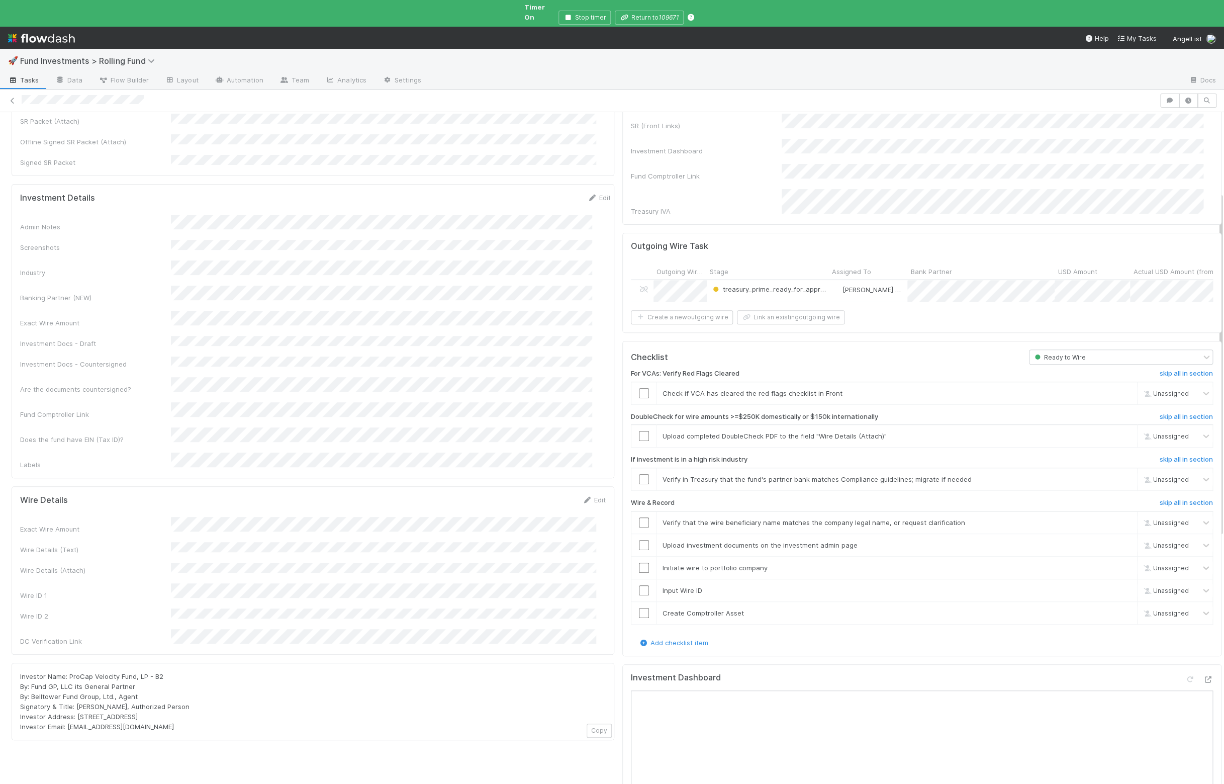
click at [168, 215] on div "Admin Notes" at bounding box center [315, 223] width 591 height 17
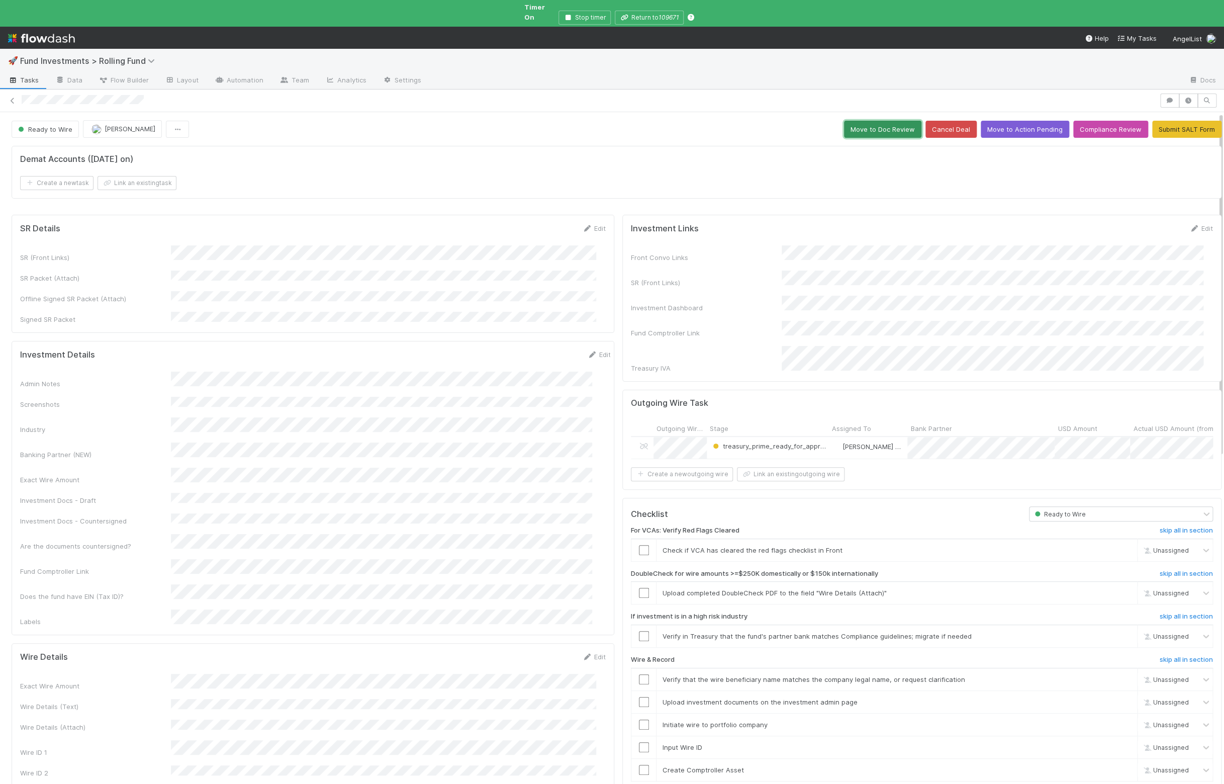
click at [864, 122] on button "Move to Doc Review" at bounding box center [882, 129] width 77 height 17
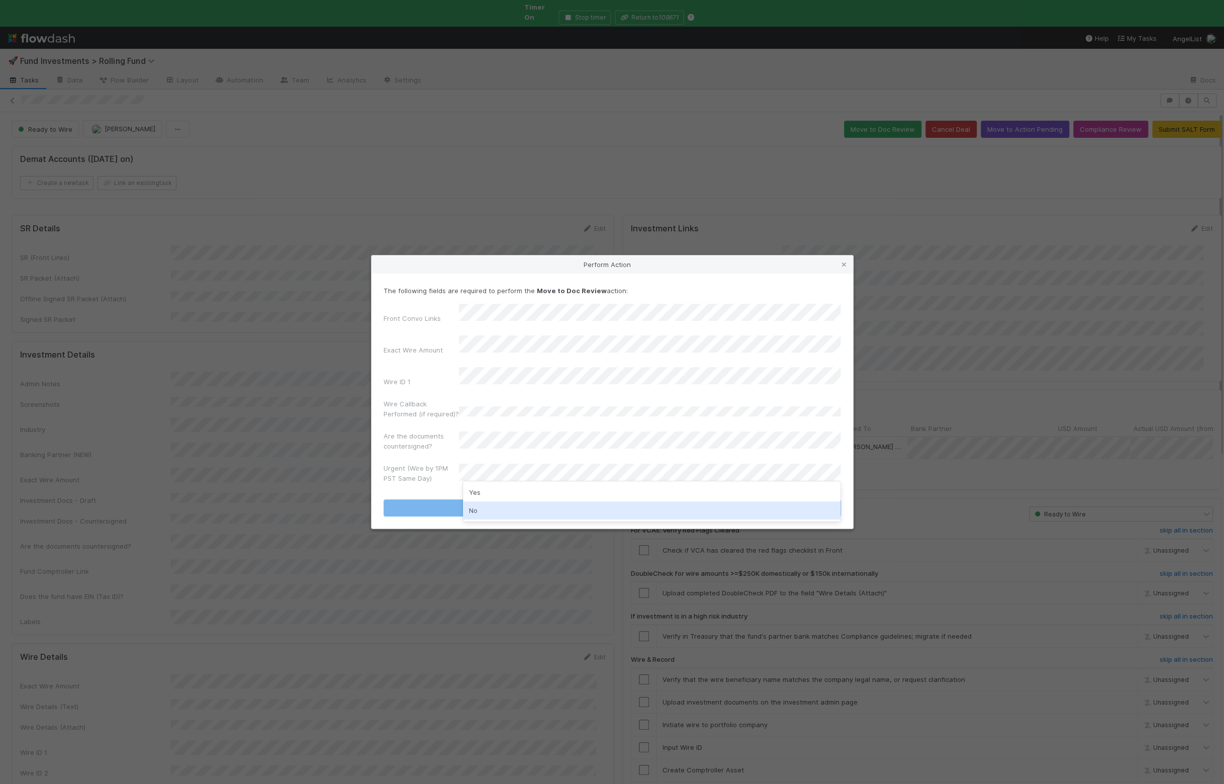
click at [505, 510] on div "No" at bounding box center [652, 510] width 378 height 18
click at [490, 499] on button "Move to Doc Review" at bounding box center [613, 507] width 458 height 17
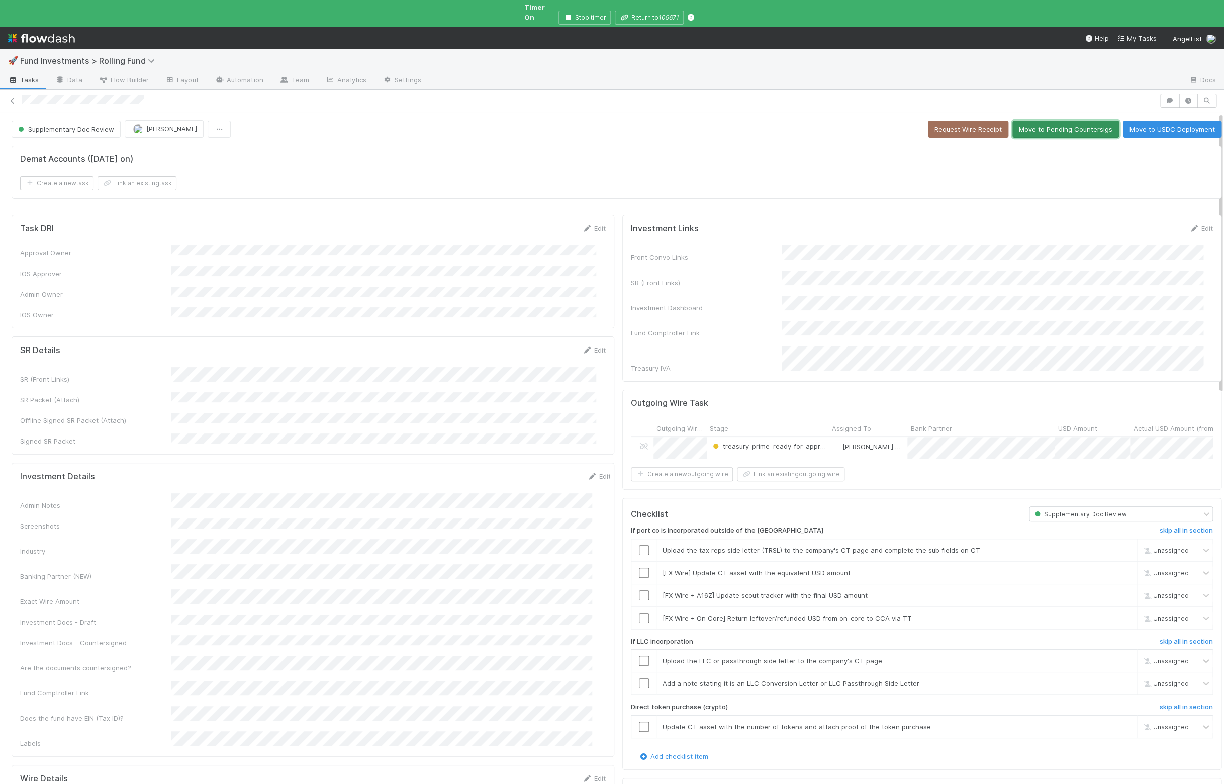
click at [1040, 122] on button "Move to Pending Countersigs" at bounding box center [1066, 129] width 107 height 17
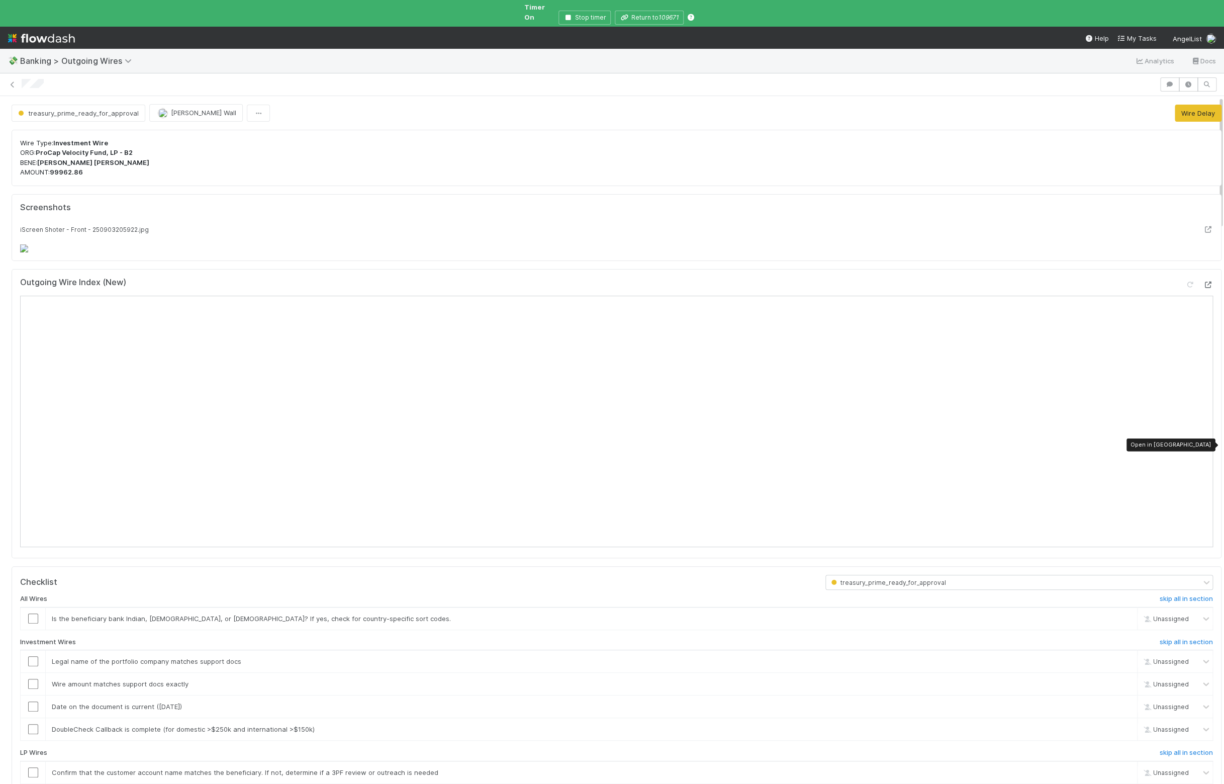
click at [1203, 288] on icon at bounding box center [1208, 285] width 10 height 7
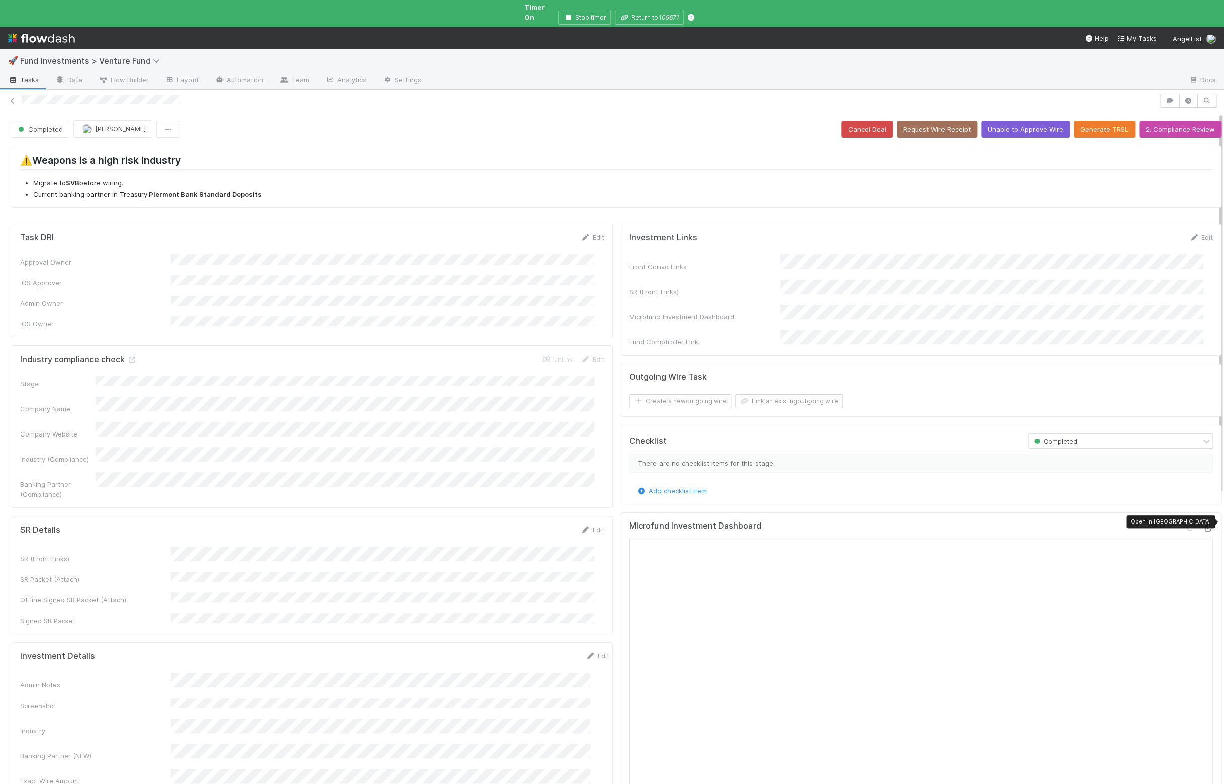
click at [1203, 525] on icon at bounding box center [1208, 528] width 10 height 7
click at [870, 125] on button "Cancel Deal" at bounding box center [867, 129] width 51 height 17
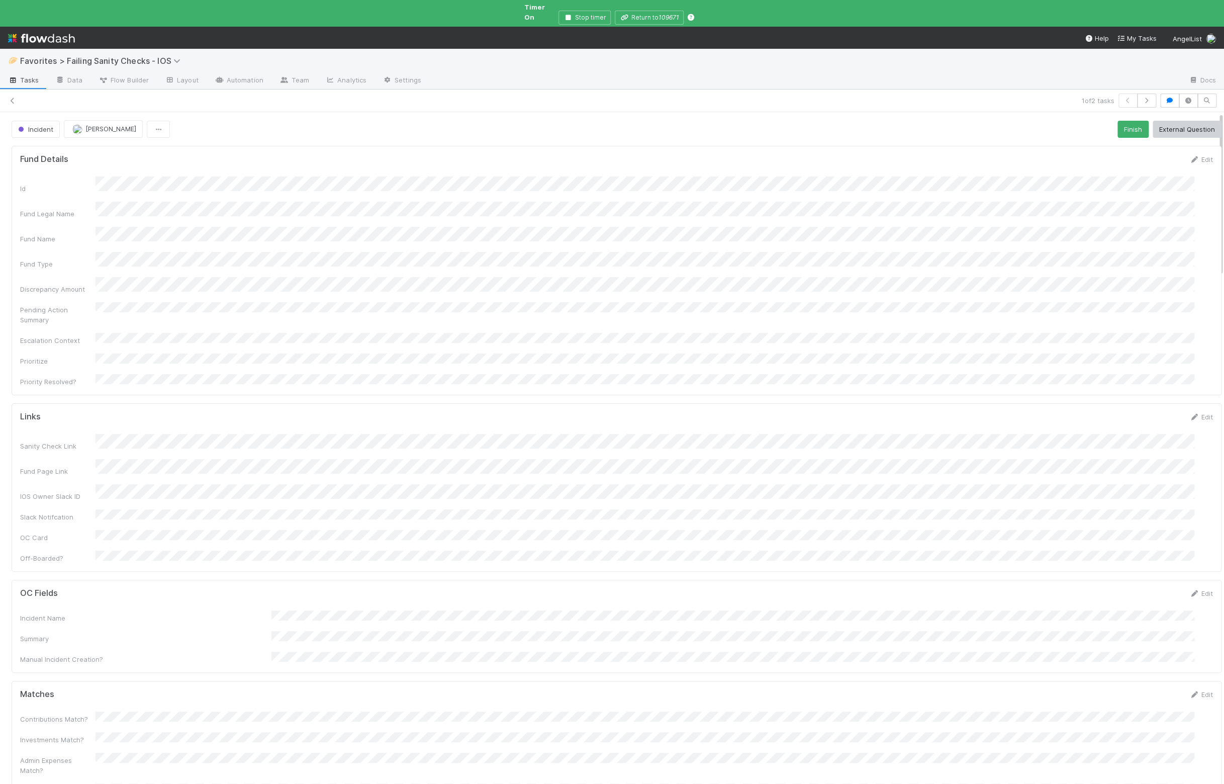
scroll to position [195, 1165]
click at [9, 96] on link at bounding box center [13, 101] width 10 height 10
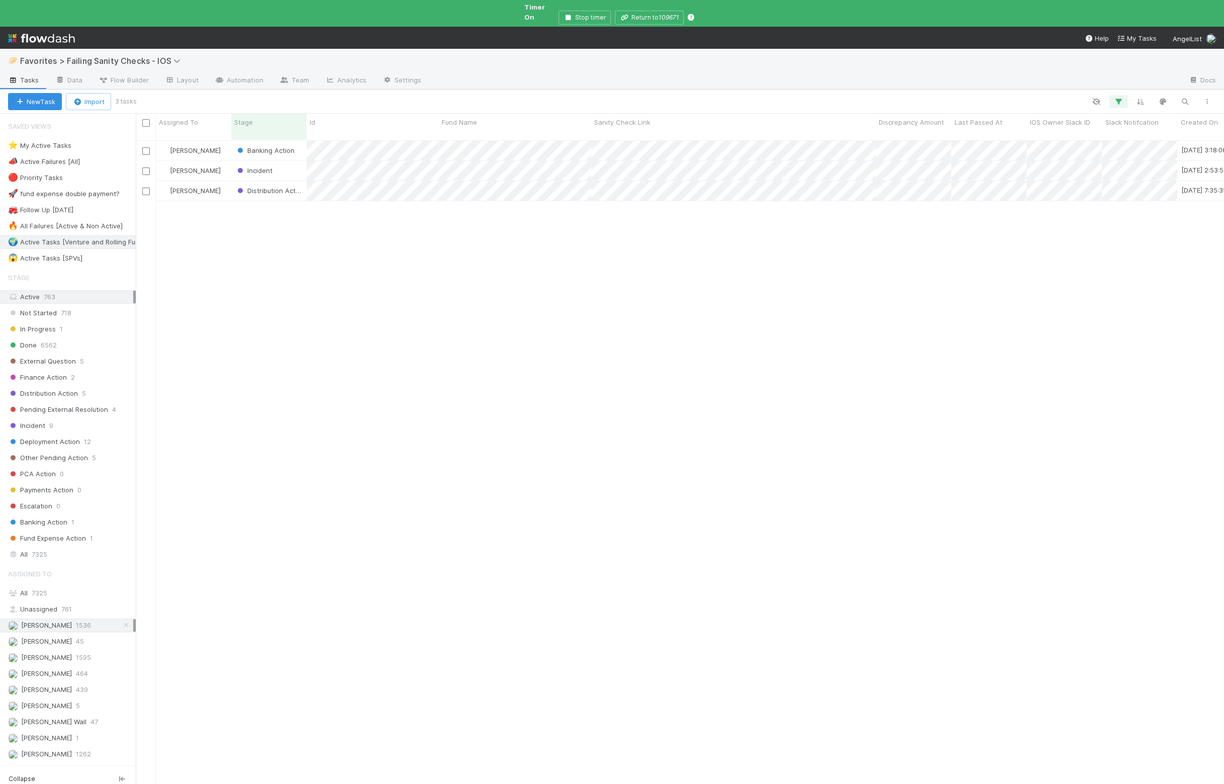
scroll to position [652, 1079]
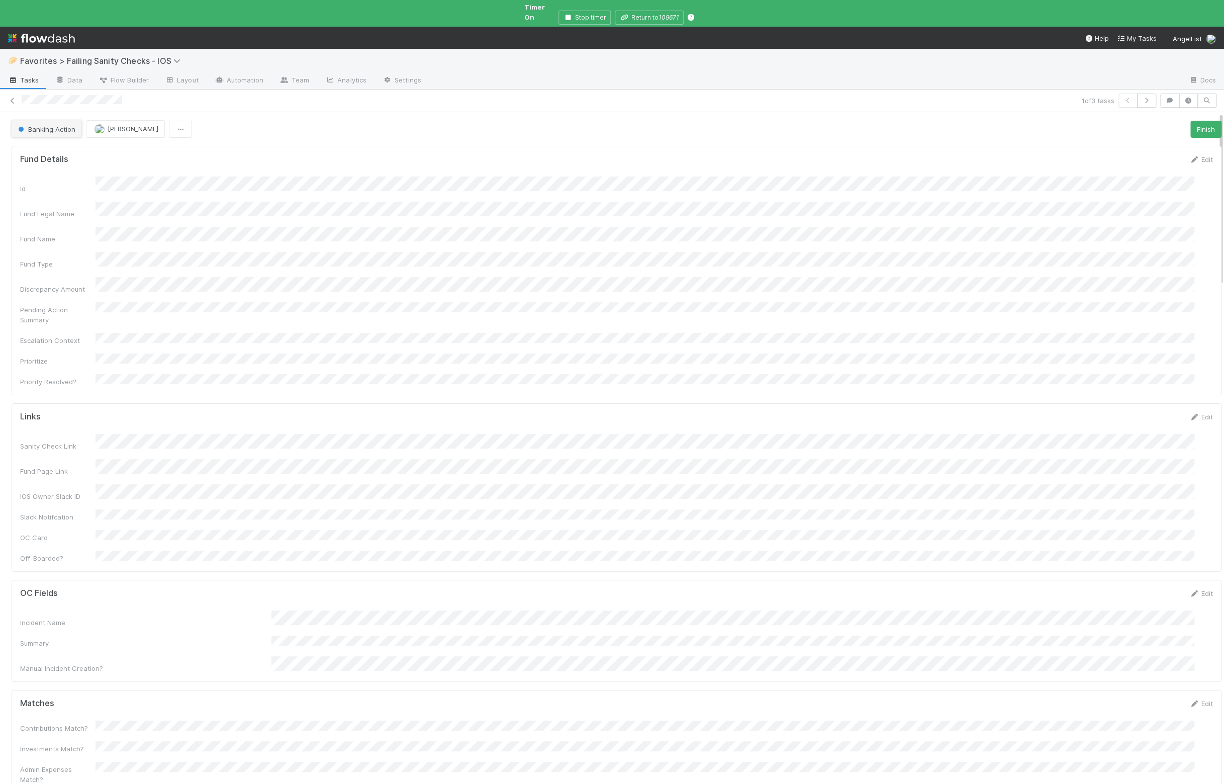
click at [39, 127] on button "Banking Action" at bounding box center [47, 129] width 70 height 17
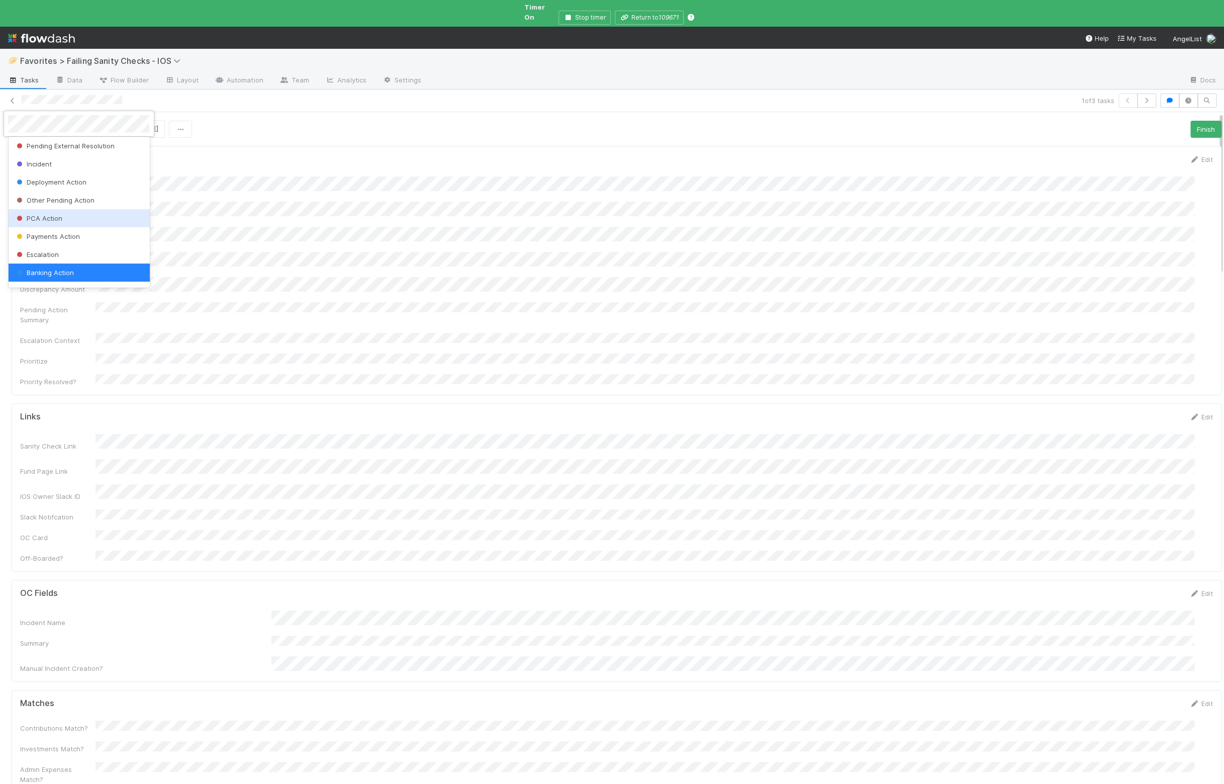
scroll to position [195, 1165]
click at [894, 201] on div at bounding box center [612, 392] width 1224 height 784
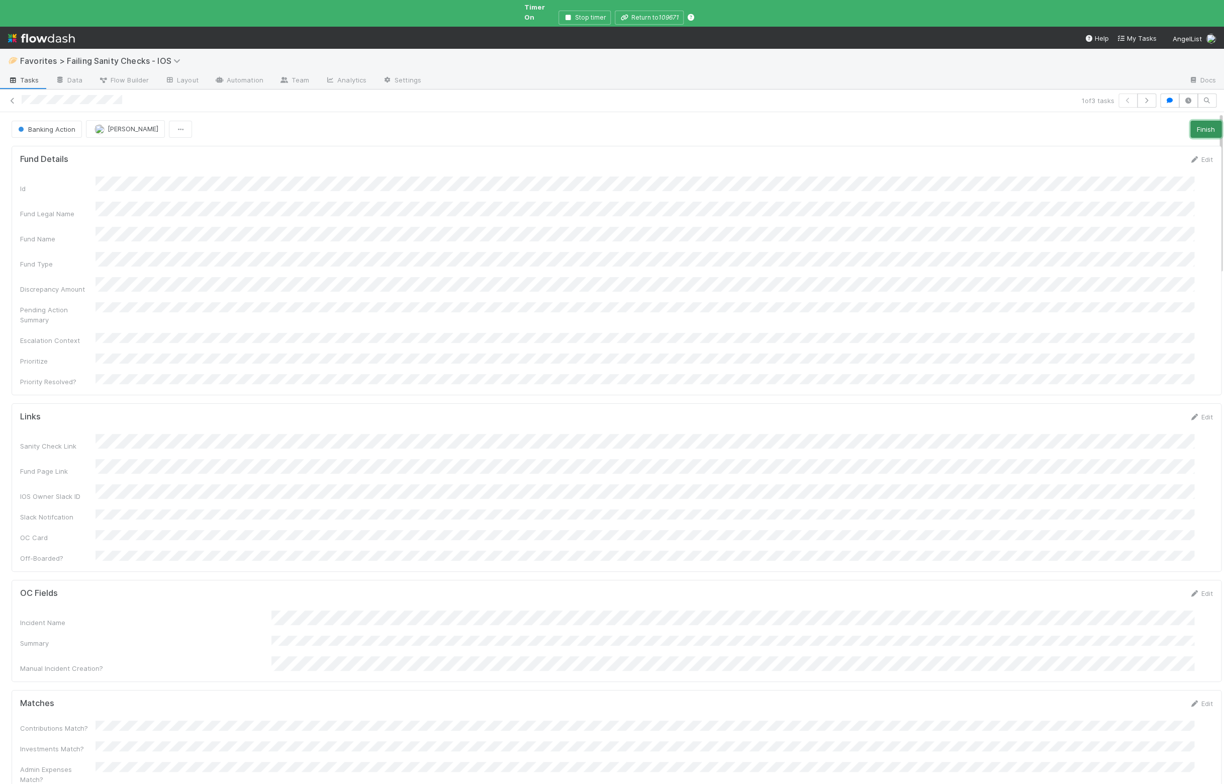
click at [1191, 121] on button "Finish" at bounding box center [1206, 129] width 31 height 17
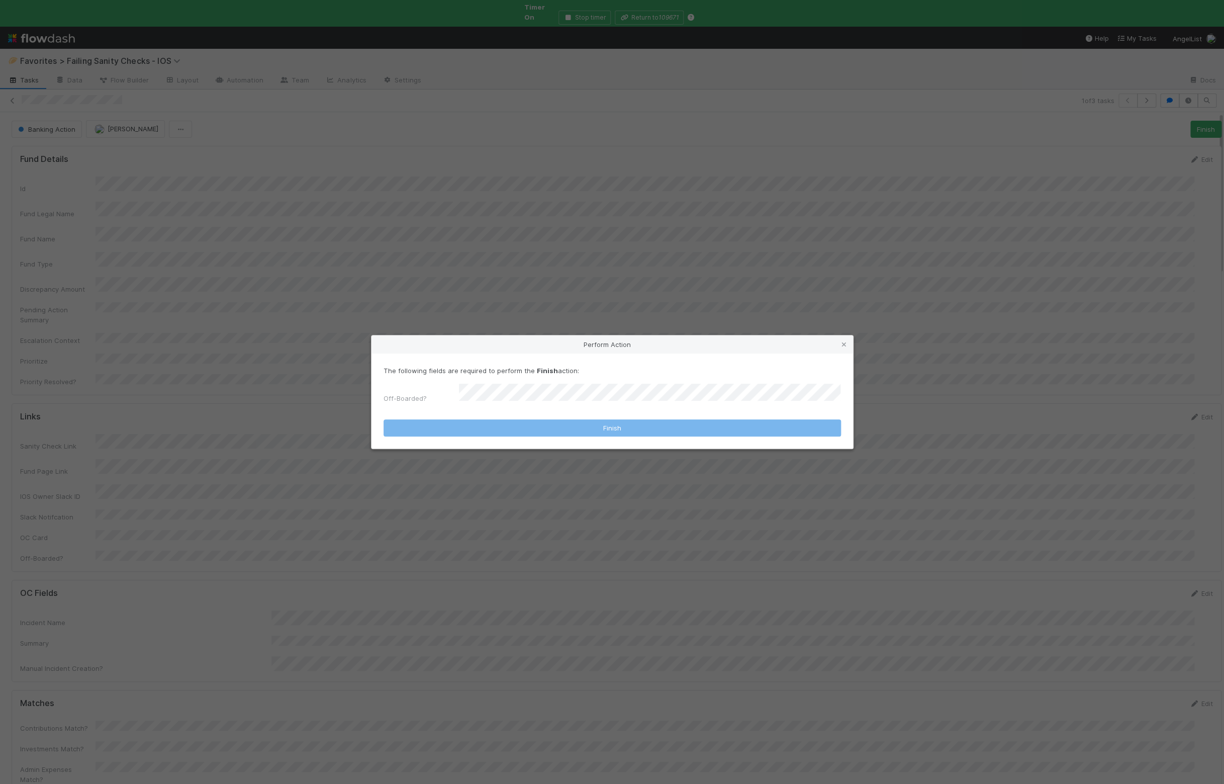
click at [505, 406] on form "The following fields are required to perform the Finish action: Off-Boarded? Fi…" at bounding box center [613, 401] width 458 height 71
click at [501, 437] on div "No" at bounding box center [652, 436] width 378 height 18
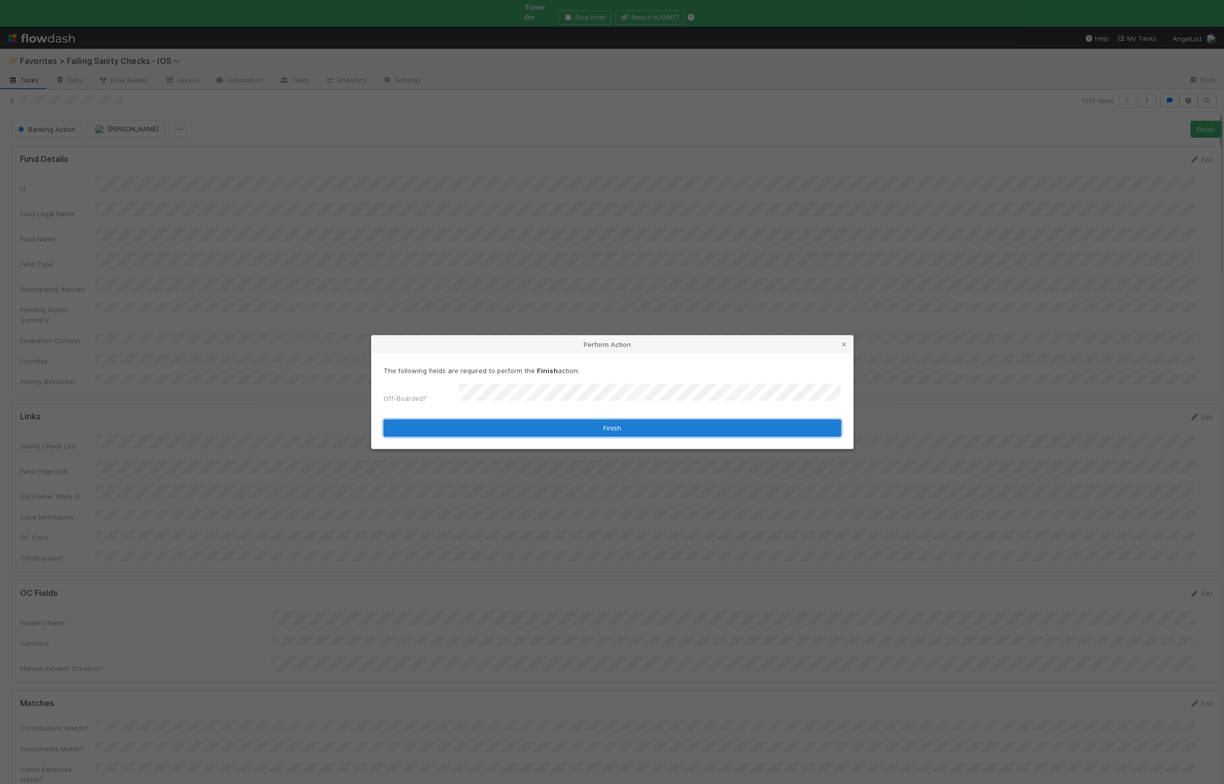
click at [476, 428] on button "Finish" at bounding box center [613, 427] width 458 height 17
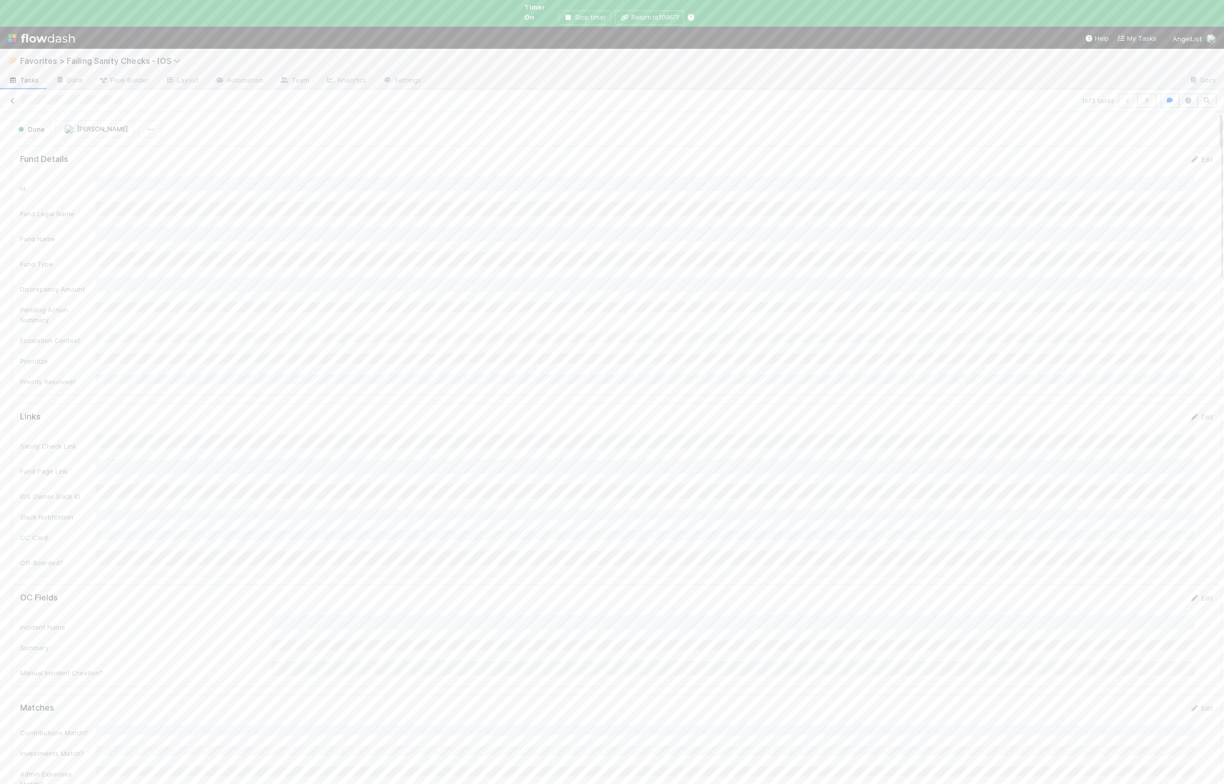
click at [15, 98] on icon at bounding box center [13, 101] width 10 height 7
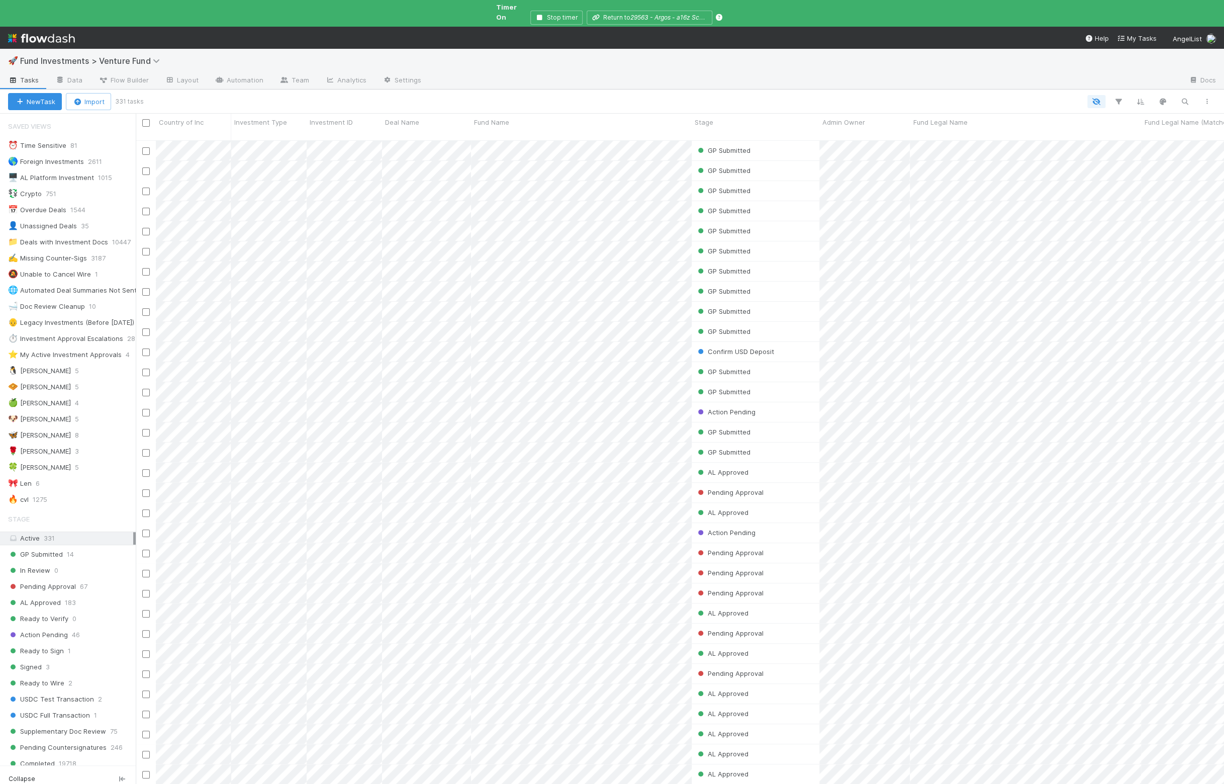
scroll to position [10, 10]
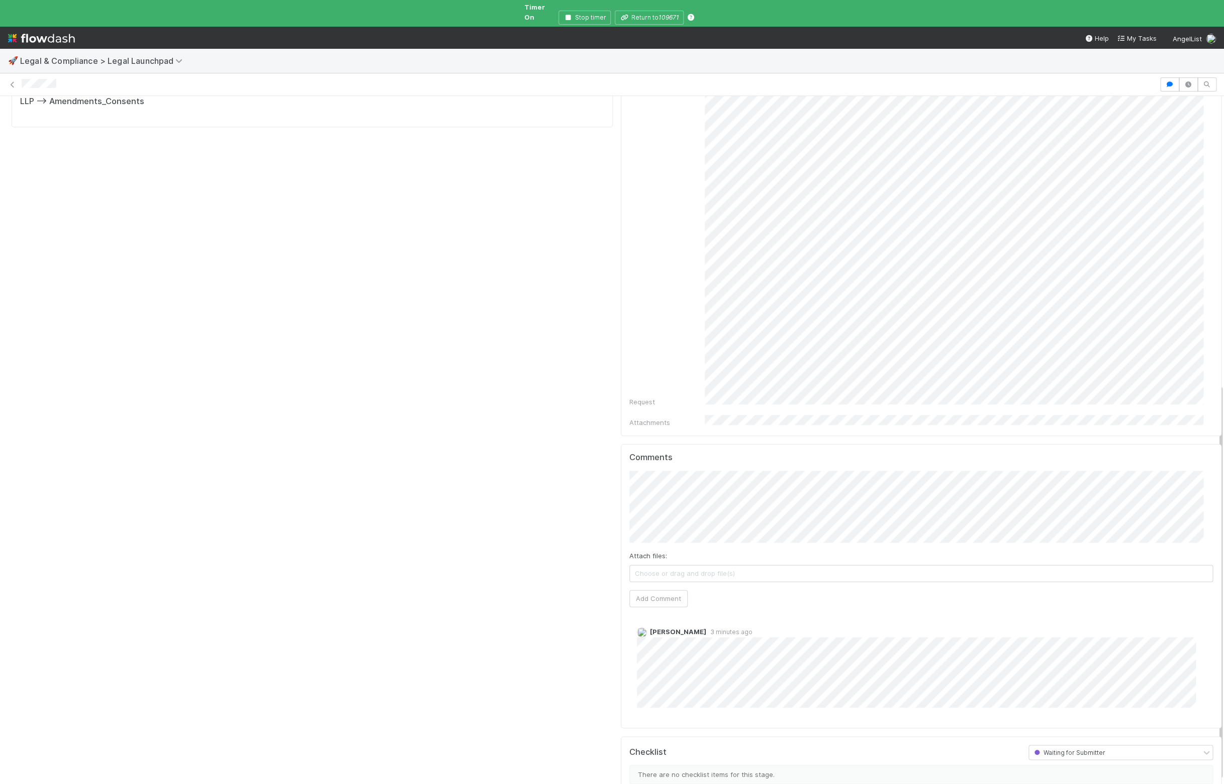
scroll to position [426, 0]
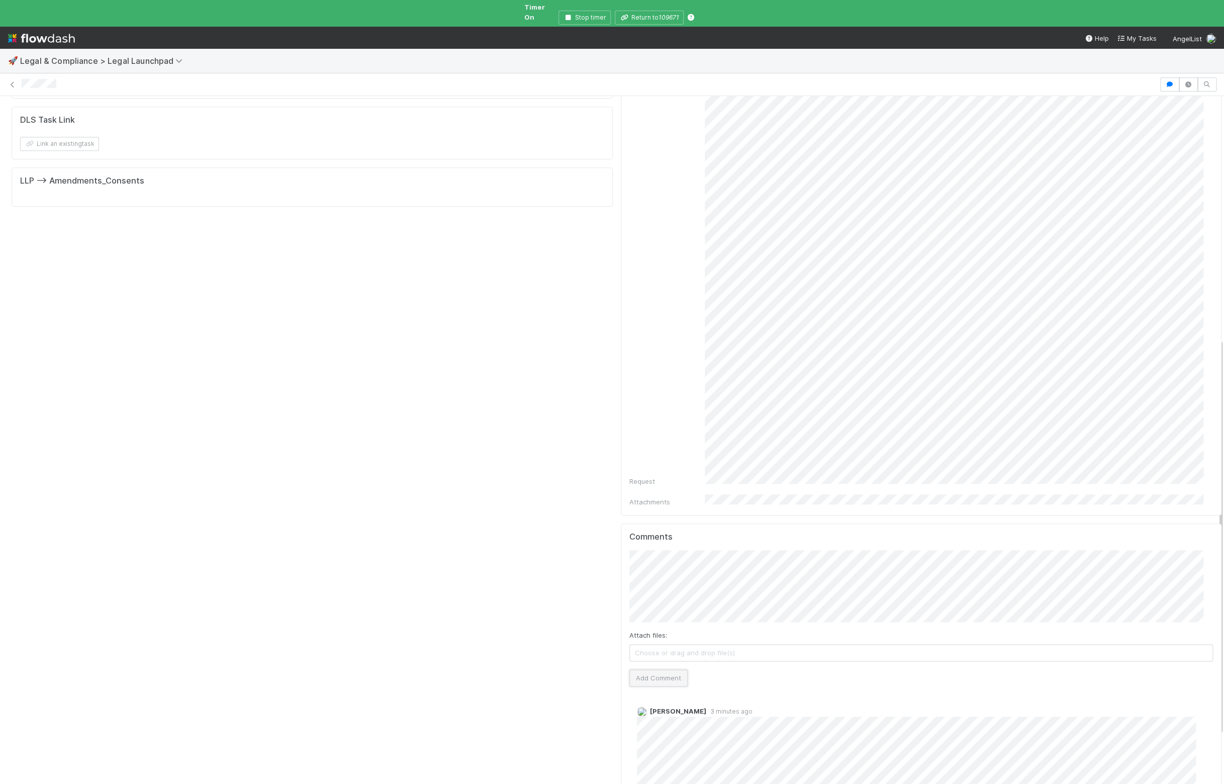
click at [664, 669] on button "Add Comment" at bounding box center [659, 677] width 58 height 17
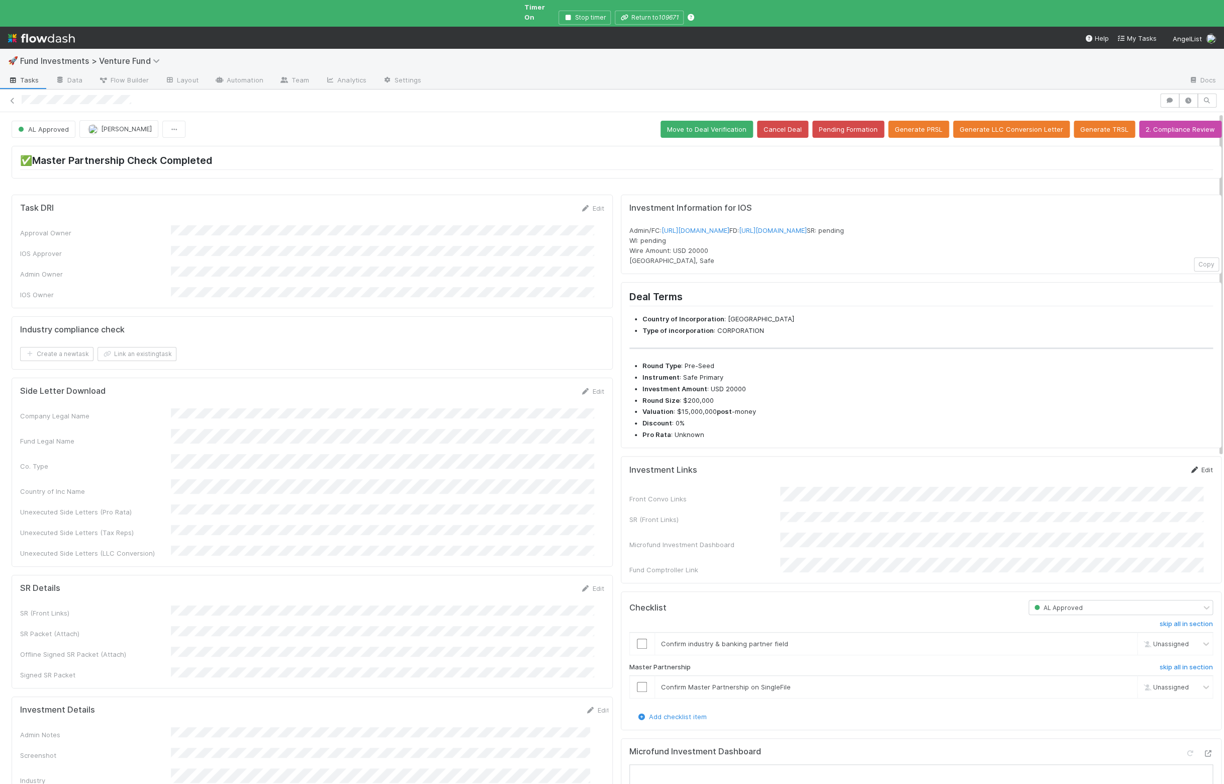
click at [1040, 474] on link "Edit" at bounding box center [1202, 470] width 24 height 8
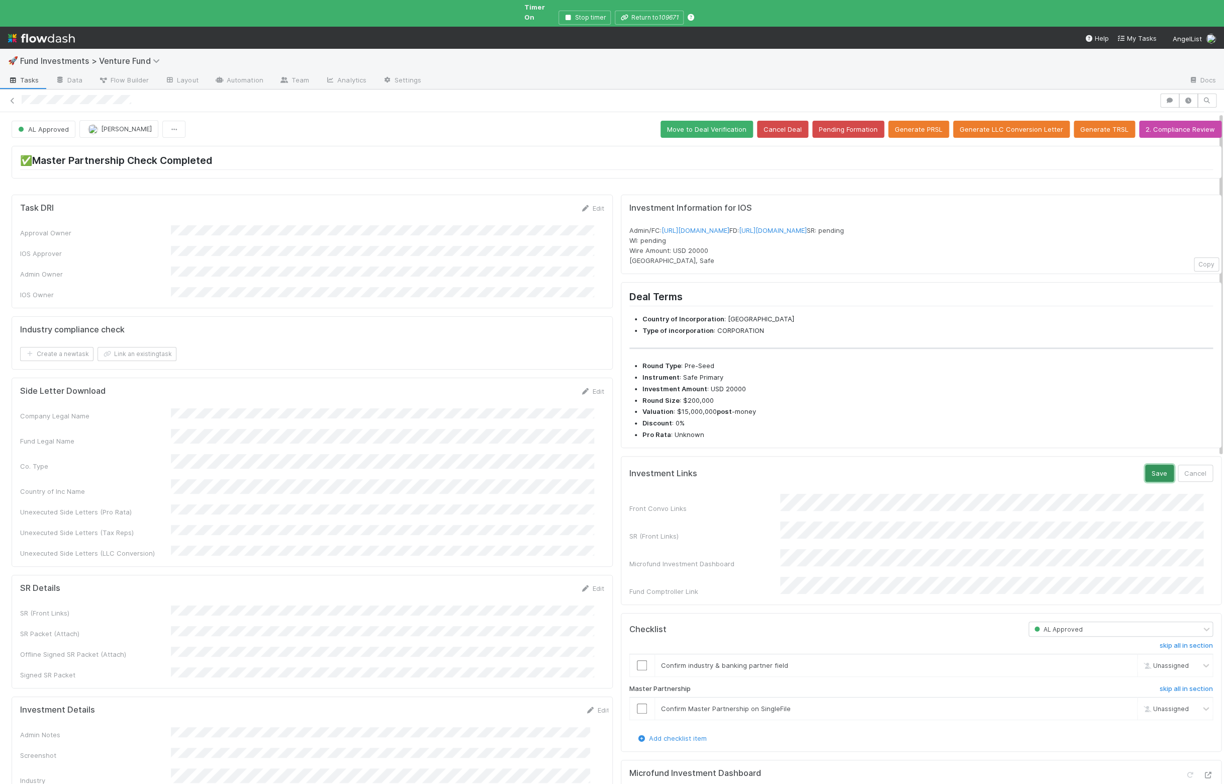
click at [1040, 482] on button "Save" at bounding box center [1159, 473] width 29 height 17
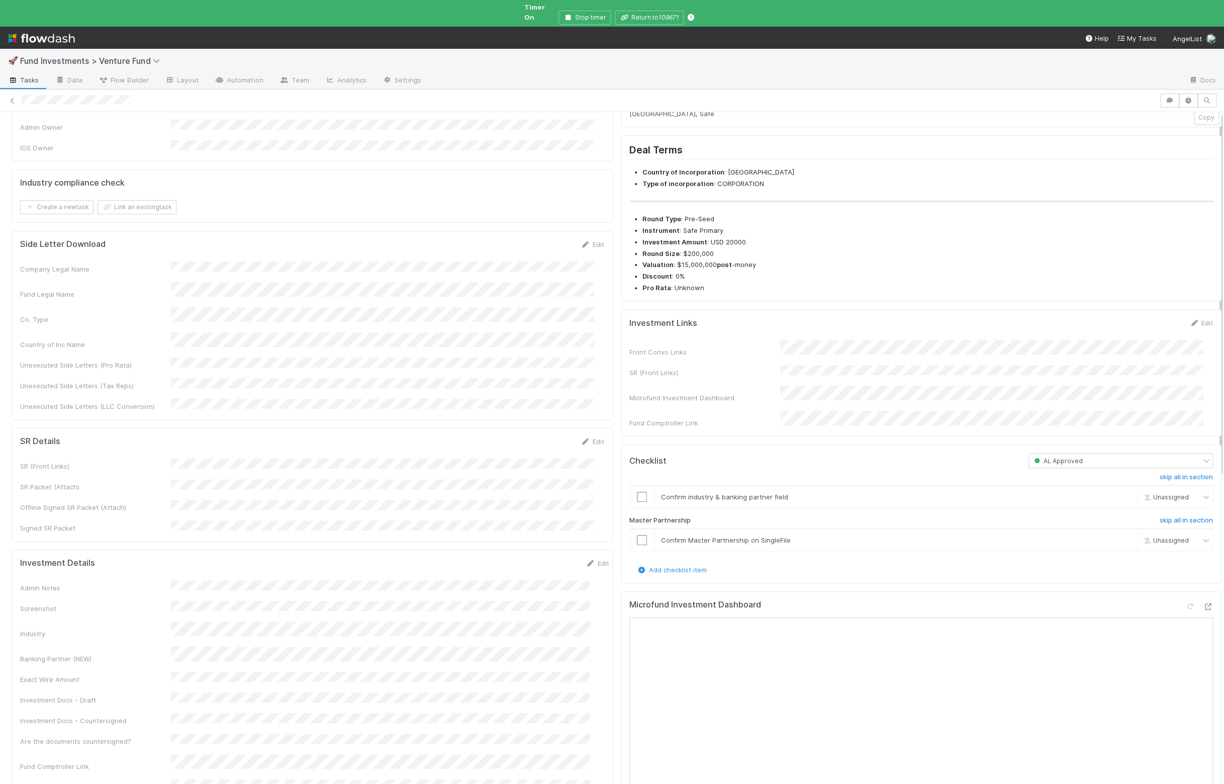
scroll to position [314, 0]
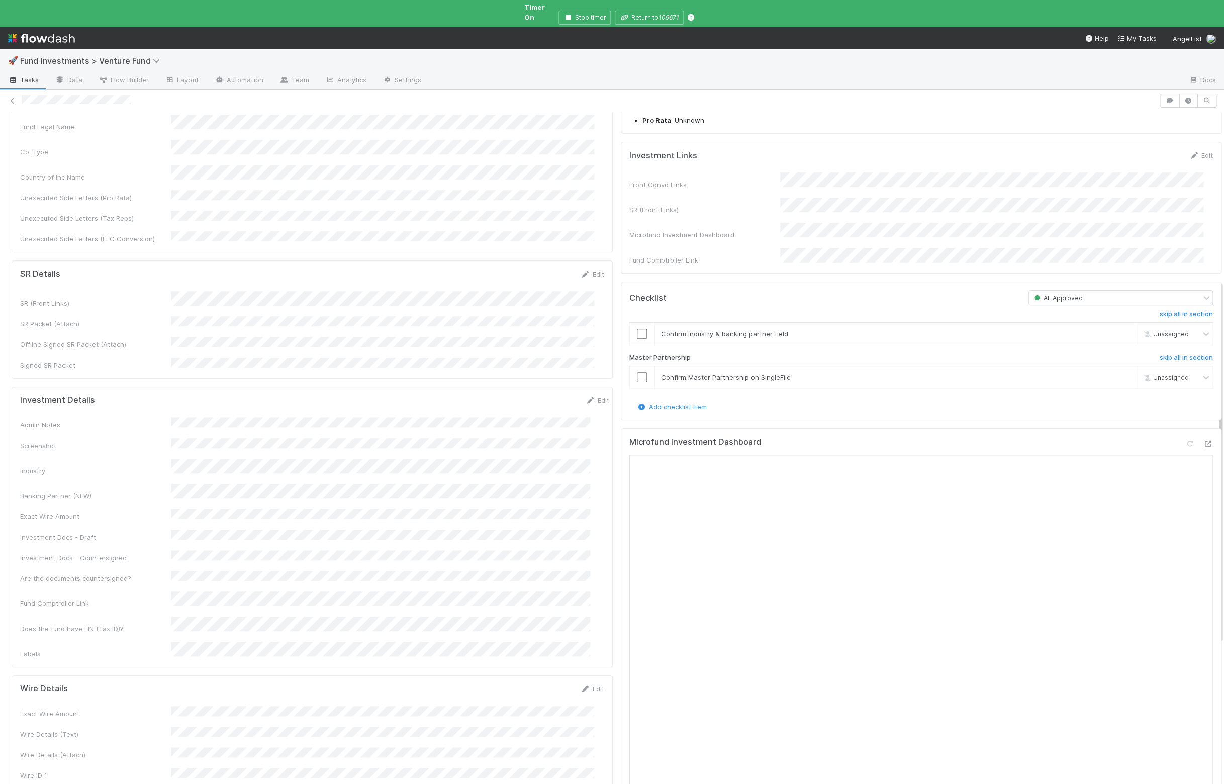
click at [1040, 445] on div "Microfund Investment Dashboard Open in [GEOGRAPHIC_DATA]" at bounding box center [921, 648] width 601 height 440
click at [1040, 447] on icon at bounding box center [1208, 443] width 10 height 7
click at [589, 395] on form "Investment Details Edit Admin Notes Screenshot Industry Banking Partner (NEW) E…" at bounding box center [314, 526] width 589 height 263
click at [589, 396] on link "Edit" at bounding box center [598, 400] width 24 height 8
click at [78, 483] on div "Screenshot" at bounding box center [95, 488] width 151 height 10
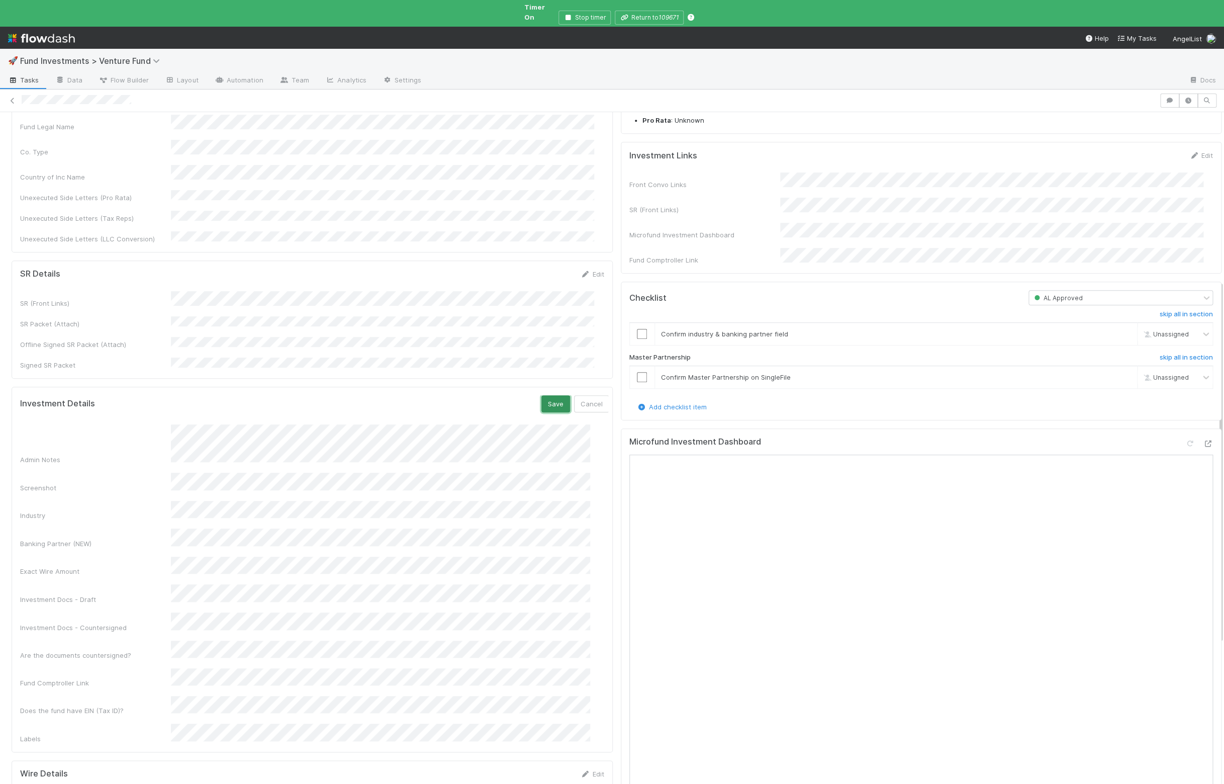
click at [542, 395] on button "Save" at bounding box center [556, 403] width 29 height 17
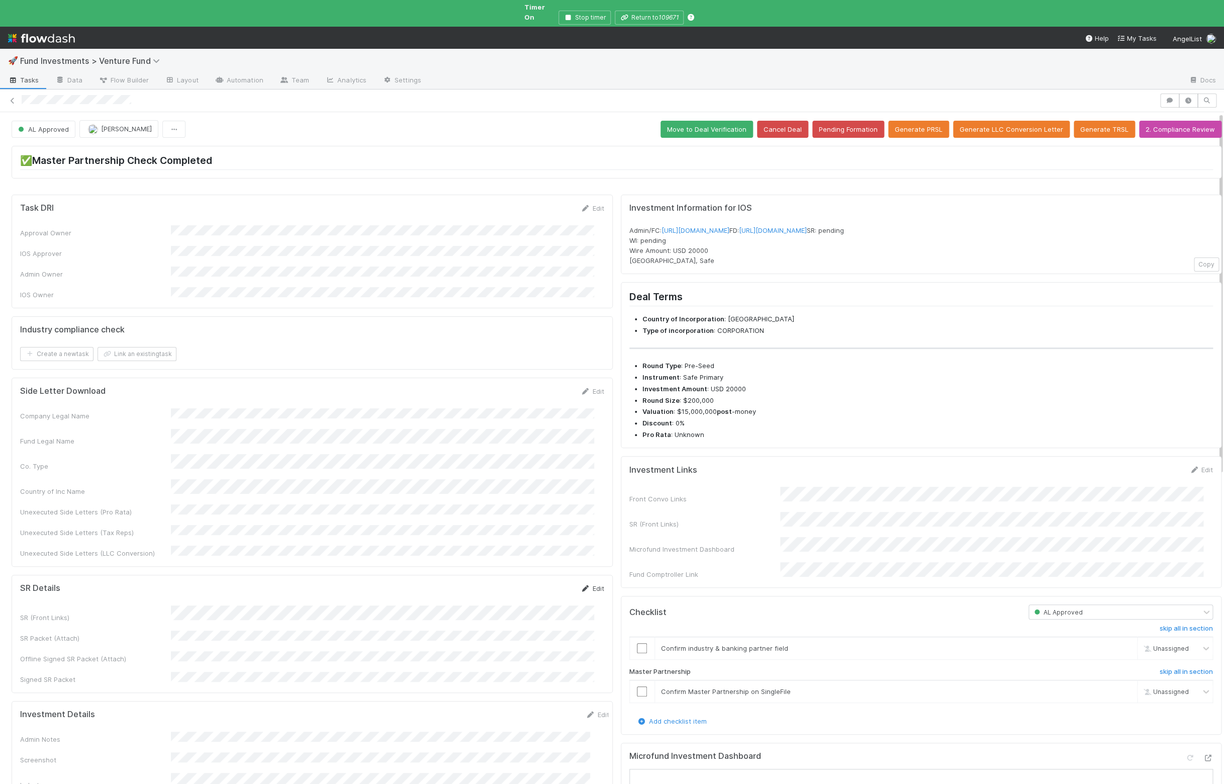
click at [581, 585] on icon at bounding box center [586, 588] width 10 height 7
click at [537, 583] on button "Save" at bounding box center [551, 591] width 29 height 17
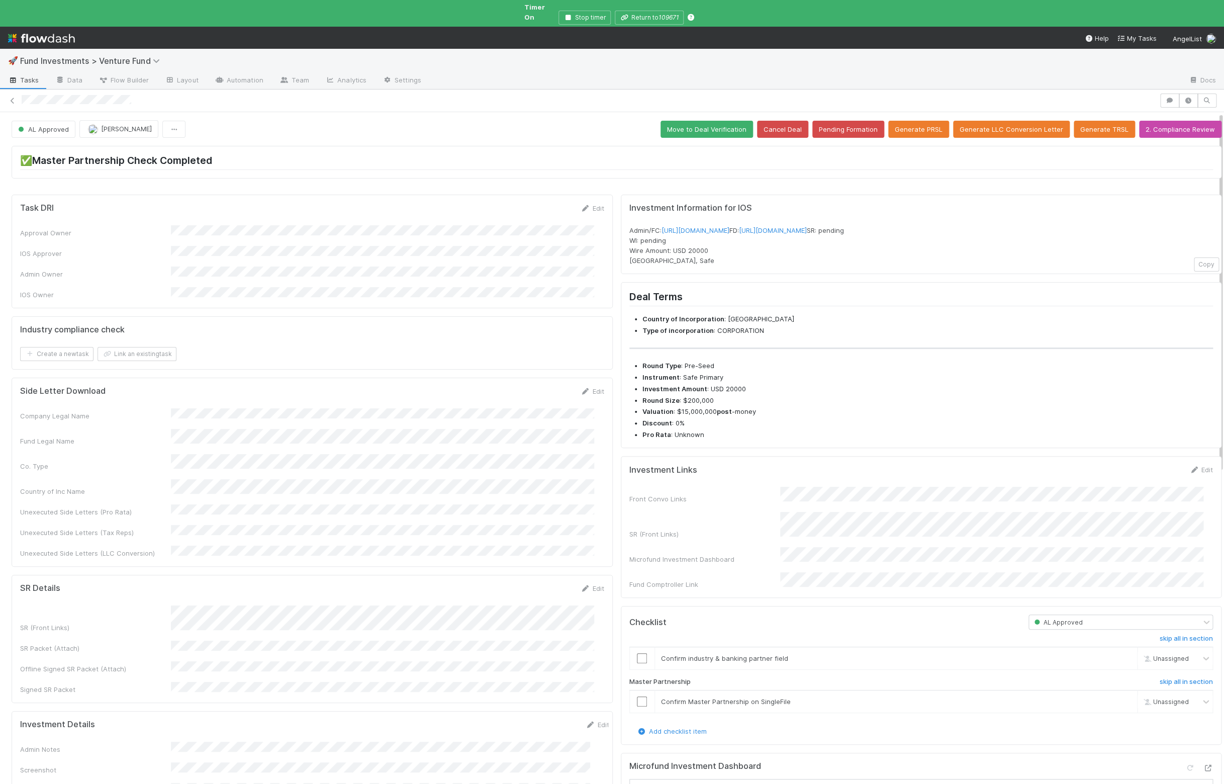
click at [744, 125] on div "Move to Deal Verification Cancel Deal Pending Formation Generate PRSL Generate …" at bounding box center [941, 129] width 561 height 17
click at [730, 125] on button "Move to Deal Verification" at bounding box center [707, 129] width 93 height 17
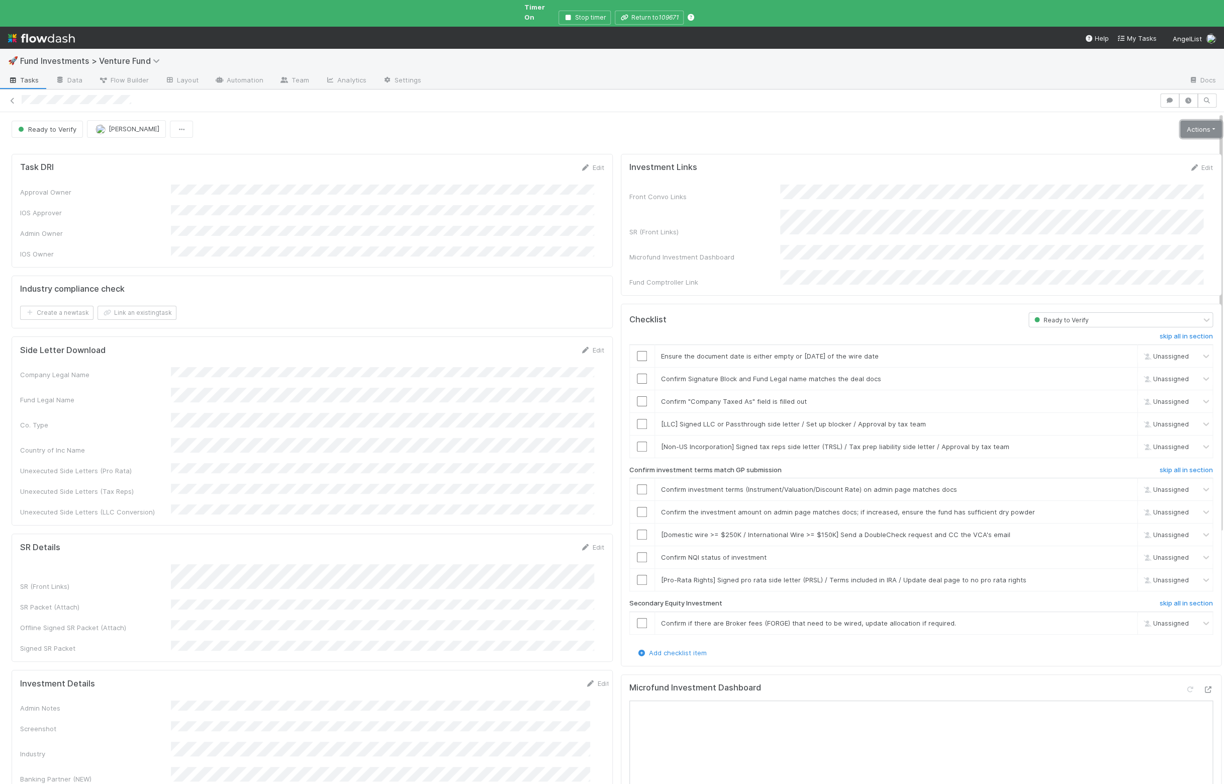
click at [1040, 122] on link "Actions" at bounding box center [1201, 129] width 41 height 17
click at [1040, 144] on button "Move to Ready to Sign" at bounding box center [1151, 151] width 146 height 14
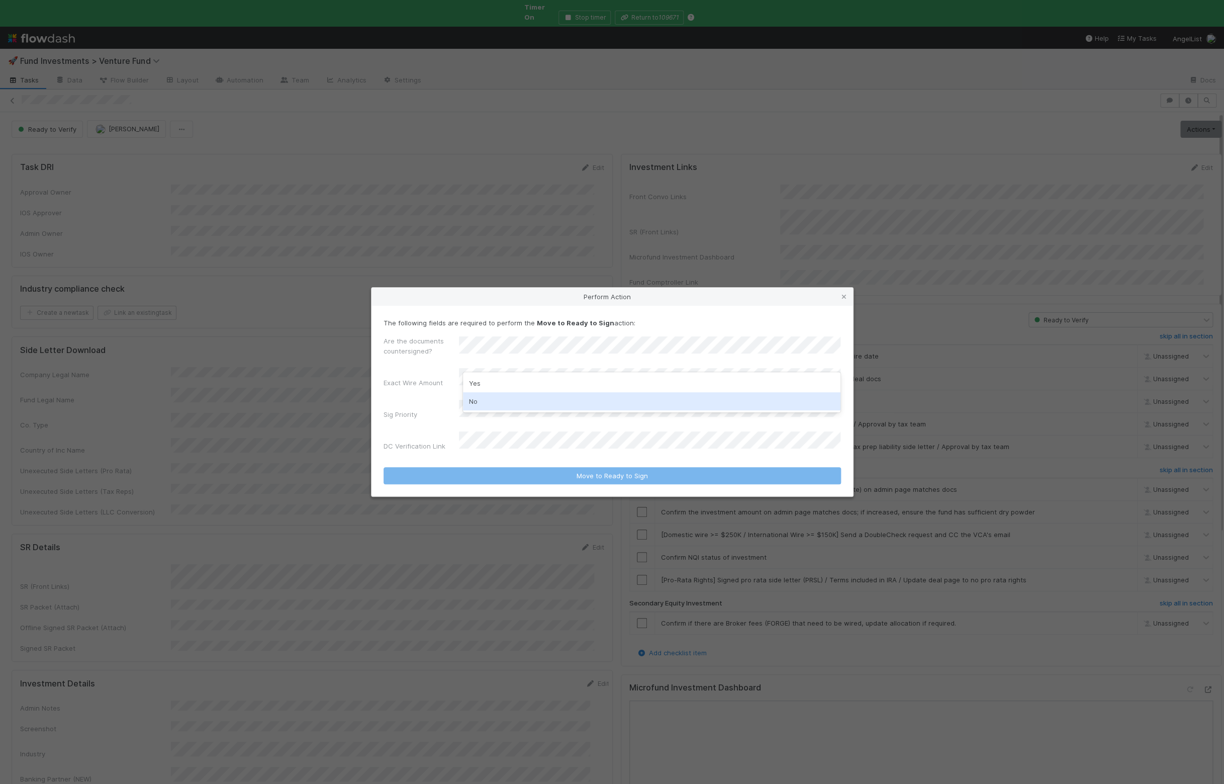
click at [502, 401] on div "No" at bounding box center [652, 401] width 378 height 18
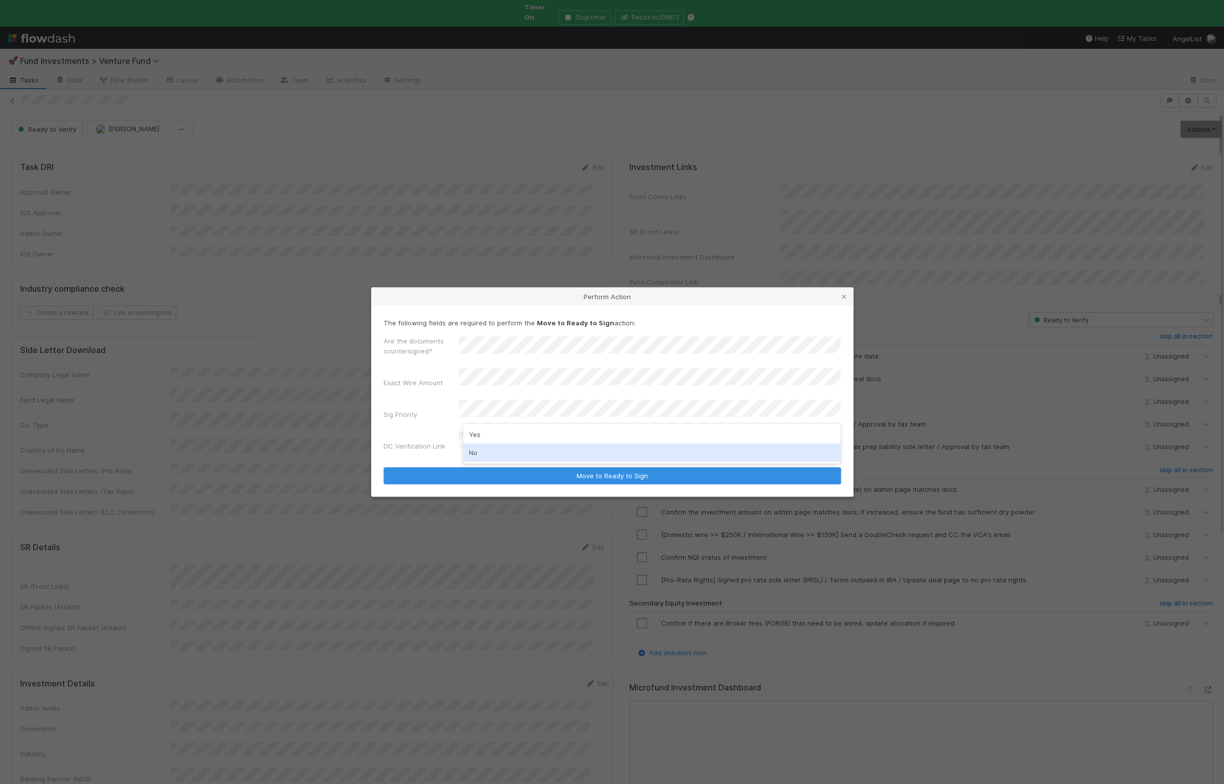
click at [505, 457] on div "No" at bounding box center [652, 453] width 378 height 18
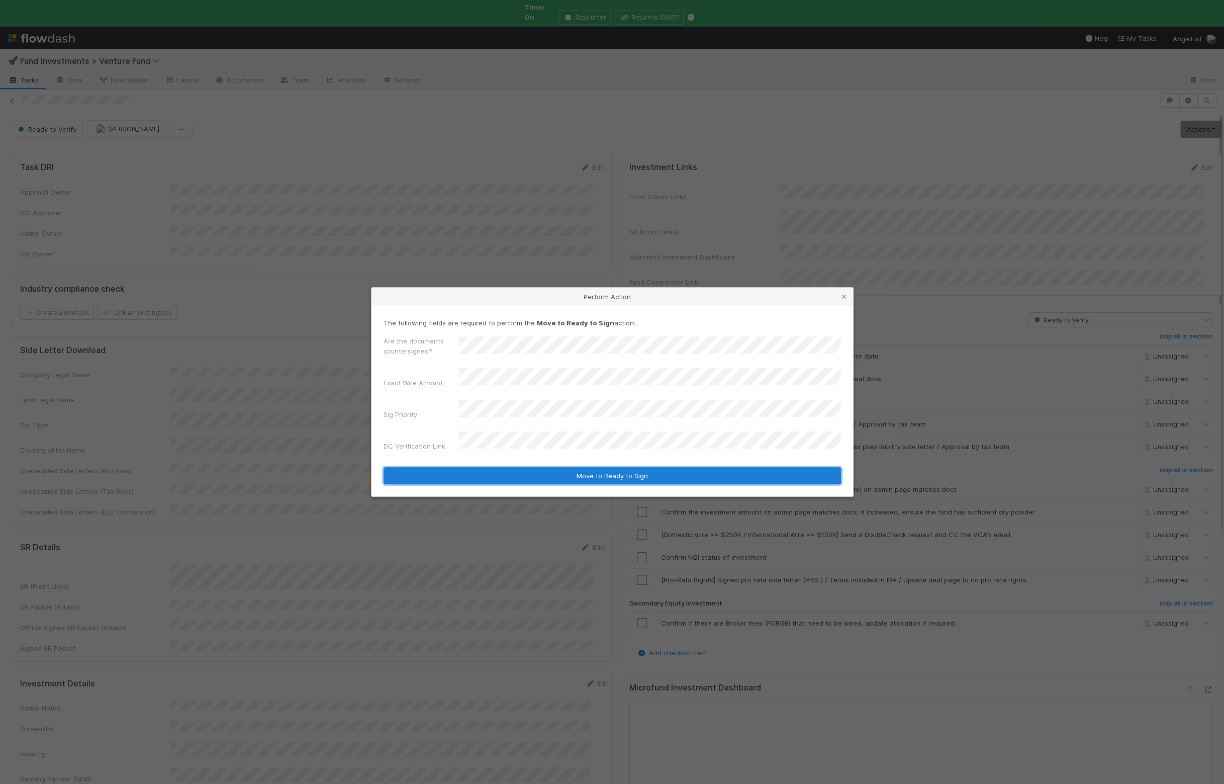
click at [500, 467] on button "Move to Ready to Sign" at bounding box center [613, 475] width 458 height 17
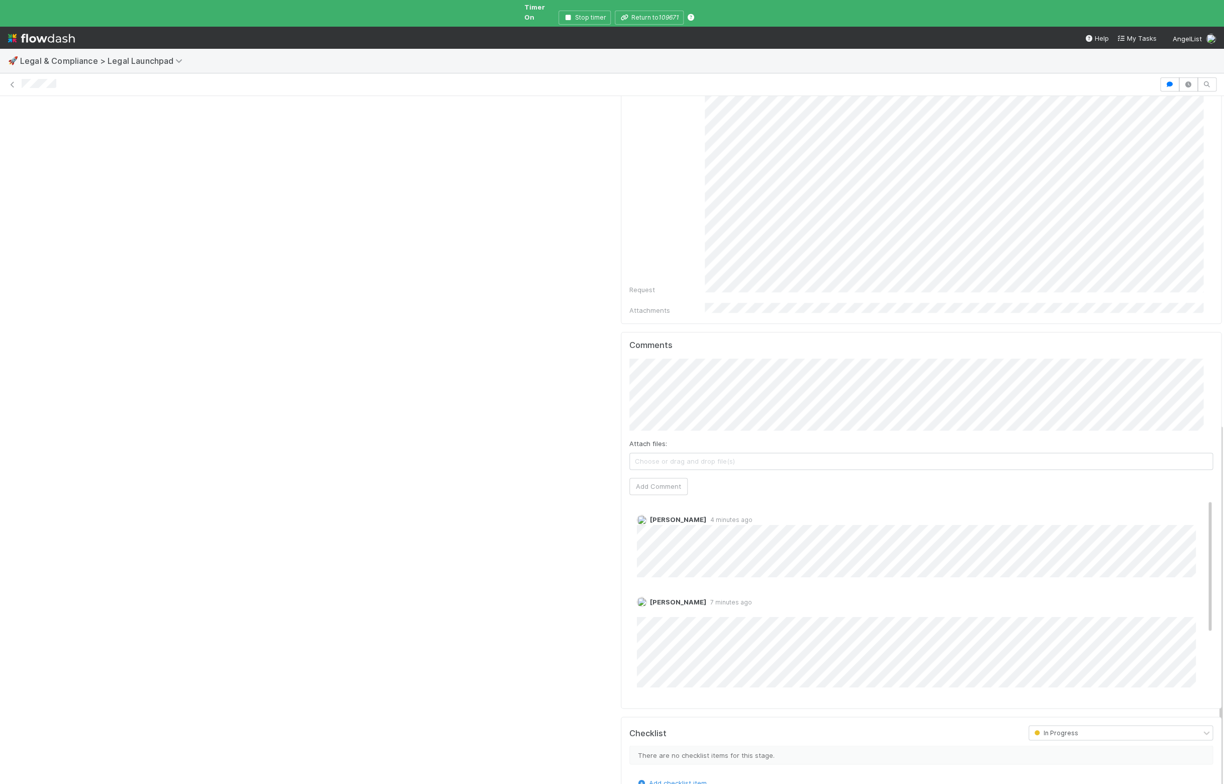
scroll to position [9, 0]
click at [658, 471] on button "Add Comment" at bounding box center [659, 479] width 58 height 17
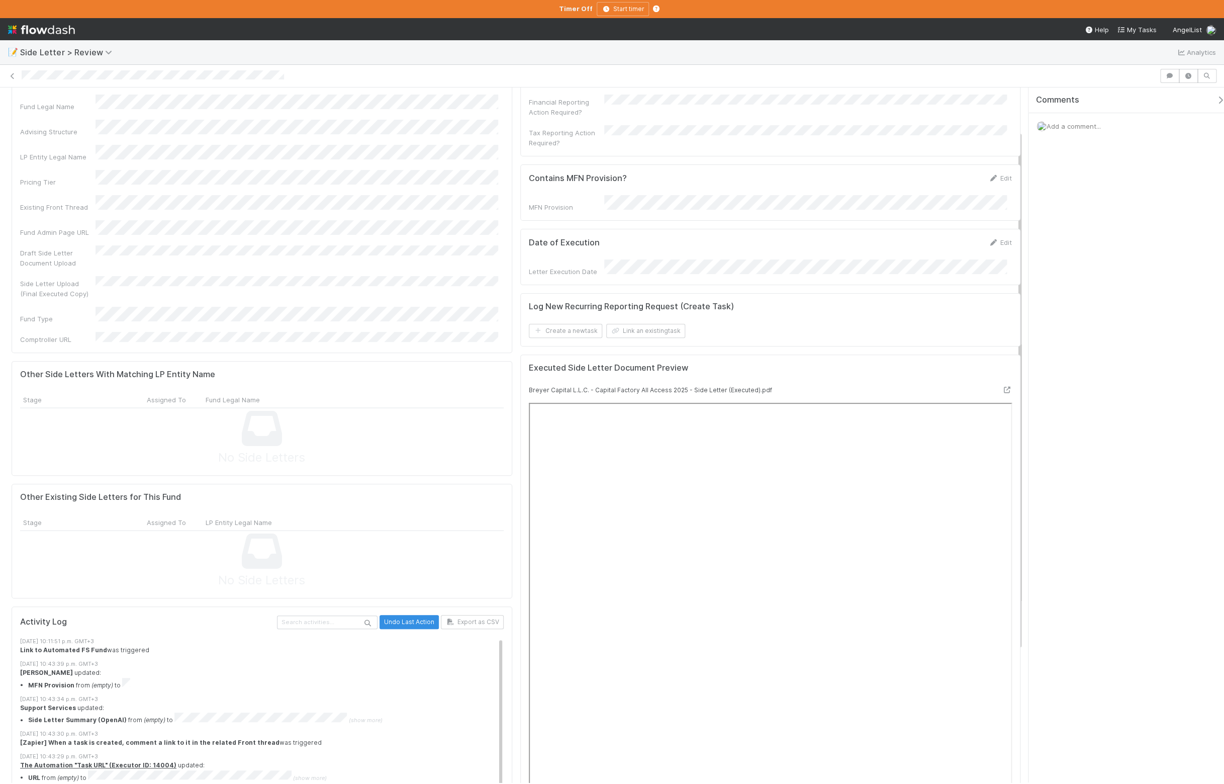
scroll to position [58, 0]
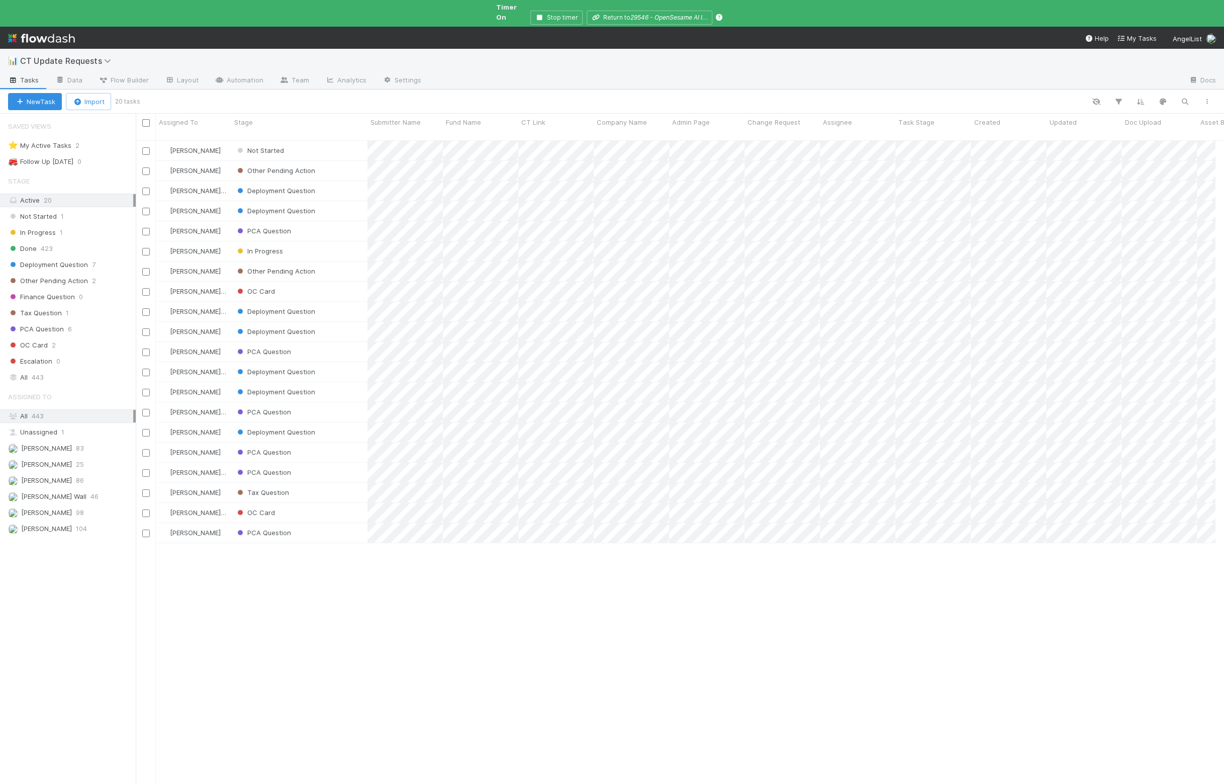
scroll to position [670, 1070]
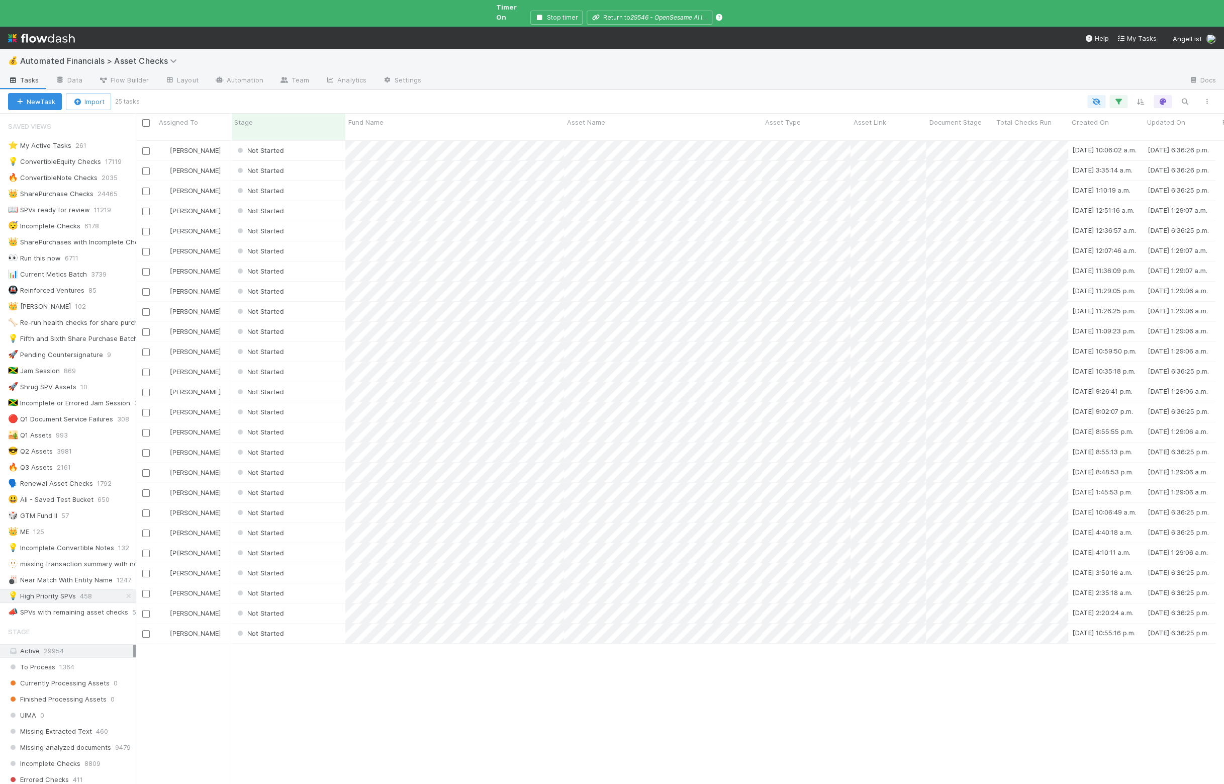
scroll to position [670, 1070]
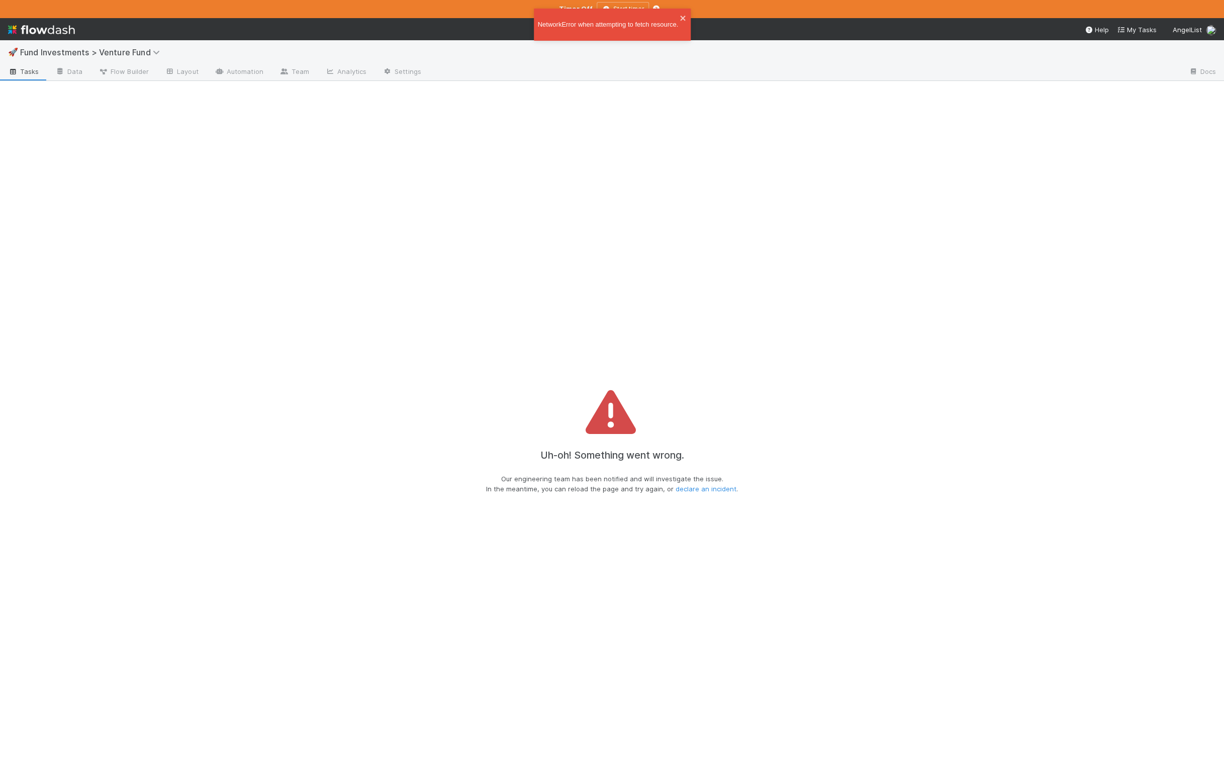
click at [354, 533] on div "Uh-oh! Something went wrong. Our engineering team has been notified and will in…" at bounding box center [612, 444] width 1224 height 679
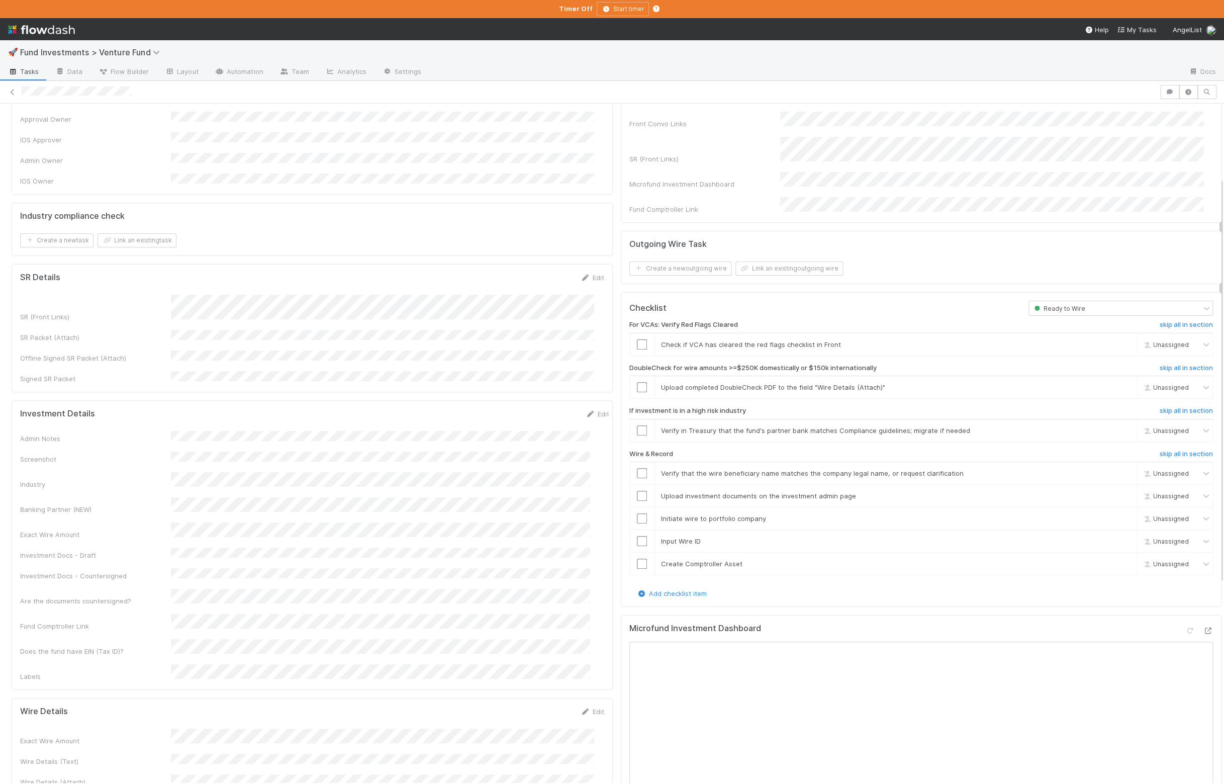
scroll to position [124, 0]
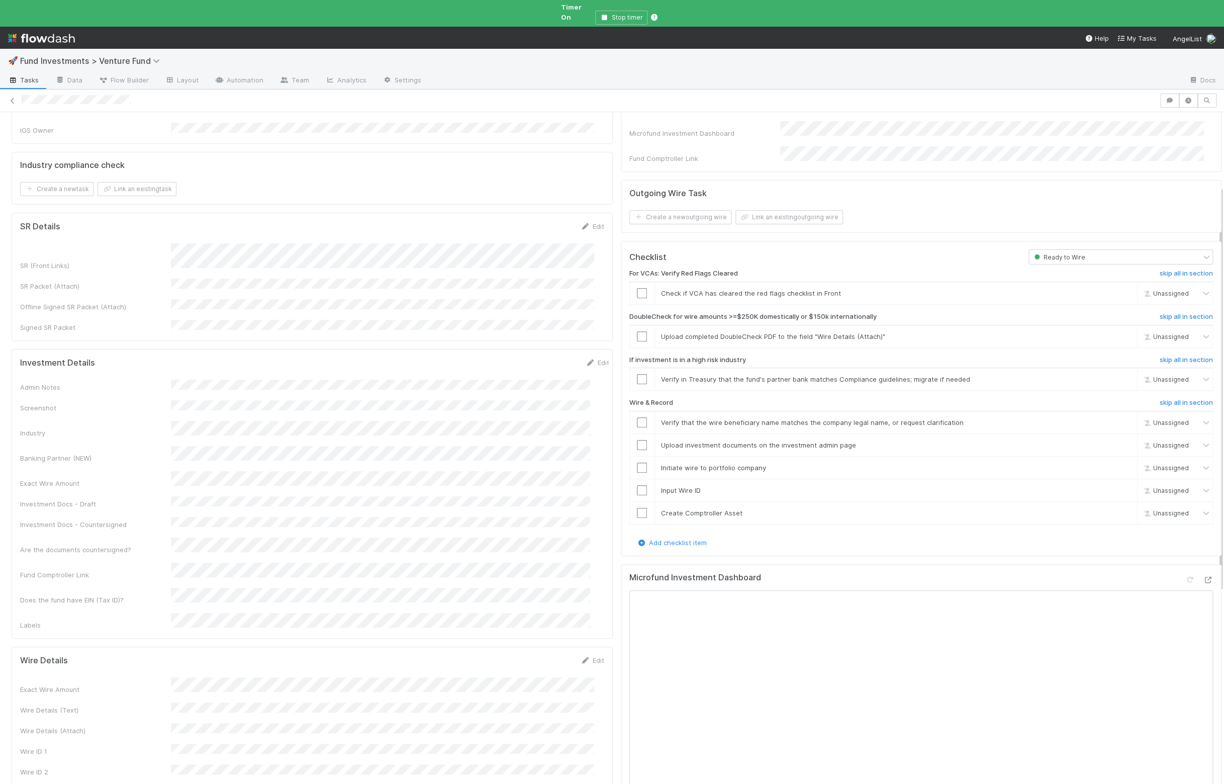
click at [1203, 575] on div at bounding box center [1208, 580] width 10 height 10
click at [279, 380] on div "Admin Notes Screenshot Industry Banking Partner (NEW) Exact Wire Amount Investm…" at bounding box center [314, 505] width 589 height 250
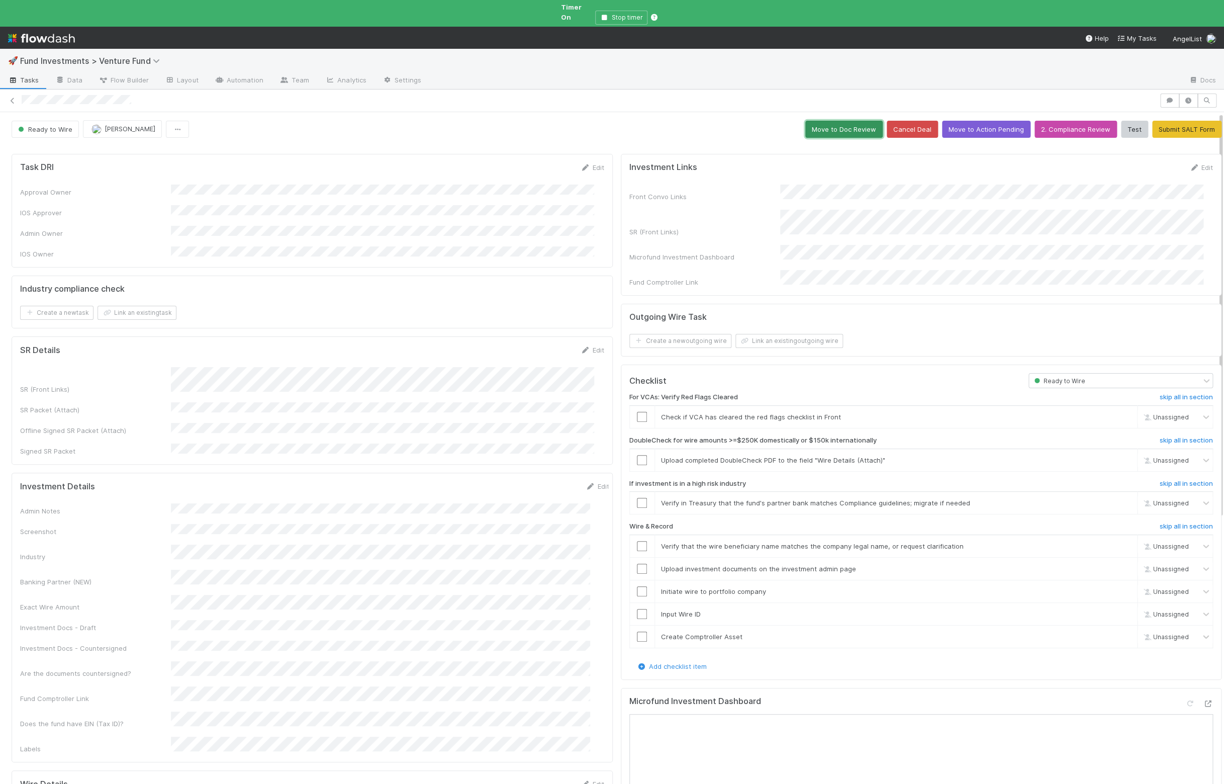
click at [824, 121] on button "Move to Doc Review" at bounding box center [844, 129] width 77 height 17
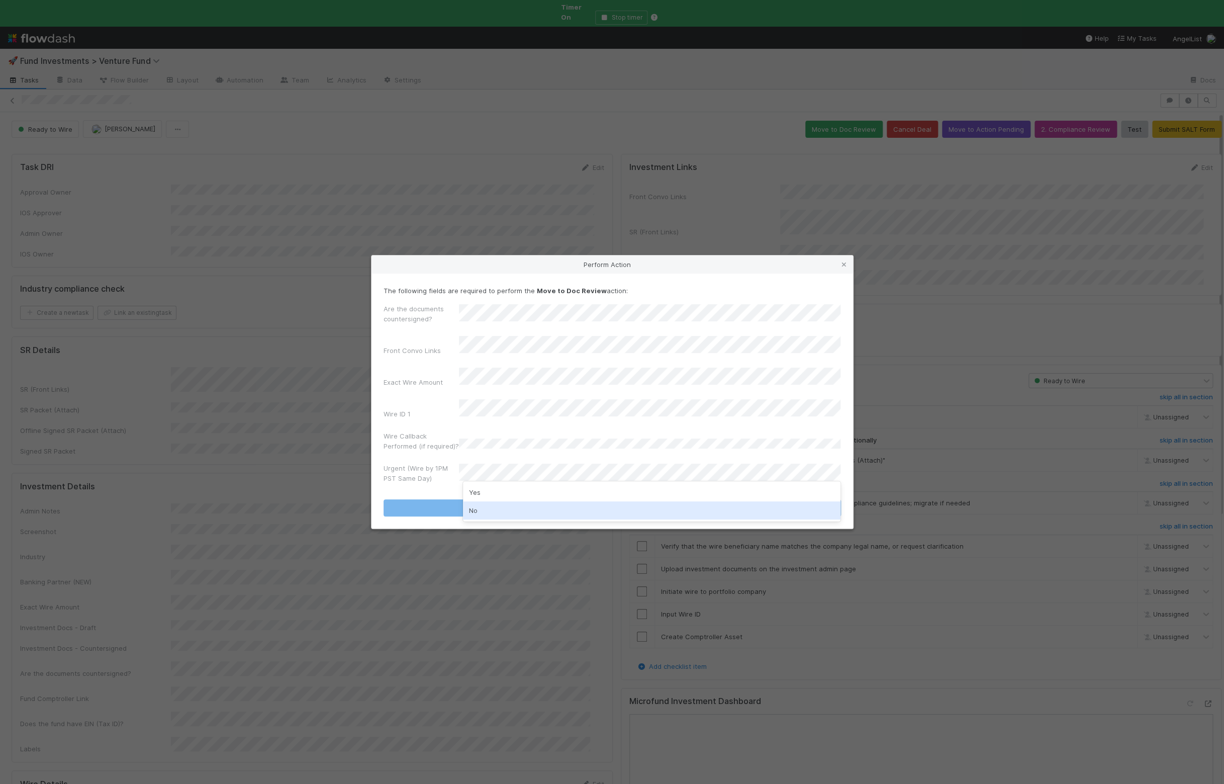
click at [540, 503] on div "No" at bounding box center [652, 510] width 378 height 18
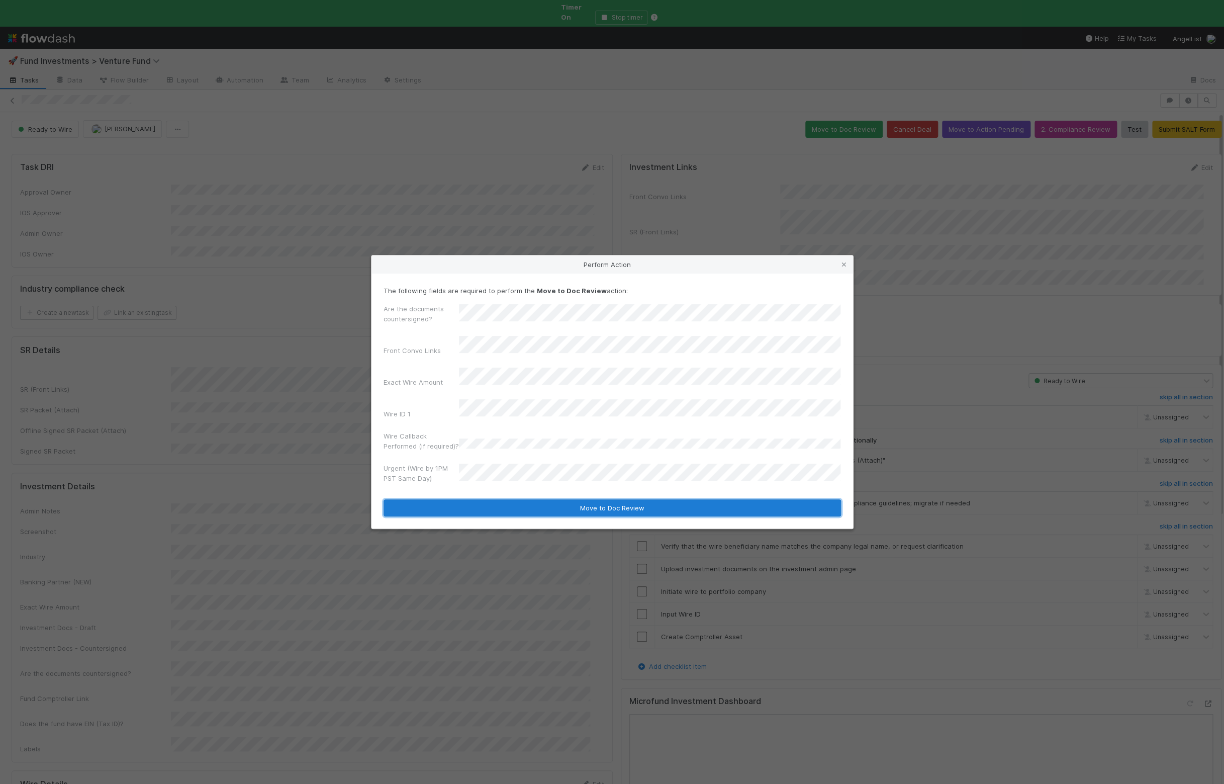
click at [514, 499] on button "Move to Doc Review" at bounding box center [613, 507] width 458 height 17
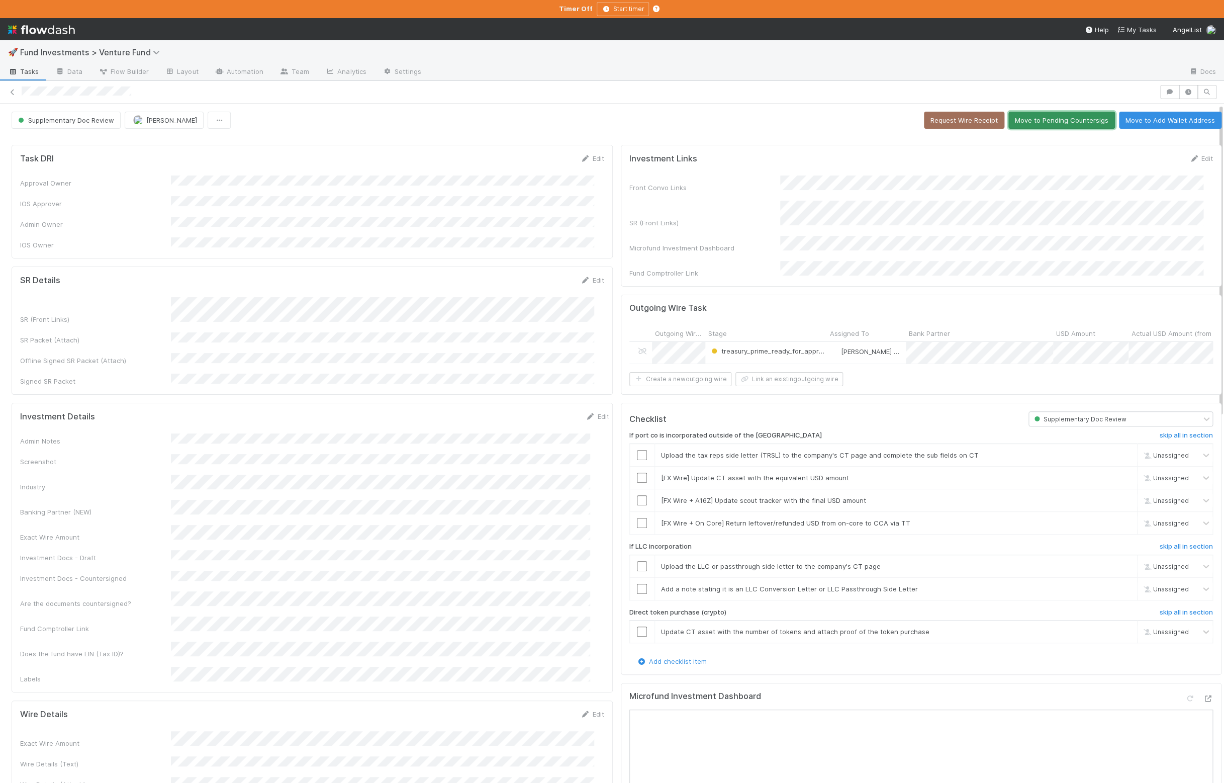
click at [1054, 124] on button "Move to Pending Countersigs" at bounding box center [1062, 120] width 107 height 17
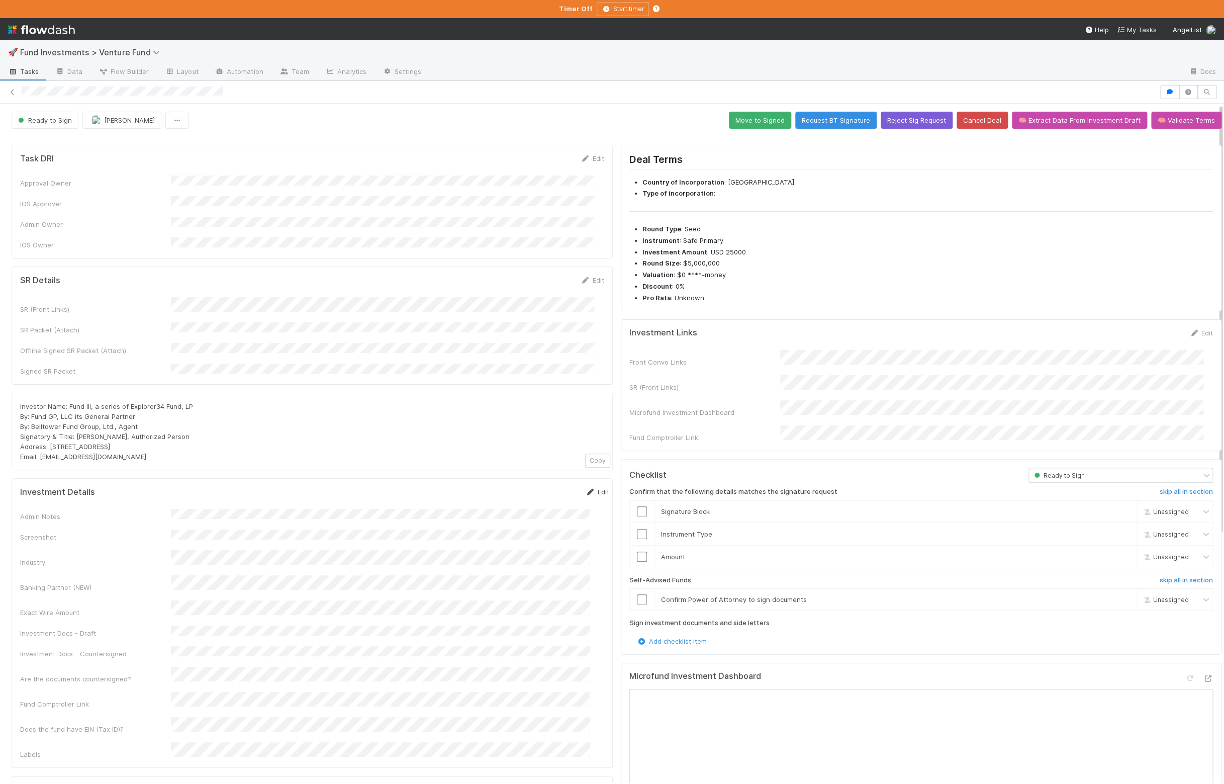
click at [586, 489] on icon at bounding box center [591, 492] width 10 height 7
click at [167, 676] on div "Investment Docs - Draft" at bounding box center [314, 686] width 589 height 20
click at [542, 487] on button "Save" at bounding box center [556, 495] width 29 height 17
click at [754, 122] on button "Move to Signed" at bounding box center [760, 120] width 62 height 17
